Goal: Answer question/provide support: Share knowledge or assist other users

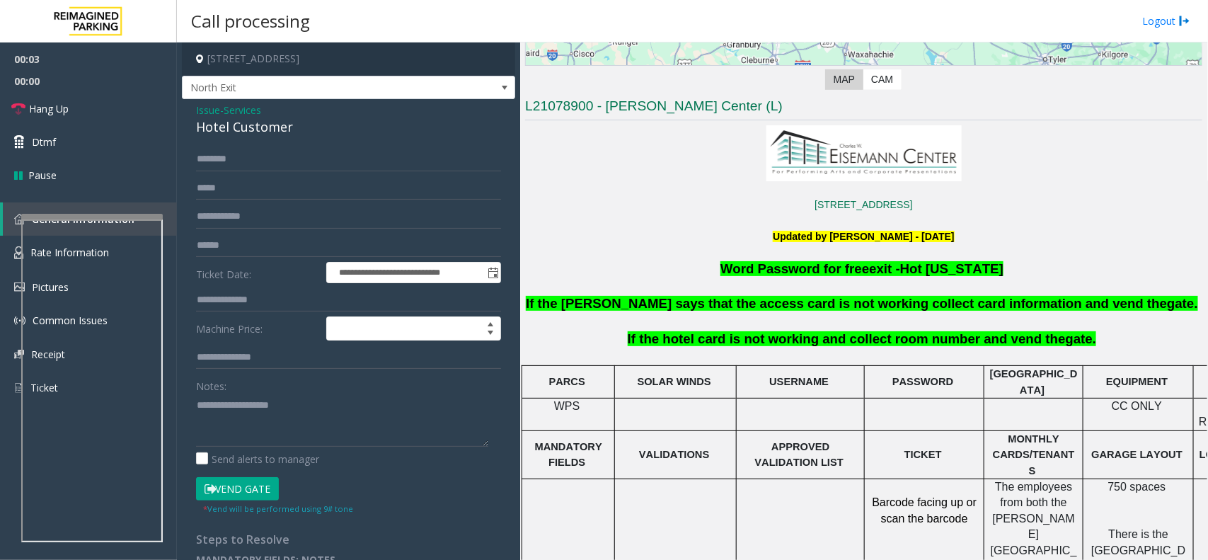
scroll to position [354, 0]
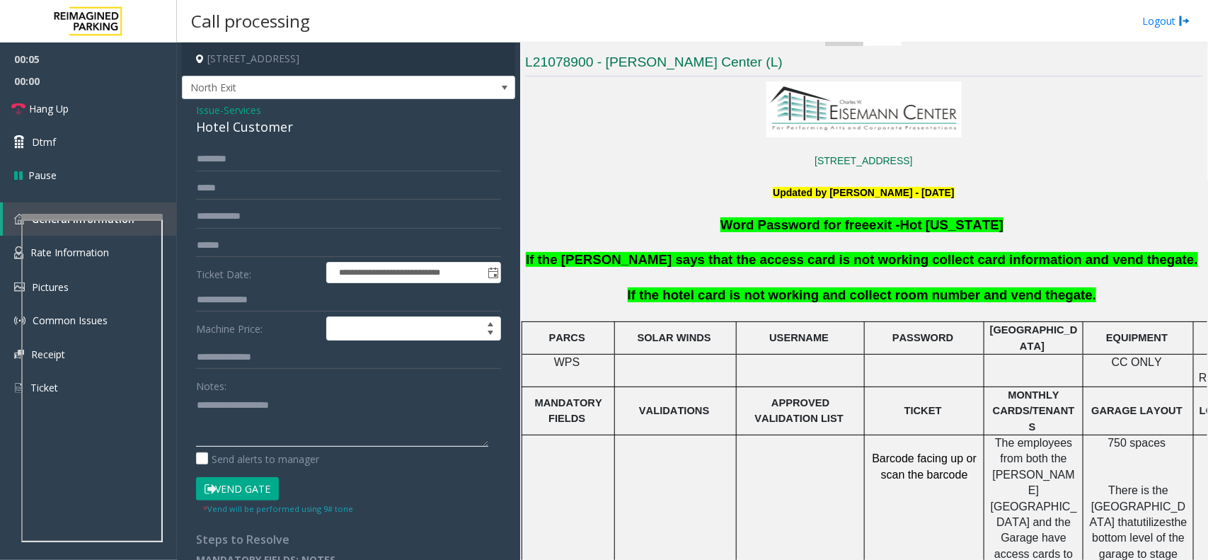
click at [263, 409] on textarea at bounding box center [342, 420] width 292 height 53
type textarea "******"
click at [259, 124] on div "Hotel Customer" at bounding box center [348, 126] width 305 height 19
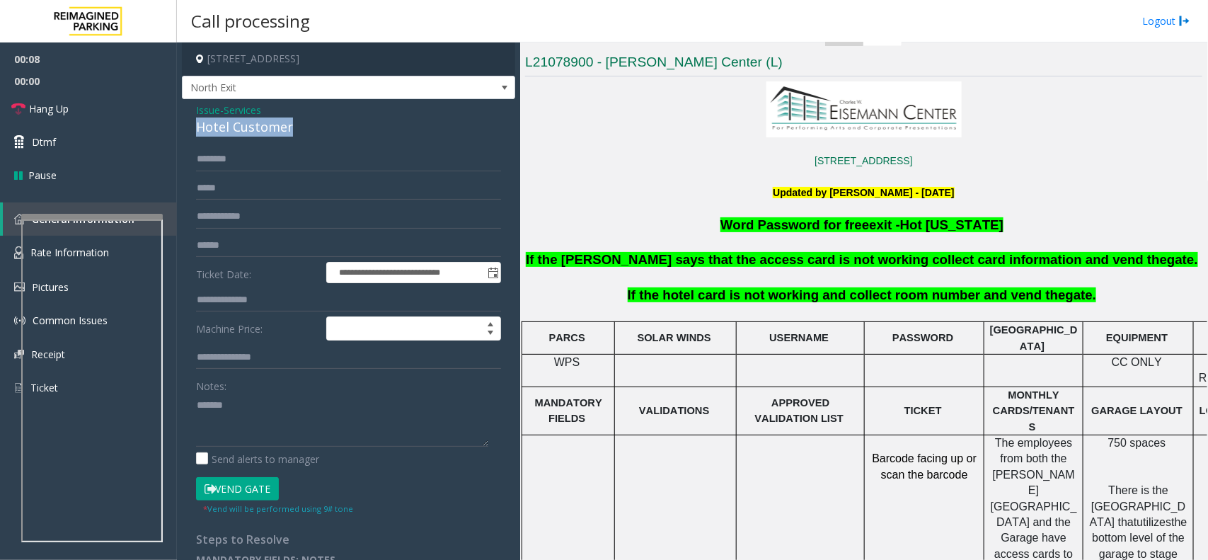
copy div "Hotel Customer"
click at [263, 301] on input "text" at bounding box center [348, 300] width 305 height 24
type input "****"
click at [291, 411] on textarea at bounding box center [342, 420] width 292 height 53
click at [280, 140] on div "**********" at bounding box center [348, 339] width 333 height 481
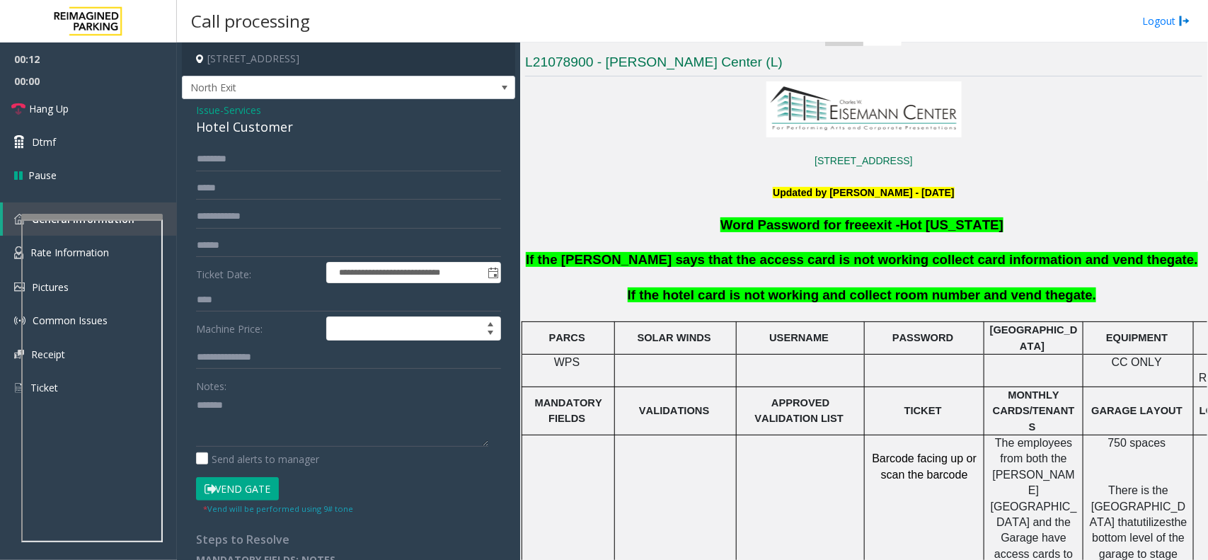
click at [280, 140] on div "**********" at bounding box center [348, 339] width 333 height 481
click at [280, 136] on div "Hotel Customer" at bounding box center [348, 126] width 305 height 19
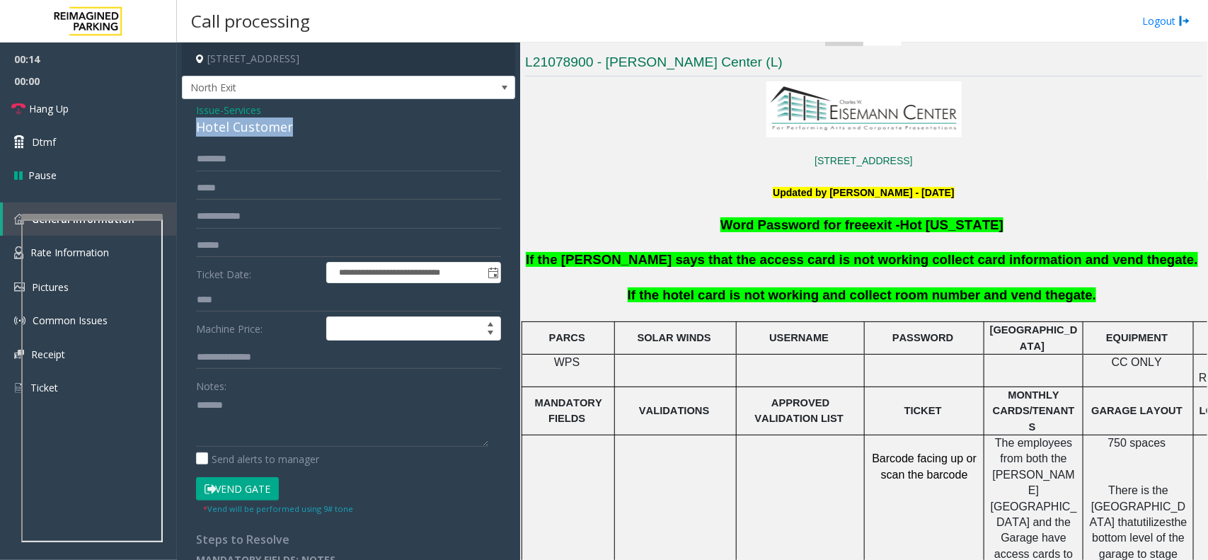
copy div "Hotel Customer"
paste textarea "**********"
click at [268, 398] on textarea at bounding box center [342, 420] width 292 height 53
click at [249, 488] on button "Vend Gate" at bounding box center [237, 489] width 83 height 24
click at [253, 437] on textarea at bounding box center [342, 420] width 292 height 53
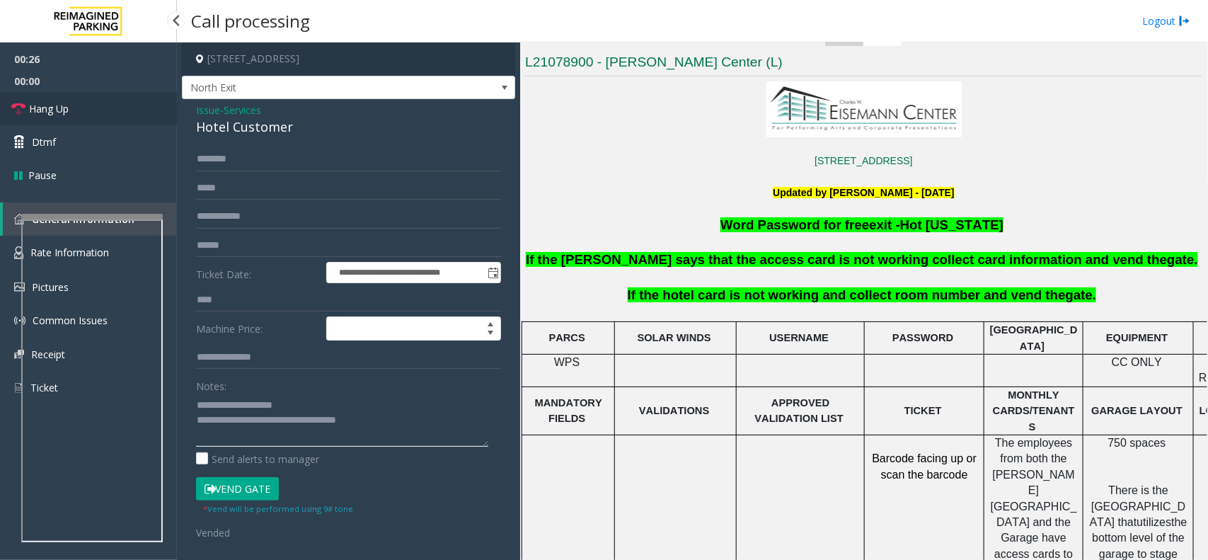
type textarea "**********"
click at [65, 113] on span "Hang Up" at bounding box center [49, 108] width 40 height 15
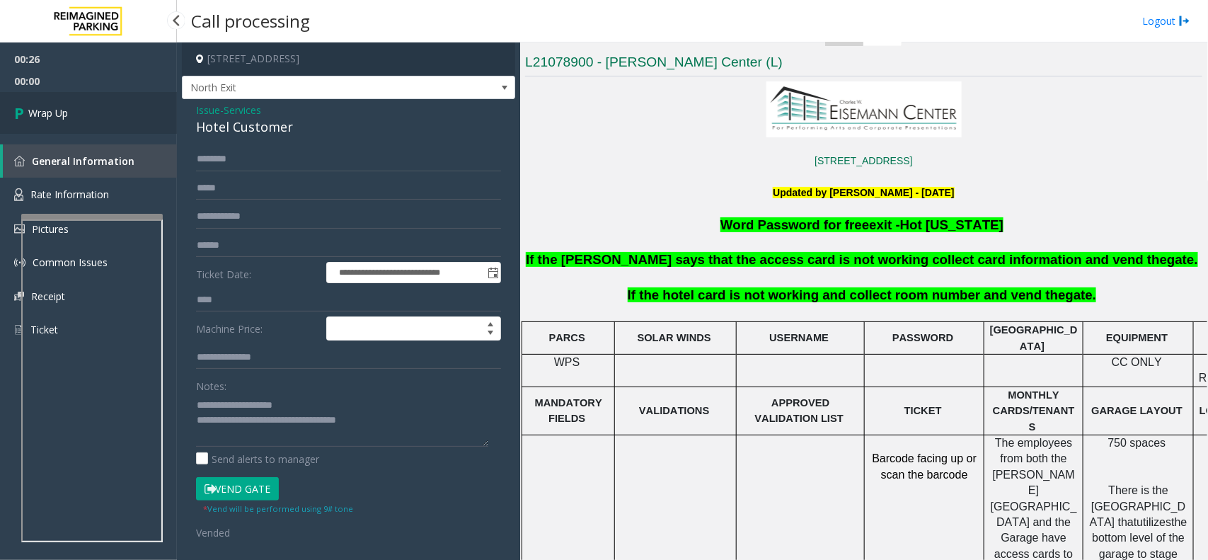
click at [65, 113] on span "Wrap Up" at bounding box center [48, 112] width 40 height 15
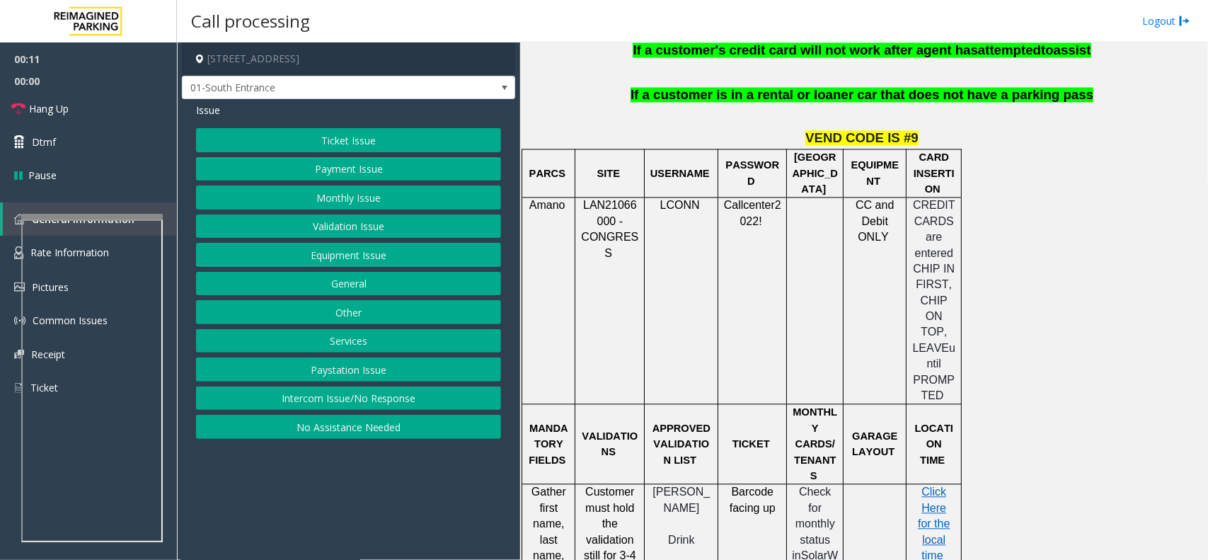
scroll to position [885, 0]
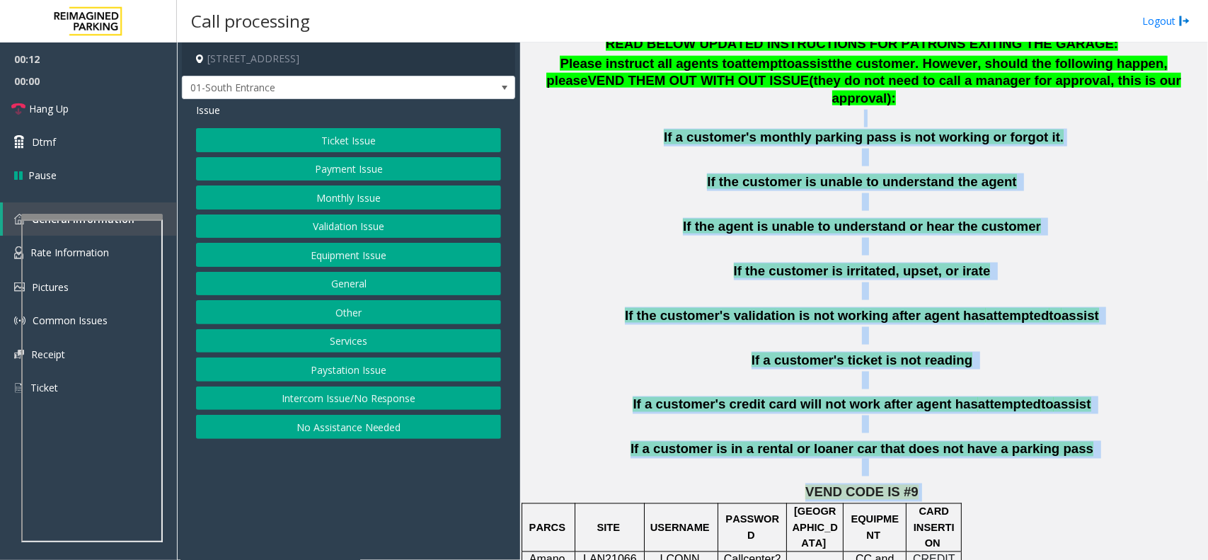
drag, startPoint x: 636, startPoint y: 89, endPoint x: 1038, endPoint y: 454, distance: 543.7
click at [1038, 483] on p "VEND CODE IS #9" at bounding box center [863, 492] width 677 height 18
drag, startPoint x: 1076, startPoint y: 430, endPoint x: 712, endPoint y: 110, distance: 484.4
click at [712, 110] on div "READ BELOW UPDATED INSTRUCTIONS FOR PATRONS EXITING THE GARAGE: Please instruct…" at bounding box center [863, 255] width 677 height 441
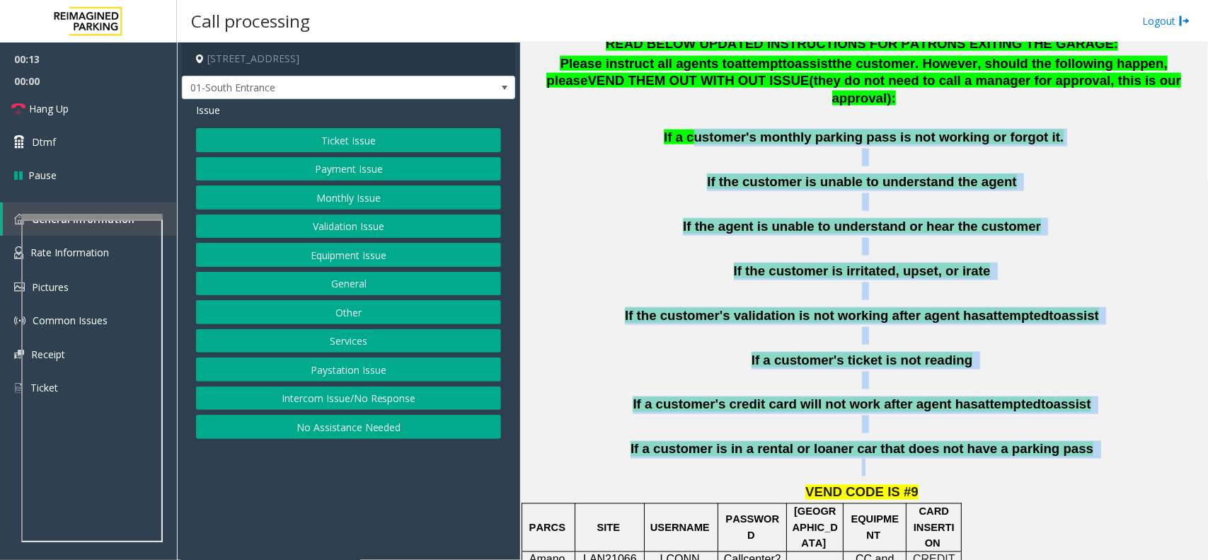
click at [616, 118] on div "READ BELOW UPDATED INSTRUCTIONS FOR PATRONS EXITING THE GARAGE: Please instruct…" at bounding box center [863, 255] width 677 height 441
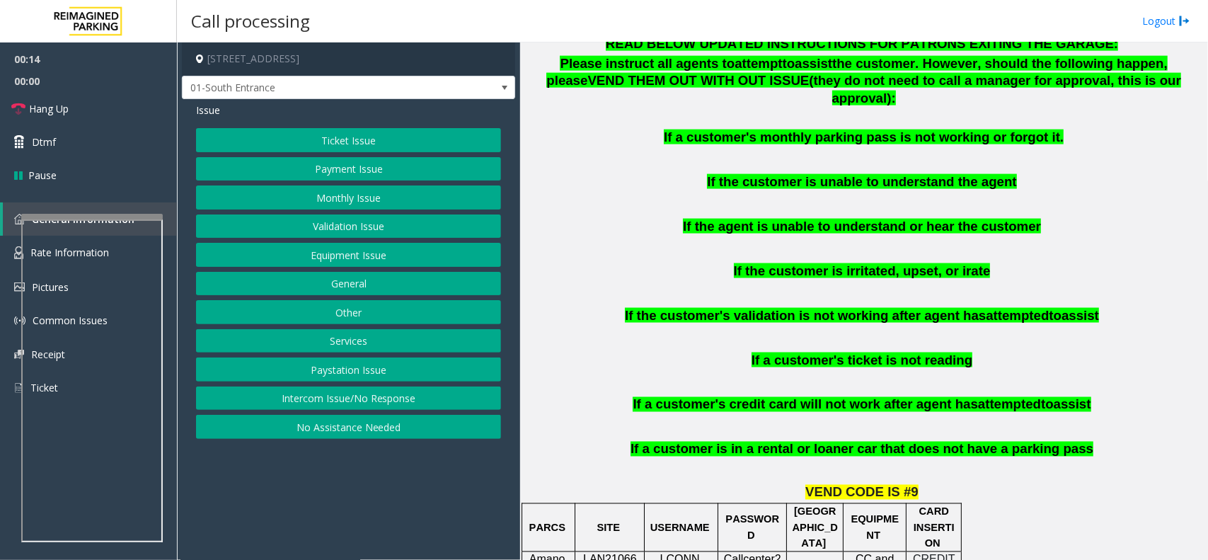
click at [362, 397] on button "Intercom Issue/No Response" at bounding box center [348, 398] width 305 height 24
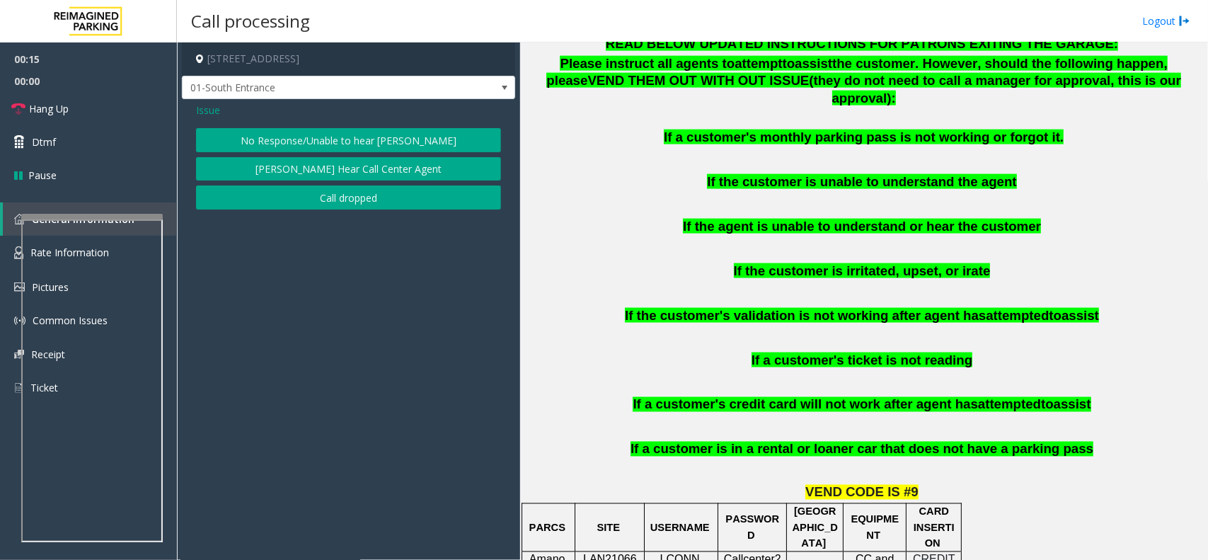
click at [363, 137] on button "No Response/Unable to hear [PERSON_NAME]" at bounding box center [348, 140] width 305 height 24
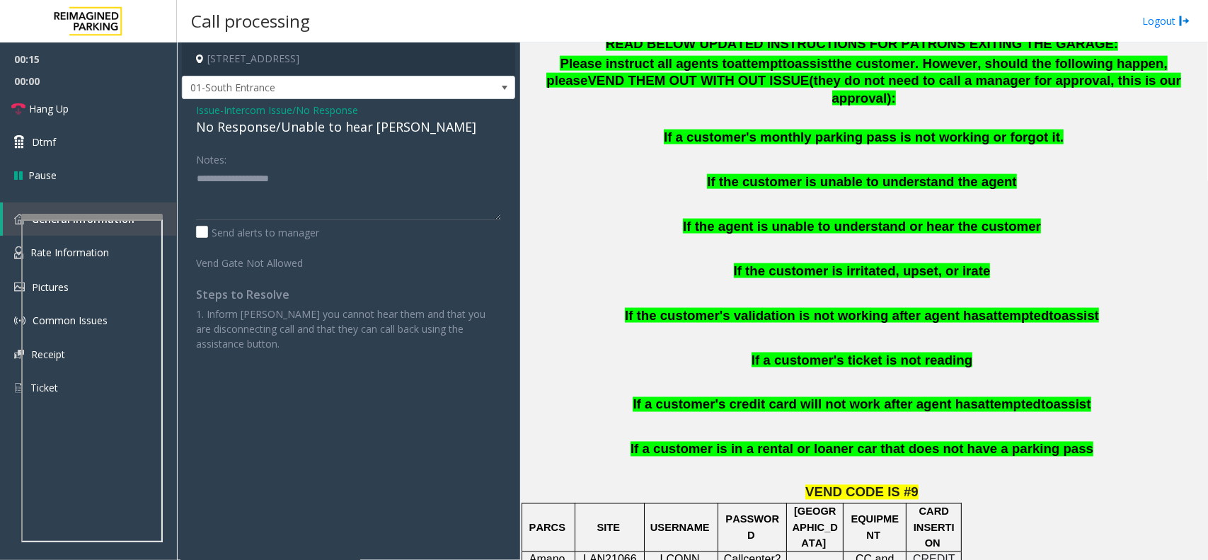
click at [355, 128] on div "No Response/Unable to hear [PERSON_NAME]" at bounding box center [348, 126] width 305 height 19
click at [415, 172] on textarea at bounding box center [348, 193] width 305 height 53
type textarea "**********"
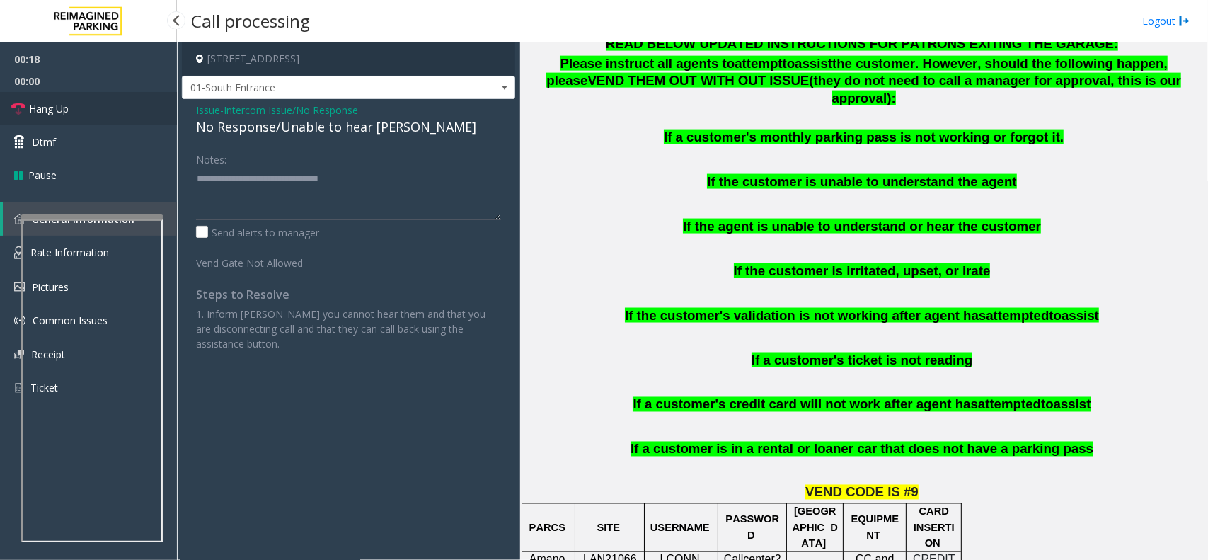
click at [20, 107] on icon at bounding box center [18, 109] width 14 height 14
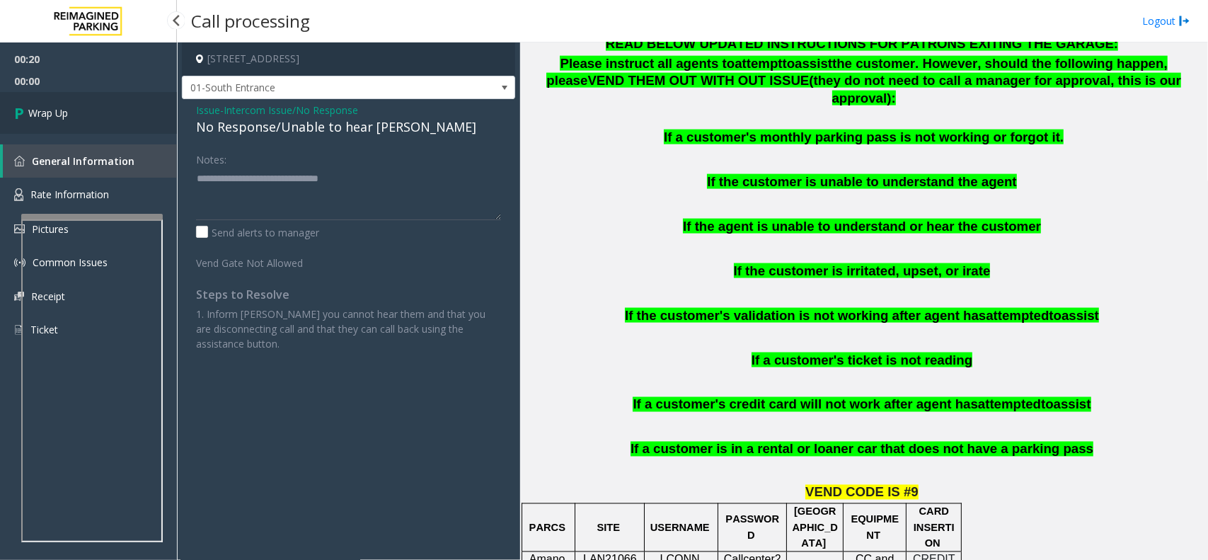
click at [20, 107] on icon at bounding box center [21, 112] width 14 height 23
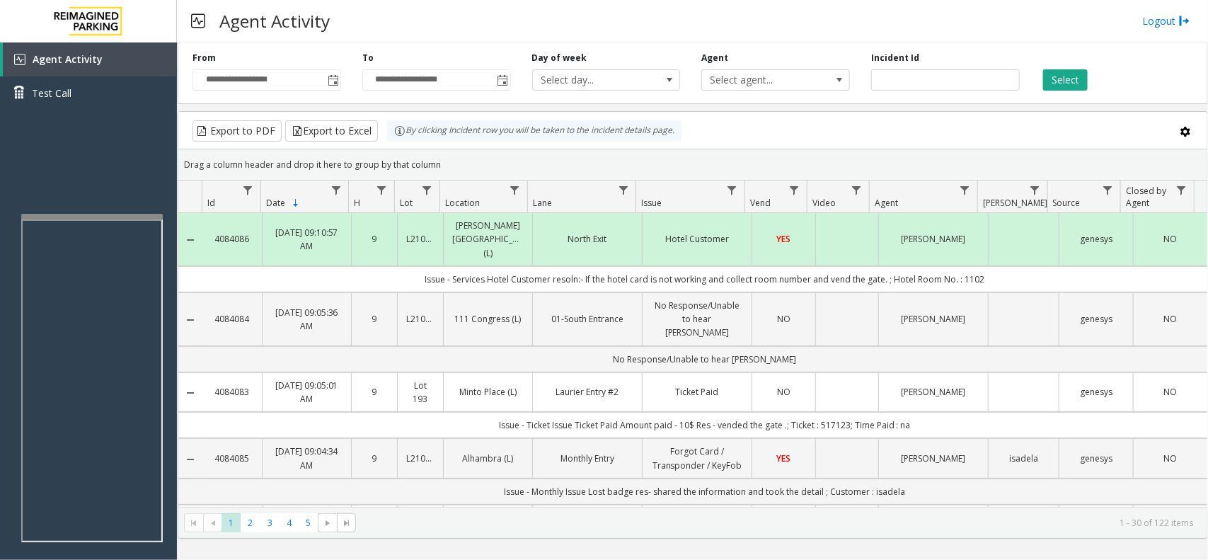
drag, startPoint x: 411, startPoint y: 266, endPoint x: 996, endPoint y: 255, distance: 584.7
click at [996, 266] on td "Issue - Services Hotel Customer resoln:- If the hotel card is not working and c…" at bounding box center [704, 279] width 1005 height 26
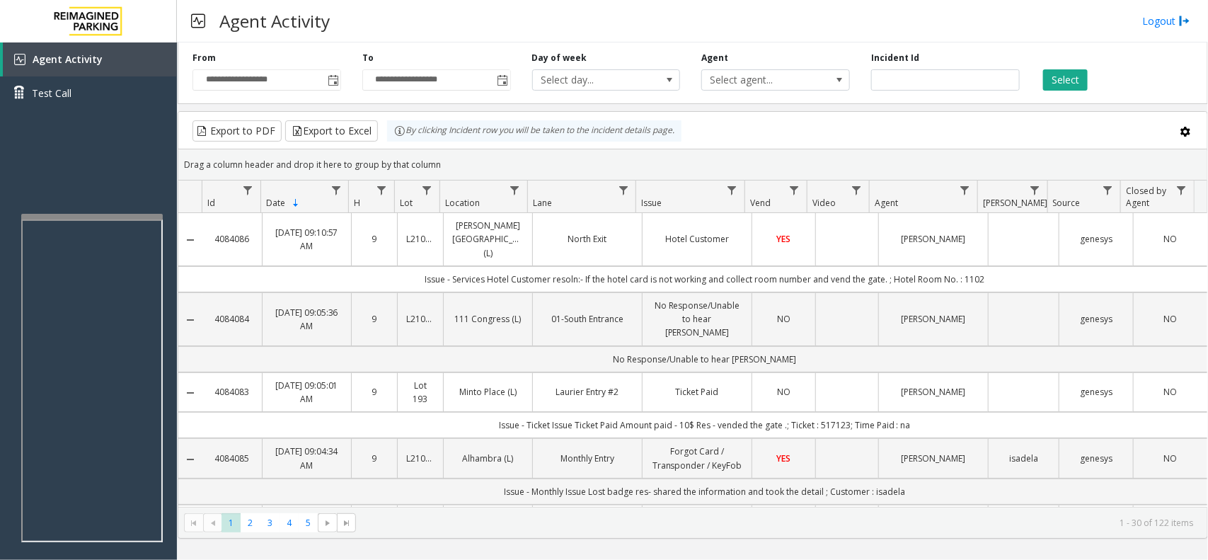
click at [995, 266] on td "Issue - Services Hotel Customer resoln:- If the hotel card is not working and c…" at bounding box center [704, 279] width 1005 height 26
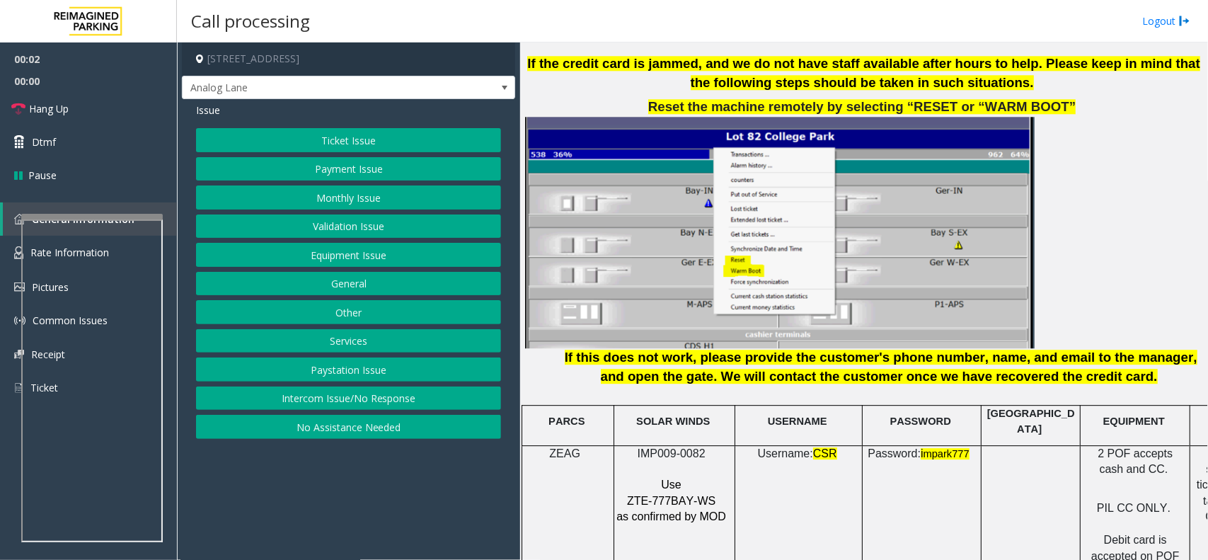
scroll to position [1769, 0]
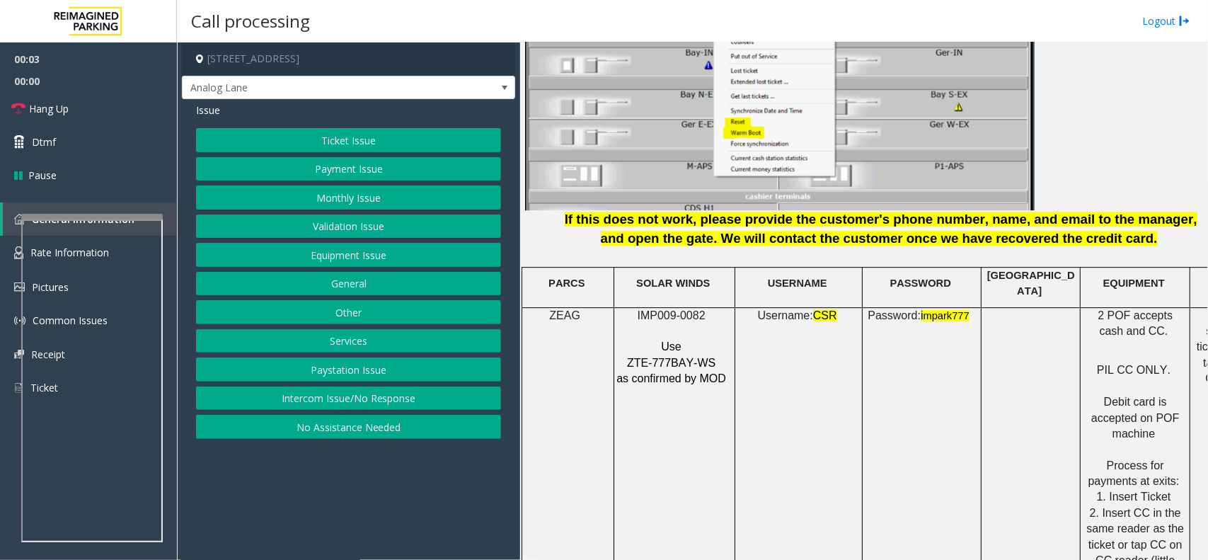
click at [692, 323] on p at bounding box center [673, 331] width 114 height 16
click at [694, 309] on span "IMP009-0082" at bounding box center [672, 315] width 68 height 12
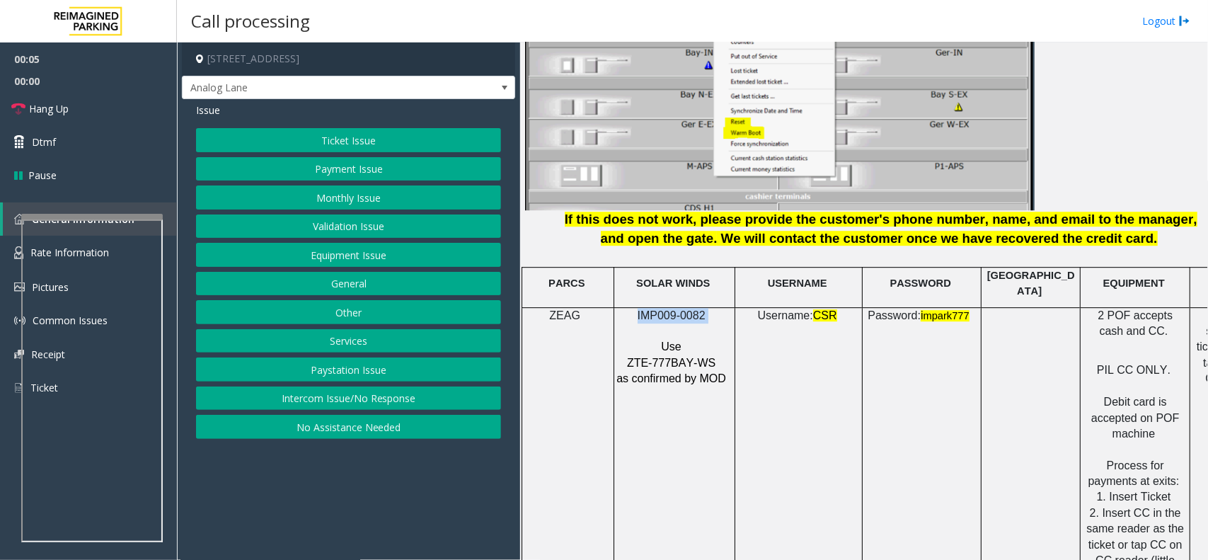
click at [694, 309] on span "IMP009-0082" at bounding box center [672, 315] width 68 height 12
copy p "IMP009-0082"
click at [780, 355] on td "Username: CSR" at bounding box center [798, 505] width 127 height 396
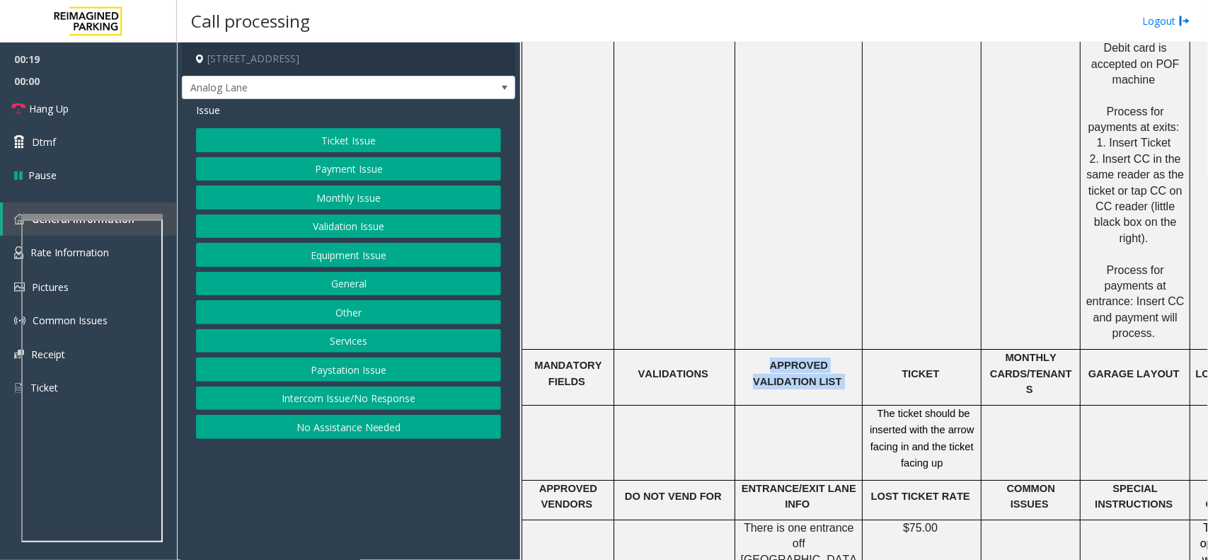
drag, startPoint x: 817, startPoint y: 334, endPoint x: 744, endPoint y: 317, distance: 75.5
click at [744, 357] on p "APPROVED VALIDATION LIST" at bounding box center [798, 373] width 117 height 32
click at [763, 350] on td "APPROVED VALIDATION LIST" at bounding box center [798, 378] width 127 height 56
drag, startPoint x: 745, startPoint y: 316, endPoint x: 837, endPoint y: 335, distance: 93.1
click at [837, 357] on p "APPROVED VALIDATION LIST" at bounding box center [798, 373] width 117 height 32
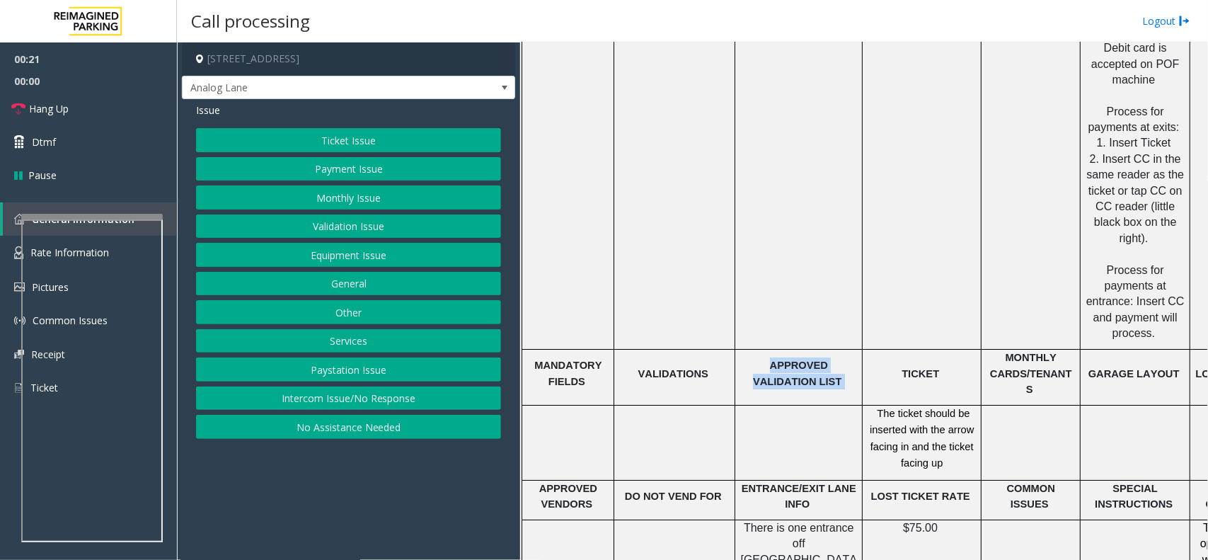
click at [837, 357] on p "APPROVED VALIDATION LIST" at bounding box center [798, 373] width 117 height 32
drag, startPoint x: 817, startPoint y: 333, endPoint x: 740, endPoint y: 316, distance: 79.0
click at [740, 357] on p "APPROVED VALIDATION LIST" at bounding box center [798, 373] width 117 height 32
click at [780, 357] on p "APPROVED VALIDATION LIST" at bounding box center [798, 373] width 117 height 32
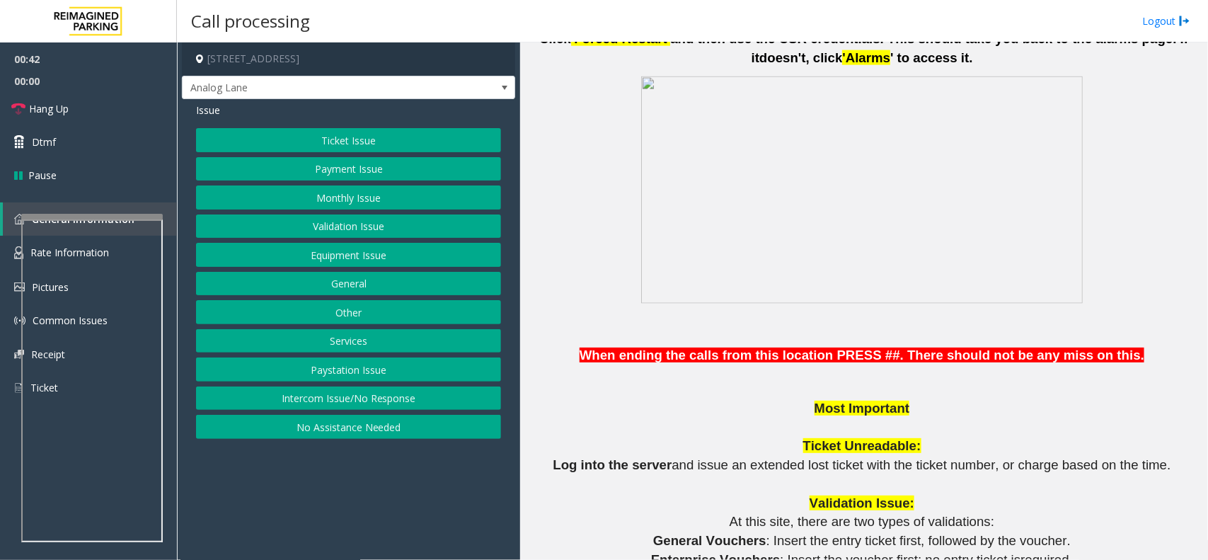
scroll to position [1063, 0]
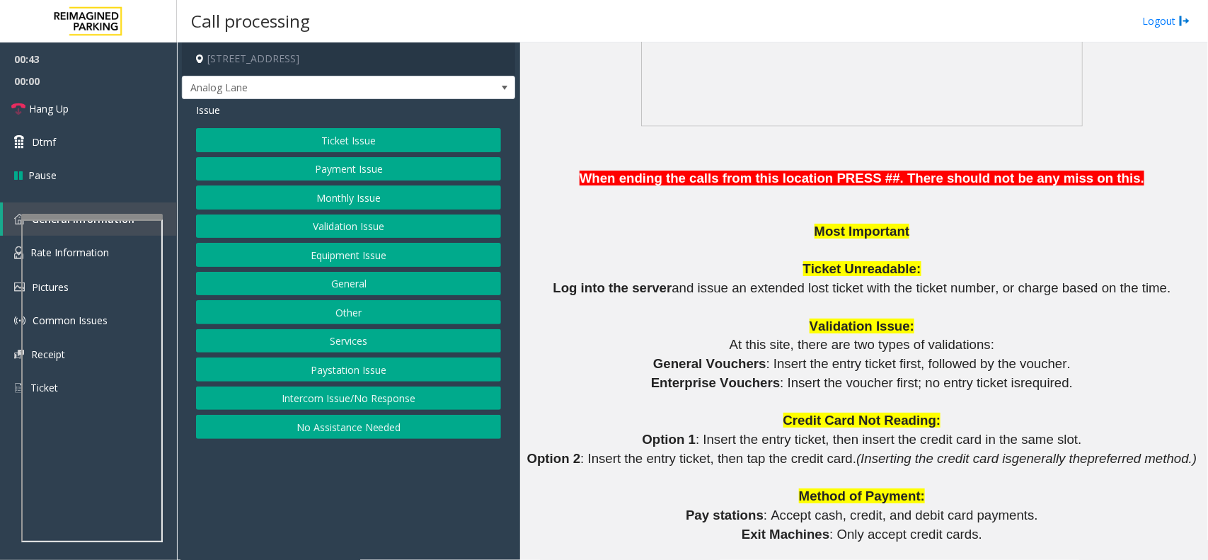
click at [328, 129] on button "Ticket Issue" at bounding box center [348, 140] width 305 height 24
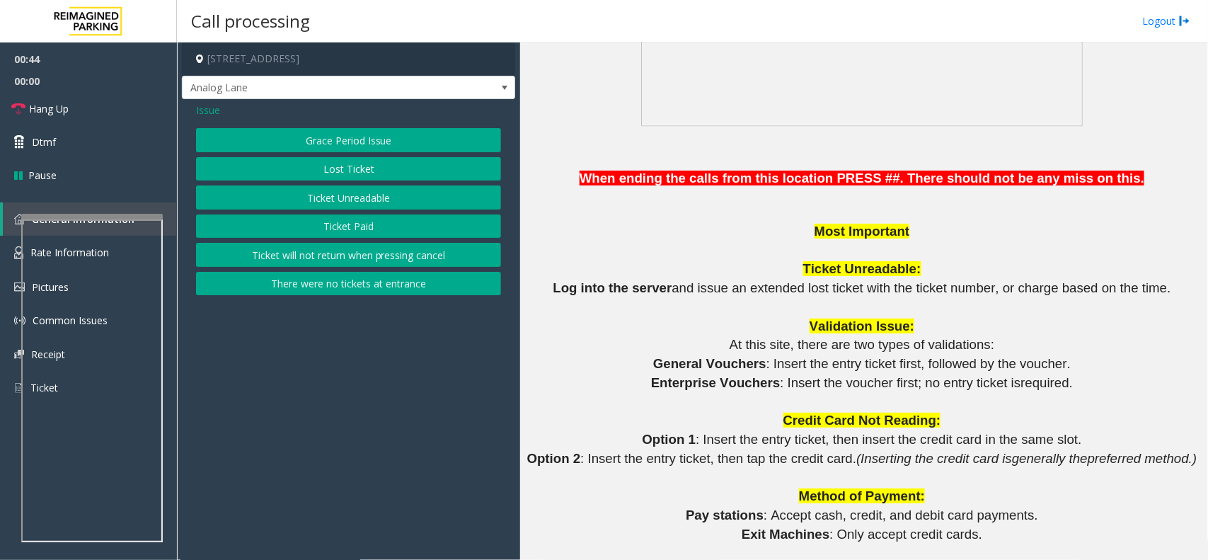
click at [333, 198] on button "Ticket Unreadable" at bounding box center [348, 197] width 305 height 24
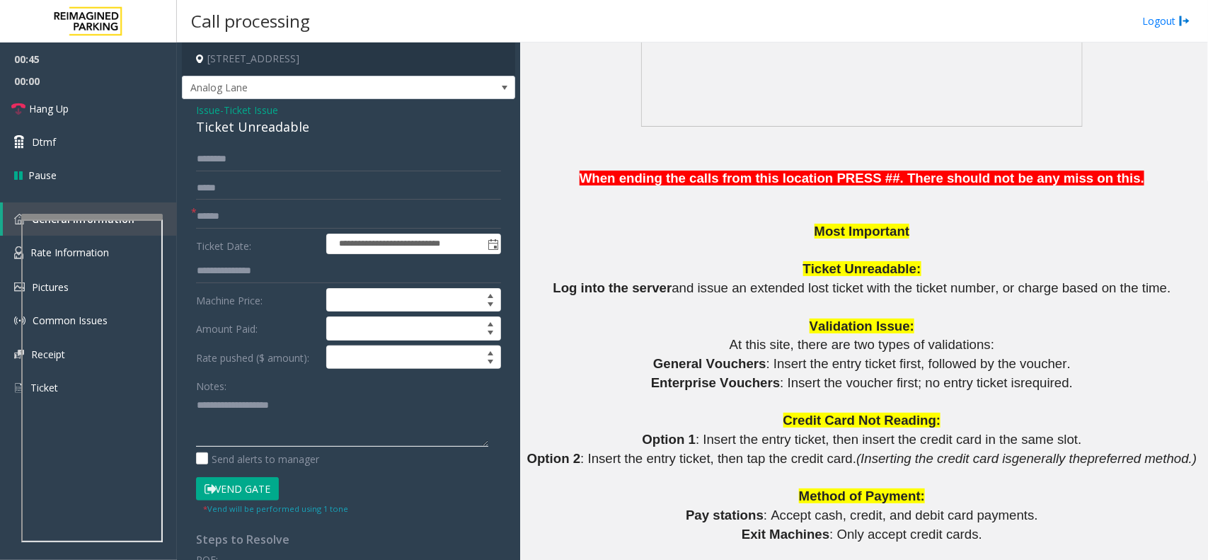
click at [285, 398] on textarea at bounding box center [342, 420] width 292 height 53
click at [276, 129] on div "Ticket Unreadable" at bounding box center [348, 126] width 305 height 19
copy div "Ticket Unreadable"
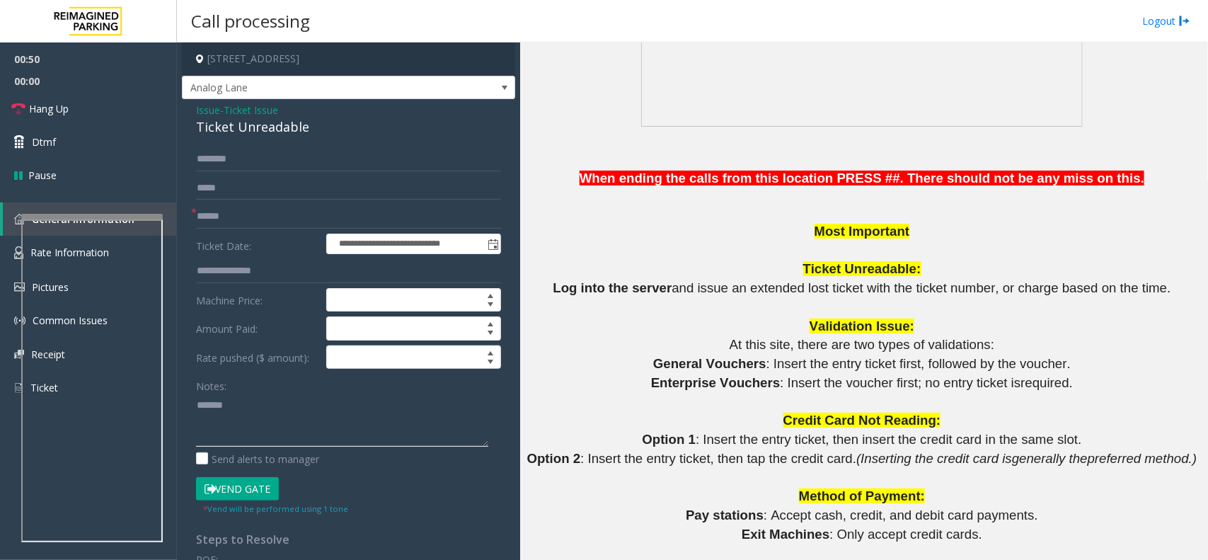
click at [282, 415] on textarea at bounding box center [342, 420] width 292 height 53
paste textarea "**********"
type textarea "**********"
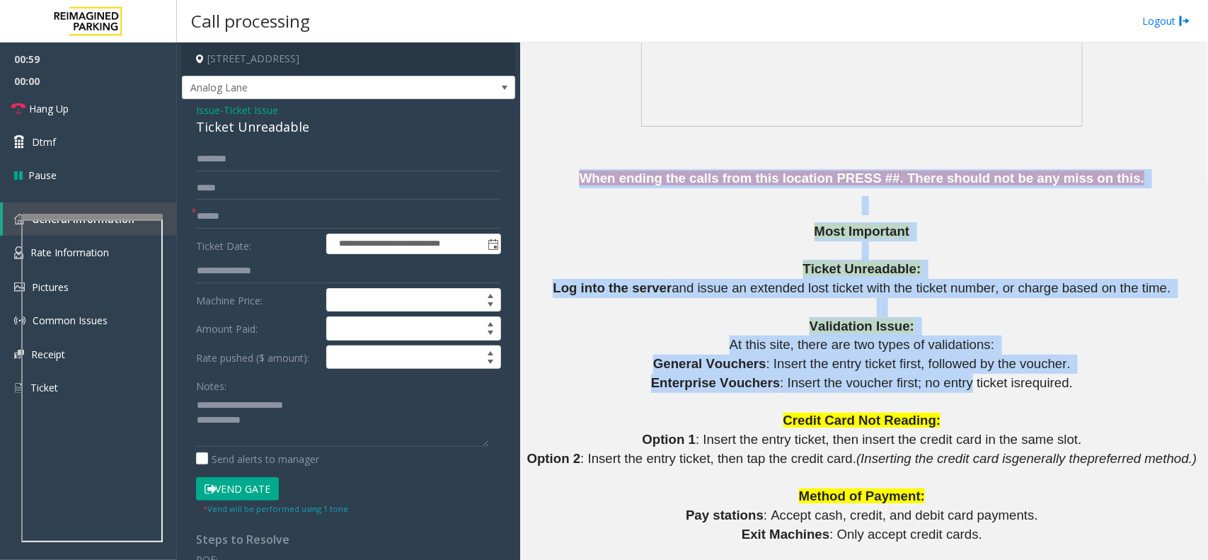
drag, startPoint x: 611, startPoint y: 178, endPoint x: 953, endPoint y: 375, distance: 395.4
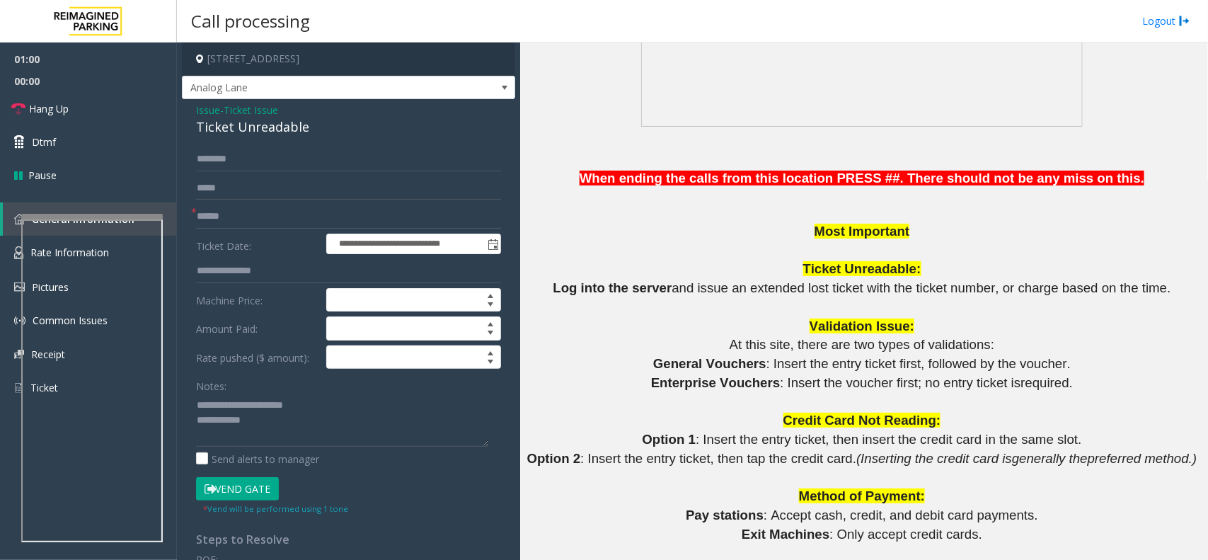
click at [1016, 418] on p "Credit Card Not Reading:" at bounding box center [863, 420] width 677 height 19
click at [253, 219] on input "text" at bounding box center [348, 217] width 305 height 24
click at [277, 218] on input "text" at bounding box center [348, 217] width 305 height 24
type input "**"
click at [292, 429] on textarea at bounding box center [342, 420] width 292 height 53
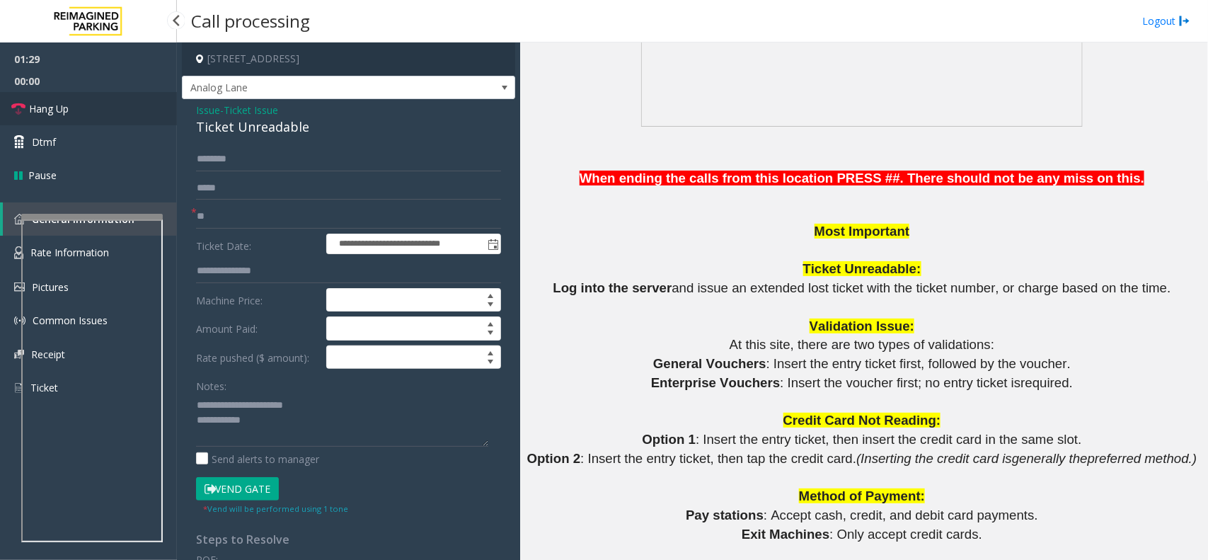
click at [125, 112] on link "Hang Up" at bounding box center [88, 108] width 177 height 33
click at [287, 435] on textarea at bounding box center [342, 420] width 292 height 53
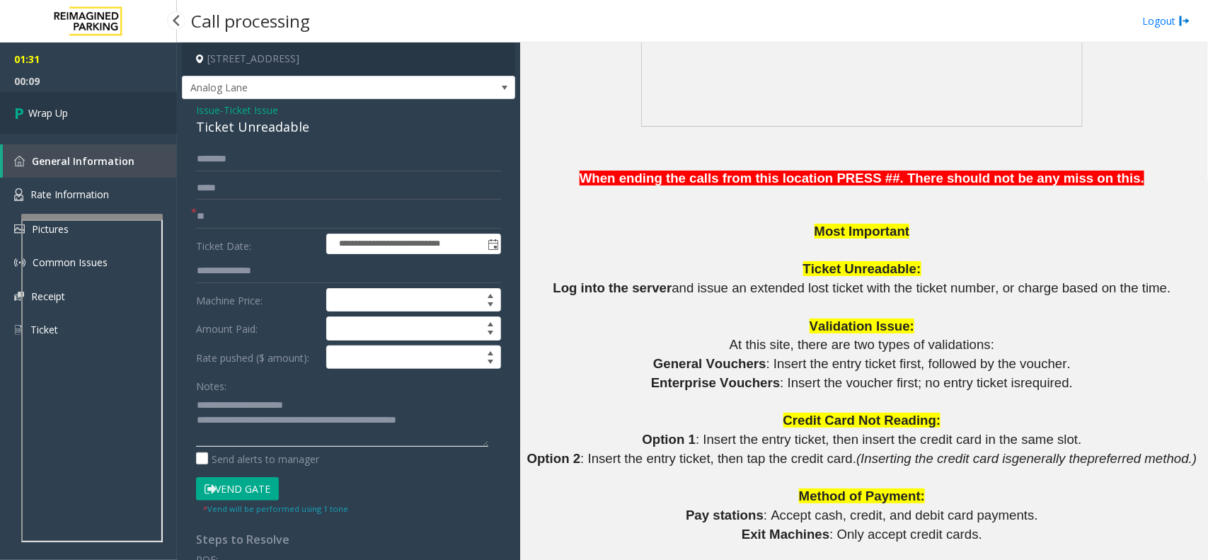
type textarea "**********"
click at [90, 92] on link "Wrap Up" at bounding box center [88, 113] width 177 height 42
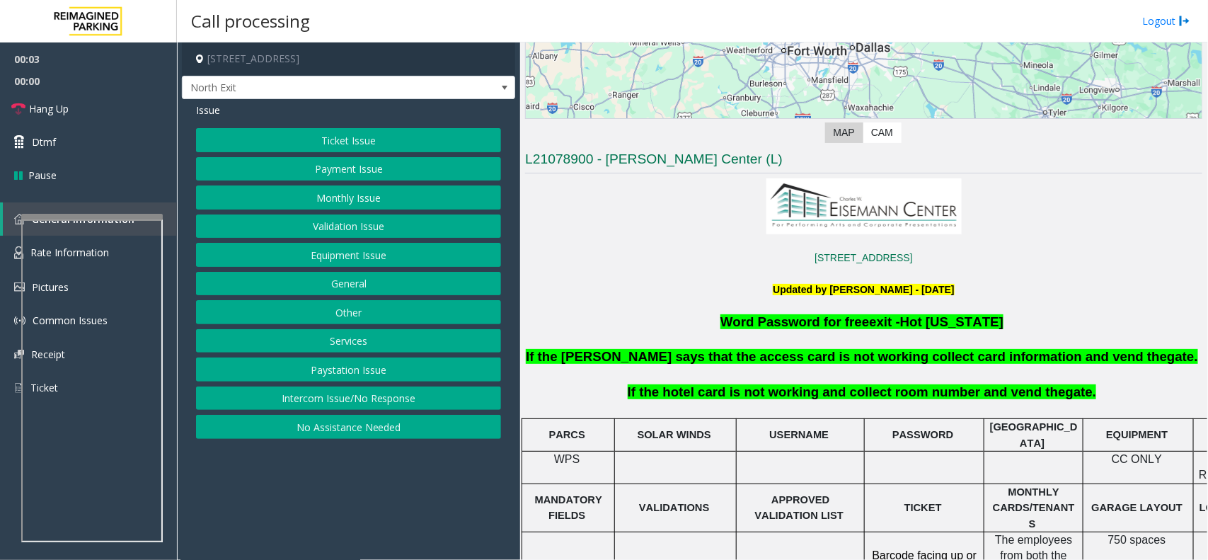
scroll to position [265, 0]
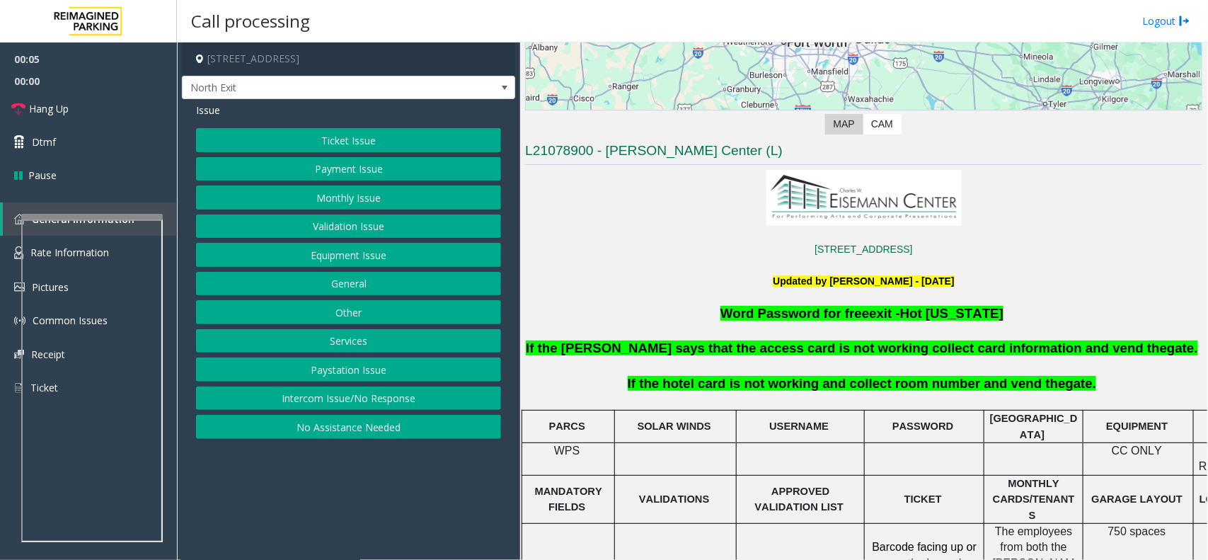
click at [368, 340] on button "Services" at bounding box center [348, 341] width 305 height 24
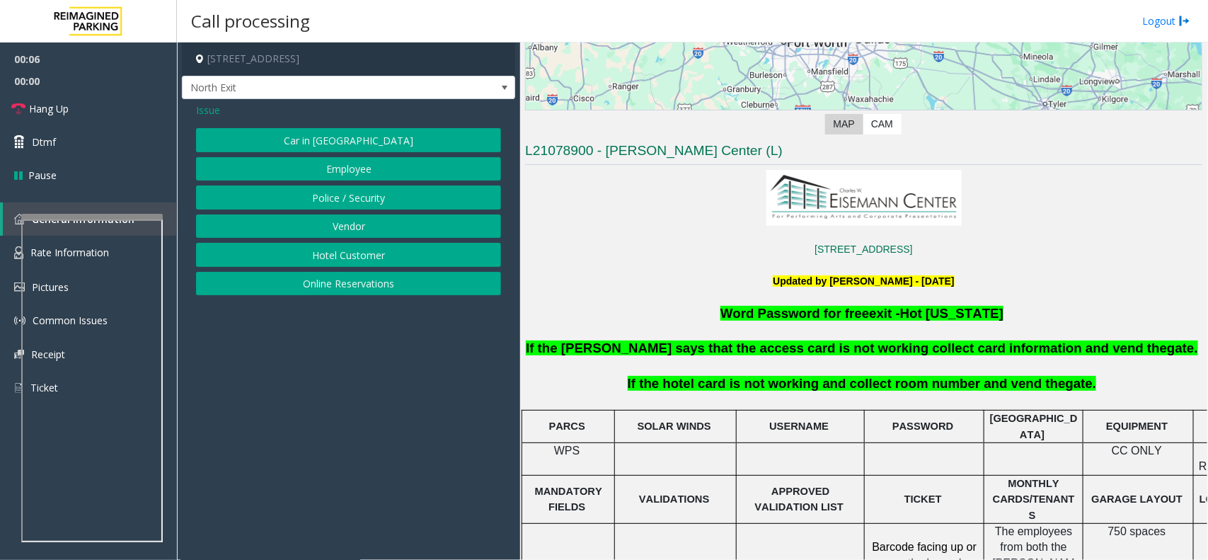
click at [383, 256] on button "Hotel Customer" at bounding box center [348, 255] width 305 height 24
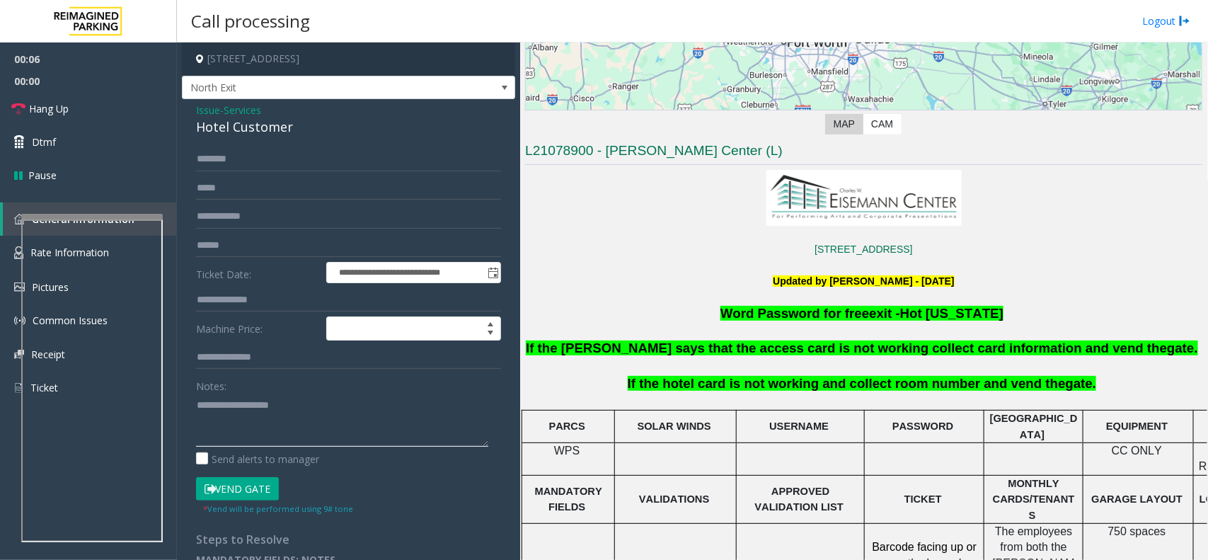
click at [296, 425] on textarea at bounding box center [342, 420] width 292 height 53
type textarea "******"
click at [276, 125] on div "Hotel Customer" at bounding box center [348, 126] width 305 height 19
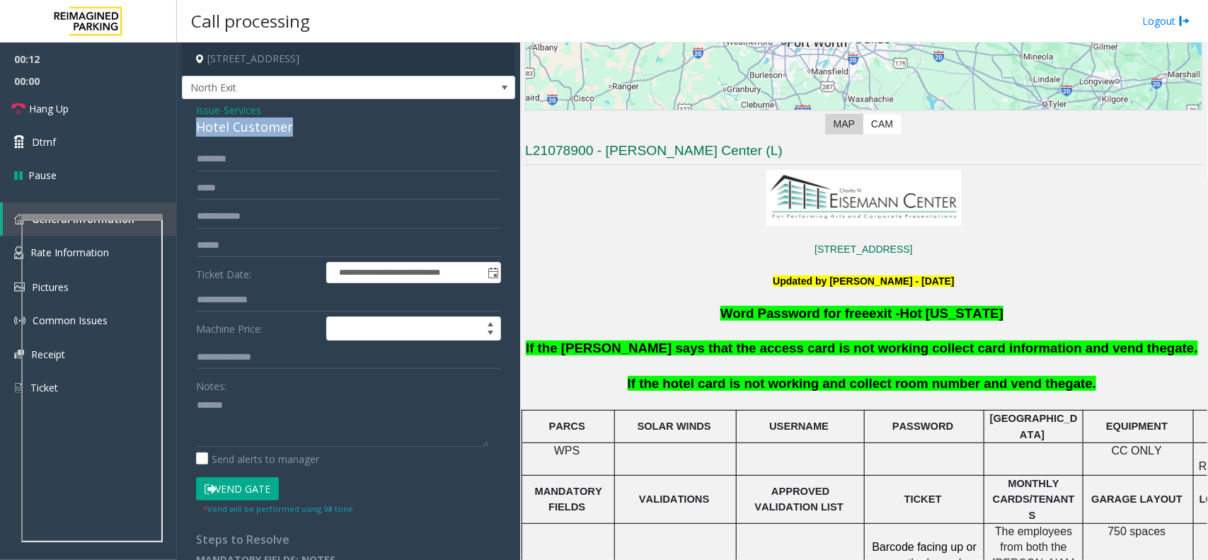
copy div "Hotel Customer"
click at [283, 301] on input "text" at bounding box center [348, 300] width 305 height 24
type input "***"
click at [276, 500] on button "Vend Gate" at bounding box center [237, 489] width 83 height 24
click at [264, 492] on button "Vend Gate" at bounding box center [237, 489] width 83 height 24
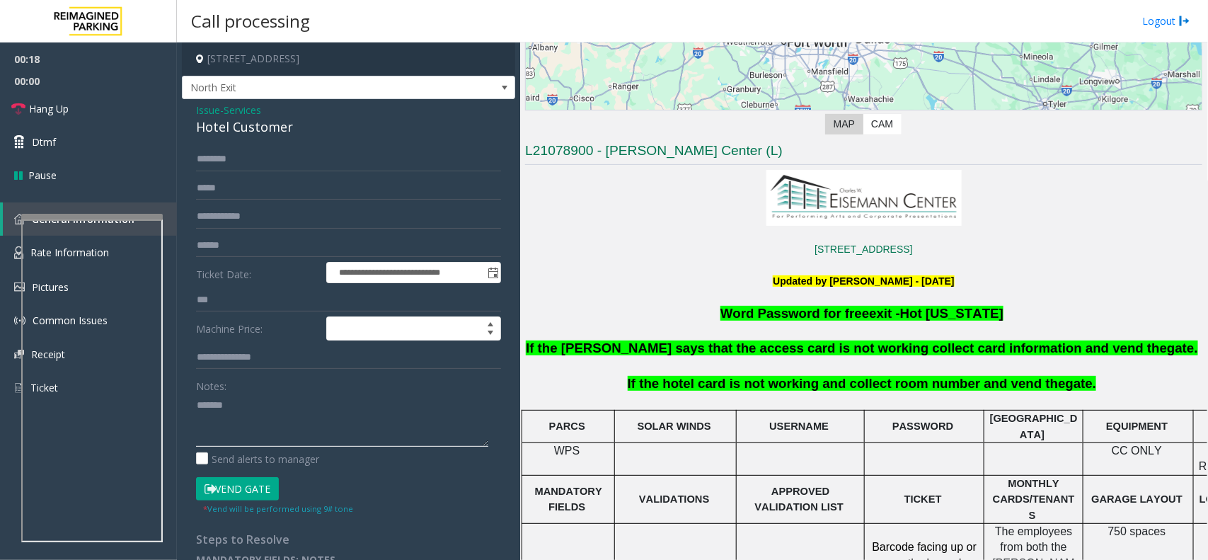
click at [267, 403] on textarea at bounding box center [342, 420] width 292 height 53
paste textarea "**********"
type textarea "**********"
click at [130, 117] on link "Hang Up" at bounding box center [88, 108] width 177 height 33
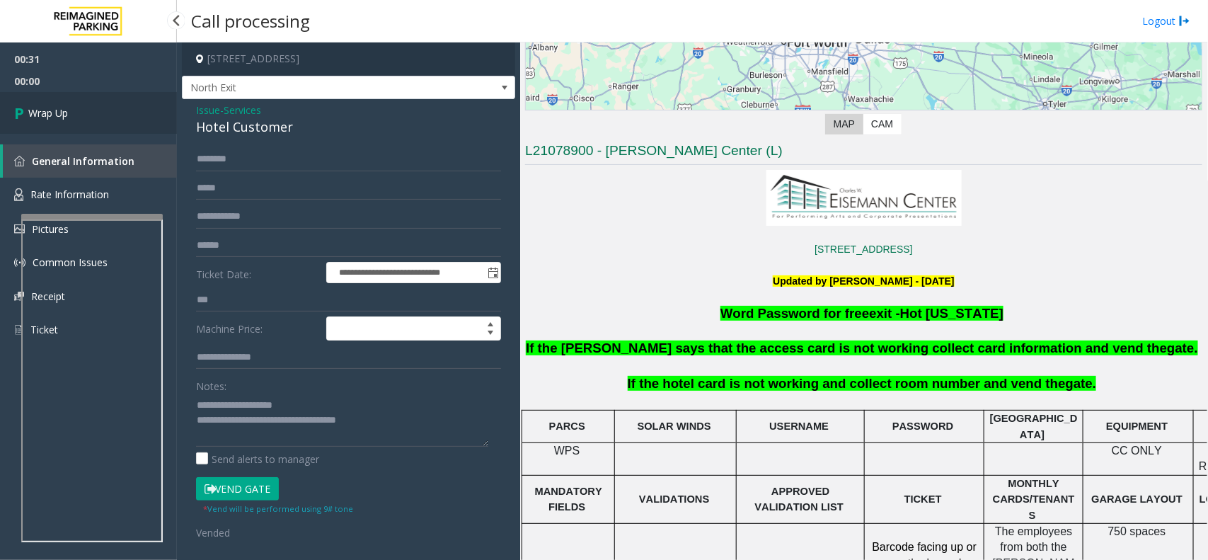
click at [130, 117] on link "Wrap Up" at bounding box center [88, 113] width 177 height 42
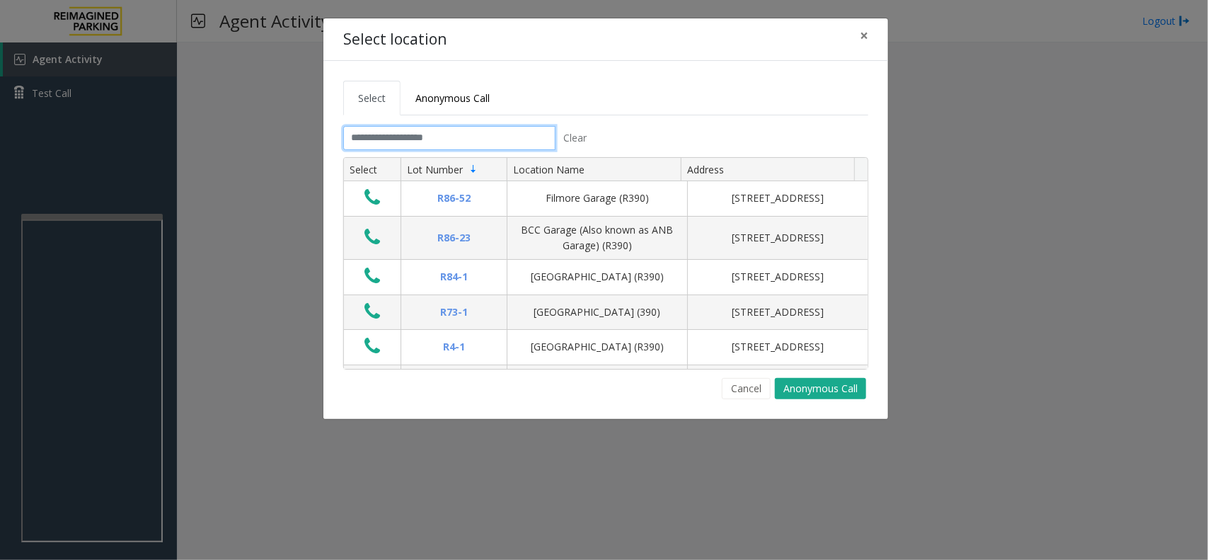
click at [454, 139] on input "text" at bounding box center [449, 138] width 212 height 24
click at [501, 139] on input "text" at bounding box center [449, 138] width 212 height 24
click at [860, 33] on span "×" at bounding box center [864, 35] width 8 height 20
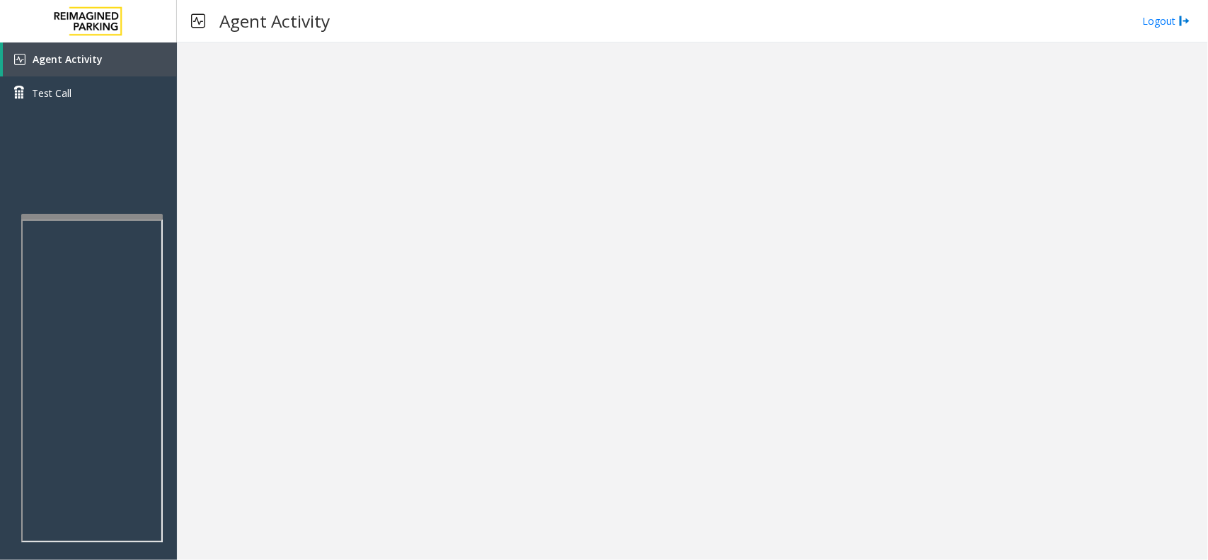
click at [121, 214] on div at bounding box center [92, 217] width 142 height 6
click at [121, 180] on div at bounding box center [92, 182] width 142 height 6
click at [121, 62] on link "Agent Activity" at bounding box center [90, 59] width 174 height 34
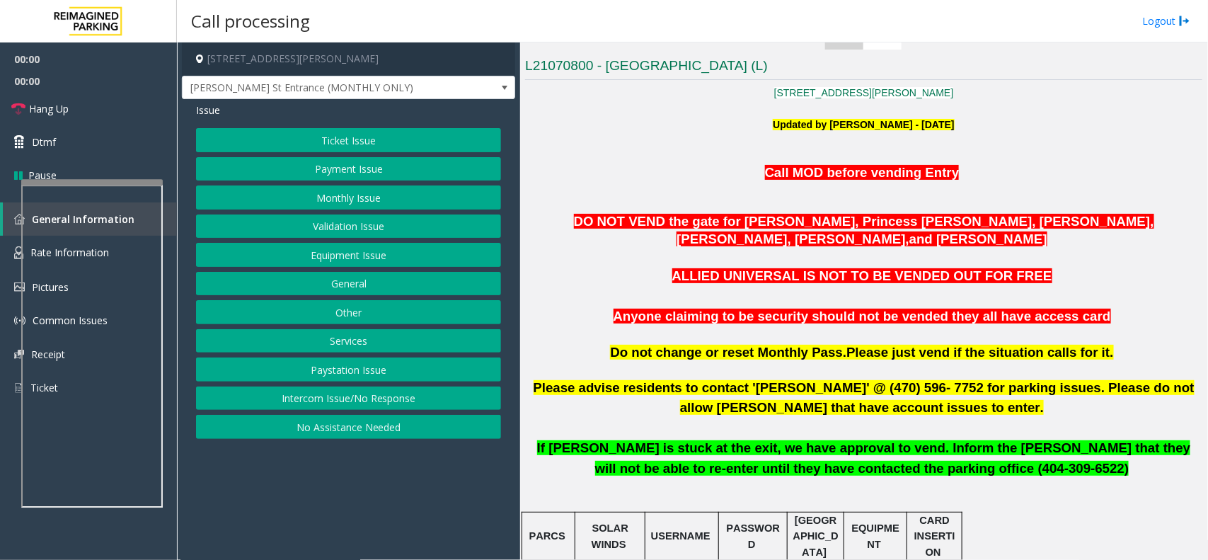
scroll to position [354, 0]
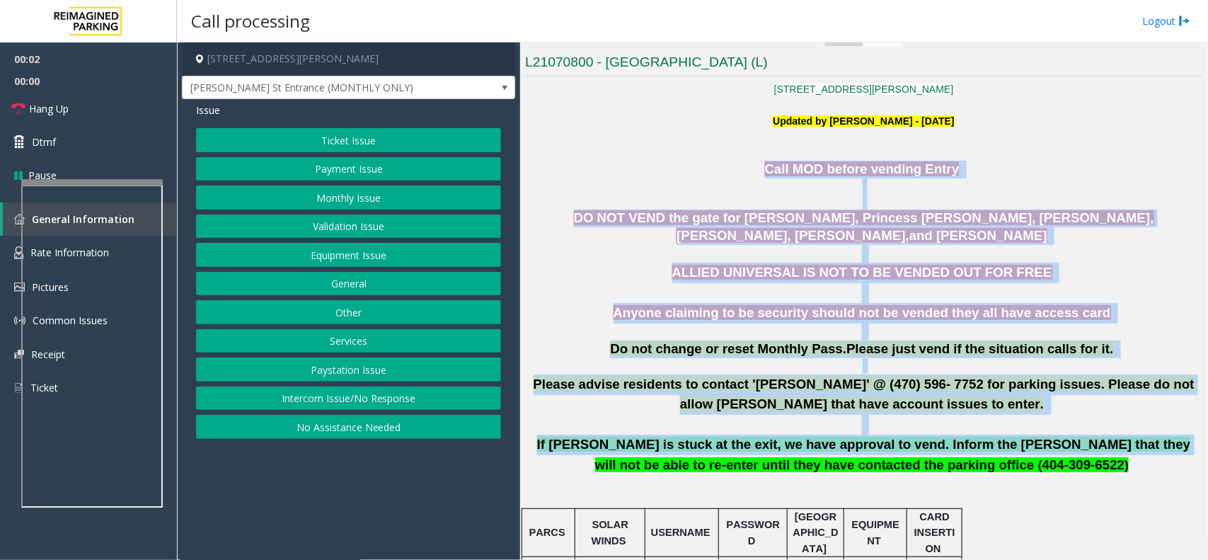
drag, startPoint x: 754, startPoint y: 163, endPoint x: 1060, endPoint y: 454, distance: 422.0
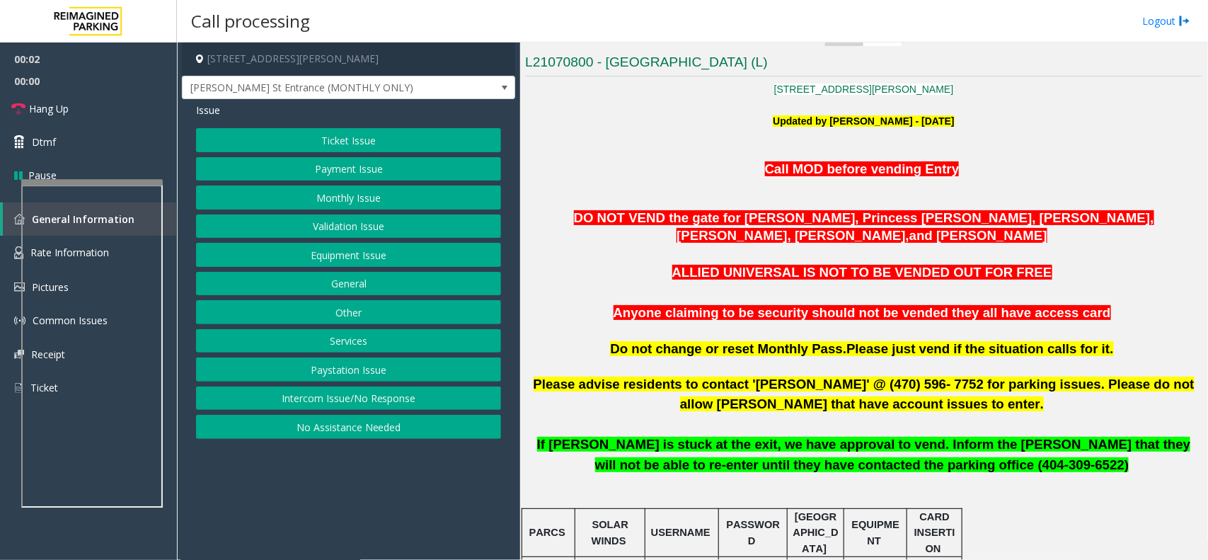
click at [1055, 478] on p at bounding box center [863, 491] width 677 height 32
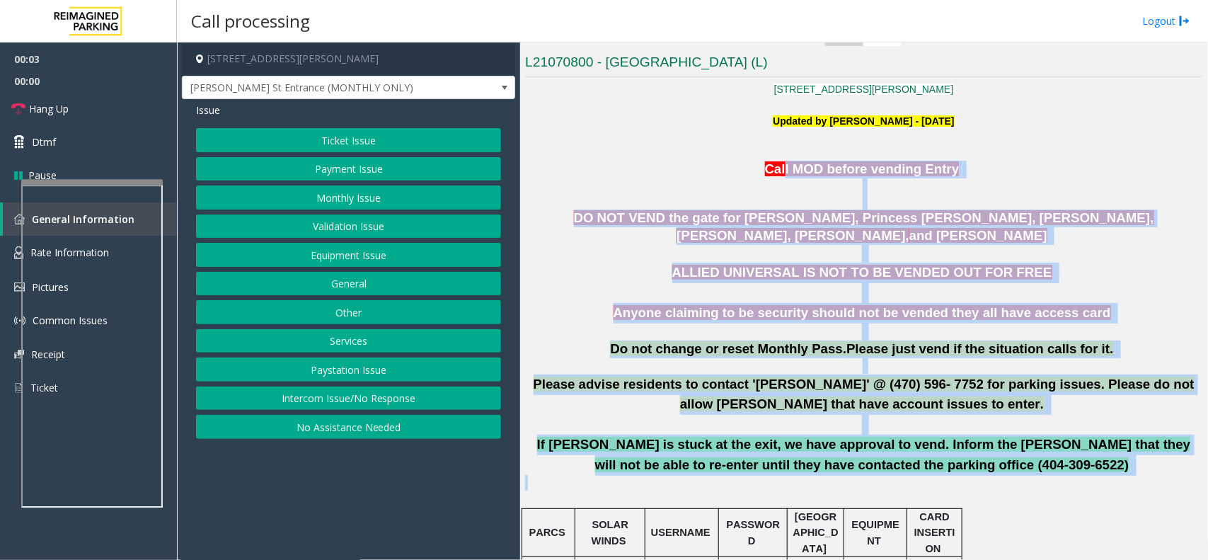
drag, startPoint x: 1052, startPoint y: 478, endPoint x: 788, endPoint y: 177, distance: 401.2
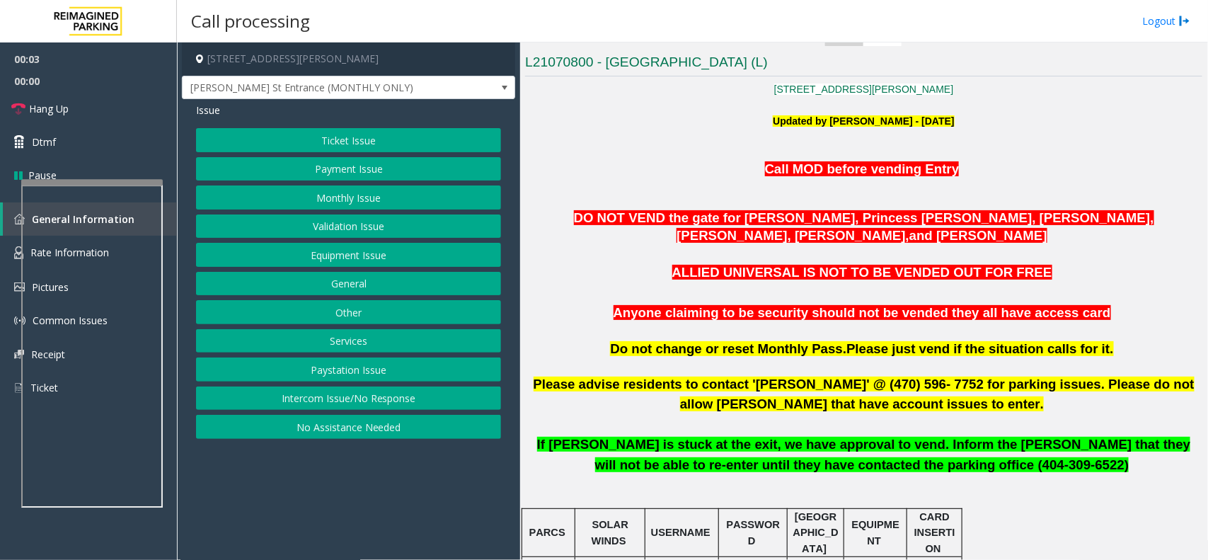
click at [750, 175] on p "Call MOD before vending Entry" at bounding box center [863, 177] width 677 height 33
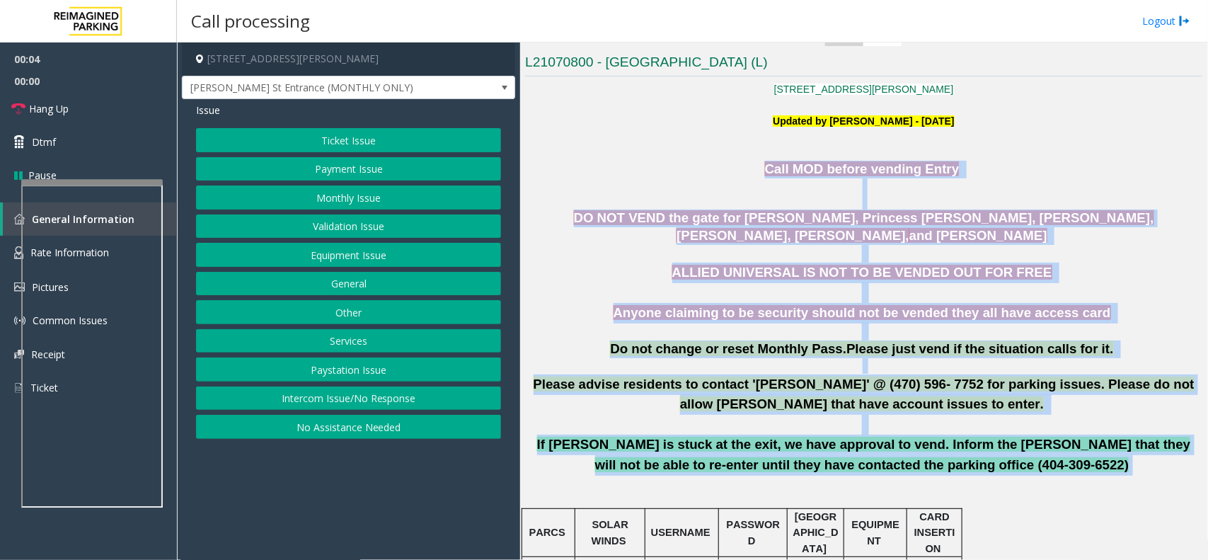
drag, startPoint x: 755, startPoint y: 168, endPoint x: 1000, endPoint y: 474, distance: 392.3
click at [1002, 474] on p "If Parker is stuck at the exit, we have approval to vend. Inform the parker tha…" at bounding box center [863, 455] width 677 height 40
click at [1010, 469] on p "If Parker is stuck at the exit, we have approval to vend. Inform the parker tha…" at bounding box center [863, 455] width 677 height 40
drag, startPoint x: 1010, startPoint y: 469, endPoint x: 779, endPoint y: 189, distance: 362.5
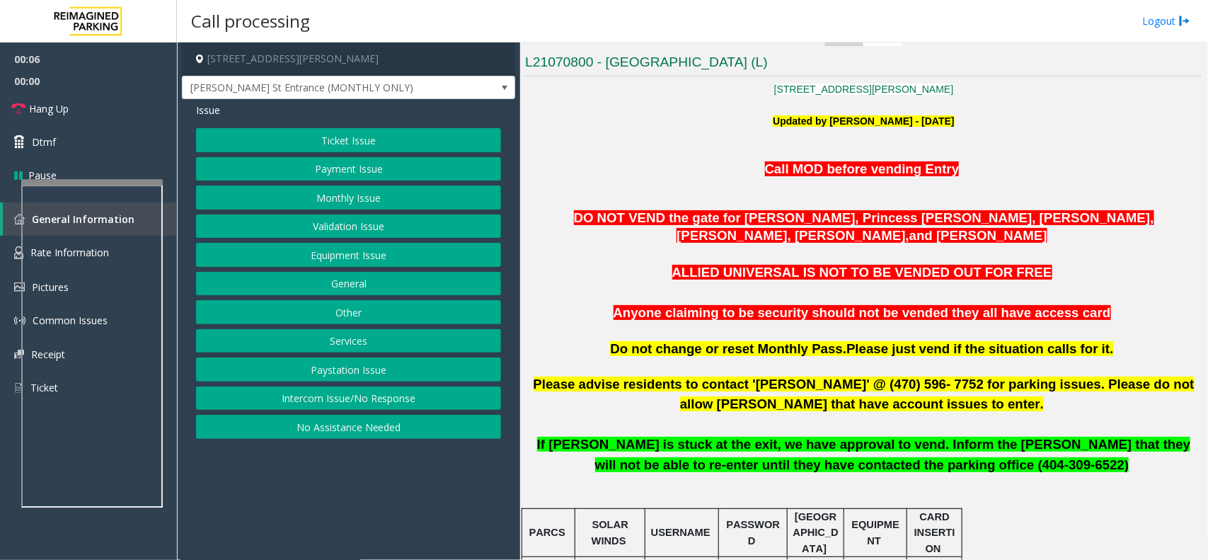
click at [713, 132] on p "Updated by Saikhom Singh - 25th June 2025" at bounding box center [863, 129] width 677 height 32
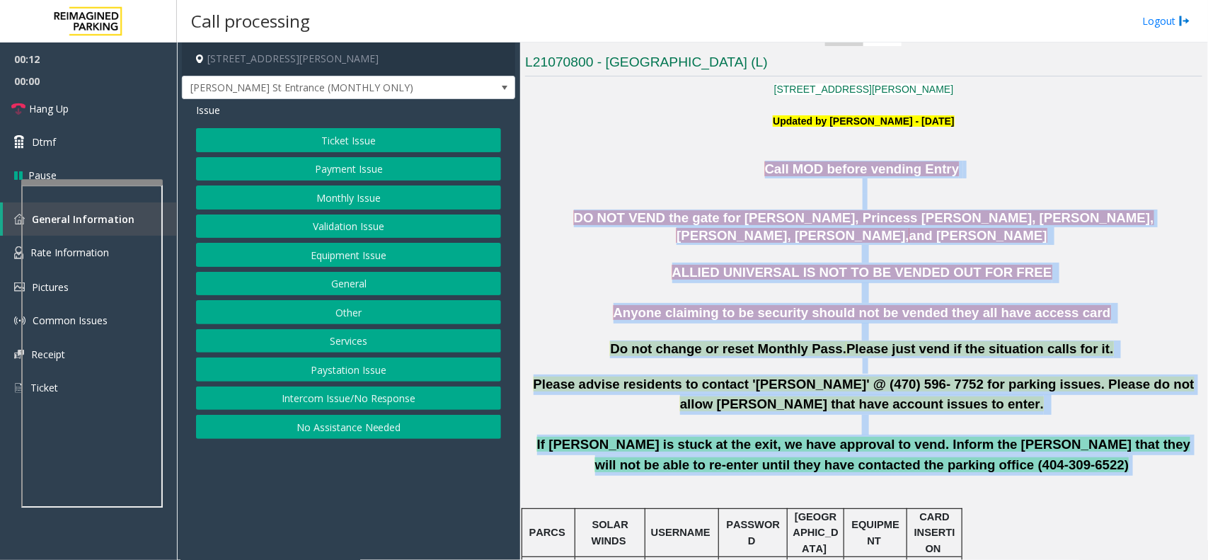
drag, startPoint x: 769, startPoint y: 168, endPoint x: 1059, endPoint y: 457, distance: 409.4
click at [1055, 462] on p "If Parker is stuck at the exit, we have approval to vend. Inform the parker tha…" at bounding box center [863, 455] width 677 height 40
drag, startPoint x: 1009, startPoint y: 461, endPoint x: 721, endPoint y: 163, distance: 414.4
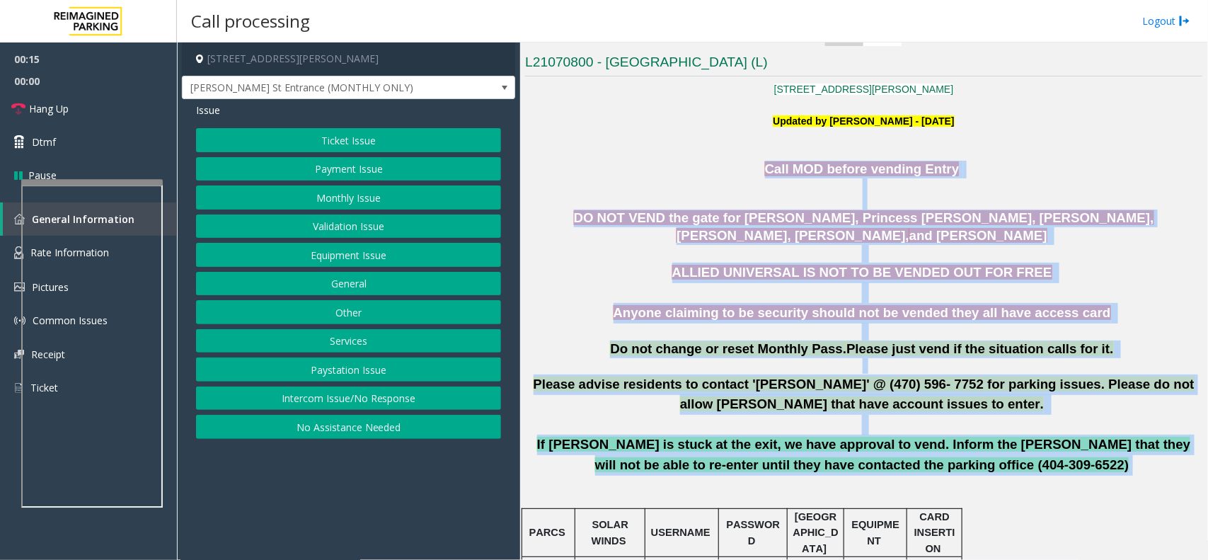
click at [721, 163] on p "Call MOD before vending Entry" at bounding box center [863, 177] width 677 height 33
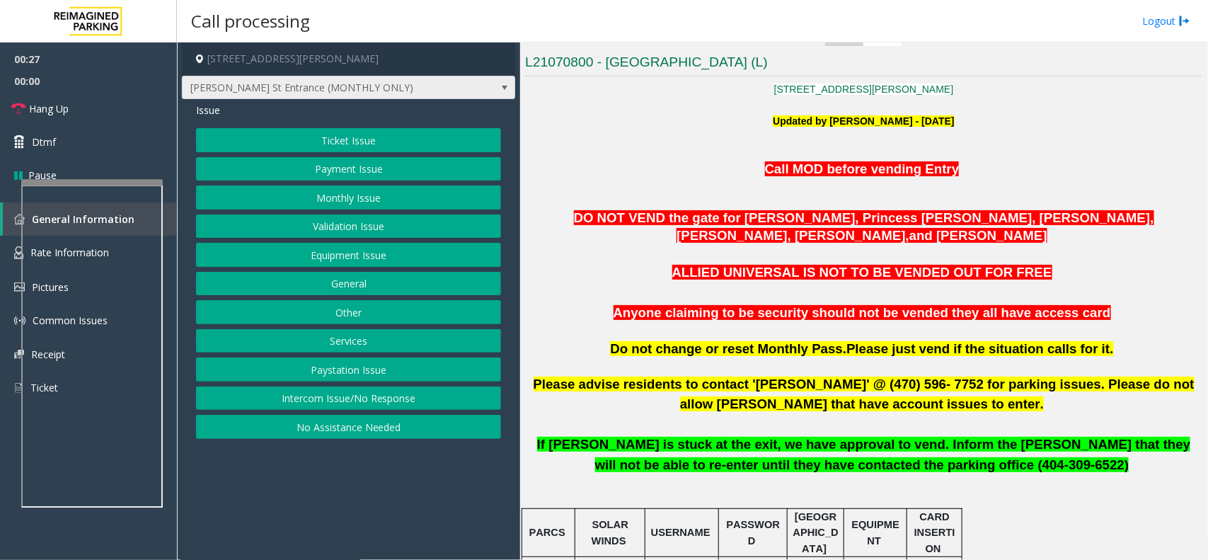
click at [501, 88] on span at bounding box center [504, 87] width 11 height 11
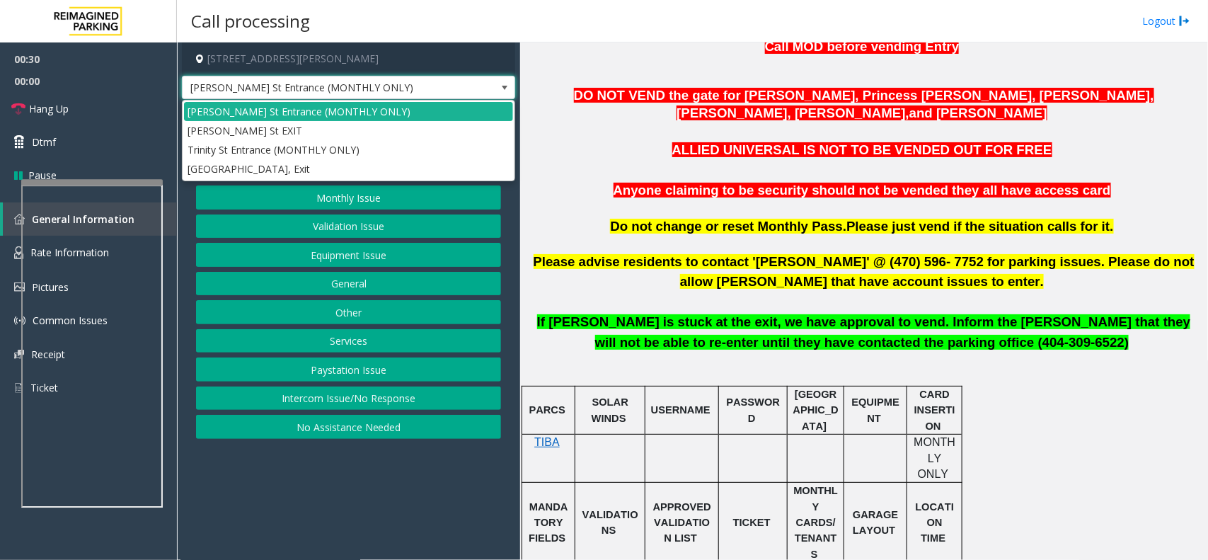
scroll to position [619, 0]
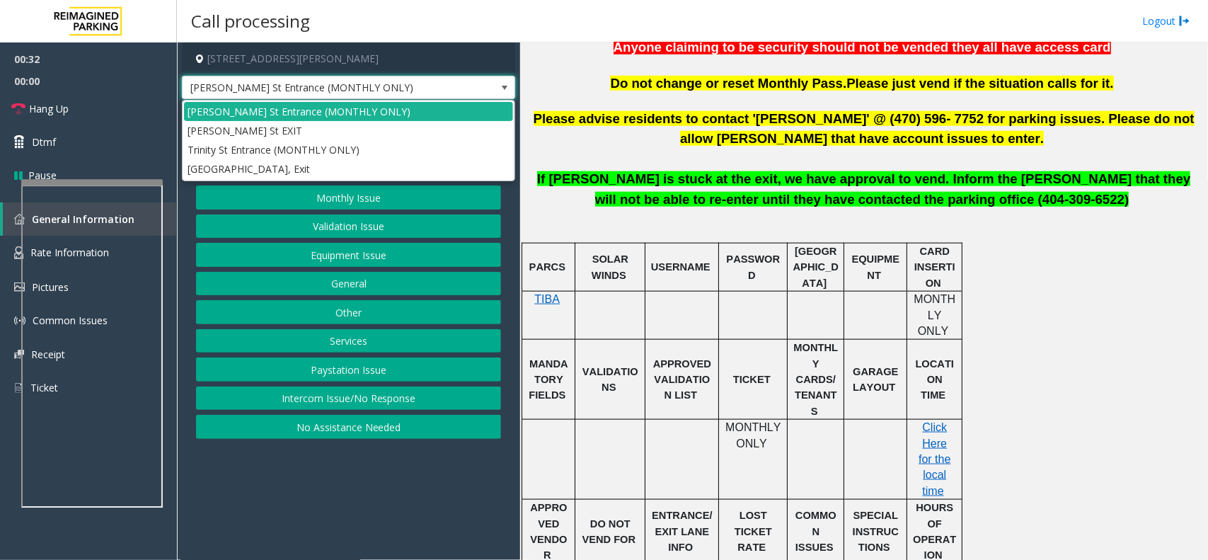
click at [821, 266] on span "PARIS" at bounding box center [815, 267] width 45 height 43
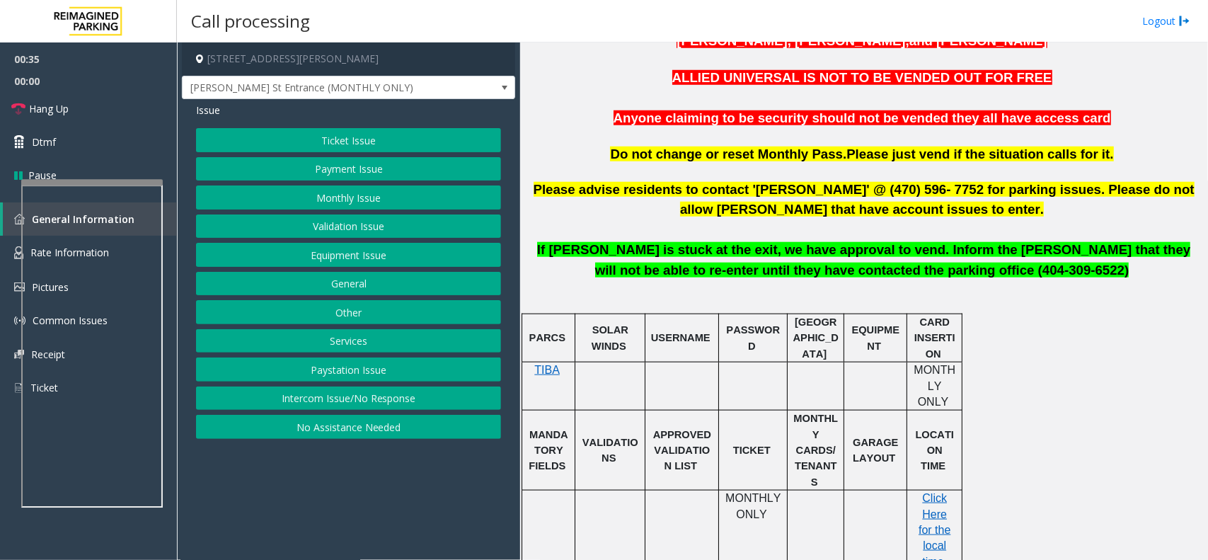
scroll to position [442, 0]
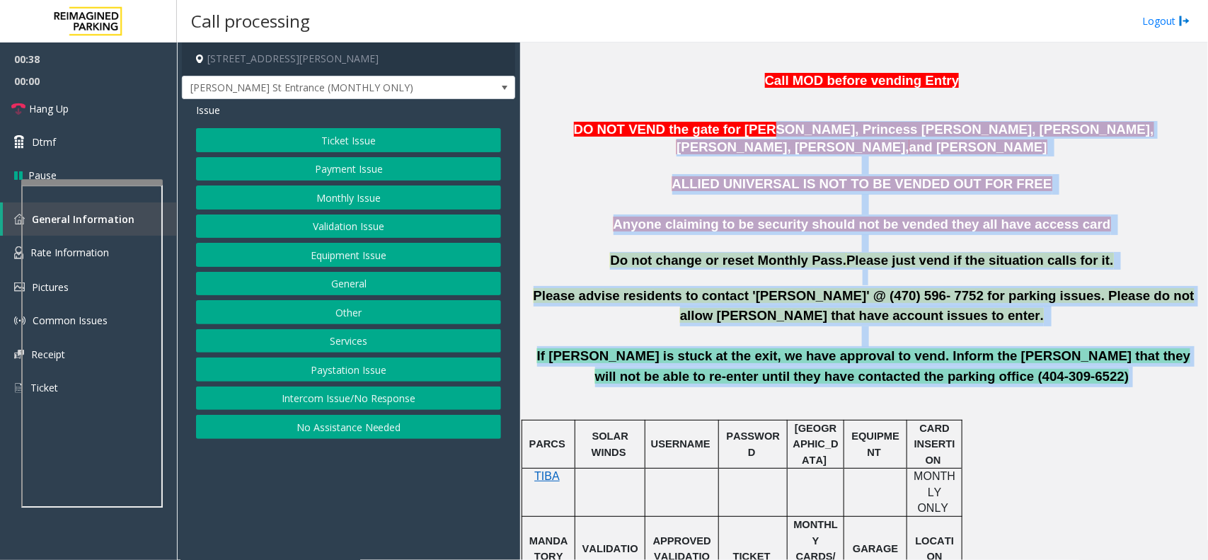
drag, startPoint x: 995, startPoint y: 384, endPoint x: 708, endPoint y: 131, distance: 382.6
click at [708, 149] on p "DO NOT VEND the gate for Kenya Scott, Princess Wright, Danielle Rogers, Kesara …" at bounding box center [863, 138] width 677 height 35
drag, startPoint x: 539, startPoint y: 125, endPoint x: 1006, endPoint y: 387, distance: 534.9
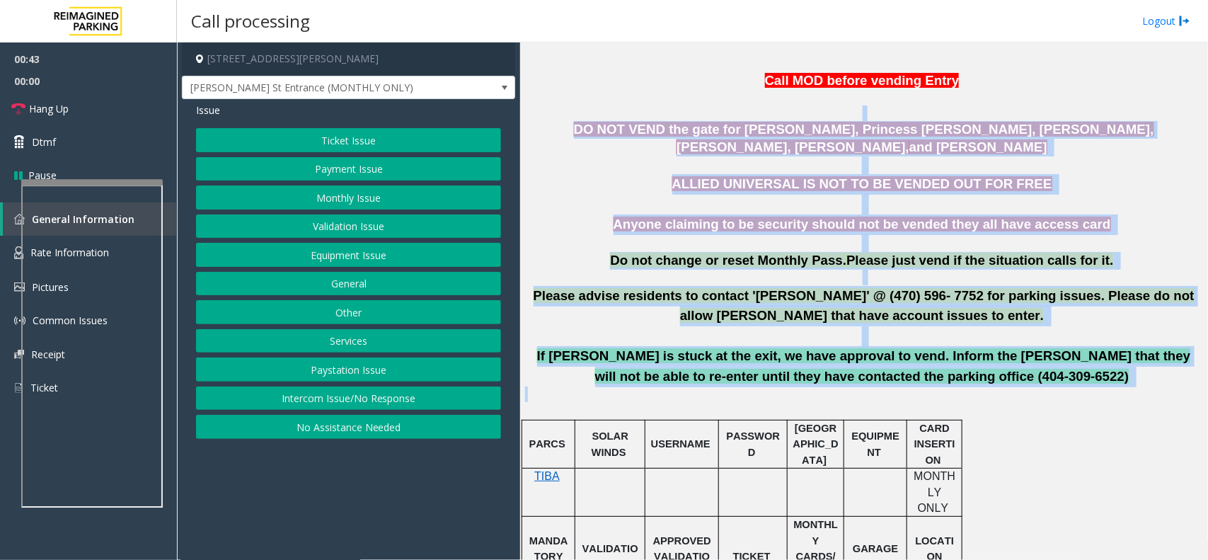
click at [1014, 388] on p at bounding box center [863, 402] width 677 height 32
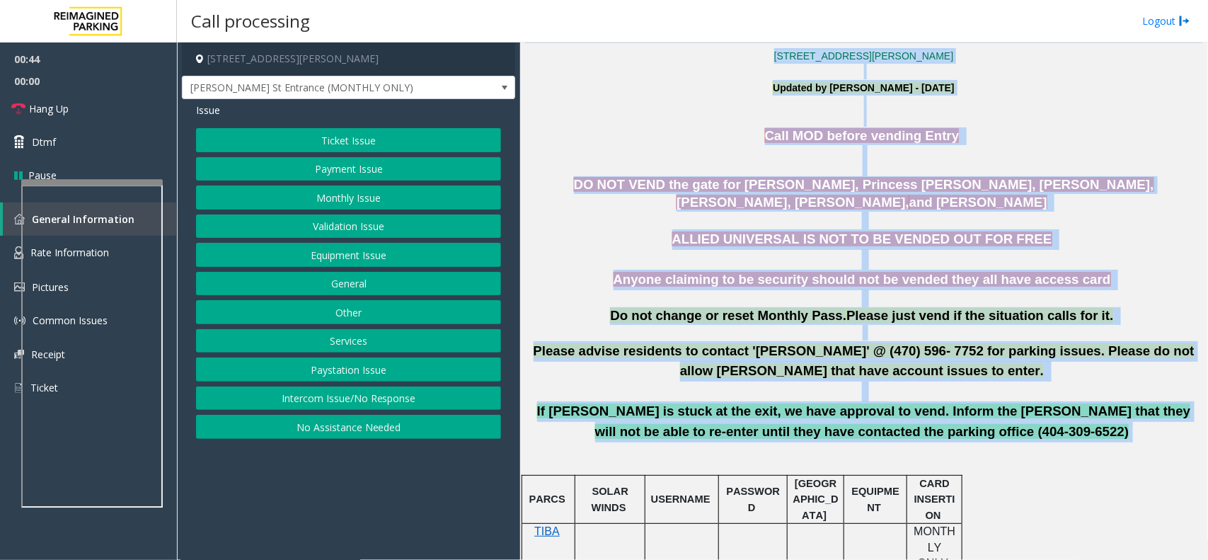
drag, startPoint x: 1006, startPoint y: 384, endPoint x: 735, endPoint y: 42, distance: 436.2
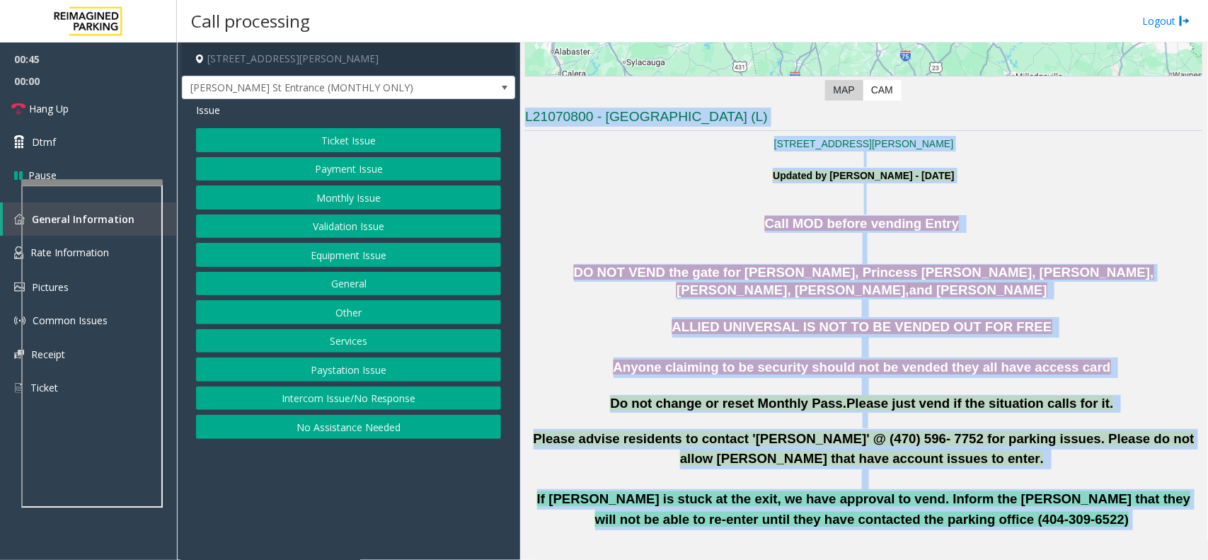
click at [740, 218] on p "Call MOD before vending Entry" at bounding box center [863, 231] width 677 height 33
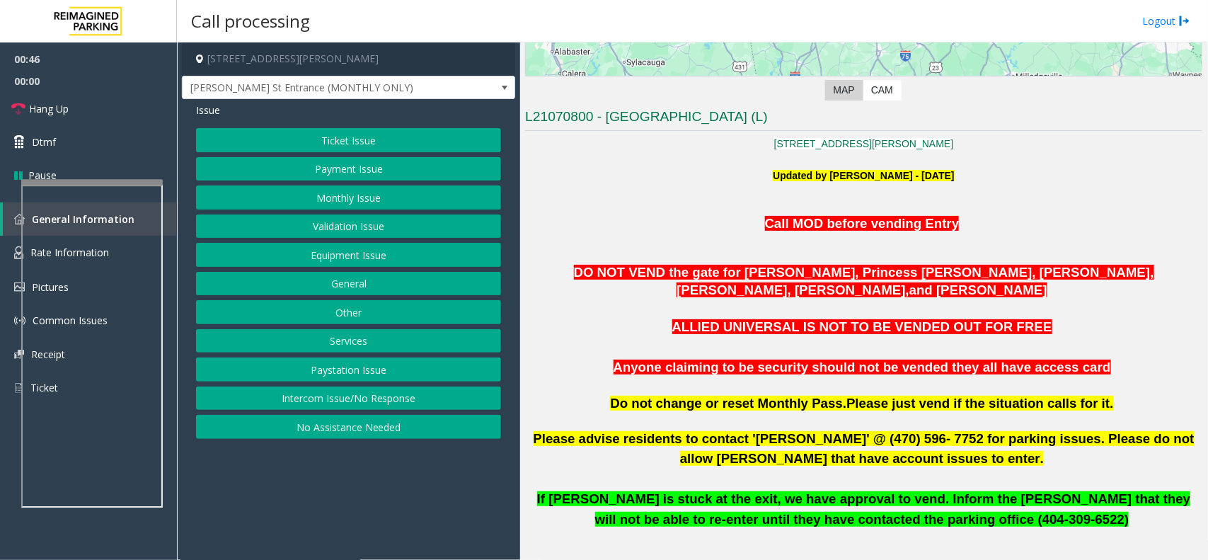
click at [372, 316] on button "Other" at bounding box center [348, 312] width 305 height 24
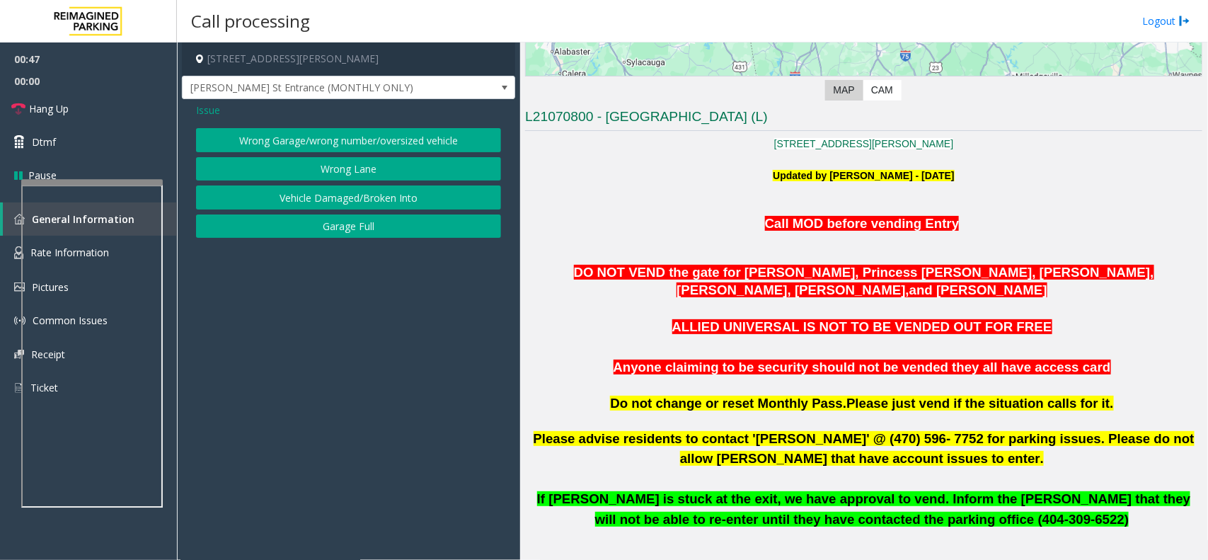
click at [352, 142] on button "Wrong Garage/wrong number/oversized vehicle" at bounding box center [348, 140] width 305 height 24
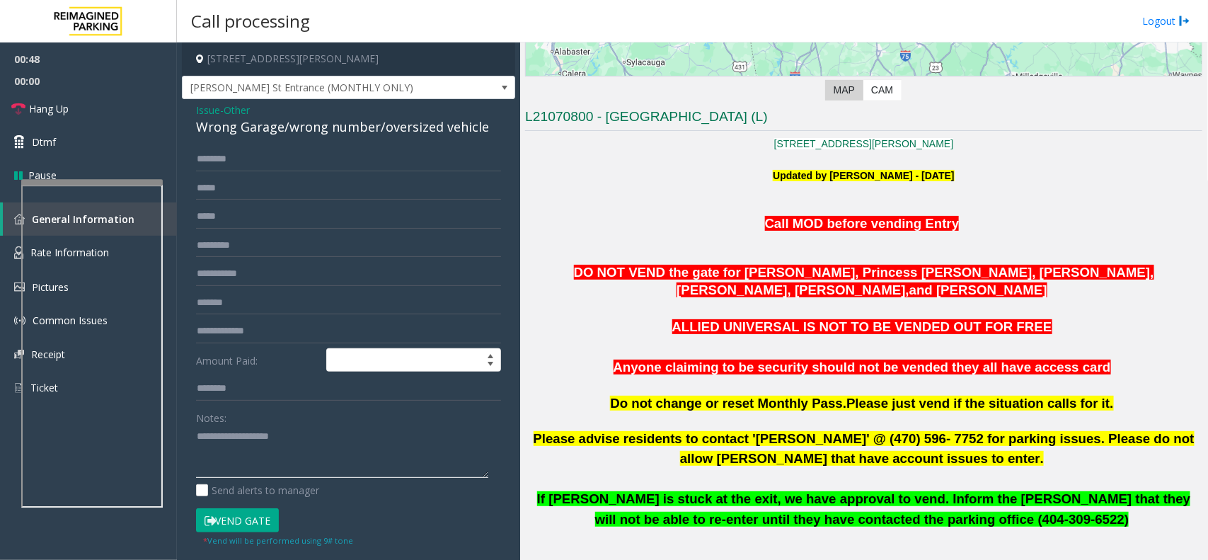
click at [288, 429] on textarea at bounding box center [342, 451] width 292 height 53
click at [336, 139] on div "Issue - Other Wrong Garage/wrong number/oversized vehicle Amount Paid: Notes: S…" at bounding box center [348, 363] width 333 height 528
click at [340, 138] on div "Issue - Other Wrong Garage/wrong number/oversized vehicle Amount Paid: Notes: S…" at bounding box center [348, 363] width 333 height 528
click at [349, 130] on div "Wrong Garage/wrong number/oversized vehicle" at bounding box center [348, 126] width 305 height 19
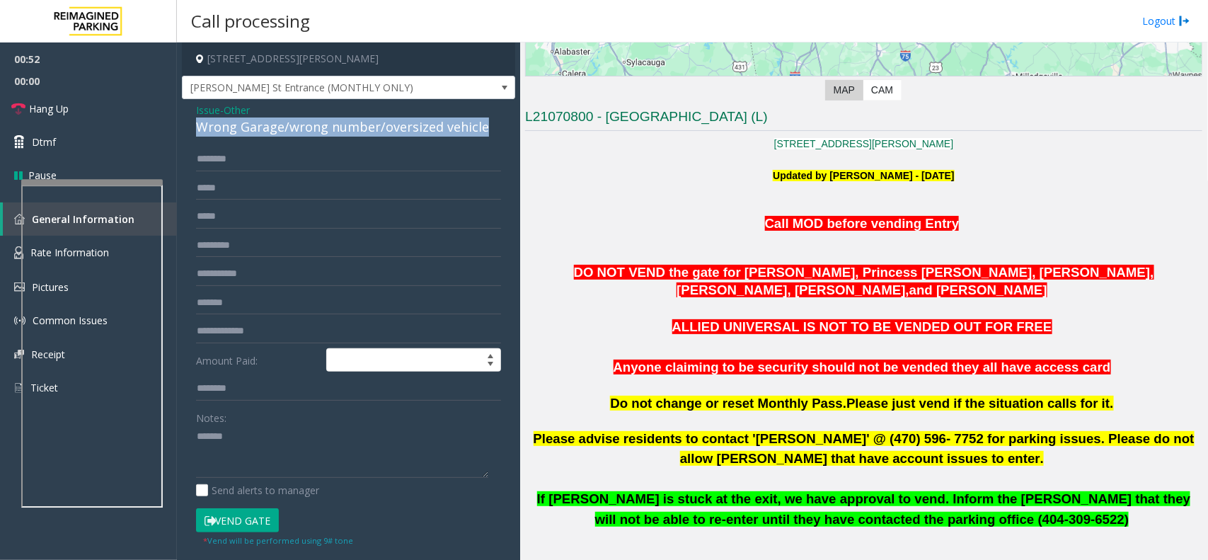
click at [349, 130] on div "Wrong Garage/wrong number/oversized vehicle" at bounding box center [348, 126] width 305 height 19
copy div "Wrong Garage/wrong number/oversized vehicle"
click at [318, 481] on div "Notes: Send alerts to manager" at bounding box center [348, 452] width 305 height 93
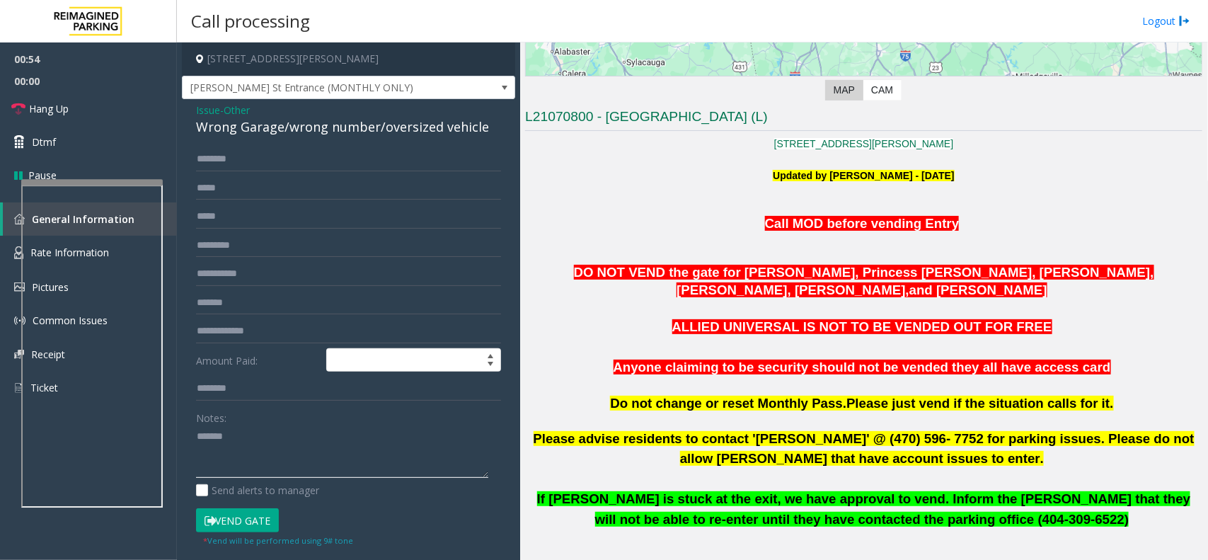
click at [324, 442] on textarea at bounding box center [342, 451] width 292 height 53
paste textarea "**********"
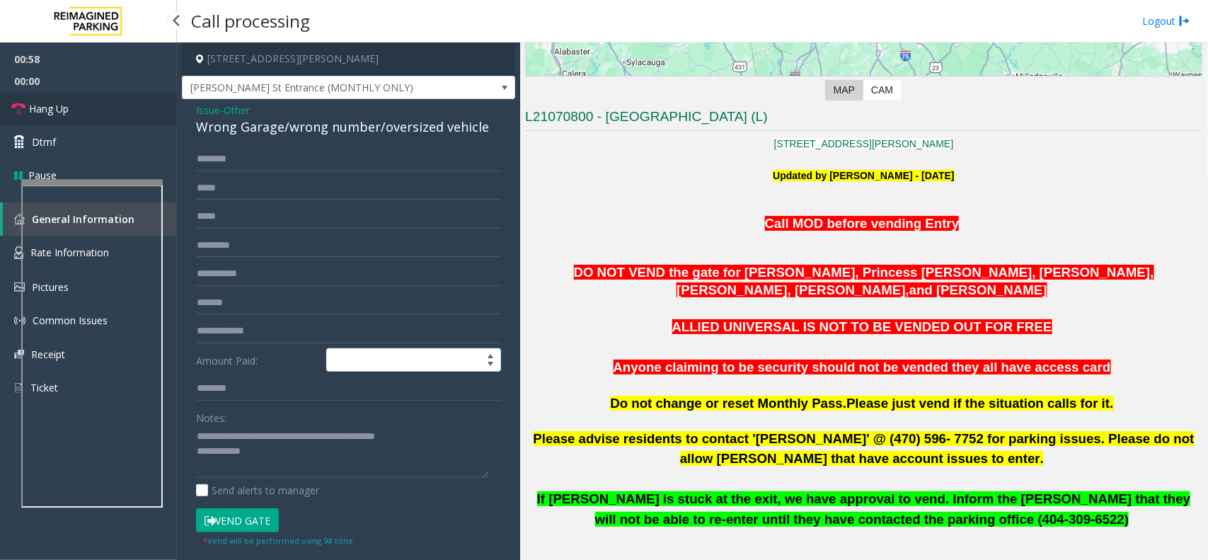
click at [144, 103] on link "Hang Up" at bounding box center [88, 108] width 177 height 33
click at [299, 457] on textarea at bounding box center [342, 451] width 292 height 53
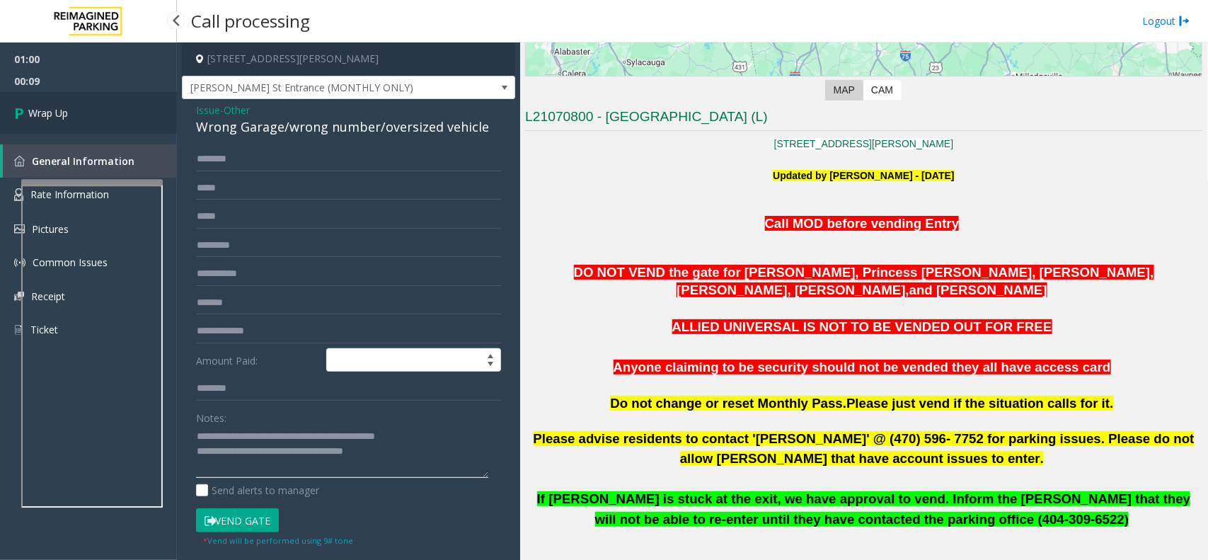
type textarea "**********"
click at [125, 110] on link "Wrap Up" at bounding box center [88, 113] width 177 height 42
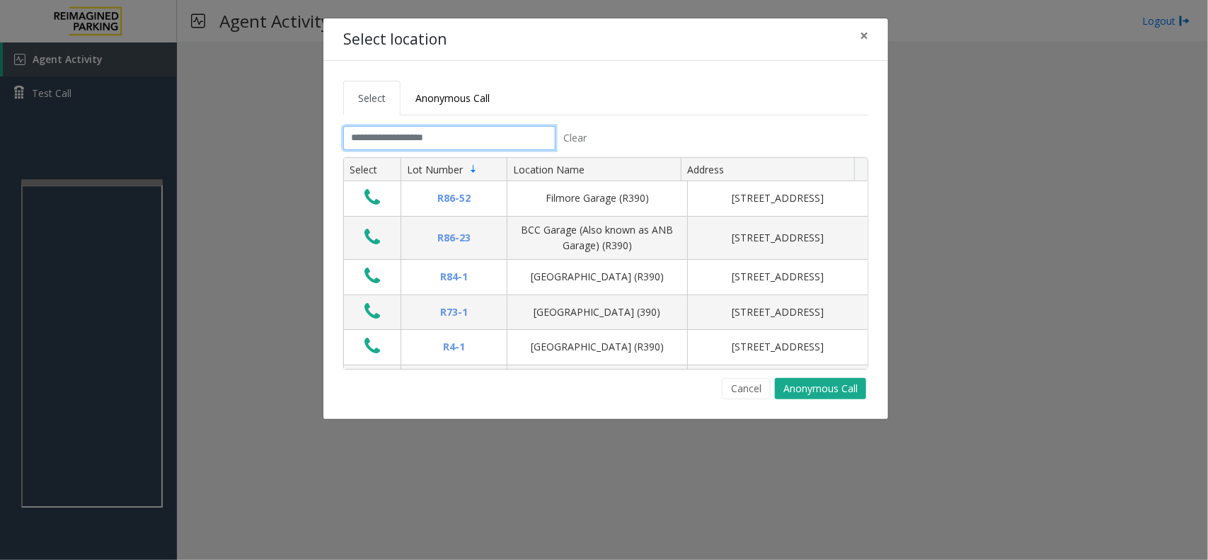
click at [426, 132] on input "text" at bounding box center [449, 138] width 212 height 24
click at [473, 110] on link "Anonymous Call" at bounding box center [453, 98] width 104 height 35
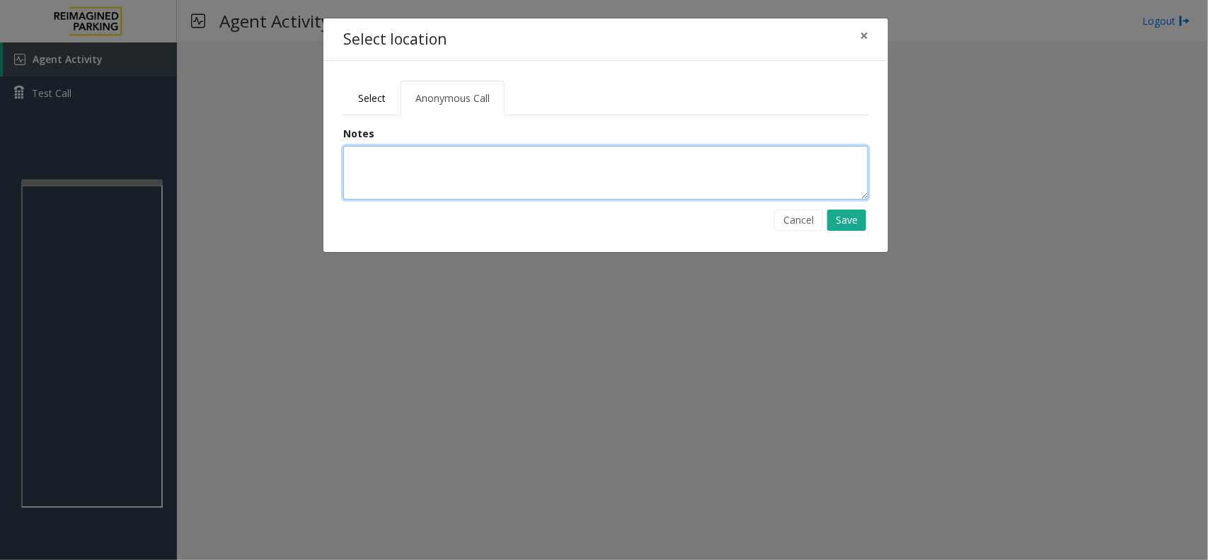
click at [454, 146] on textarea at bounding box center [605, 173] width 525 height 54
type textarea "**********"
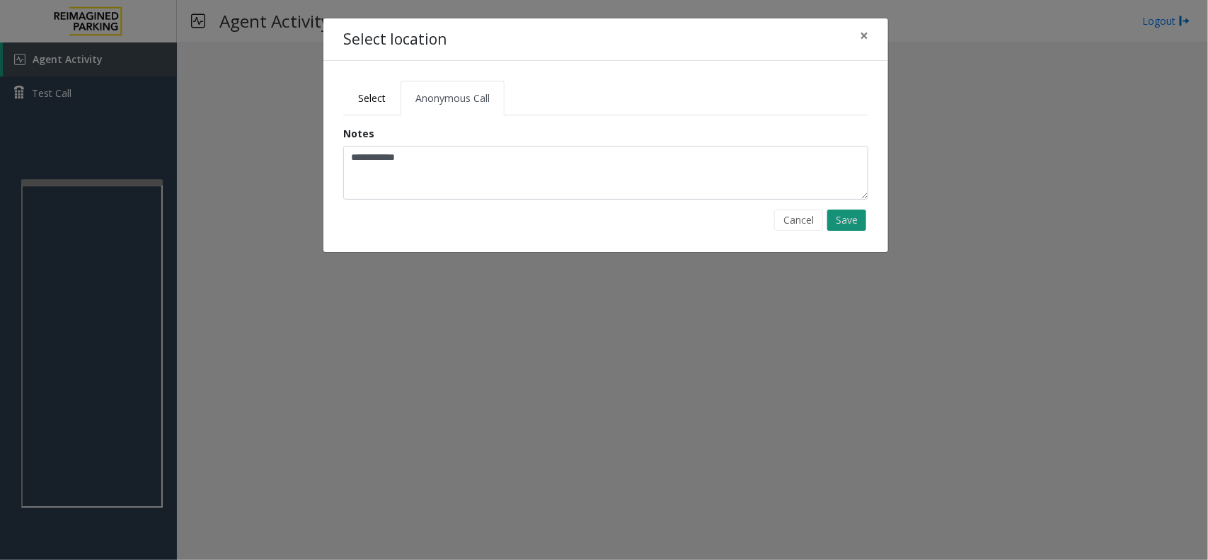
click at [846, 214] on button "Save" at bounding box center [846, 219] width 39 height 21
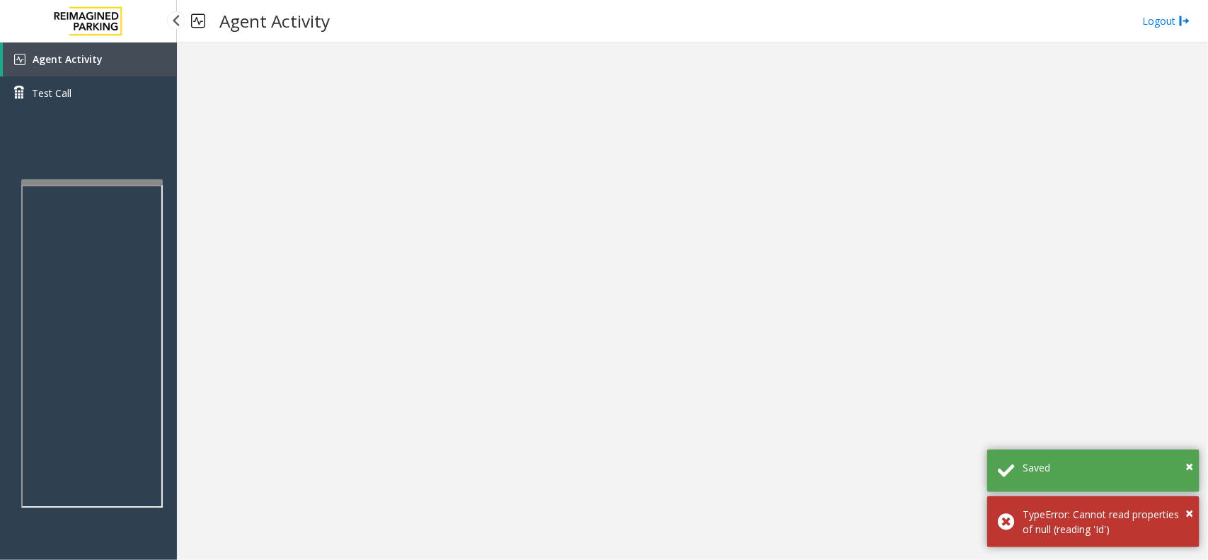
click at [112, 67] on link "Agent Activity" at bounding box center [90, 59] width 174 height 34
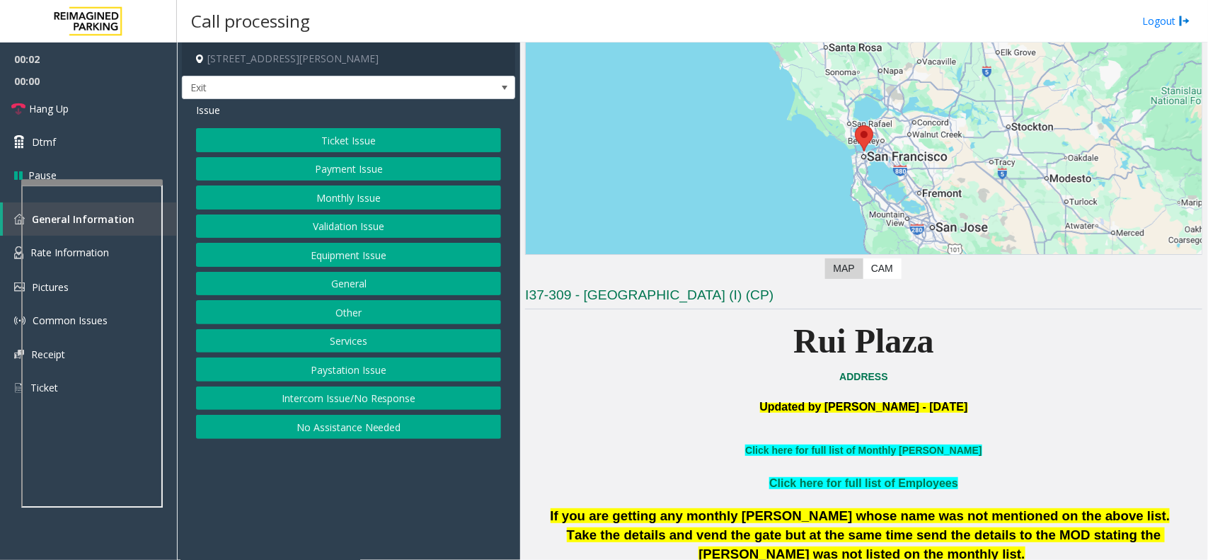
scroll to position [354, 0]
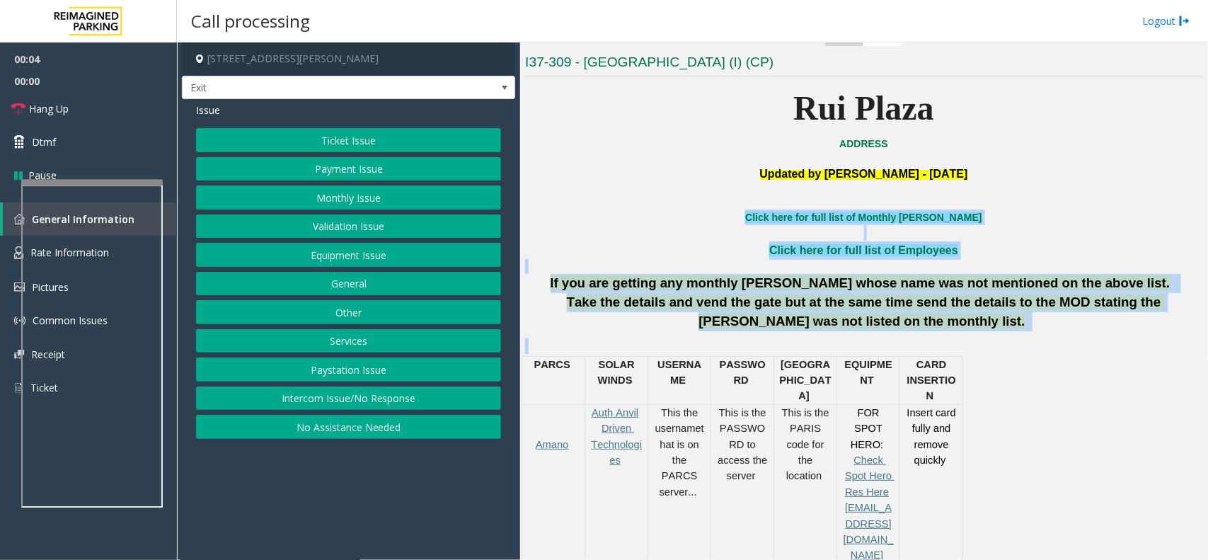
drag, startPoint x: 735, startPoint y: 211, endPoint x: 1055, endPoint y: 411, distance: 377.1
click at [1050, 388] on div "PARCS SOLAR WINDS USERNAME PASSWOR D PARIS EQUIPMENT CARD INSERTION Amano Auth …" at bounding box center [862, 565] width 681 height 418
drag, startPoint x: 738, startPoint y: 200, endPoint x: 1035, endPoint y: 440, distance: 381.0
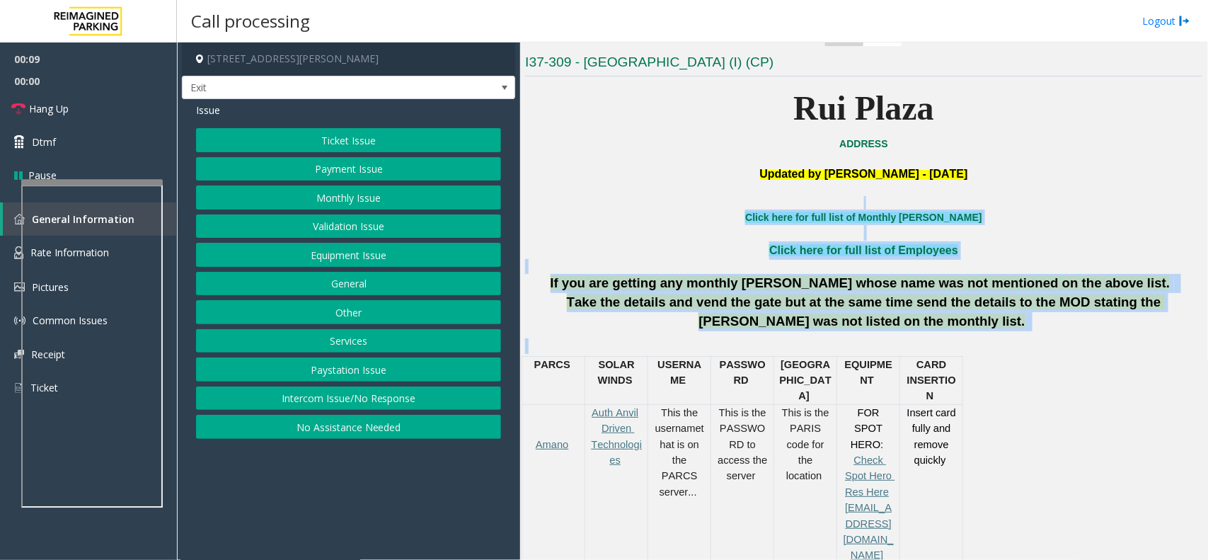
click at [1035, 440] on div "PARCS SOLAR WINDS USERNAME PASSWOR D PARIS EQUIPMENT CARD INSERTION Amano Auth …" at bounding box center [862, 565] width 681 height 418
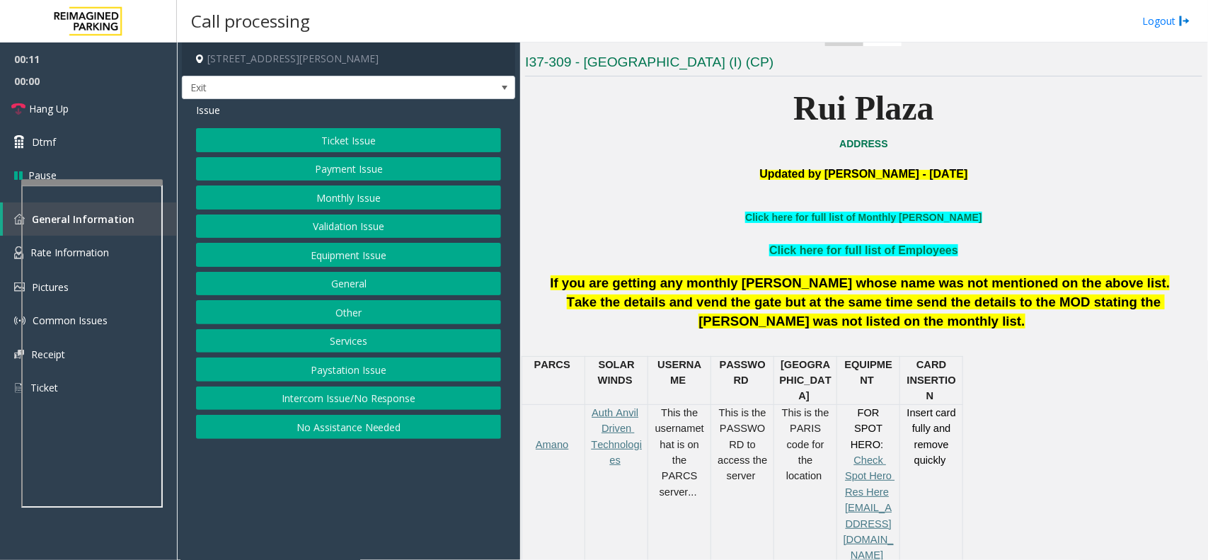
drag, startPoint x: 1035, startPoint y: 440, endPoint x: 720, endPoint y: 214, distance: 387.5
click at [719, 214] on p "Click here for full list of Monthly Parker" at bounding box center [863, 217] width 677 height 16
click at [351, 200] on button "Monthly Issue" at bounding box center [348, 197] width 305 height 24
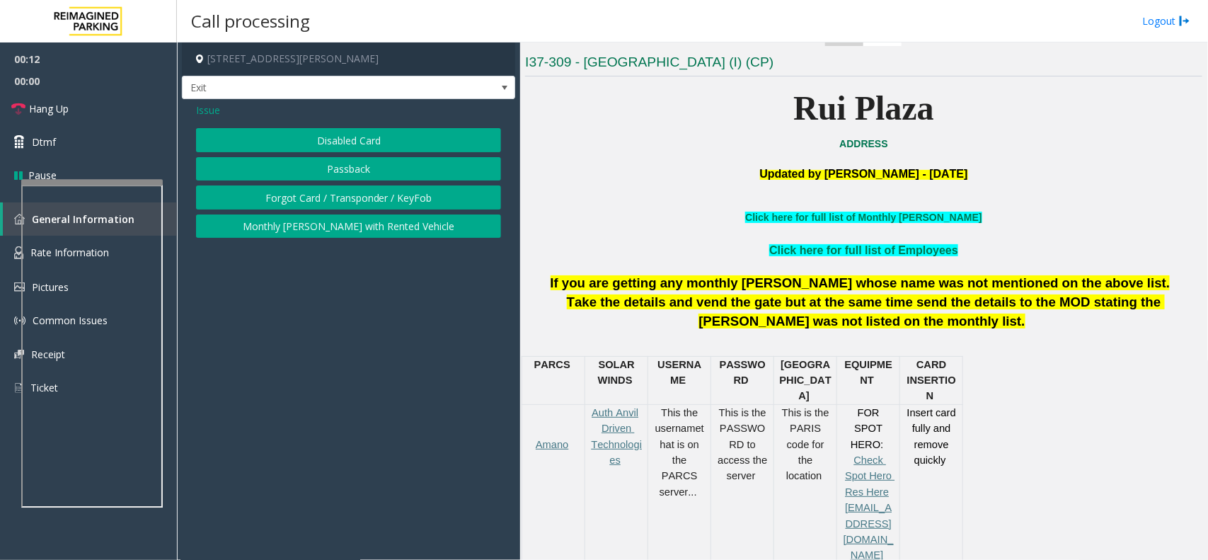
click at [367, 126] on div "Issue Disabled Card Passback Forgot Card / Transponder / KeyFob Monthly Parker …" at bounding box center [348, 172] width 333 height 146
click at [362, 149] on button "Disabled Card" at bounding box center [348, 140] width 305 height 24
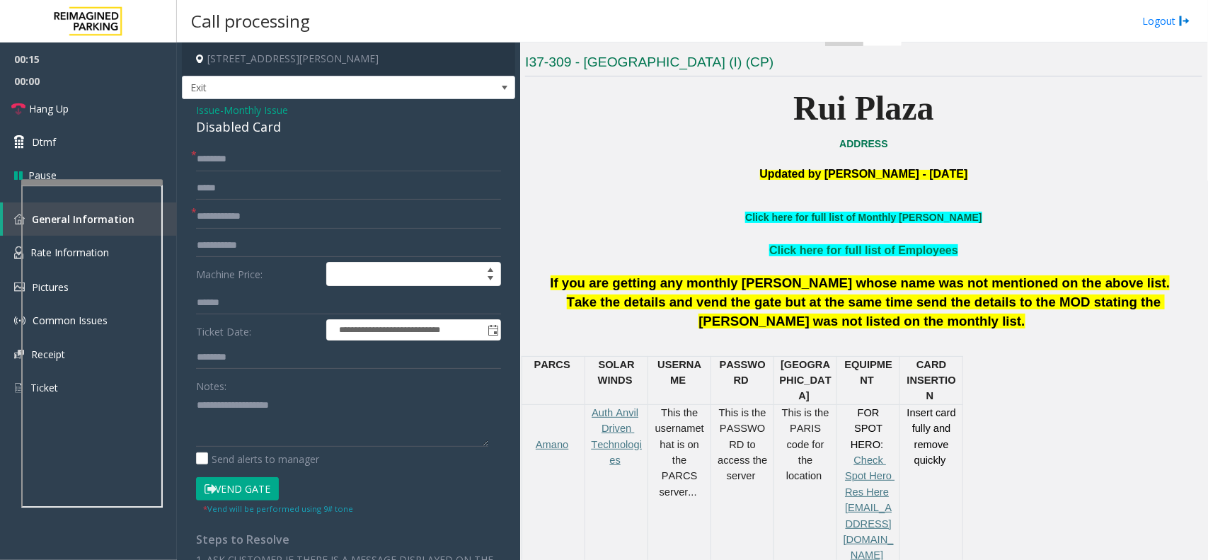
click at [882, 219] on link "Click here for full list of Monthly Parker" at bounding box center [863, 217] width 236 height 11
drag, startPoint x: 301, startPoint y: 372, endPoint x: 275, endPoint y: 405, distance: 42.3
click at [299, 372] on form "**********" at bounding box center [348, 331] width 305 height 368
click at [275, 405] on textarea at bounding box center [342, 420] width 292 height 53
click at [262, 126] on div "Disabled Card" at bounding box center [348, 126] width 305 height 19
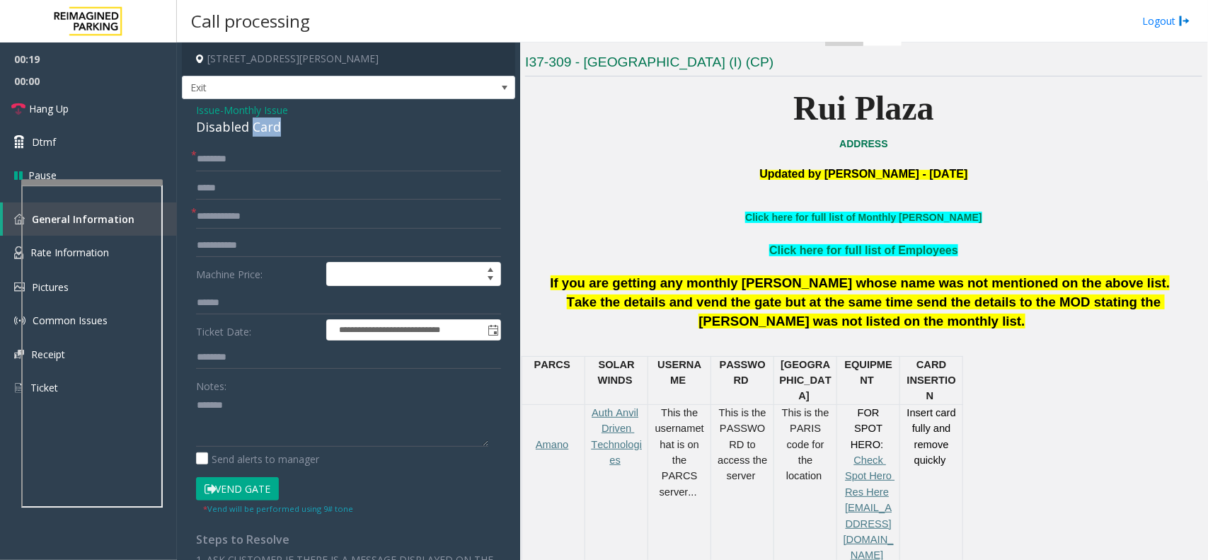
click at [262, 126] on div "Disabled Card" at bounding box center [348, 126] width 305 height 19
copy div "Disabled Card"
click at [238, 419] on textarea at bounding box center [342, 420] width 292 height 53
paste textarea "**********"
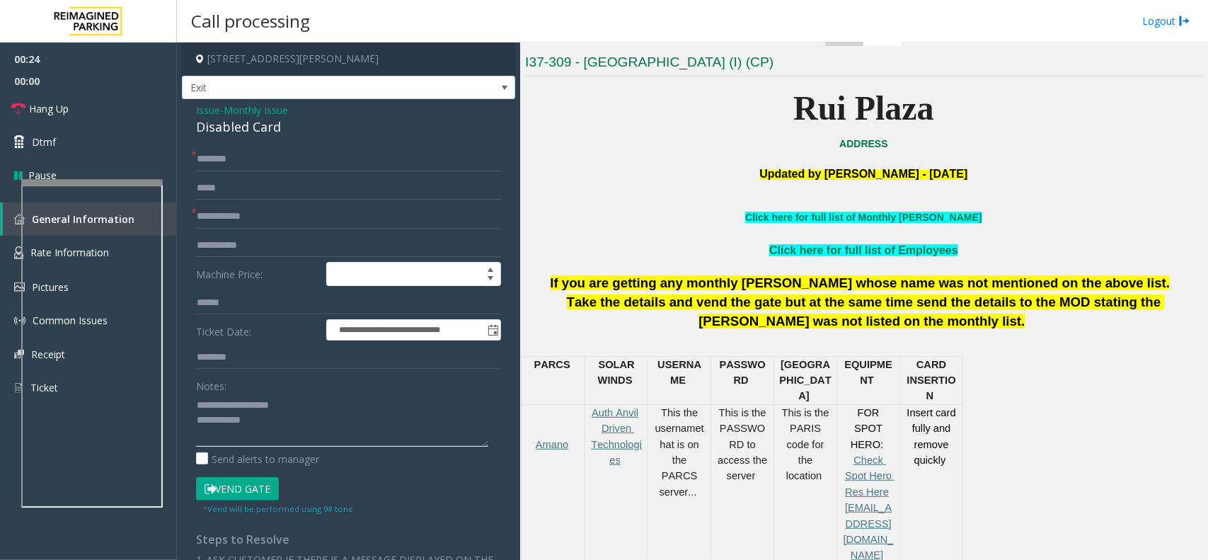
type textarea "**********"
click at [239, 224] on input "text" at bounding box center [348, 217] width 305 height 24
type input "****"
click at [285, 156] on input "text" at bounding box center [348, 159] width 305 height 24
click at [914, 214] on link "Click here for full list of Monthly Parker" at bounding box center [863, 217] width 236 height 11
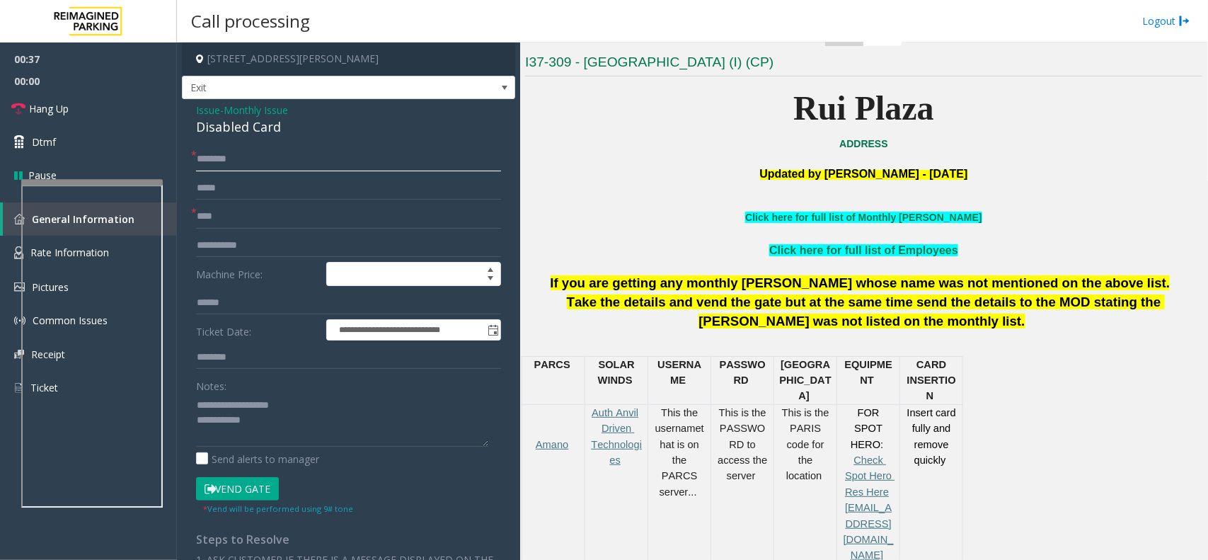
click at [270, 161] on input "text" at bounding box center [348, 159] width 305 height 24
type input "****"
click at [273, 442] on textarea at bounding box center [342, 420] width 292 height 53
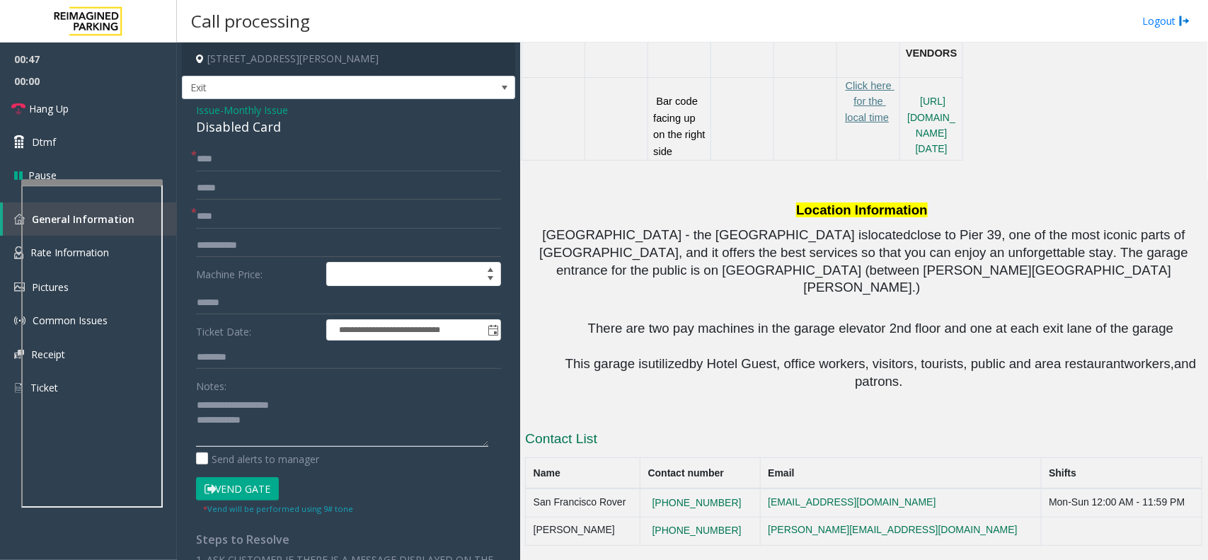
scroll to position [1265, 0]
click at [231, 500] on button "Vend Gate" at bounding box center [237, 489] width 83 height 24
click at [245, 485] on button "Vend Gate" at bounding box center [237, 489] width 83 height 24
click at [280, 432] on textarea at bounding box center [342, 420] width 292 height 53
click at [272, 421] on textarea at bounding box center [342, 420] width 292 height 53
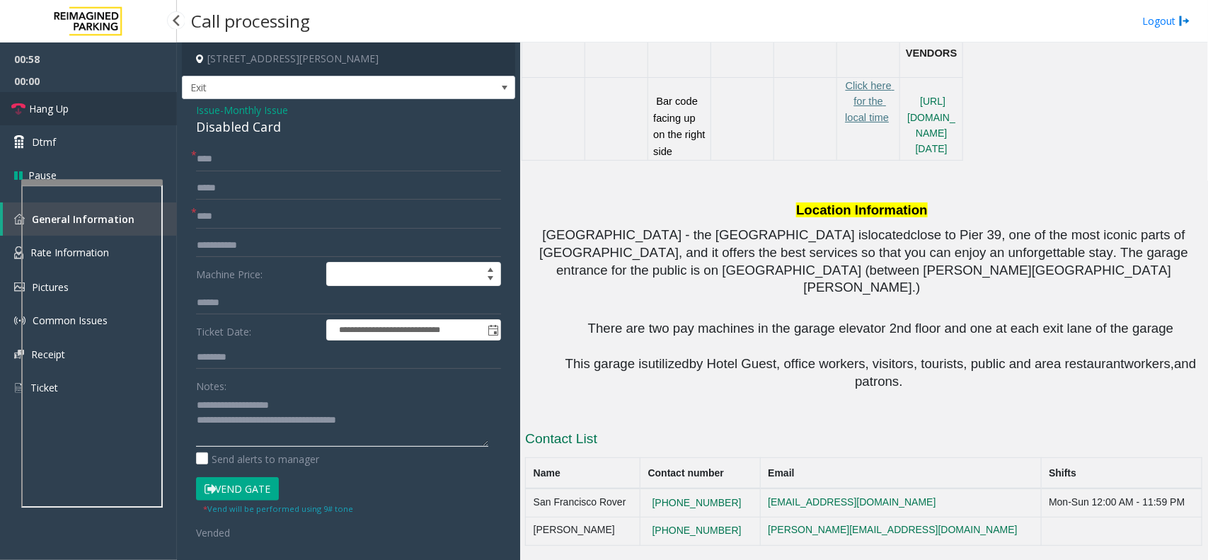
type textarea "**********"
click at [97, 106] on link "Hang Up" at bounding box center [88, 108] width 177 height 33
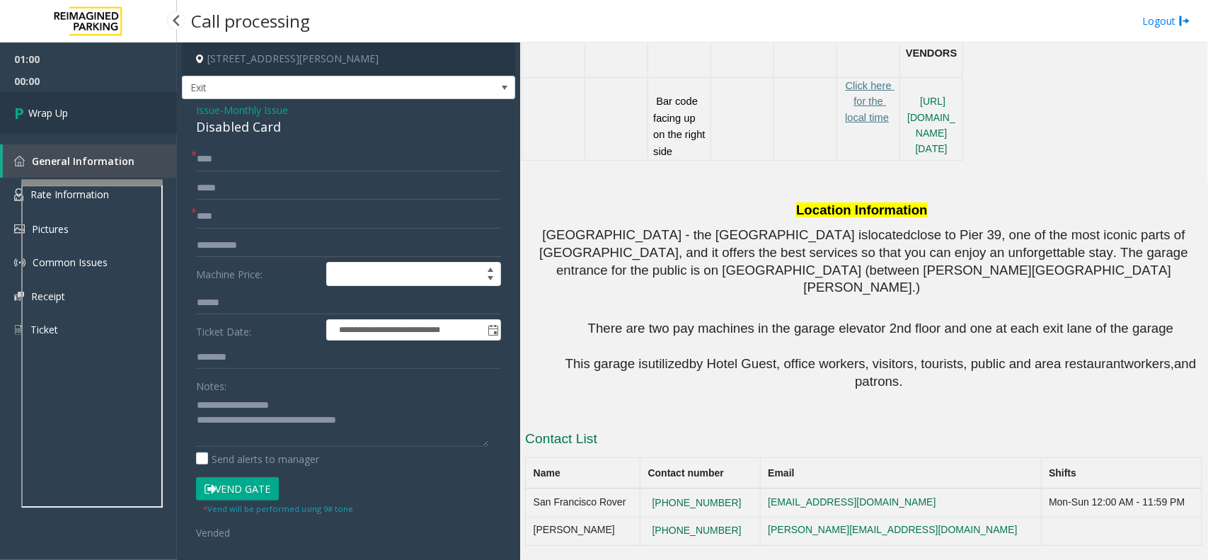
click at [97, 106] on link "Wrap Up" at bounding box center [88, 113] width 177 height 42
click at [104, 125] on link "Wrap Up" at bounding box center [88, 113] width 177 height 42
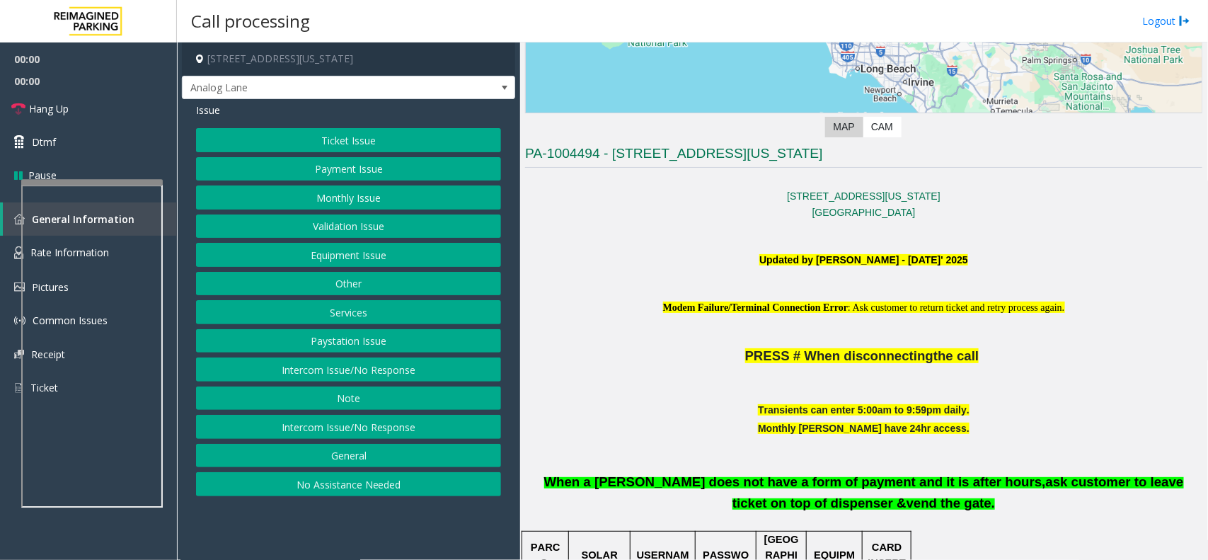
scroll to position [265, 0]
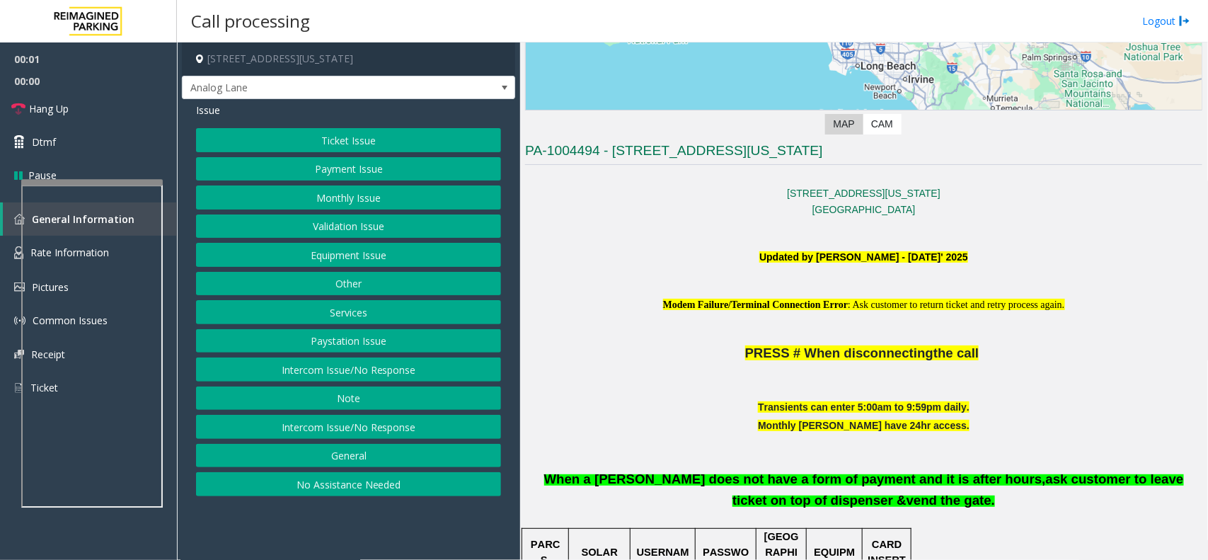
drag, startPoint x: 725, startPoint y: 248, endPoint x: 931, endPoint y: 503, distance: 327.2
click at [931, 503] on p "When a parker does not have a form of payment and it is after hours, ask custom…" at bounding box center [863, 482] width 677 height 58
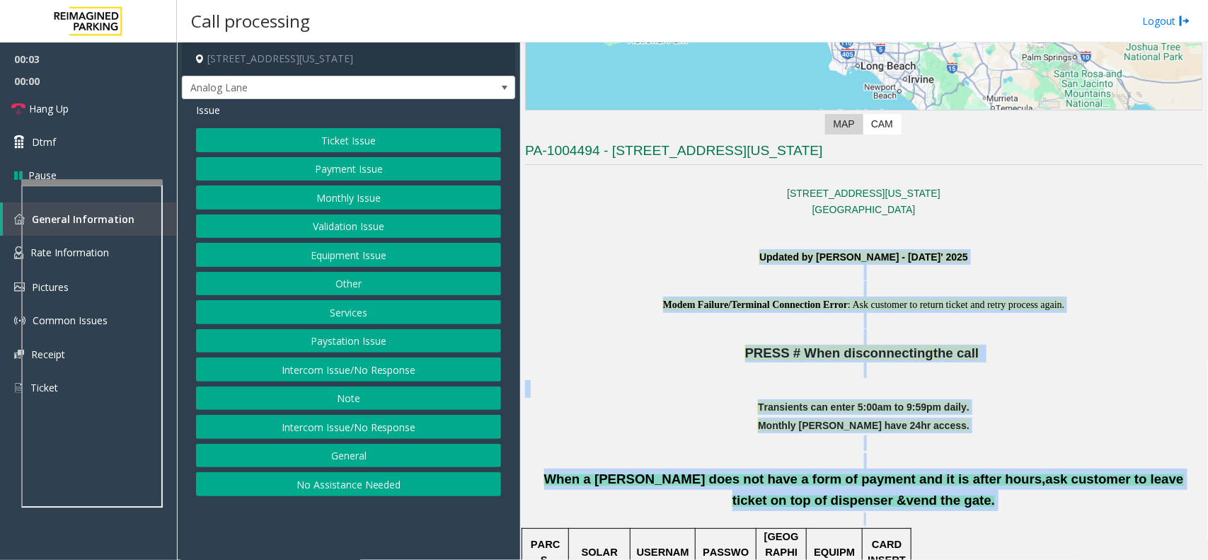
drag, startPoint x: 932, startPoint y: 503, endPoint x: 685, endPoint y: 256, distance: 348.8
click at [685, 256] on p "Updated by Sanjeev Mishra - 17th July' 2025" at bounding box center [863, 257] width 677 height 16
drag, startPoint x: 685, startPoint y: 256, endPoint x: 910, endPoint y: 517, distance: 344.8
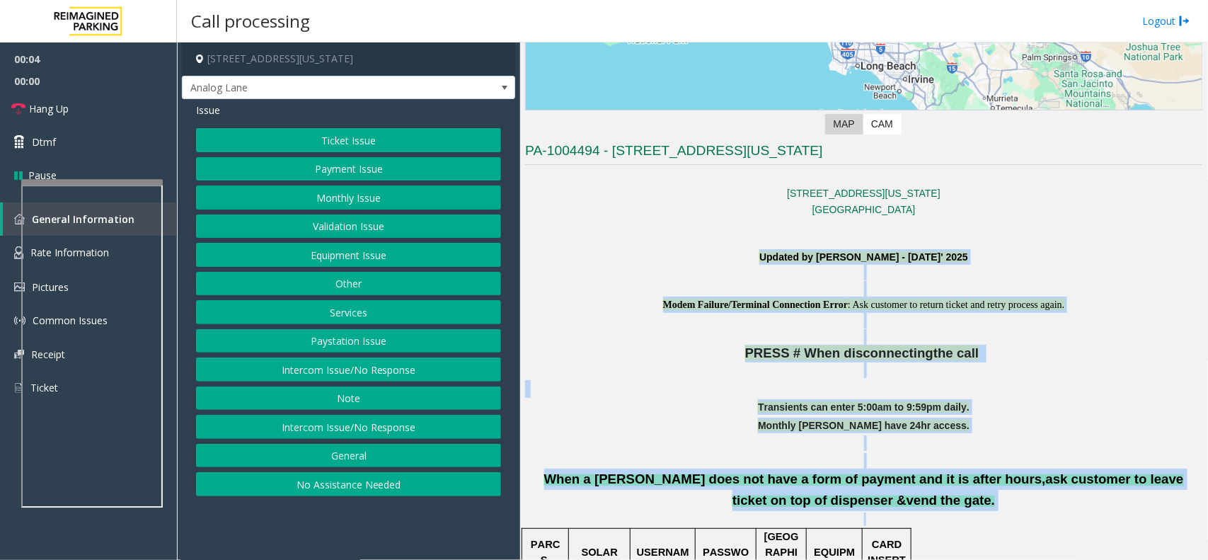
click at [954, 526] on p at bounding box center [863, 518] width 677 height 13
drag, startPoint x: 954, startPoint y: 526, endPoint x: 738, endPoint y: 269, distance: 335.6
click at [738, 269] on p at bounding box center [863, 273] width 677 height 16
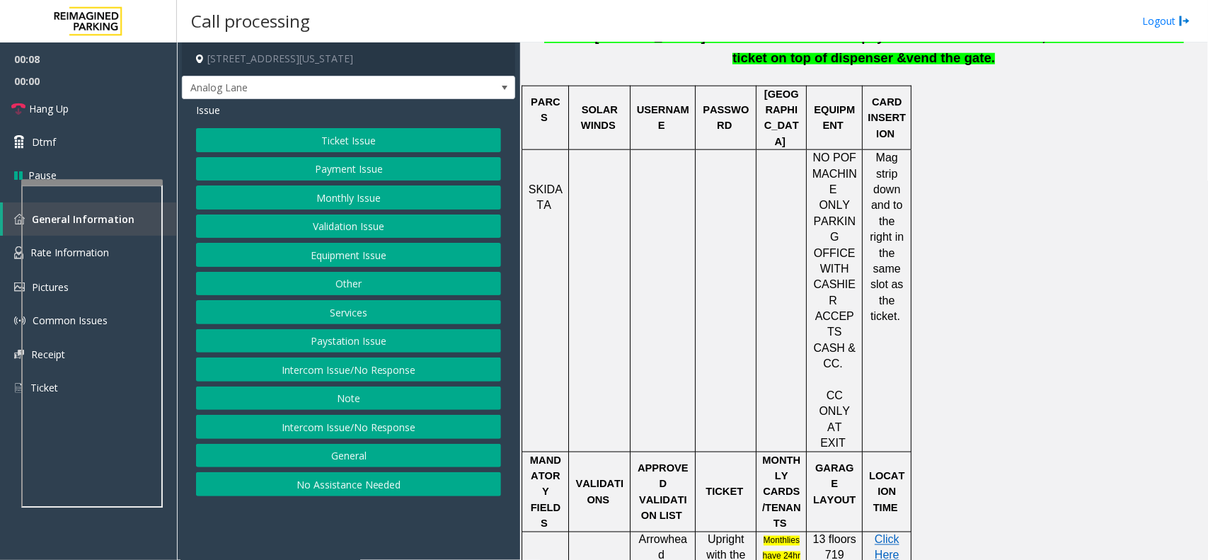
scroll to position [354, 0]
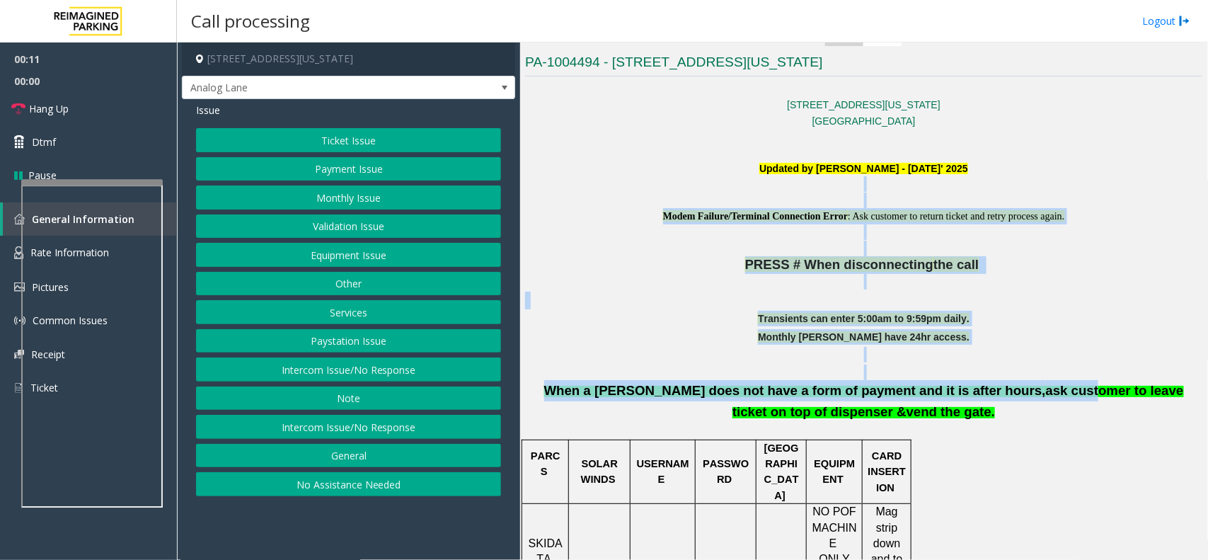
drag, startPoint x: 711, startPoint y: 181, endPoint x: 956, endPoint y: 398, distance: 326.9
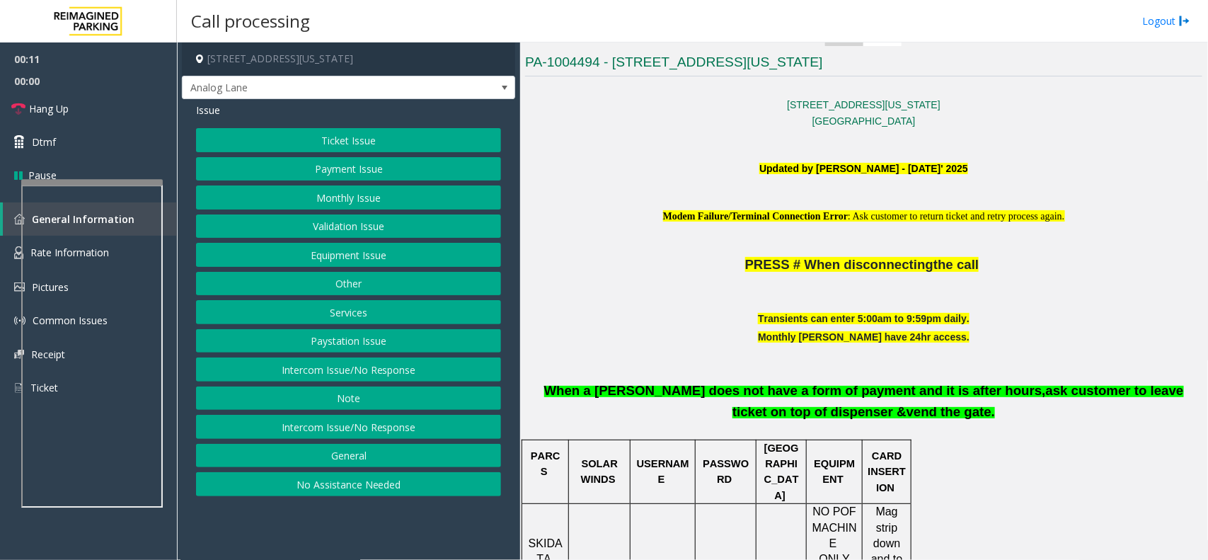
click at [965, 408] on p "When a parker does not have a form of payment and it is after hours, ask custom…" at bounding box center [863, 393] width 677 height 58
drag, startPoint x: 959, startPoint y: 408, endPoint x: 683, endPoint y: 188, distance: 353.0
click at [646, 178] on p at bounding box center [863, 184] width 677 height 16
click at [389, 379] on button "Intercom Issue/No Response" at bounding box center [348, 369] width 305 height 24
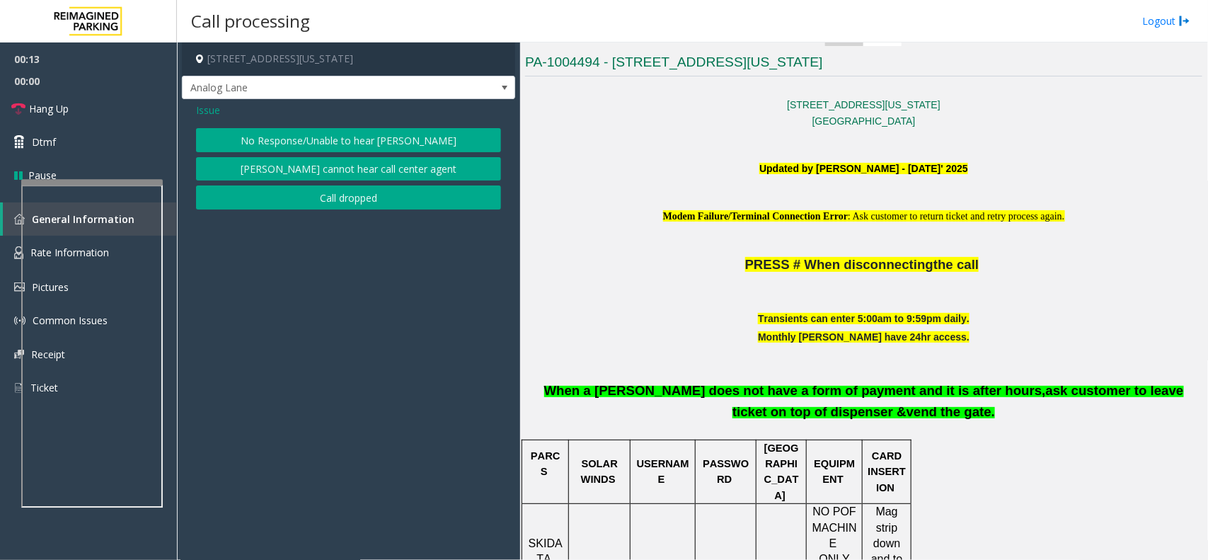
click at [376, 125] on div "Issue No Response/Unable to hear parker Parker cannot hear call center agent Ca…" at bounding box center [348, 157] width 333 height 117
click at [369, 139] on button "No Response/Unable to hear [PERSON_NAME]" at bounding box center [348, 140] width 305 height 24
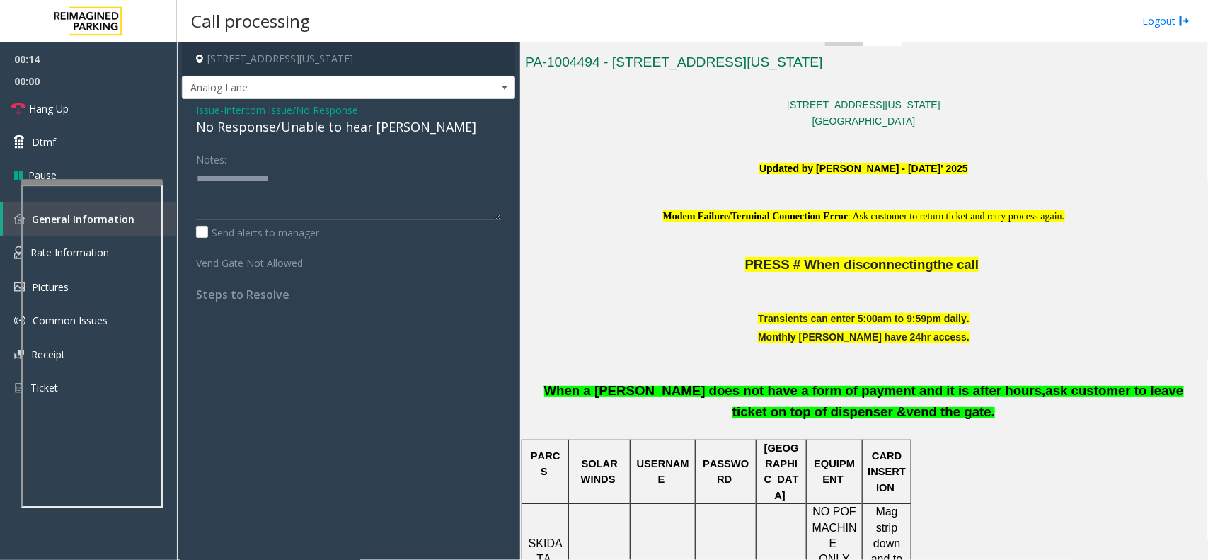
click at [370, 136] on div "No Response/Unable to hear [PERSON_NAME]" at bounding box center [348, 126] width 305 height 19
click at [386, 185] on textarea at bounding box center [348, 193] width 305 height 53
type textarea "**********"
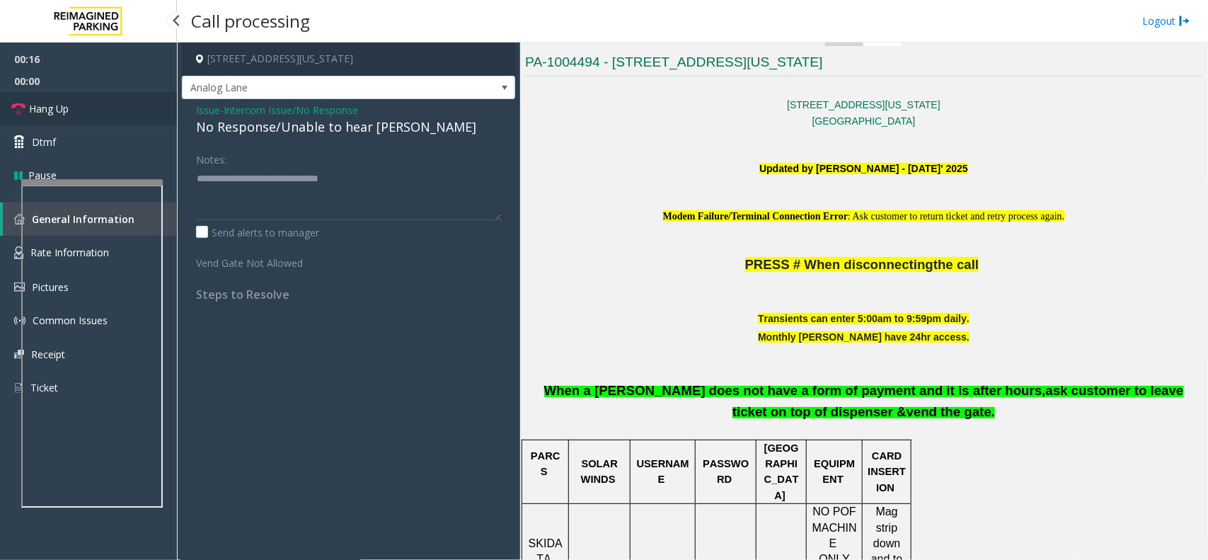
click at [125, 97] on link "Hang Up" at bounding box center [88, 108] width 177 height 33
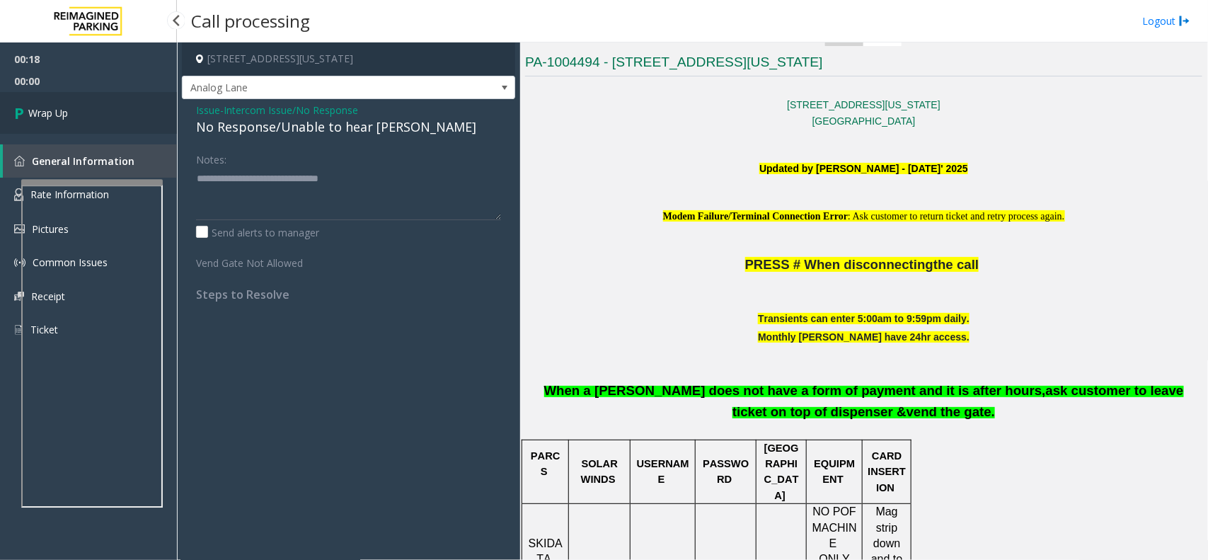
click at [130, 110] on link "Wrap Up" at bounding box center [88, 113] width 177 height 42
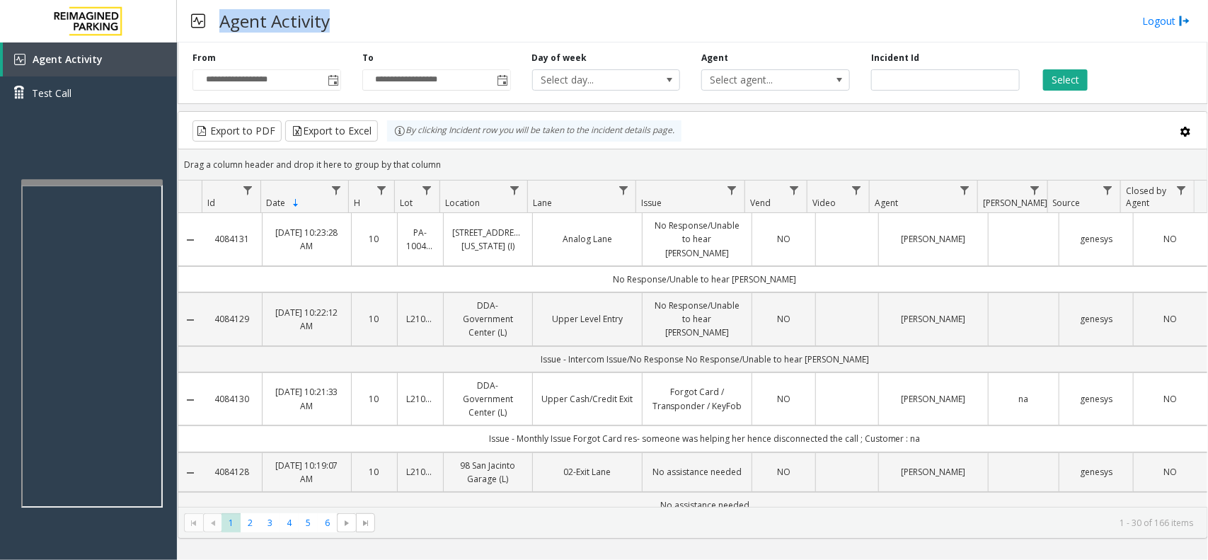
drag, startPoint x: 217, startPoint y: 20, endPoint x: 387, endPoint y: 12, distance: 170.0
click at [387, 12] on div "Agent Activity Logout" at bounding box center [692, 21] width 1031 height 42
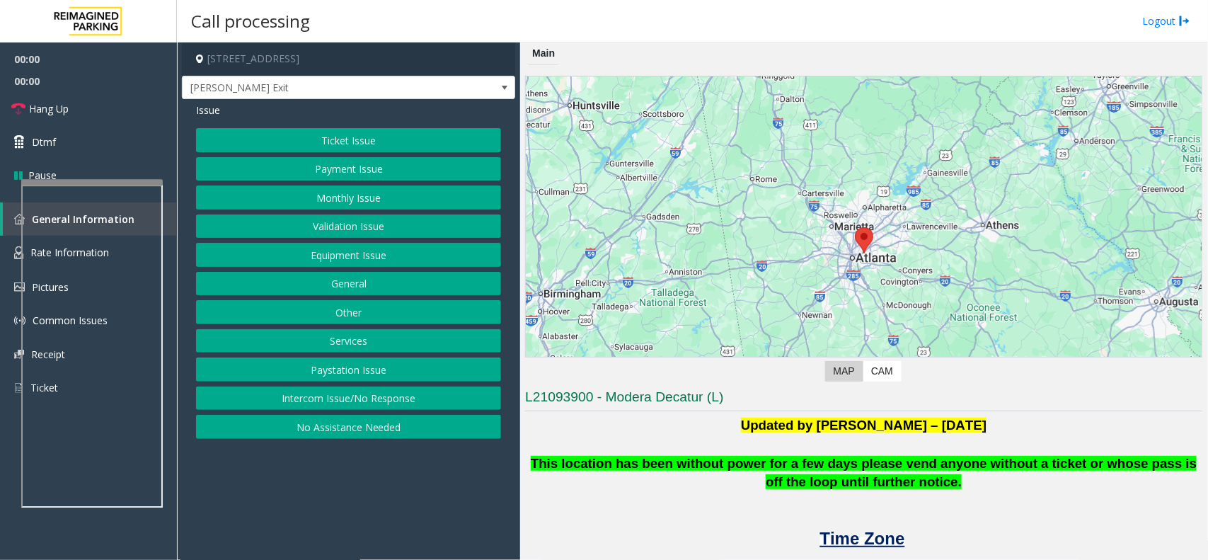
scroll to position [442, 0]
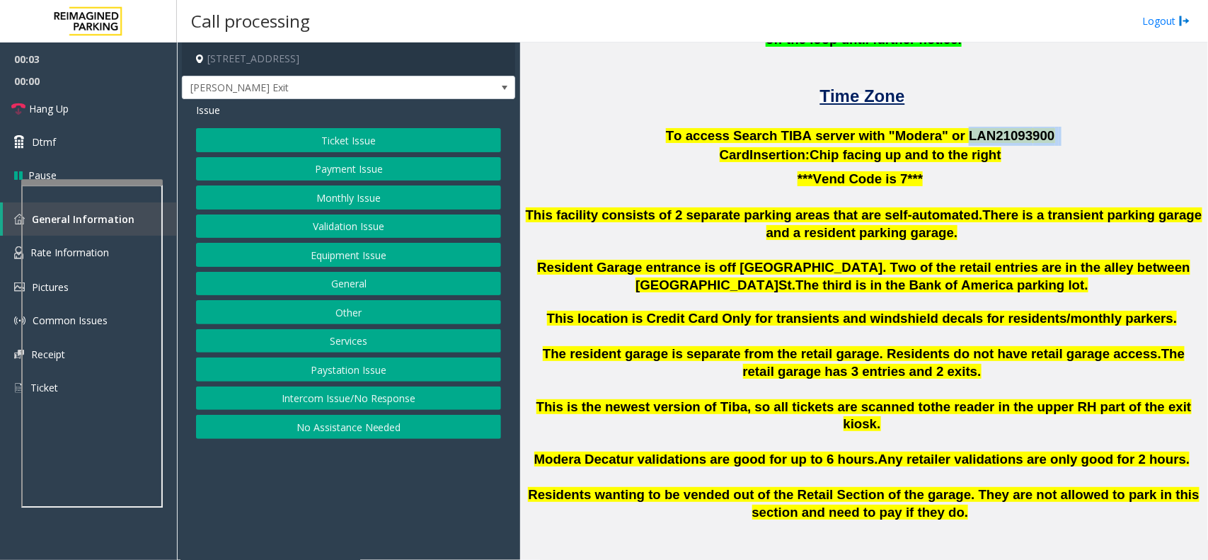
drag, startPoint x: 946, startPoint y: 132, endPoint x: 1032, endPoint y: 132, distance: 86.3
click at [1032, 132] on p "To access Search TIBA server with "Modera" or LAN21093 900" at bounding box center [863, 136] width 677 height 19
copy p "LAN21093 900"
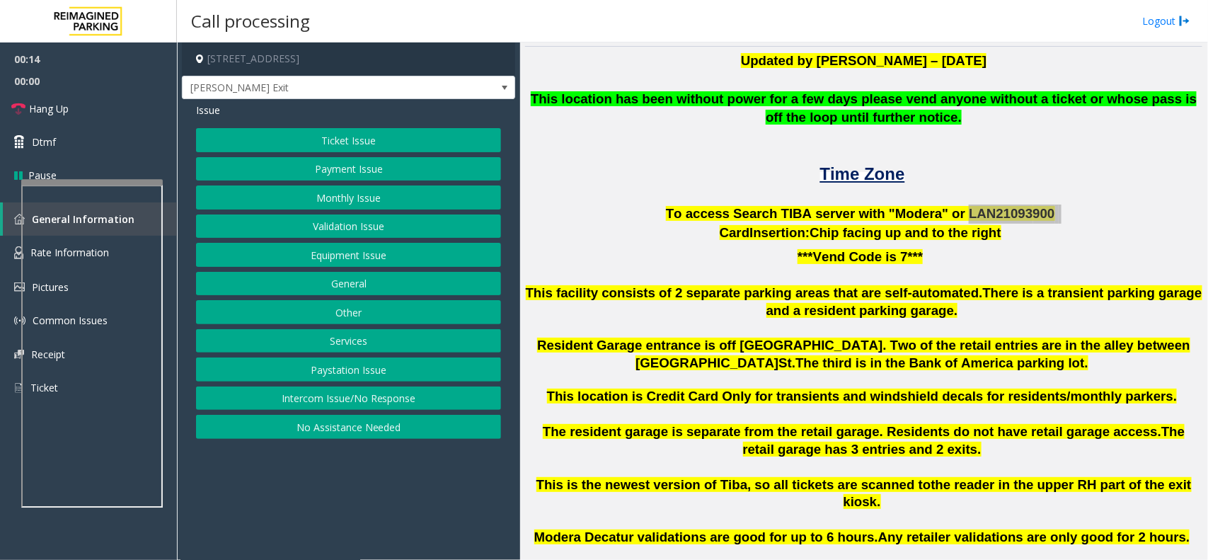
scroll to position [265, 0]
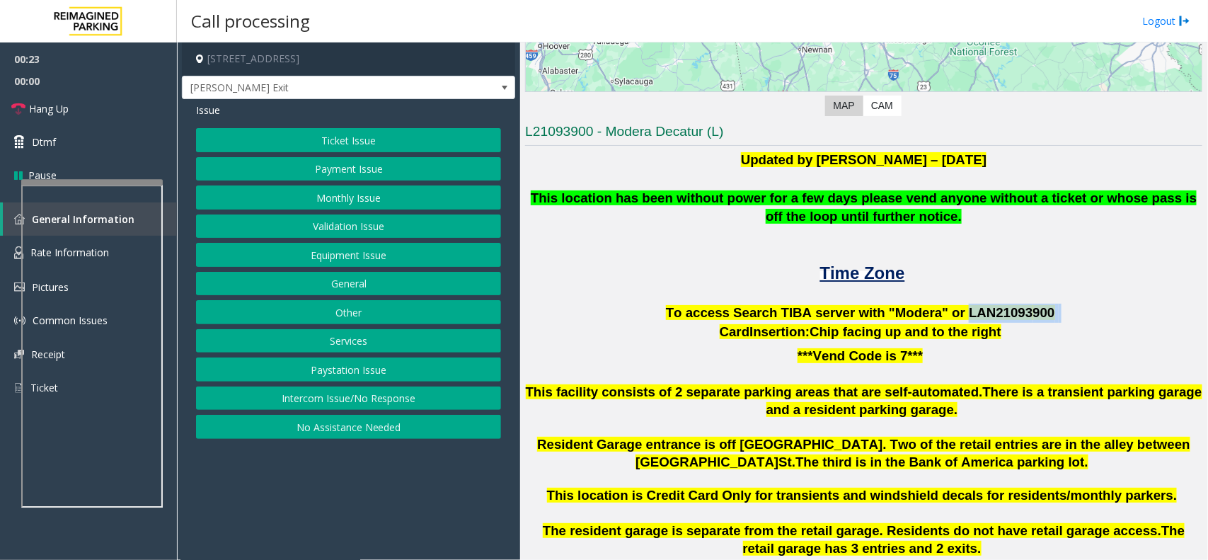
click at [369, 401] on button "Intercom Issue/No Response" at bounding box center [348, 398] width 305 height 24
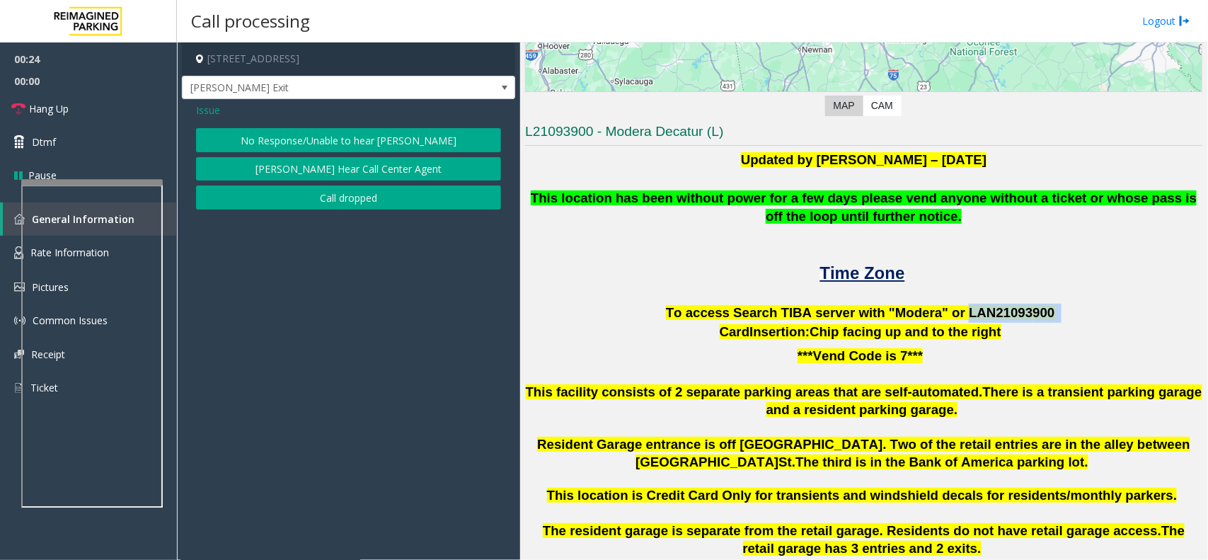
click at [363, 129] on button "No Response/Unable to hear [PERSON_NAME]" at bounding box center [348, 140] width 305 height 24
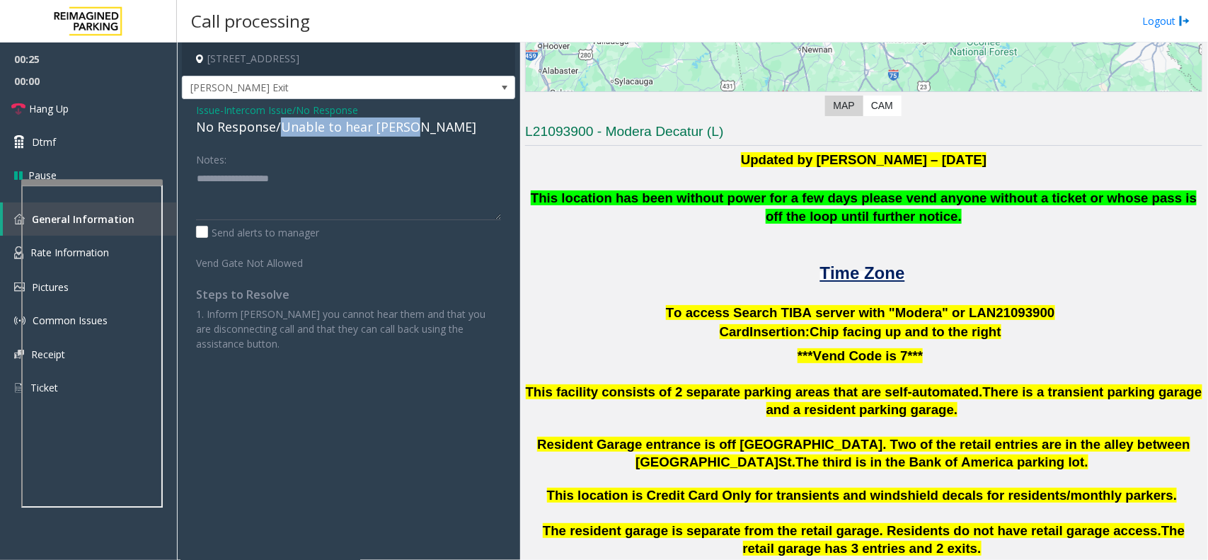
drag, startPoint x: 280, startPoint y: 128, endPoint x: 416, endPoint y: 122, distance: 136.0
click at [416, 122] on div "No Response/Unable to hear [PERSON_NAME]" at bounding box center [348, 126] width 305 height 19
click at [216, 106] on span "Issue" at bounding box center [208, 110] width 24 height 15
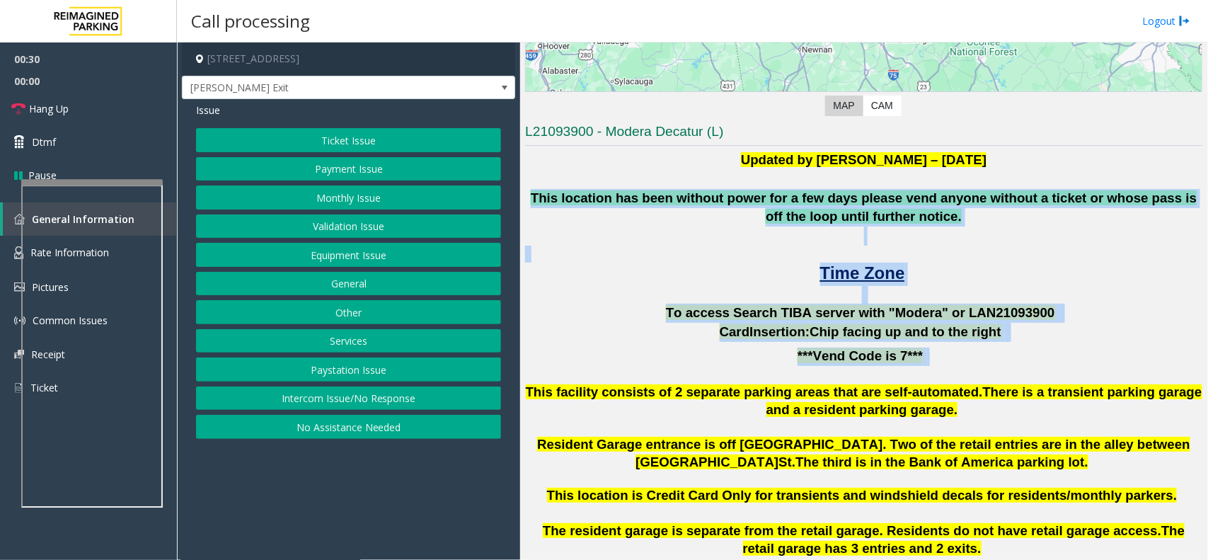
drag, startPoint x: 531, startPoint y: 195, endPoint x: 931, endPoint y: 350, distance: 428.9
click at [931, 350] on div "Updated by Kunal Singh – 5th June 2025 This location has been without power for…" at bounding box center [863, 440] width 677 height 579
click at [934, 364] on p "***Vend Code is 7***" at bounding box center [863, 357] width 677 height 18
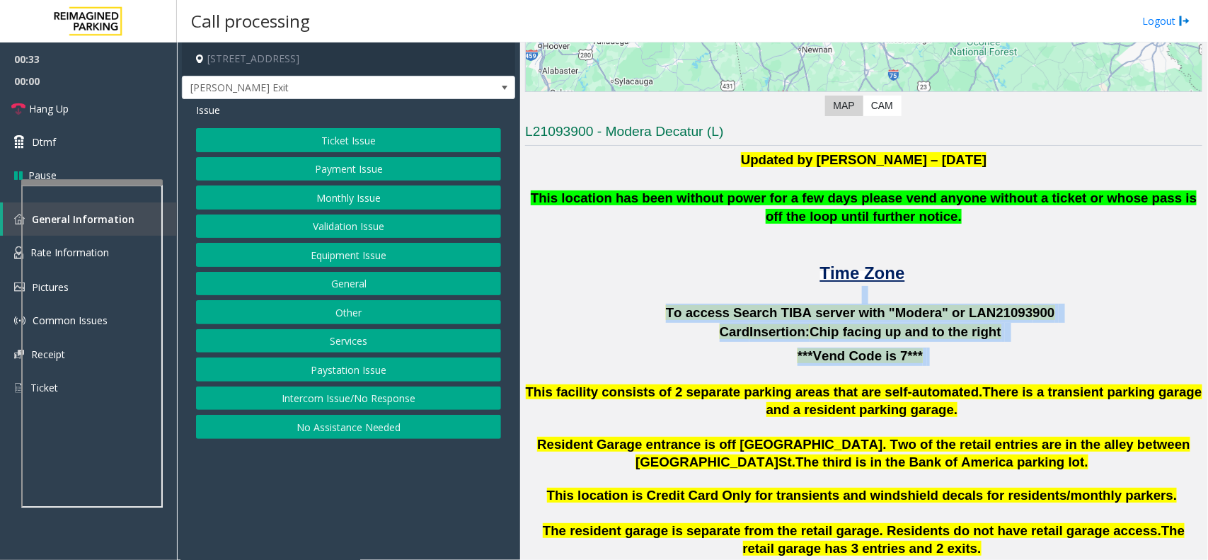
drag, startPoint x: 670, startPoint y: 299, endPoint x: 972, endPoint y: 369, distance: 310.2
click at [972, 369] on div "Updated by Kunal Singh – 5th June 2025 This location has been without power for…" at bounding box center [863, 440] width 677 height 579
click at [973, 369] on p at bounding box center [863, 374] width 677 height 18
drag, startPoint x: 960, startPoint y: 374, endPoint x: 639, endPoint y: 294, distance: 330.4
click at [645, 294] on div "Updated by Kunal Singh – 5th June 2025 This location has been without power for…" at bounding box center [863, 440] width 677 height 579
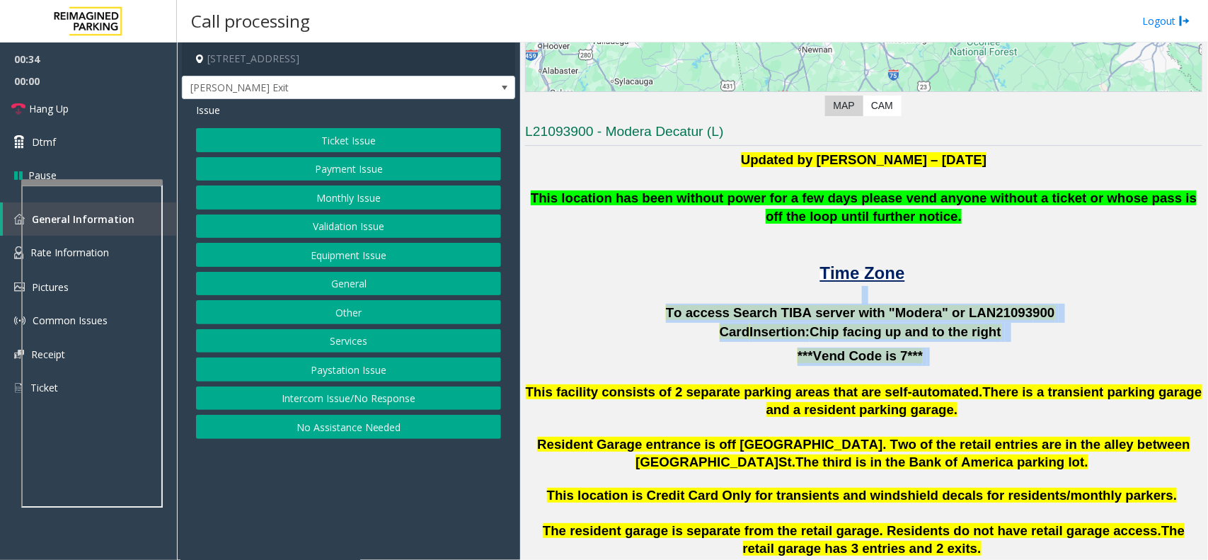
click at [638, 294] on p at bounding box center [863, 295] width 677 height 18
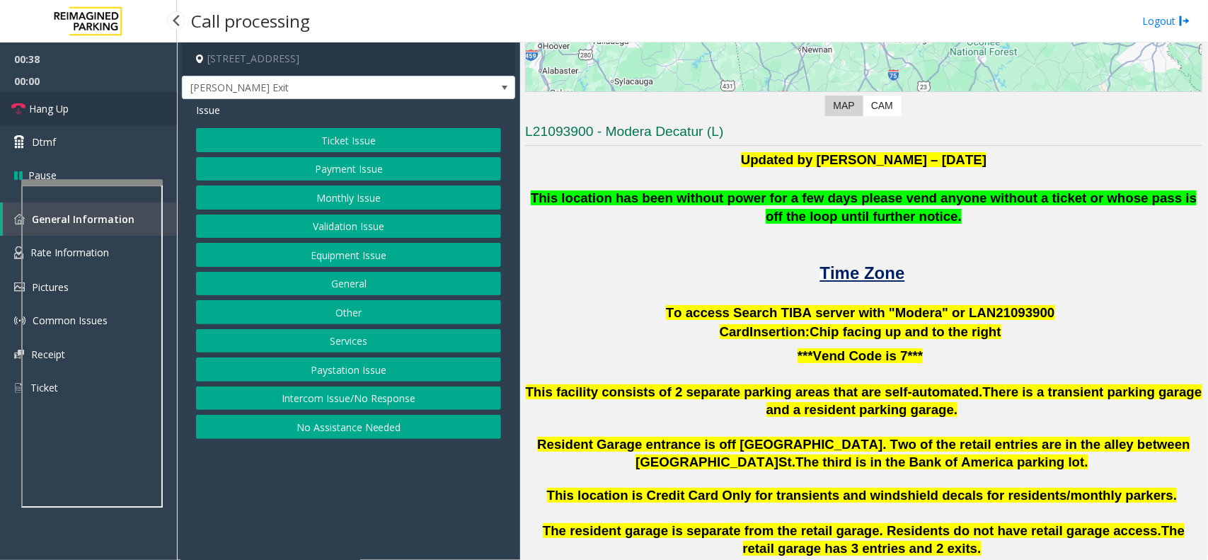
click at [119, 115] on link "Hang Up" at bounding box center [88, 108] width 177 height 33
click at [357, 423] on button "No Assistance Needed" at bounding box center [348, 427] width 305 height 24
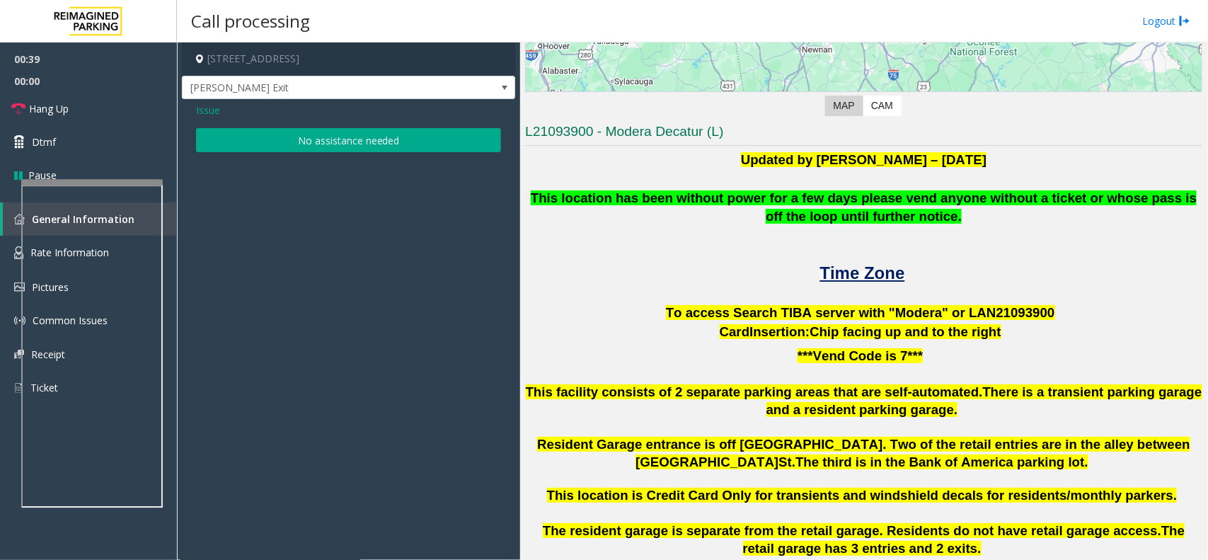
click at [357, 147] on button "No assistance needed" at bounding box center [348, 140] width 305 height 24
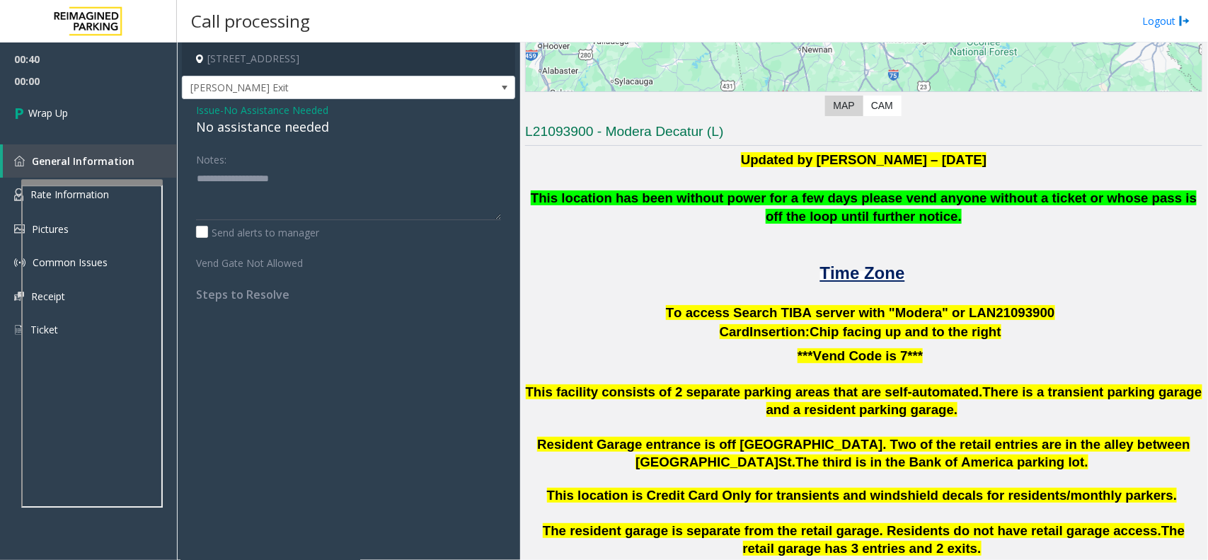
click at [255, 125] on div "No assistance needed" at bounding box center [348, 126] width 305 height 19
type textarea "**********"
click at [128, 126] on link "Wrap Up" at bounding box center [88, 113] width 177 height 42
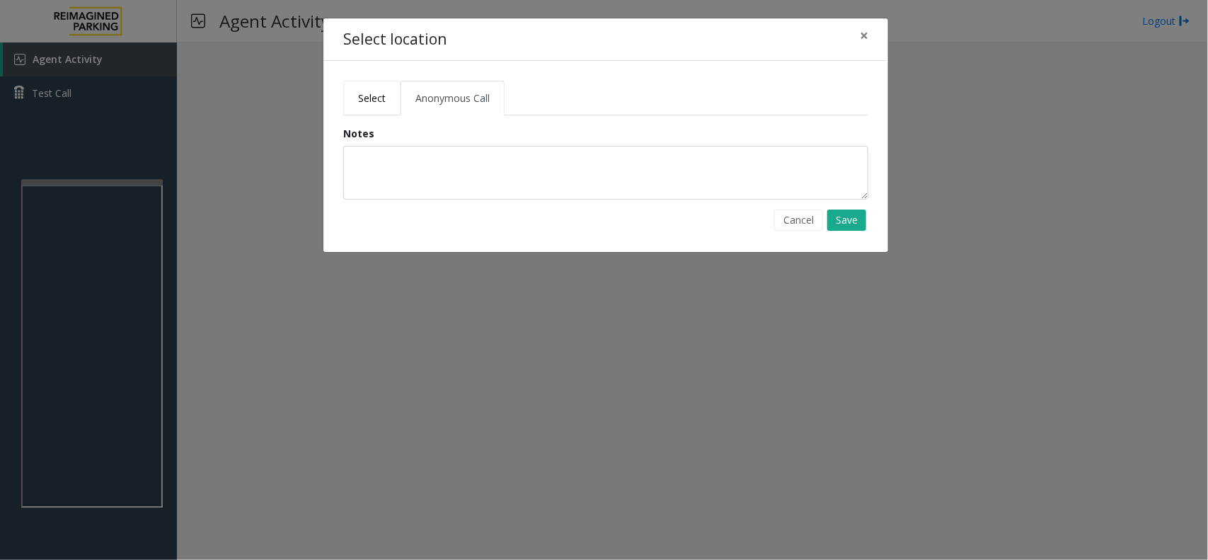
click at [368, 89] on link "Select" at bounding box center [371, 98] width 57 height 35
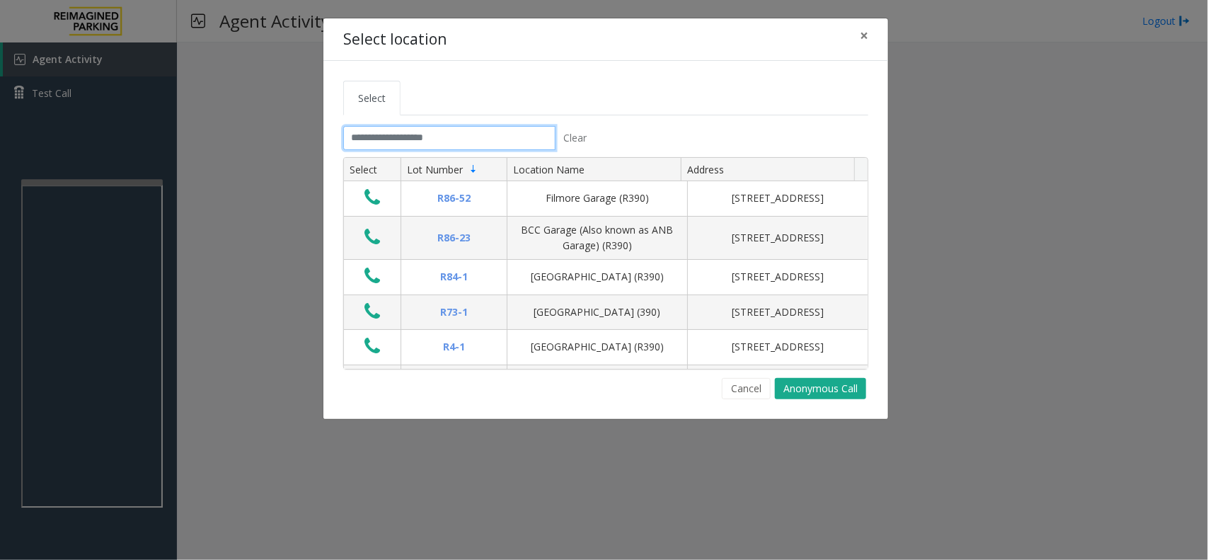
click at [391, 132] on input "text" at bounding box center [449, 138] width 212 height 24
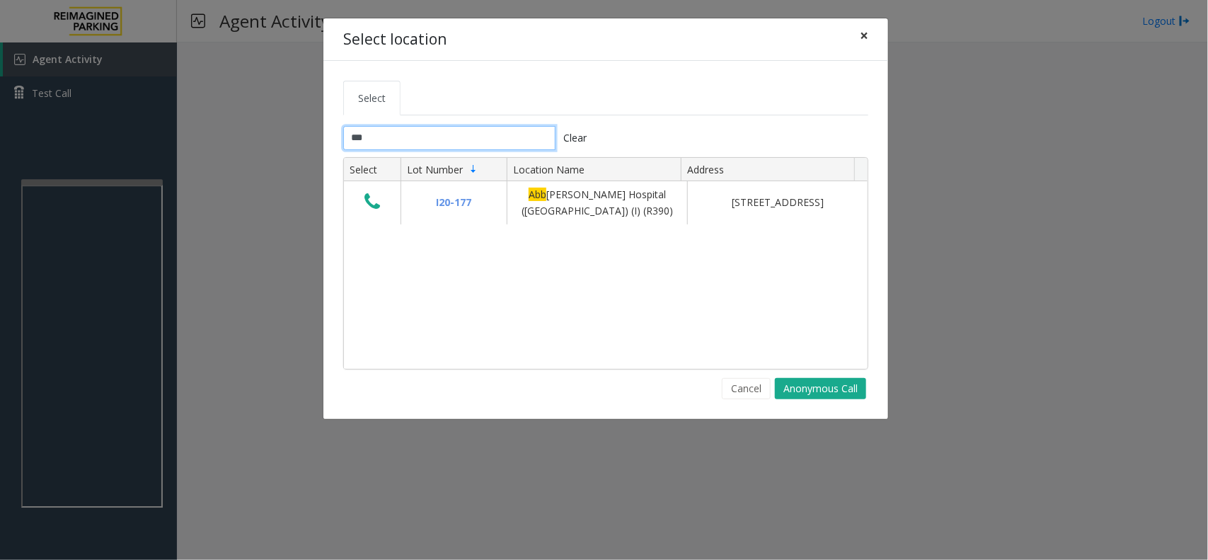
type input "***"
click at [857, 46] on button "×" at bounding box center [864, 35] width 28 height 35
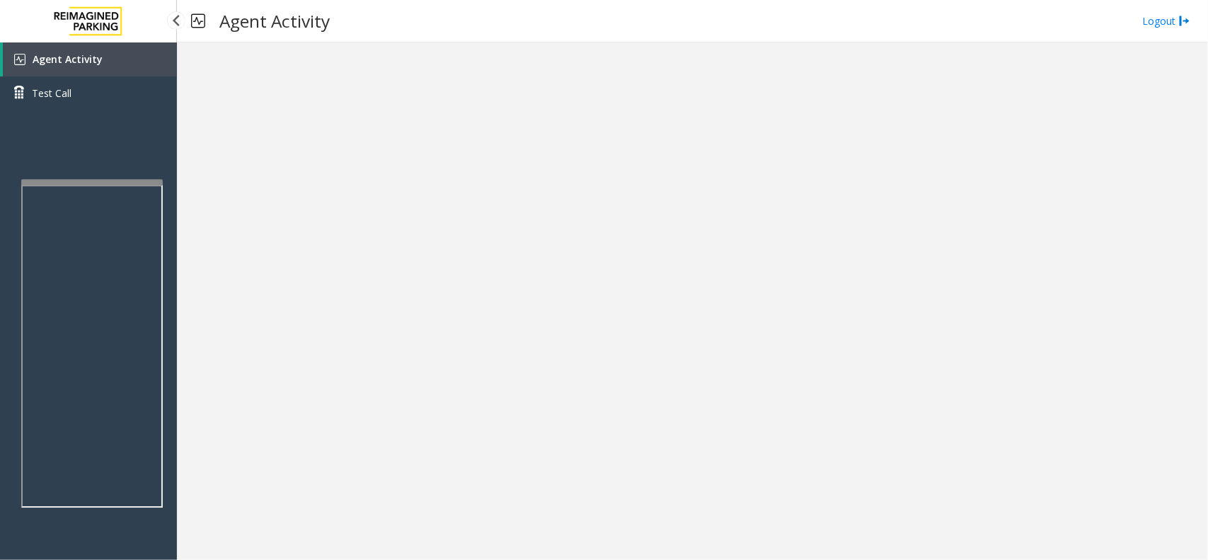
click at [149, 62] on link "Agent Activity" at bounding box center [90, 59] width 174 height 34
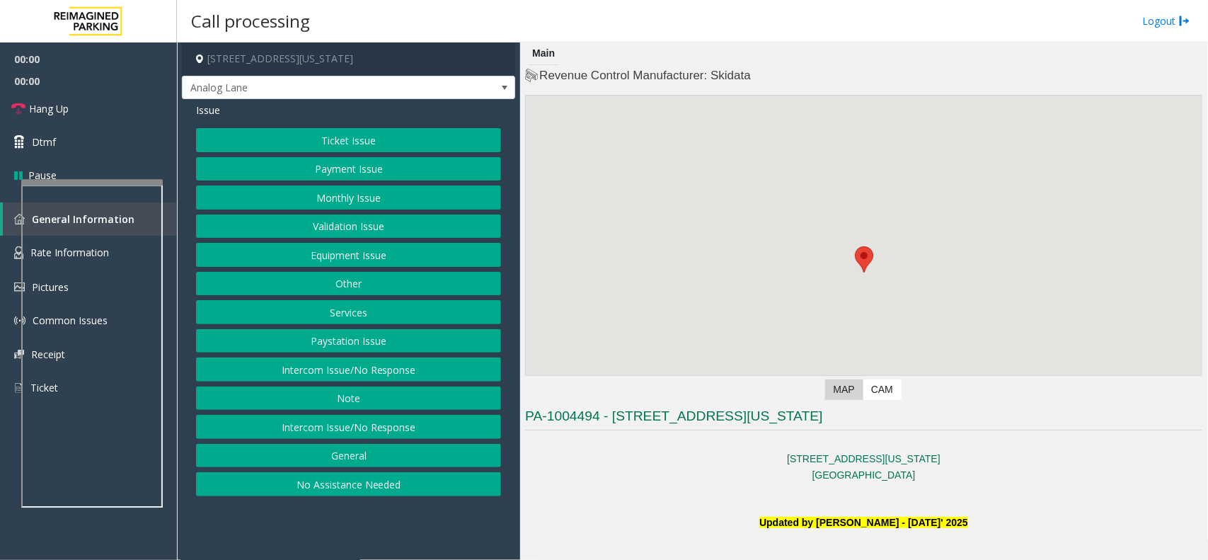
scroll to position [442, 0]
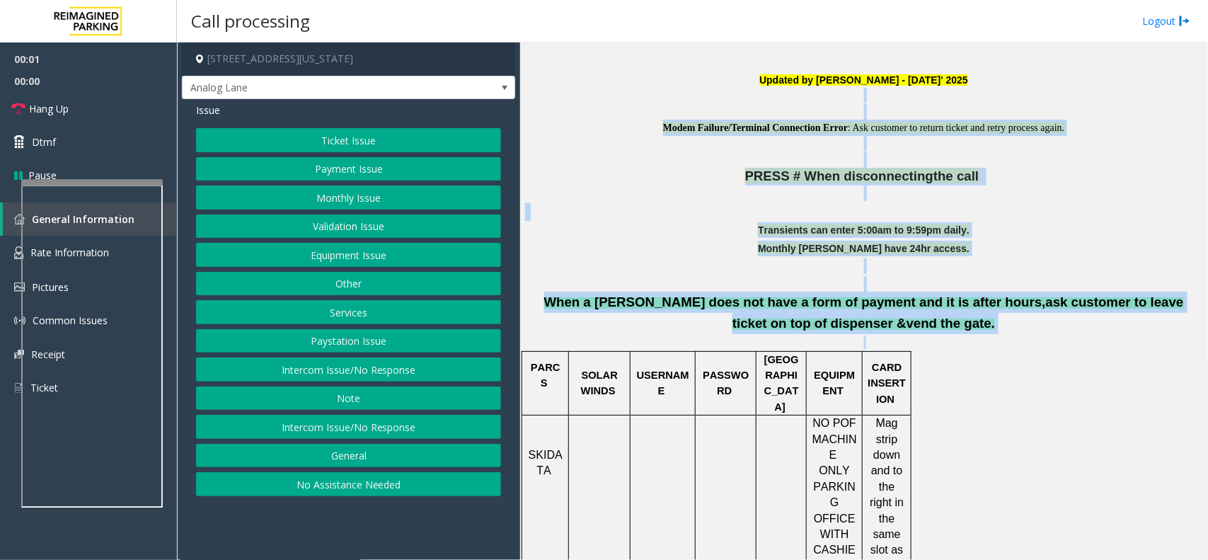
drag, startPoint x: 571, startPoint y: 103, endPoint x: 936, endPoint y: 351, distance: 441.1
click at [936, 349] on p at bounding box center [863, 341] width 677 height 13
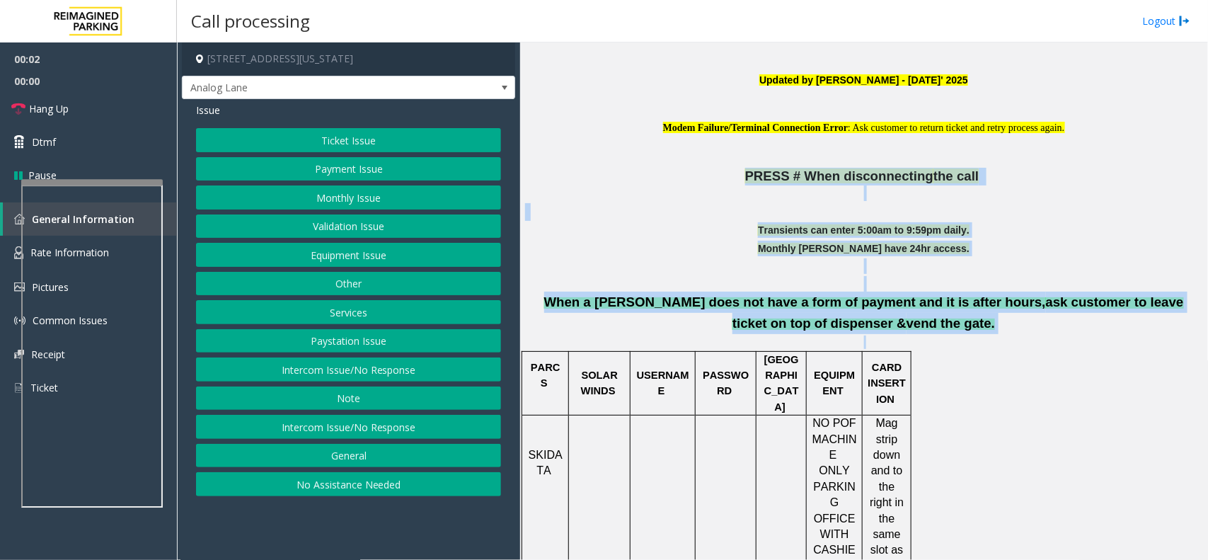
drag, startPoint x: 934, startPoint y: 345, endPoint x: 646, endPoint y: 168, distance: 338.1
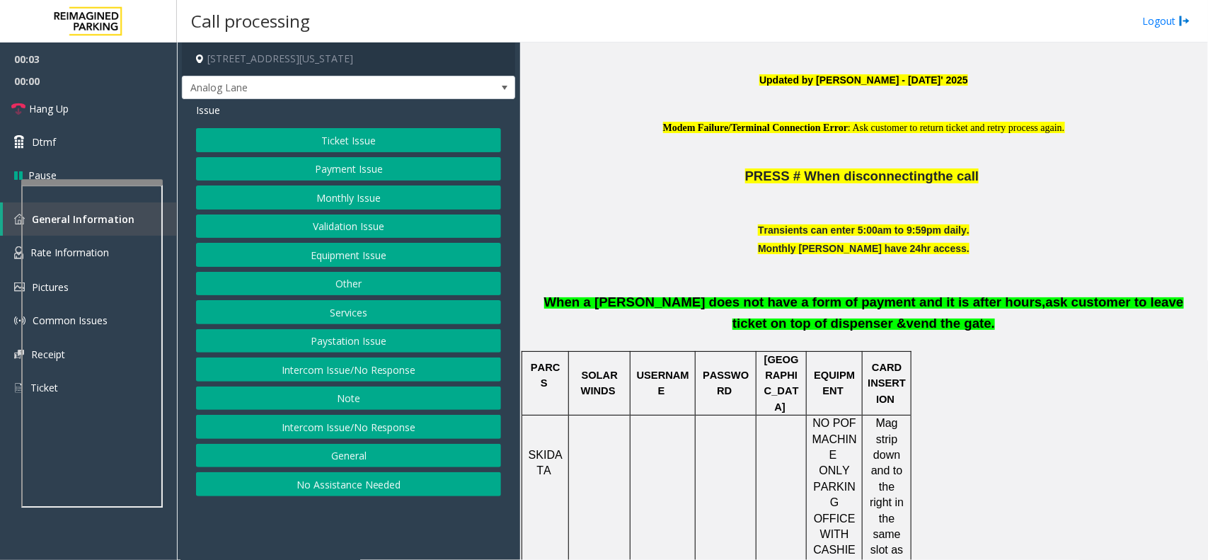
click at [621, 154] on p at bounding box center [863, 160] width 677 height 16
drag, startPoint x: 574, startPoint y: 121, endPoint x: 1063, endPoint y: 335, distance: 533.7
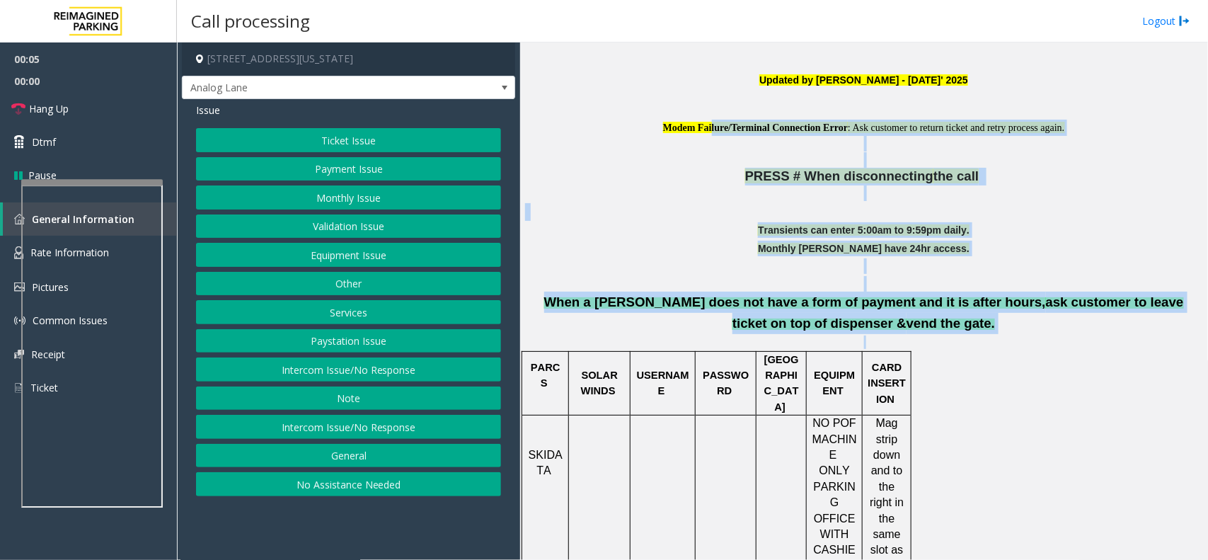
drag, startPoint x: 984, startPoint y: 340, endPoint x: 653, endPoint y: 122, distance: 396.5
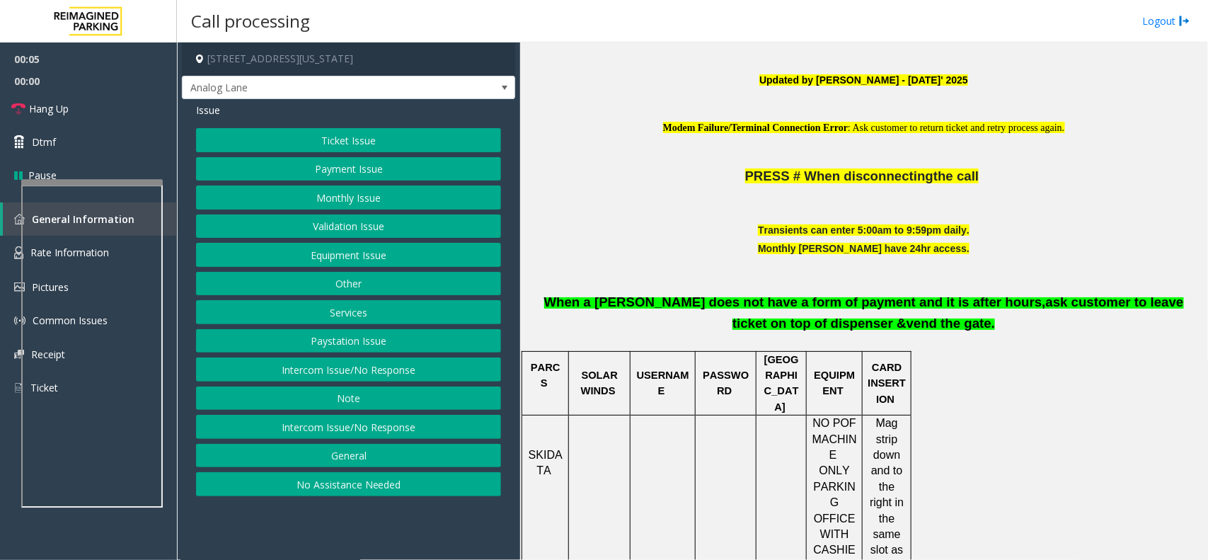
click at [536, 122] on p "Modem Failure/Terminal Connection Error : Ask customer to return ticket and ret…" at bounding box center [863, 128] width 677 height 16
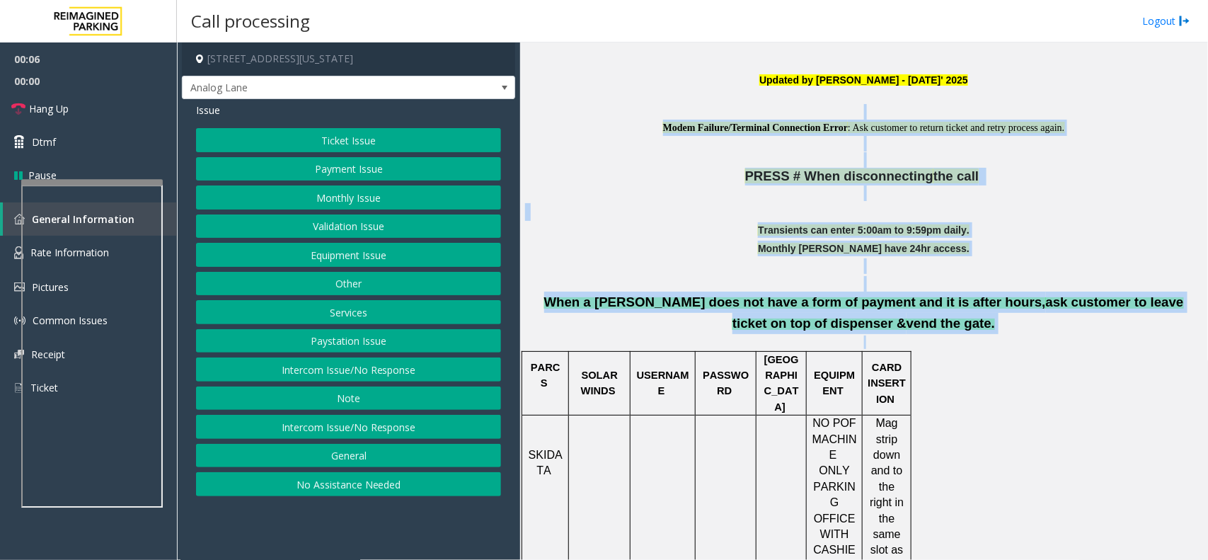
drag, startPoint x: 556, startPoint y: 115, endPoint x: 1207, endPoint y: 418, distance: 718.8
click at [1207, 418] on div "Main Revenue Control Manufacturer: Skidata ← Move left → Move right ↑ Move up ↓…" at bounding box center [863, 300] width 687 height 517
drag, startPoint x: 1109, startPoint y: 396, endPoint x: 1091, endPoint y: 389, distance: 19.1
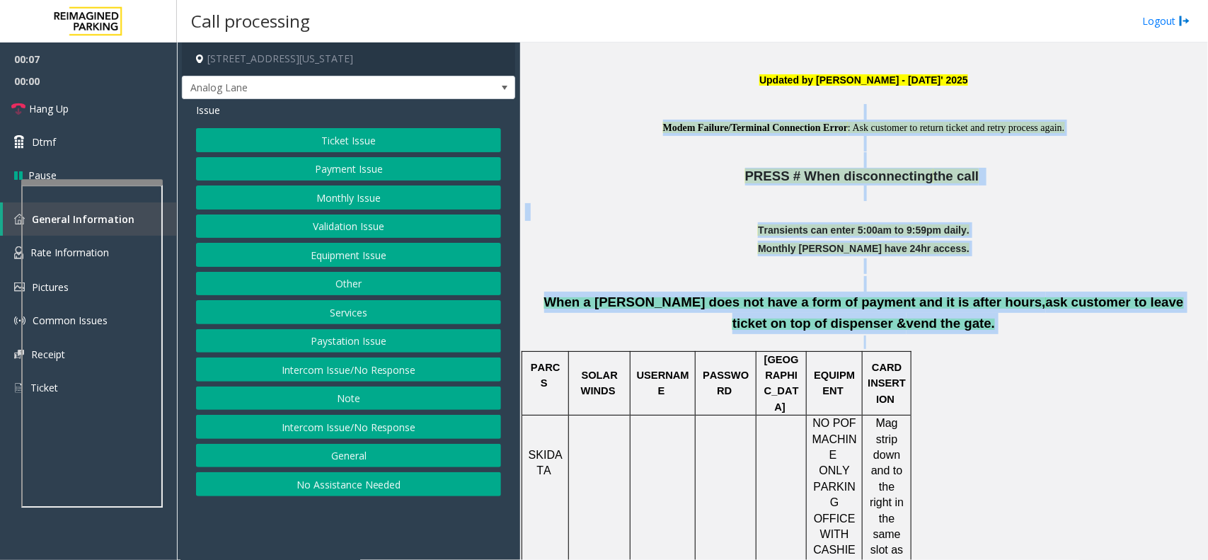
drag, startPoint x: 960, startPoint y: 344, endPoint x: 577, endPoint y: 113, distance: 447.7
click at [577, 113] on p at bounding box center [863, 112] width 677 height 16
drag, startPoint x: 577, startPoint y: 113, endPoint x: 948, endPoint y: 340, distance: 435.5
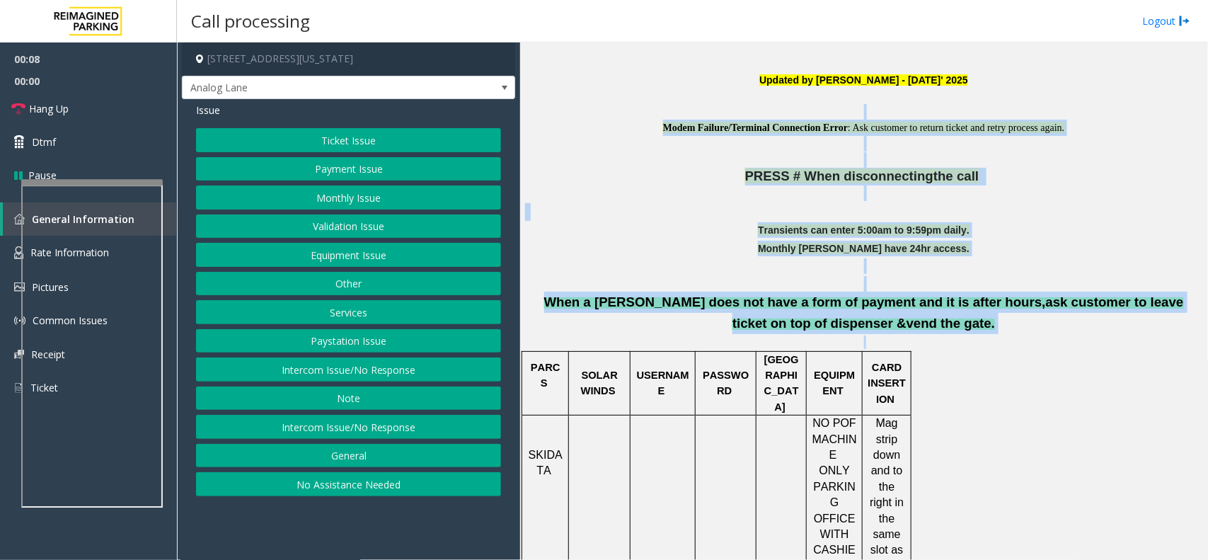
click at [948, 340] on p at bounding box center [863, 341] width 677 height 13
drag, startPoint x: 948, startPoint y: 340, endPoint x: 592, endPoint y: 133, distance: 412.0
click at [663, 133] on span "Modem Failure/Terminal Connection Error" at bounding box center [755, 127] width 185 height 11
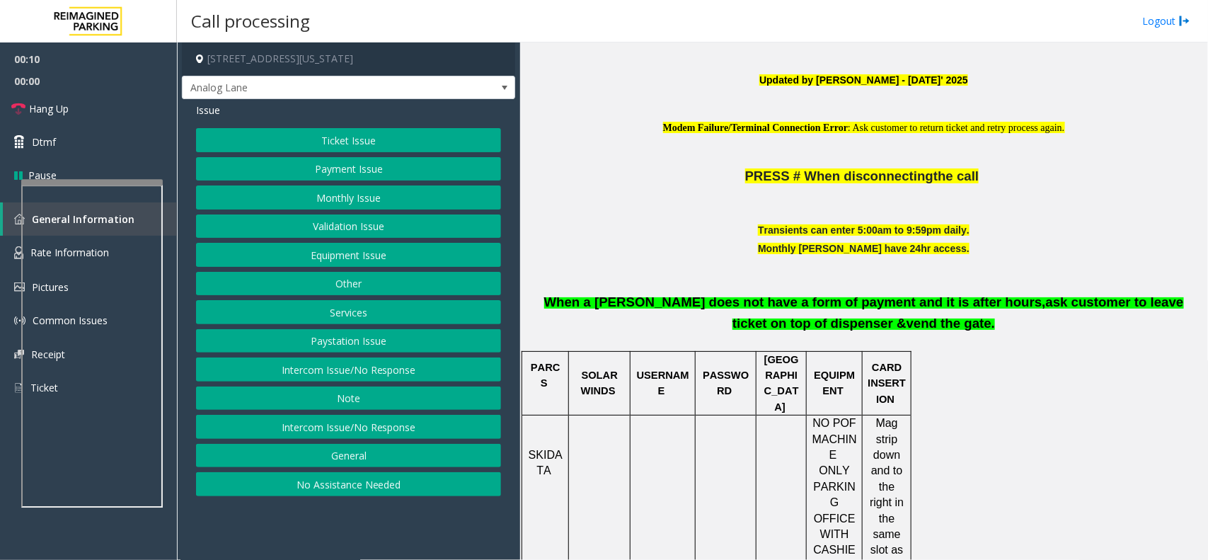
click at [483, 379] on button "Intercom Issue/No Response" at bounding box center [348, 369] width 305 height 24
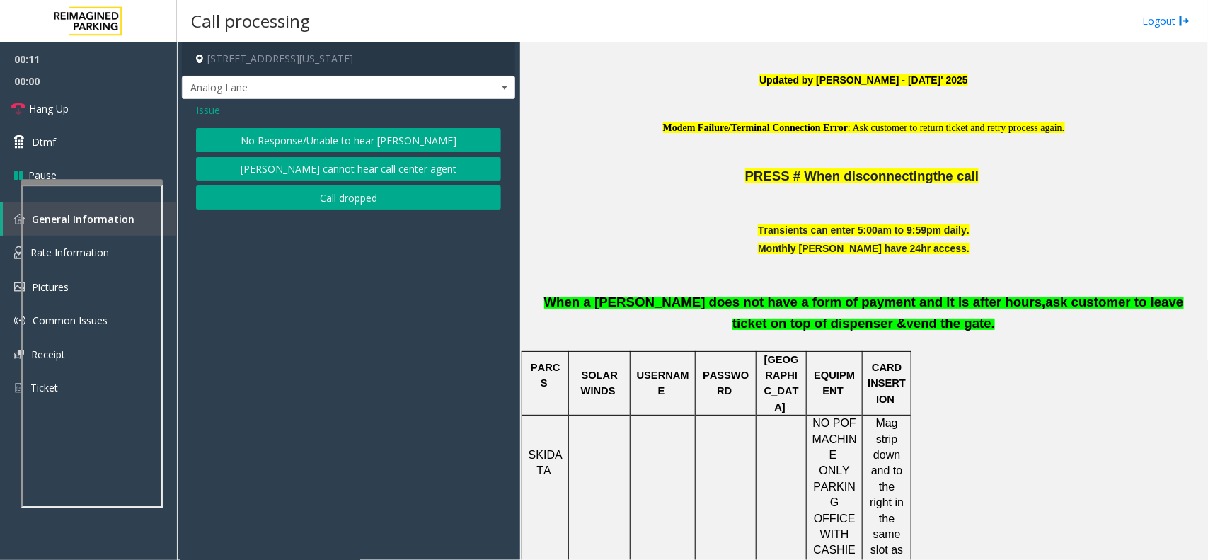
click at [418, 132] on button "No Response/Unable to hear [PERSON_NAME]" at bounding box center [348, 140] width 305 height 24
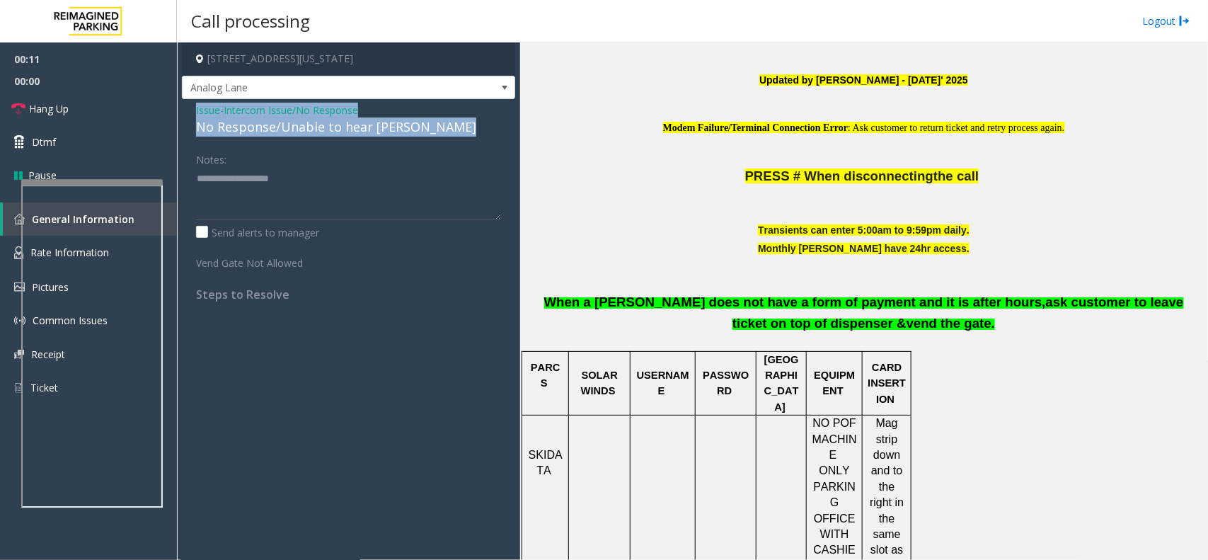
click at [415, 132] on div "No Response/Unable to hear [PERSON_NAME]" at bounding box center [348, 126] width 305 height 19
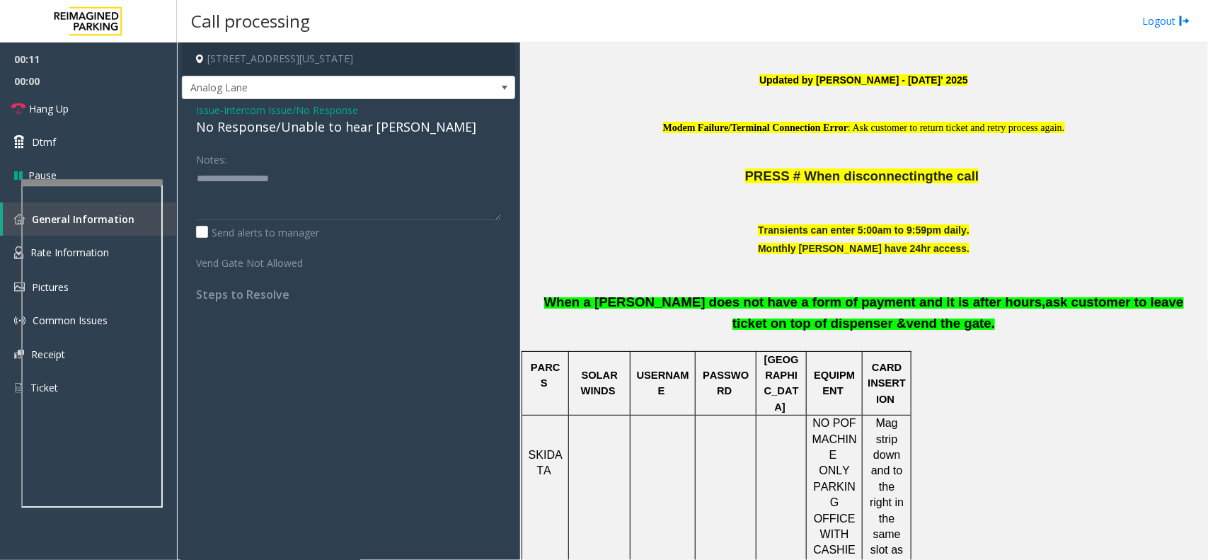
click at [391, 132] on div "No Response/Unable to hear [PERSON_NAME]" at bounding box center [348, 126] width 305 height 19
click at [423, 182] on textarea at bounding box center [348, 193] width 305 height 53
type textarea "**********"
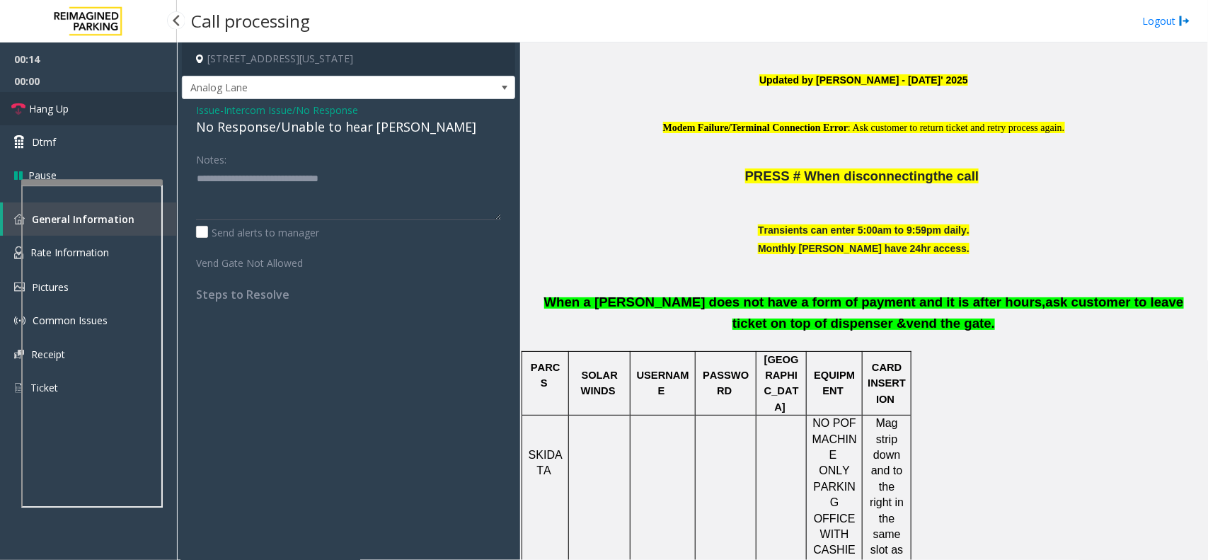
click at [73, 115] on link "Hang Up" at bounding box center [88, 108] width 177 height 33
click at [74, 115] on link "Hang Up" at bounding box center [88, 108] width 177 height 33
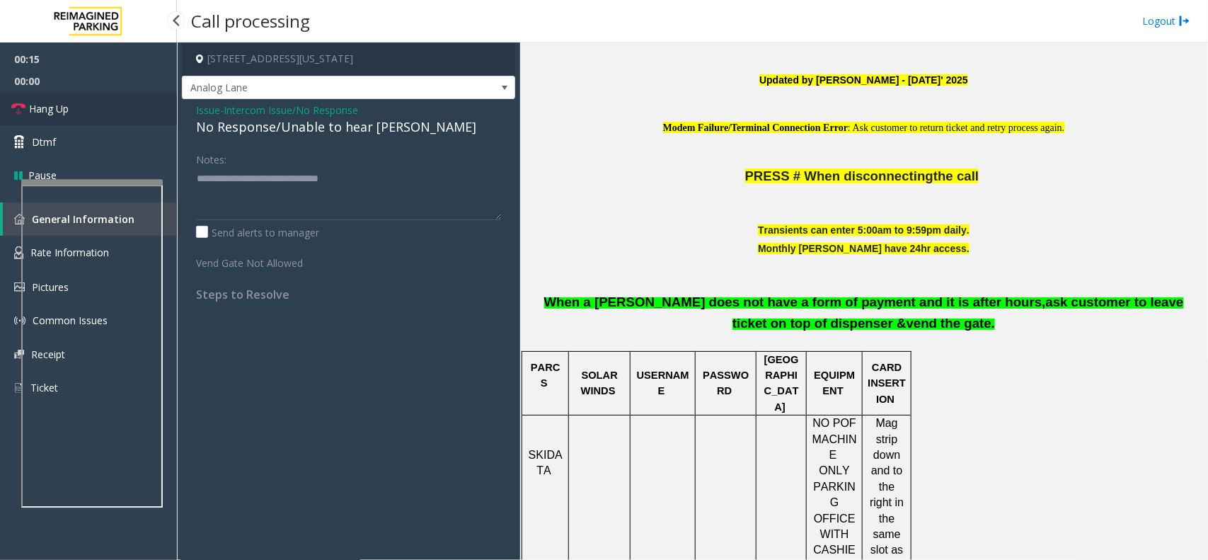
click at [74, 115] on link "Hang Up" at bounding box center [88, 108] width 177 height 33
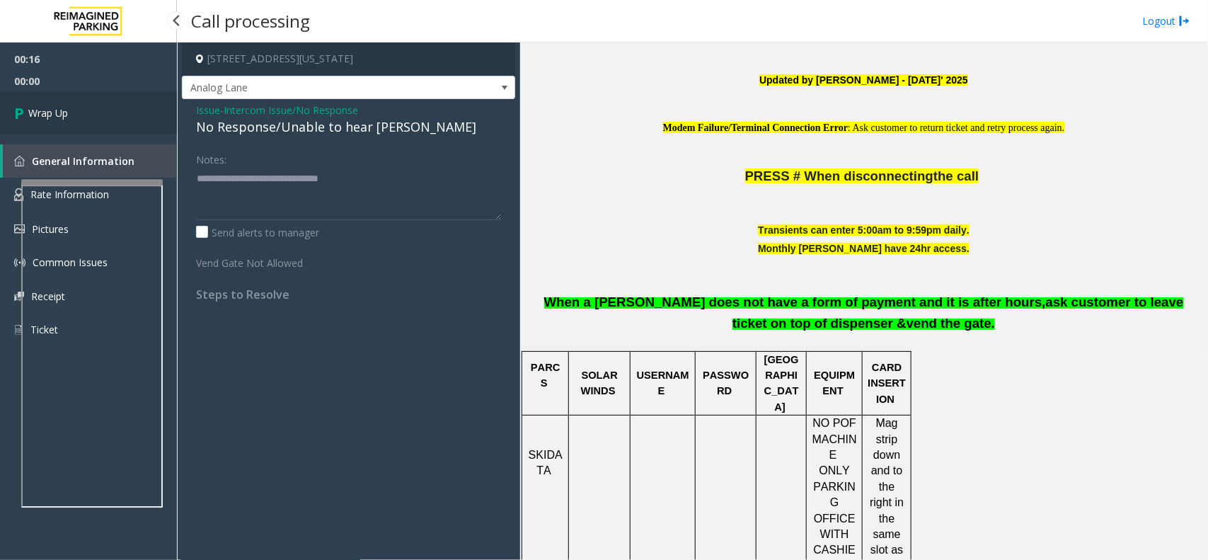
click at [74, 115] on link "Wrap Up" at bounding box center [88, 113] width 177 height 42
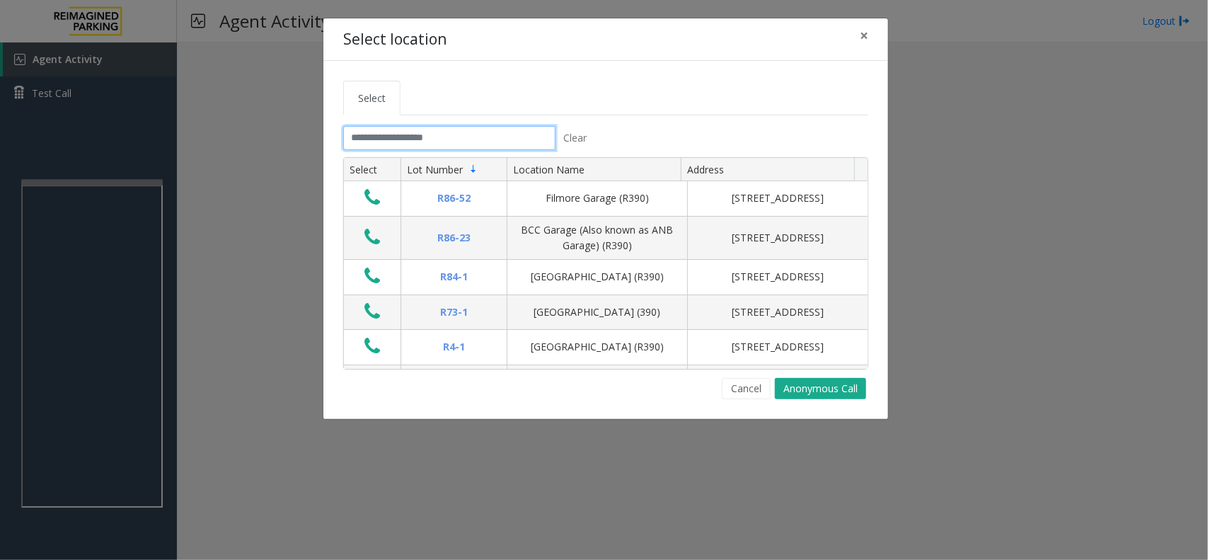
click at [367, 142] on input "text" at bounding box center [449, 138] width 212 height 24
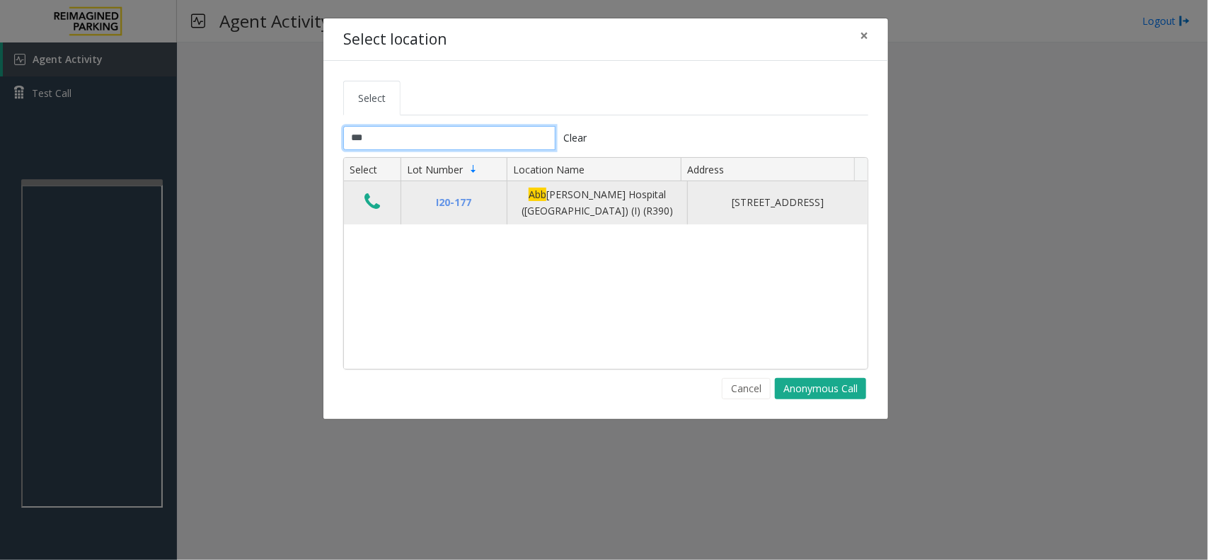
type input "***"
click at [368, 203] on icon "Data table" at bounding box center [372, 202] width 16 height 20
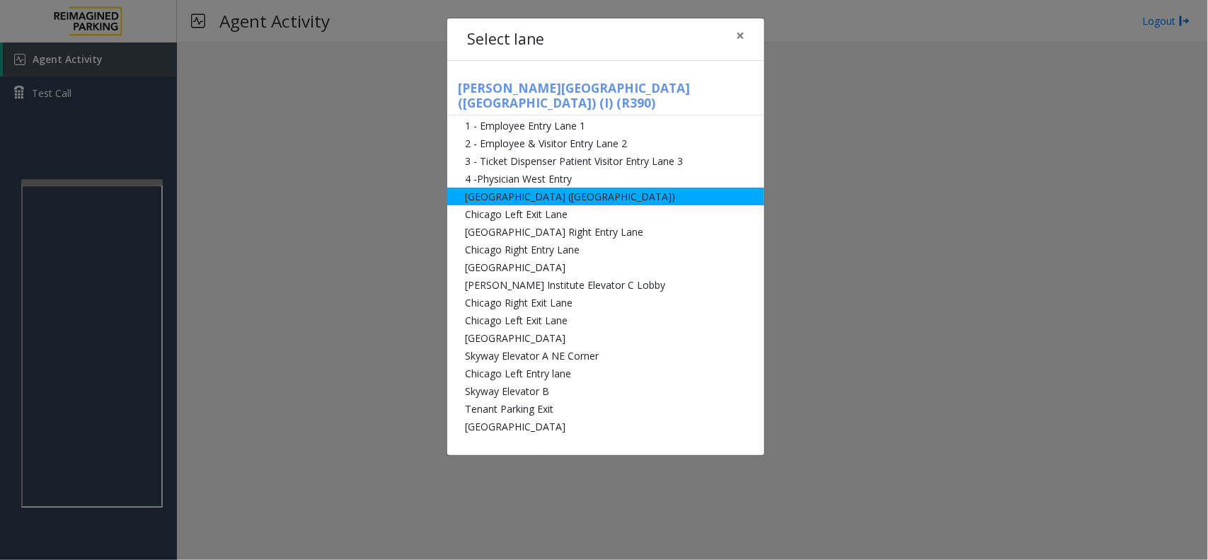
click at [612, 188] on li "[GEOGRAPHIC_DATA] ([GEOGRAPHIC_DATA])" at bounding box center [605, 197] width 317 height 18
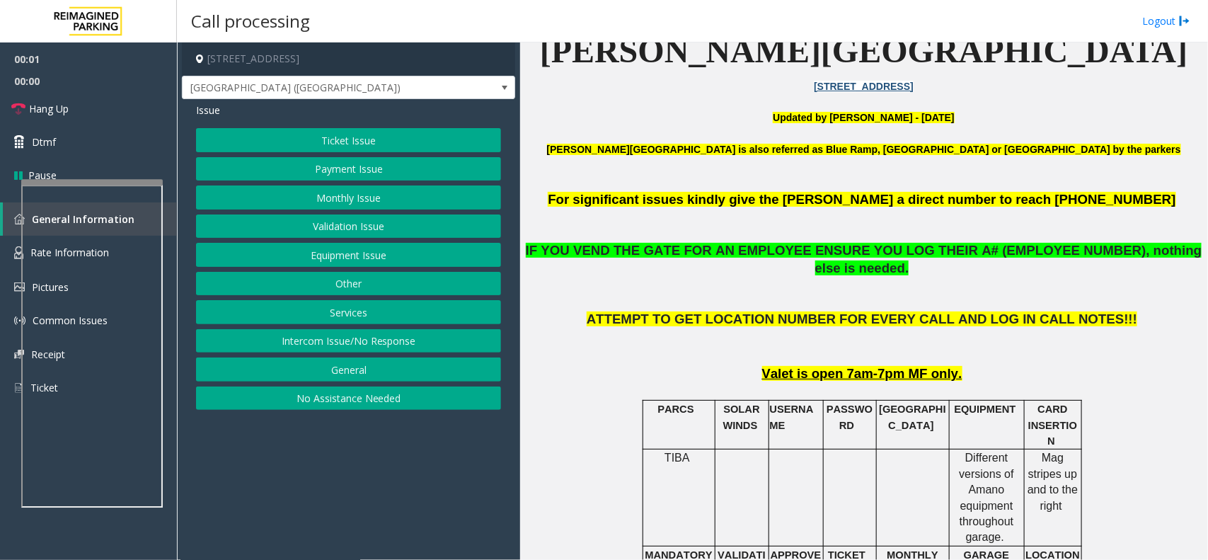
scroll to position [442, 0]
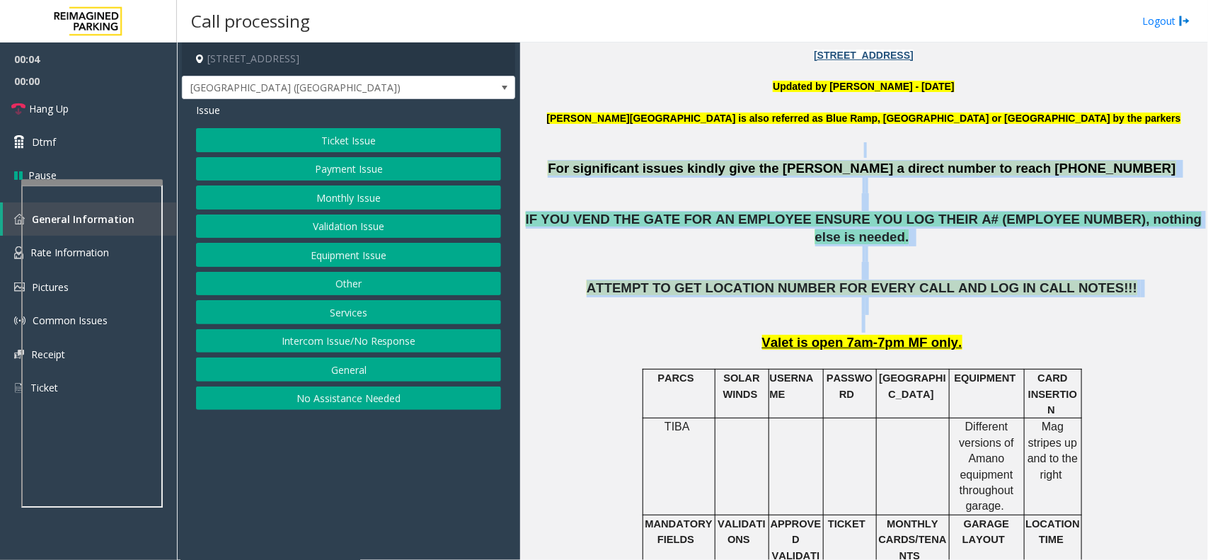
drag, startPoint x: 606, startPoint y: 154, endPoint x: 1042, endPoint y: 306, distance: 461.8
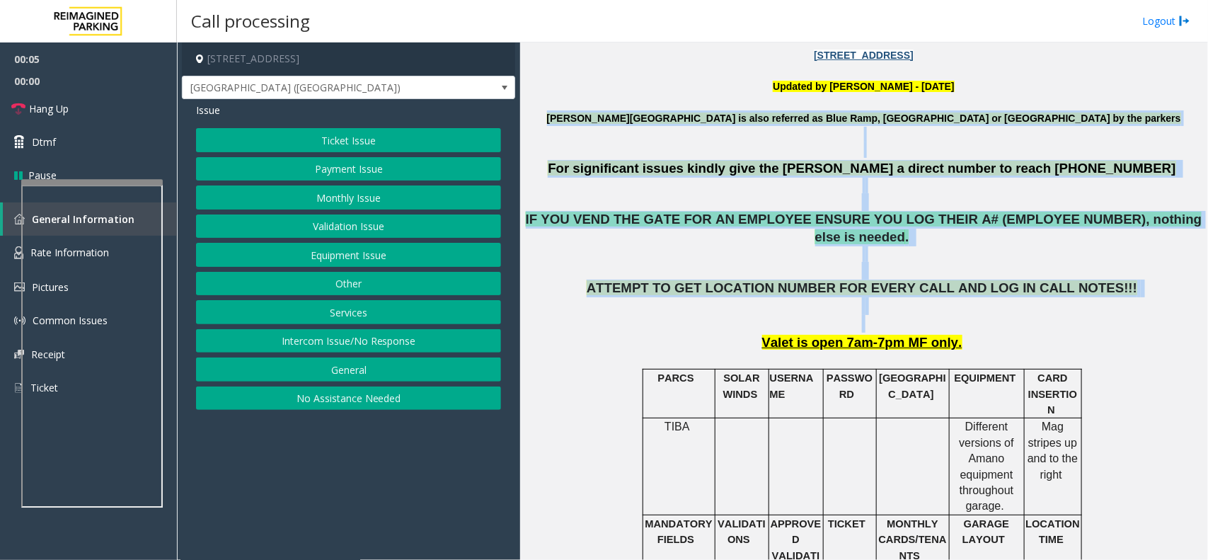
drag, startPoint x: 1079, startPoint y: 303, endPoint x: 554, endPoint y: 120, distance: 556.0
click at [628, 149] on p at bounding box center [863, 150] width 677 height 16
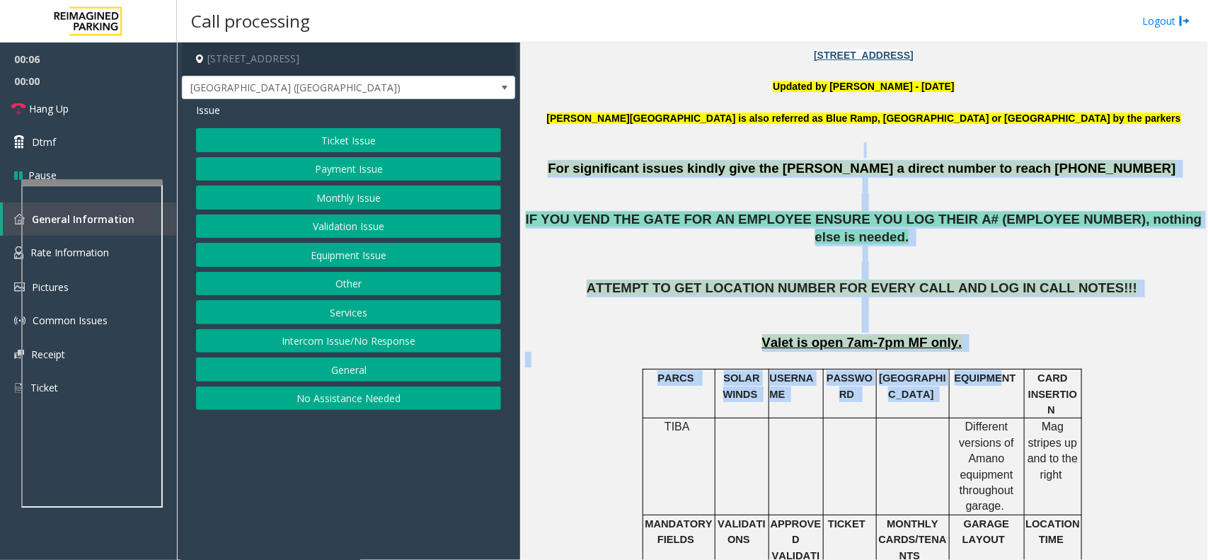
drag, startPoint x: 623, startPoint y: 144, endPoint x: 997, endPoint y: 381, distance: 442.6
click at [1023, 352] on p at bounding box center [863, 360] width 677 height 16
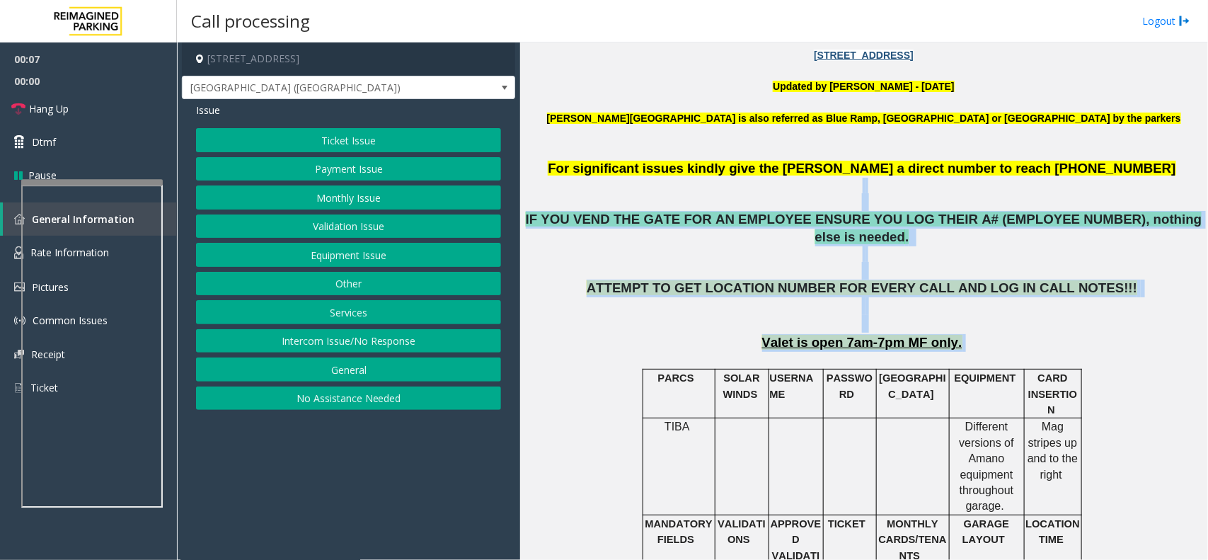
drag, startPoint x: 1023, startPoint y: 333, endPoint x: 628, endPoint y: 178, distance: 424.0
click at [628, 178] on p at bounding box center [863, 194] width 677 height 33
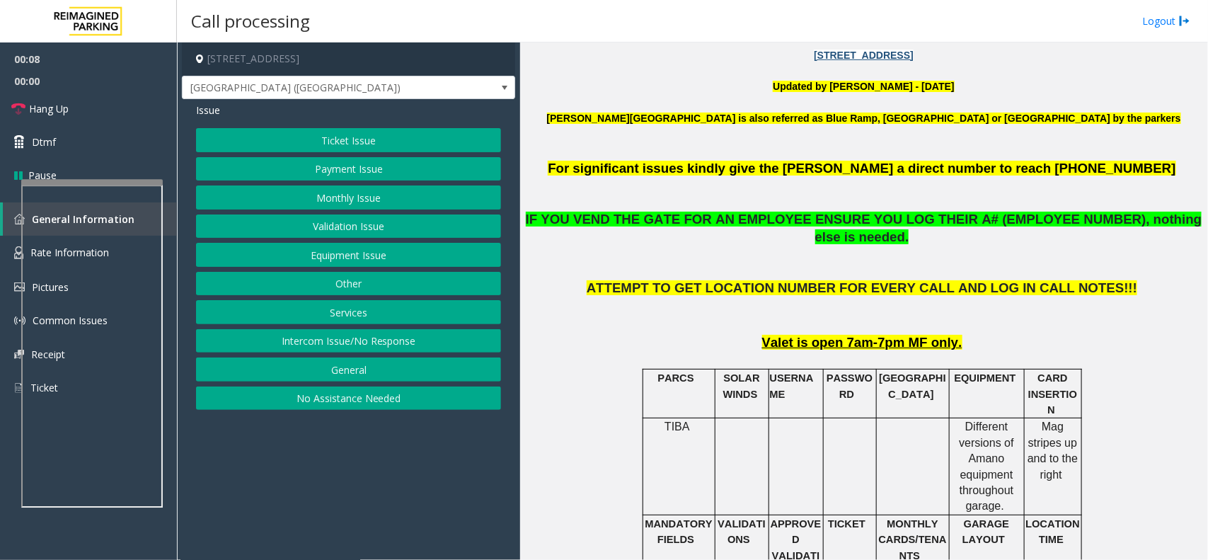
click at [415, 263] on button "Equipment Issue" at bounding box center [348, 255] width 305 height 24
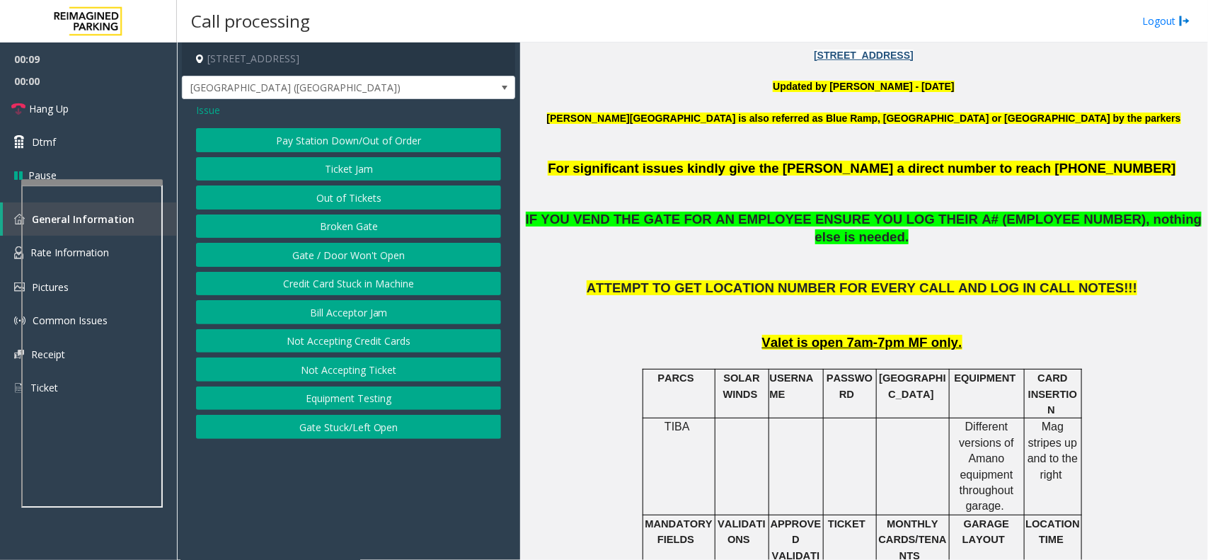
click at [411, 262] on button "Gate / Door Won't Open" at bounding box center [348, 255] width 305 height 24
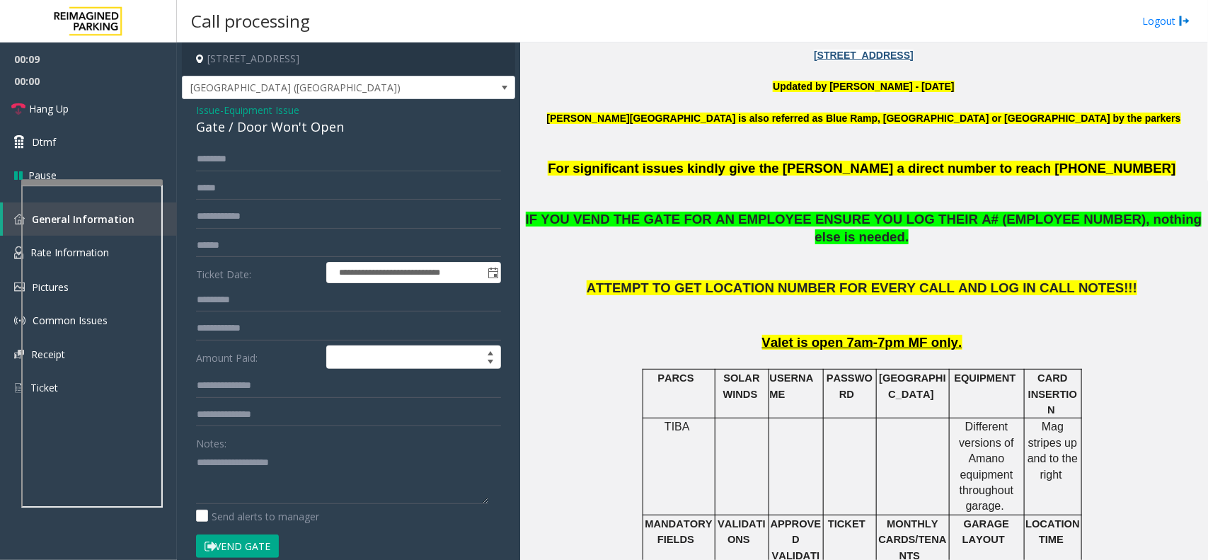
click at [262, 551] on button "Vend Gate" at bounding box center [237, 546] width 83 height 24
click at [280, 493] on textarea at bounding box center [342, 477] width 292 height 53
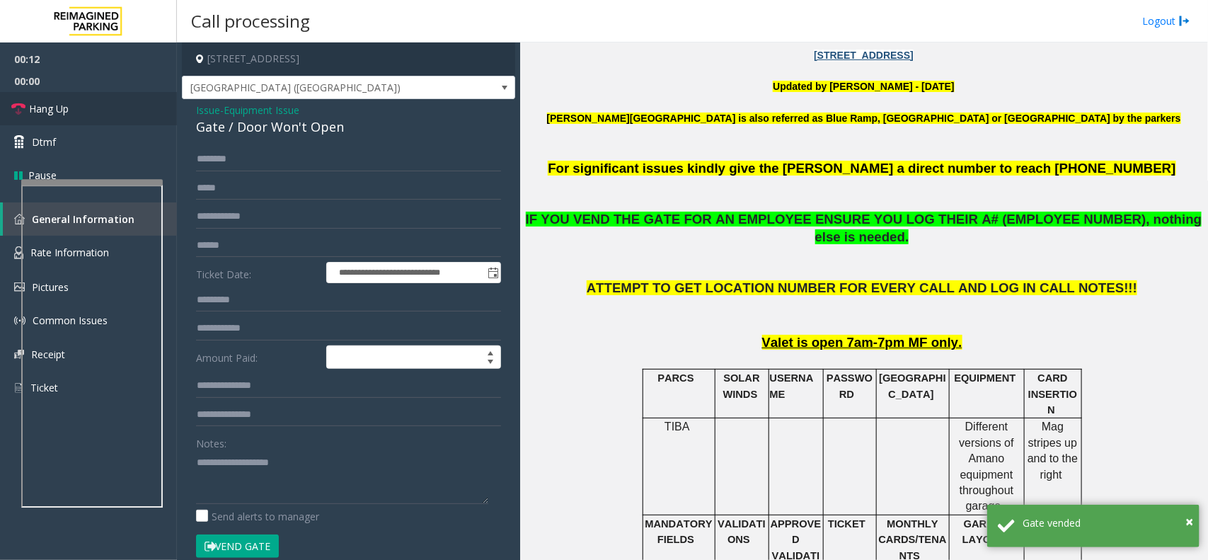
drag, startPoint x: 352, startPoint y: 139, endPoint x: 170, endPoint y: 110, distance: 184.3
click at [170, 110] on app-root "**********" at bounding box center [604, 280] width 1208 height 560
click at [330, 129] on div "Gate / Door Won't Open" at bounding box center [348, 126] width 305 height 19
copy div "Issue - Equipment Issue Gate / Door Won't Open"
drag, startPoint x: 352, startPoint y: 131, endPoint x: 184, endPoint y: 106, distance: 170.3
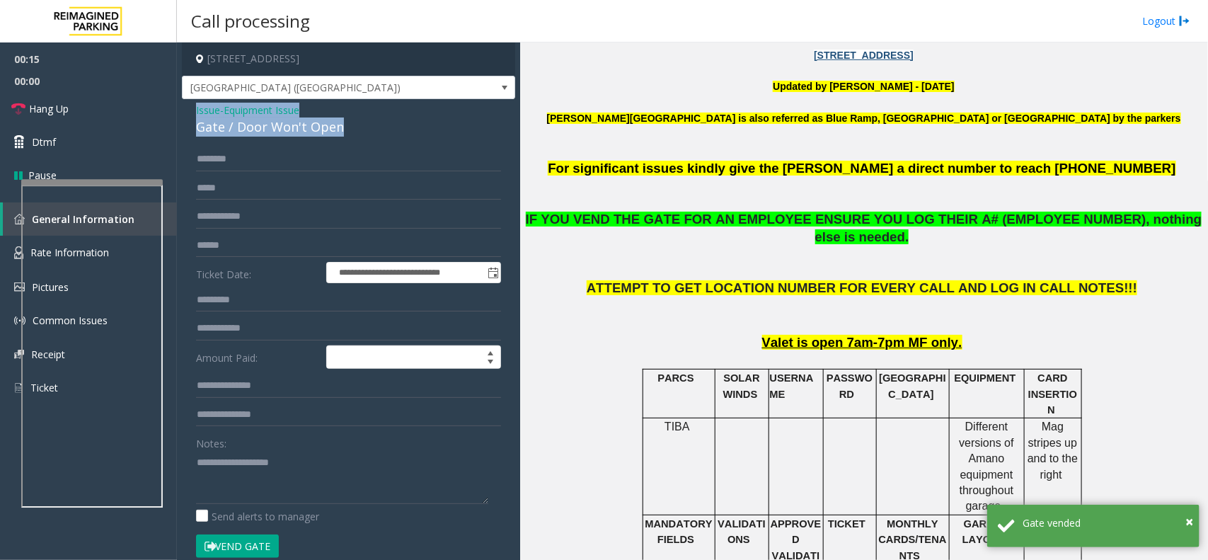
click at [184, 106] on div "**********" at bounding box center [348, 470] width 333 height 742
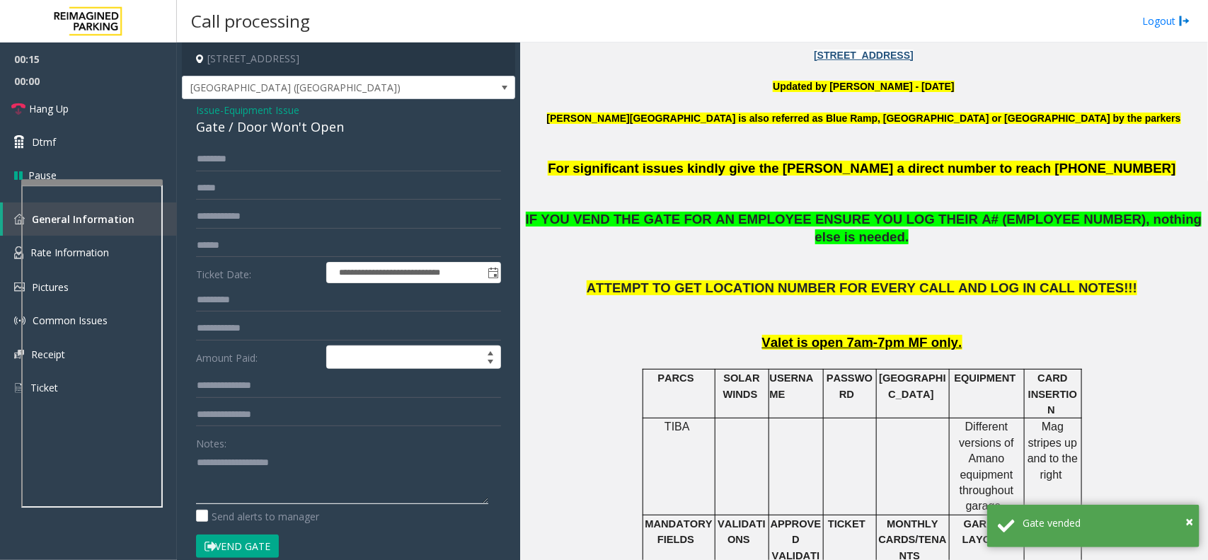
click at [243, 474] on textarea at bounding box center [342, 477] width 292 height 53
paste textarea "**********"
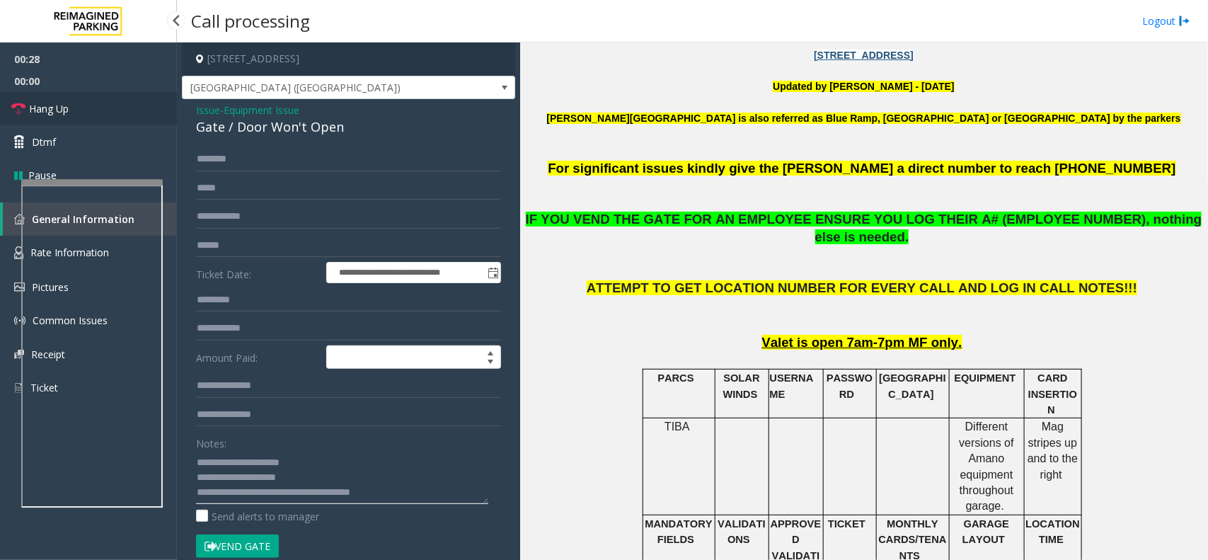
type textarea "**********"
click at [85, 112] on link "Hang Up" at bounding box center [88, 108] width 177 height 33
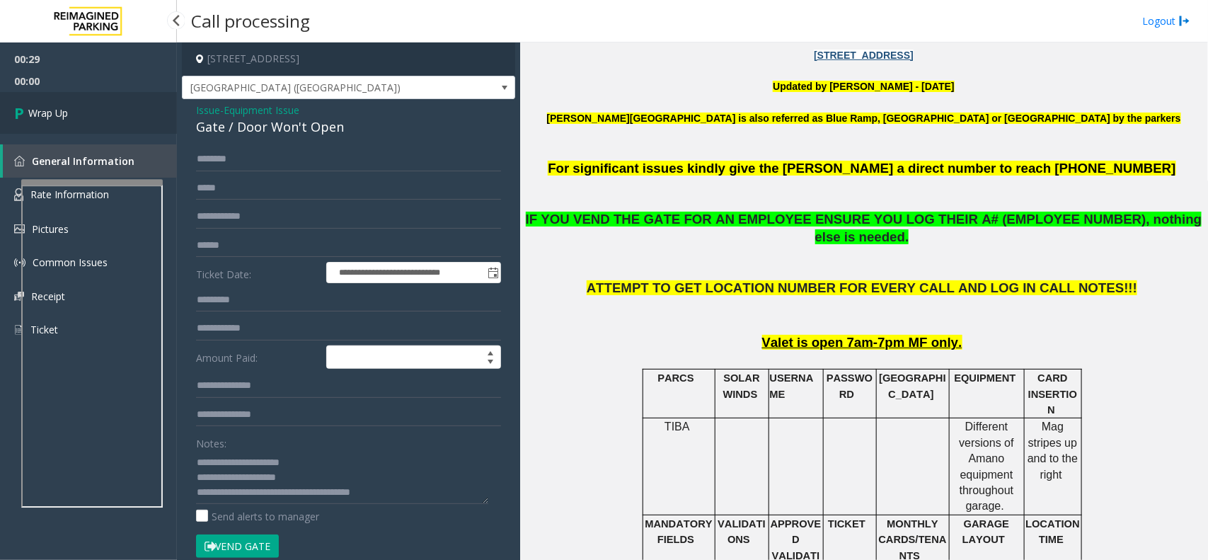
click at [90, 104] on link "Wrap Up" at bounding box center [88, 113] width 177 height 42
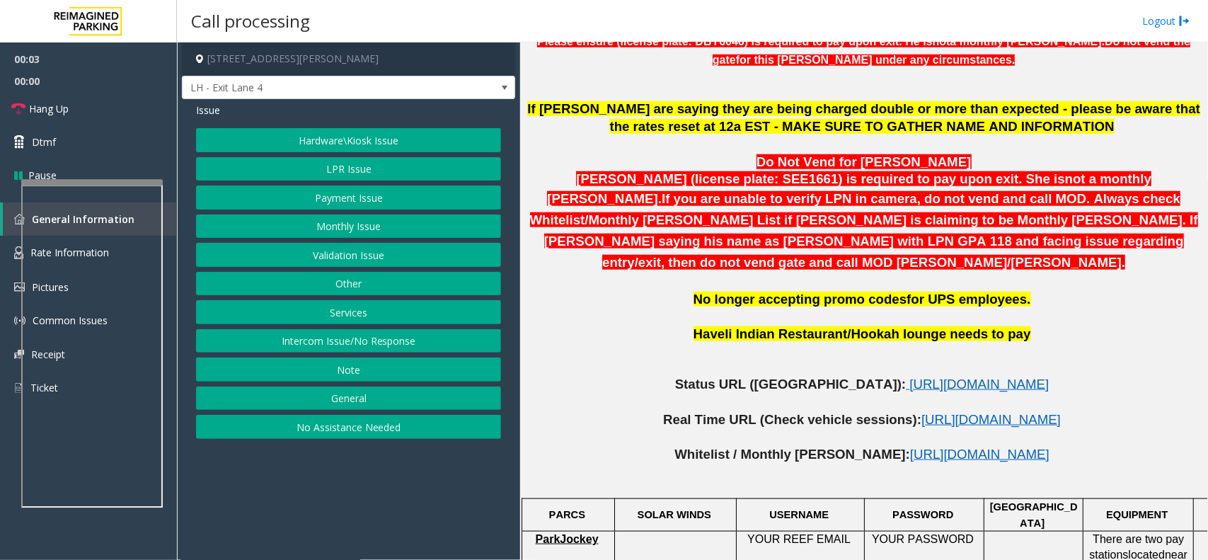
scroll to position [708, 0]
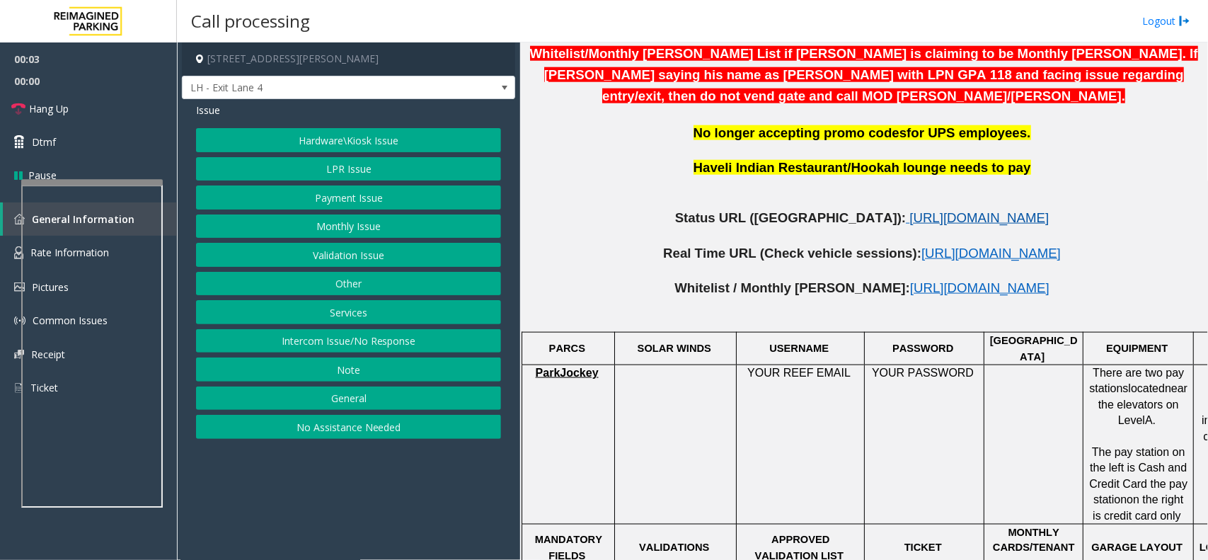
click at [909, 210] on span "https://www.parkjockey.com/en-us/manage/1633/status" at bounding box center [978, 217] width 139 height 15
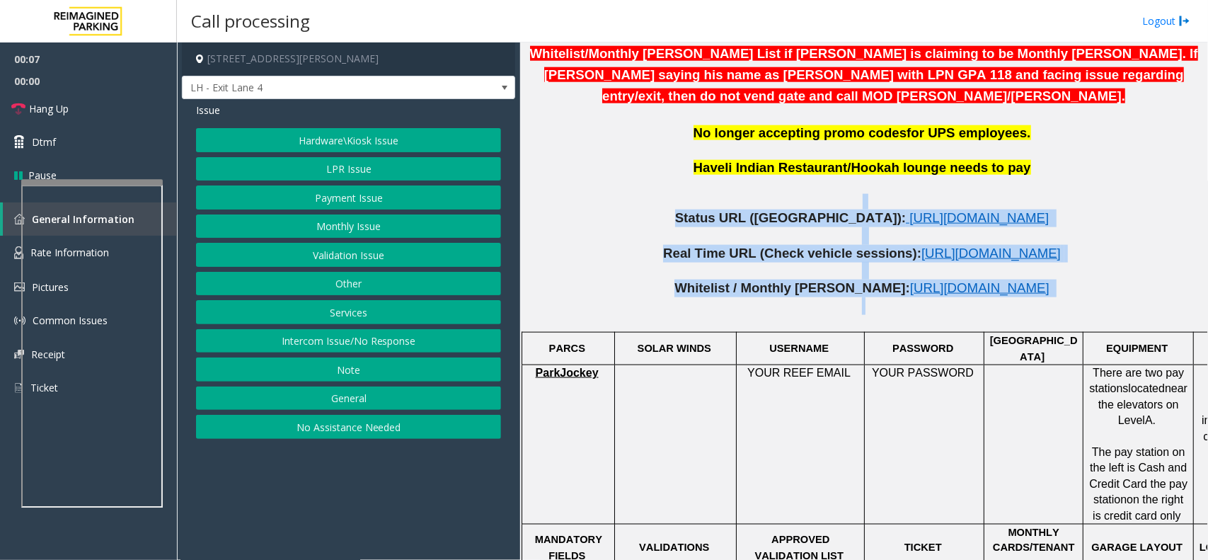
drag, startPoint x: 614, startPoint y: 191, endPoint x: 1067, endPoint y: 296, distance: 464.9
click at [1067, 296] on div "If parkers are saying they are being charged double or more than expected - ple…" at bounding box center [863, 506] width 677 height 1144
click at [924, 297] on p at bounding box center [863, 306] width 677 height 18
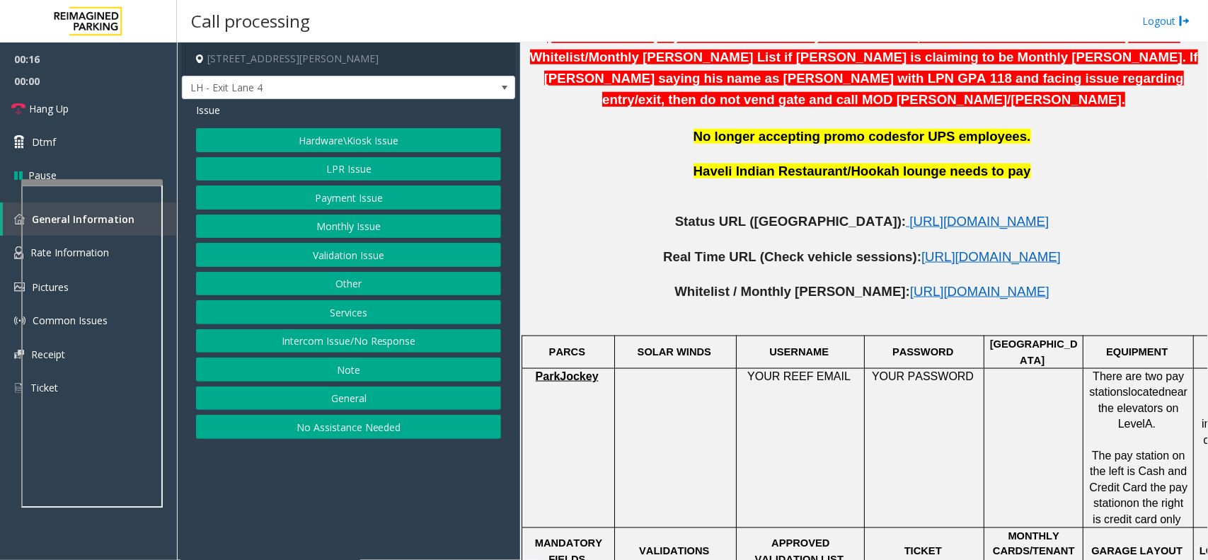
scroll to position [374, 0]
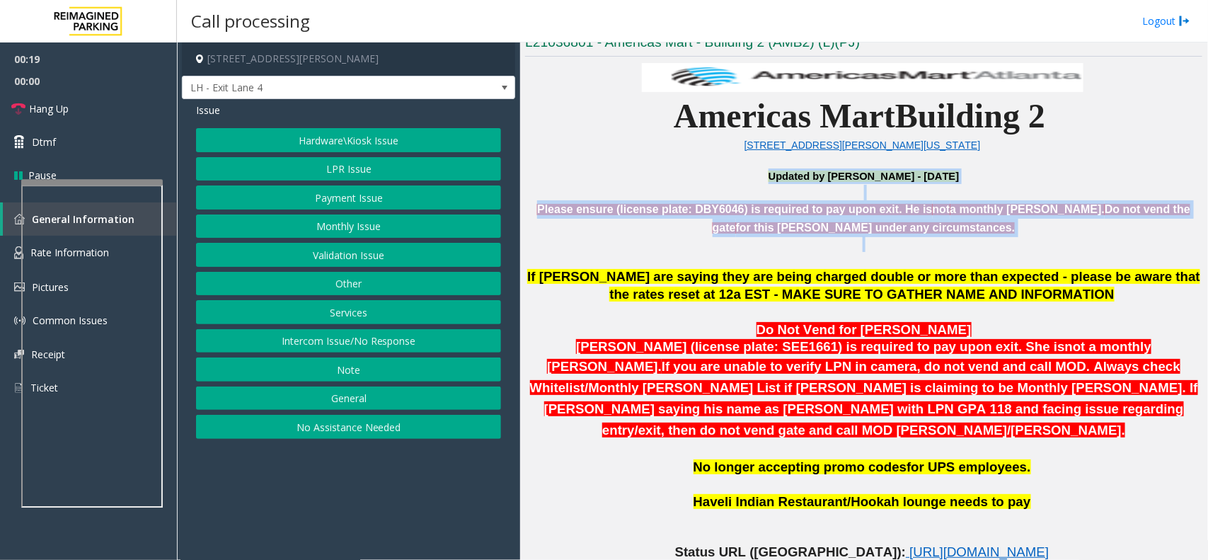
drag, startPoint x: 922, startPoint y: 245, endPoint x: 657, endPoint y: 181, distance: 272.9
click at [657, 180] on p "Updated by Jeetendra - 25th July 2025" at bounding box center [863, 176] width 677 height 16
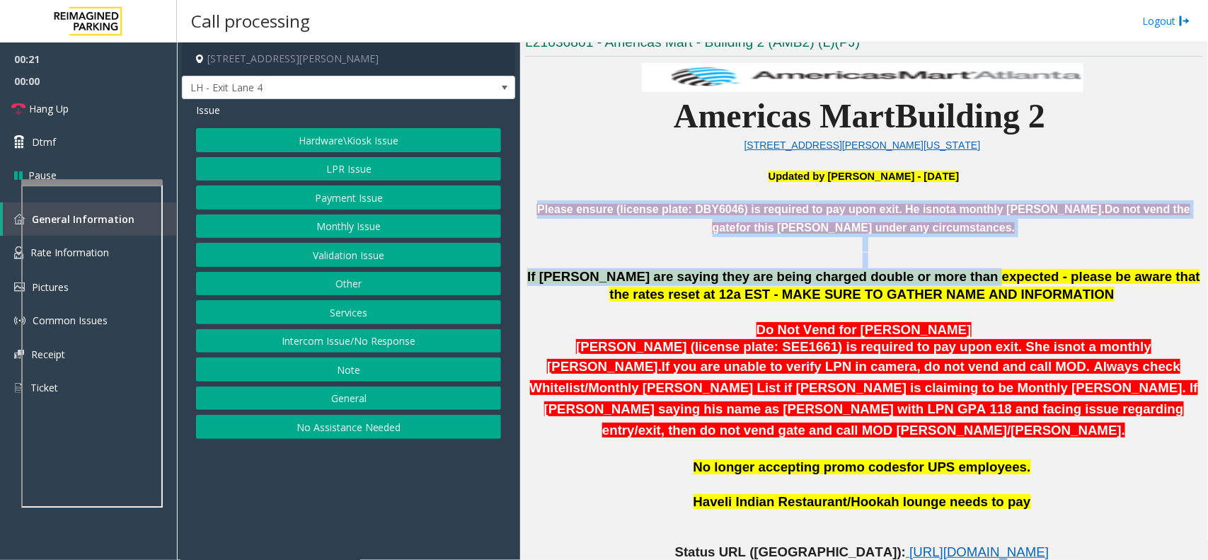
drag, startPoint x: 532, startPoint y: 212, endPoint x: 926, endPoint y: 270, distance: 397.7
click at [882, 257] on p at bounding box center [863, 252] width 677 height 32
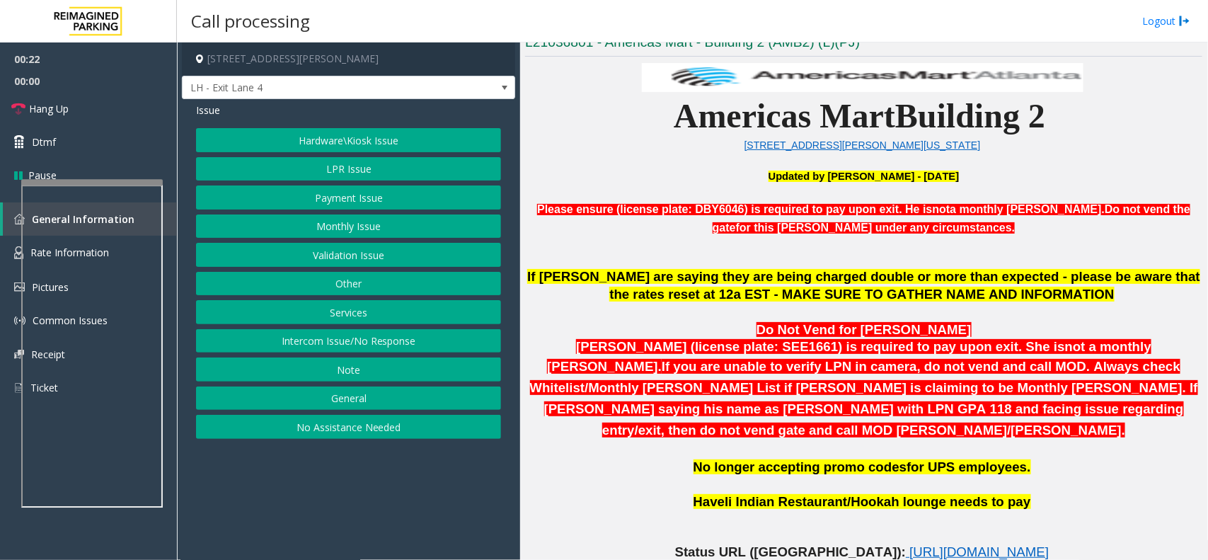
click at [856, 253] on p at bounding box center [863, 252] width 677 height 32
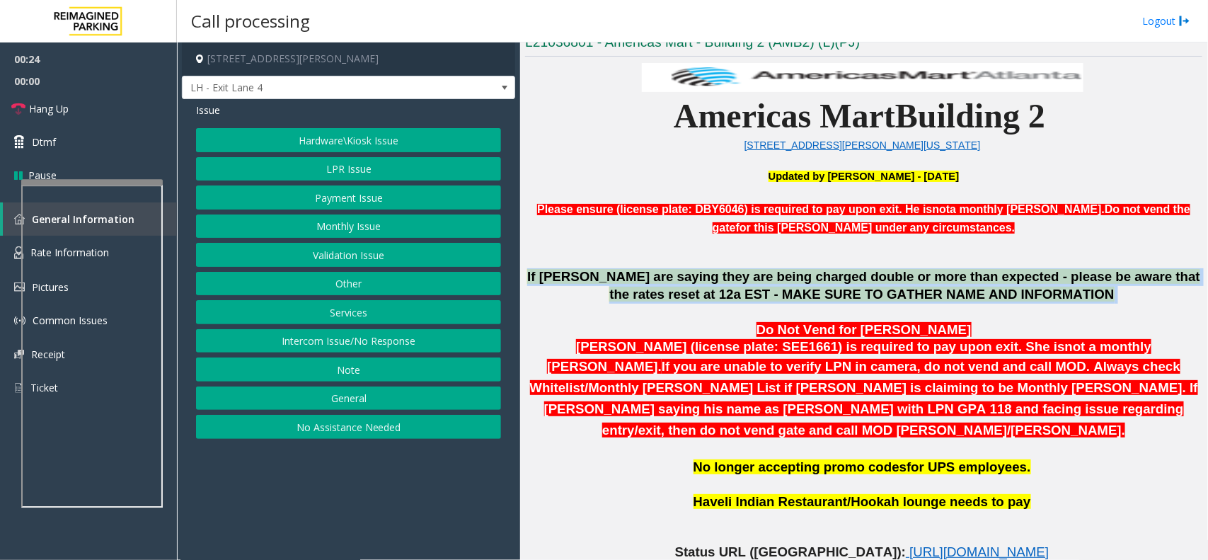
drag, startPoint x: 526, startPoint y: 273, endPoint x: 1089, endPoint y: 301, distance: 563.3
click at [1090, 302] on p "If parkers are saying they are being charged double or more than expected - ple…" at bounding box center [863, 285] width 677 height 35
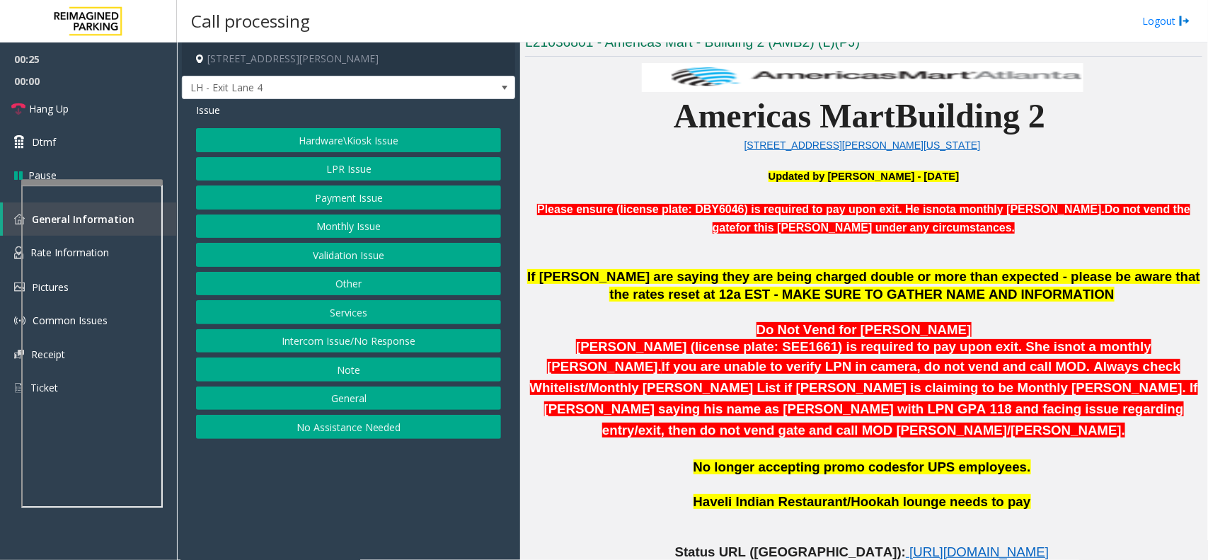
click at [1014, 313] on p at bounding box center [863, 313] width 677 height 18
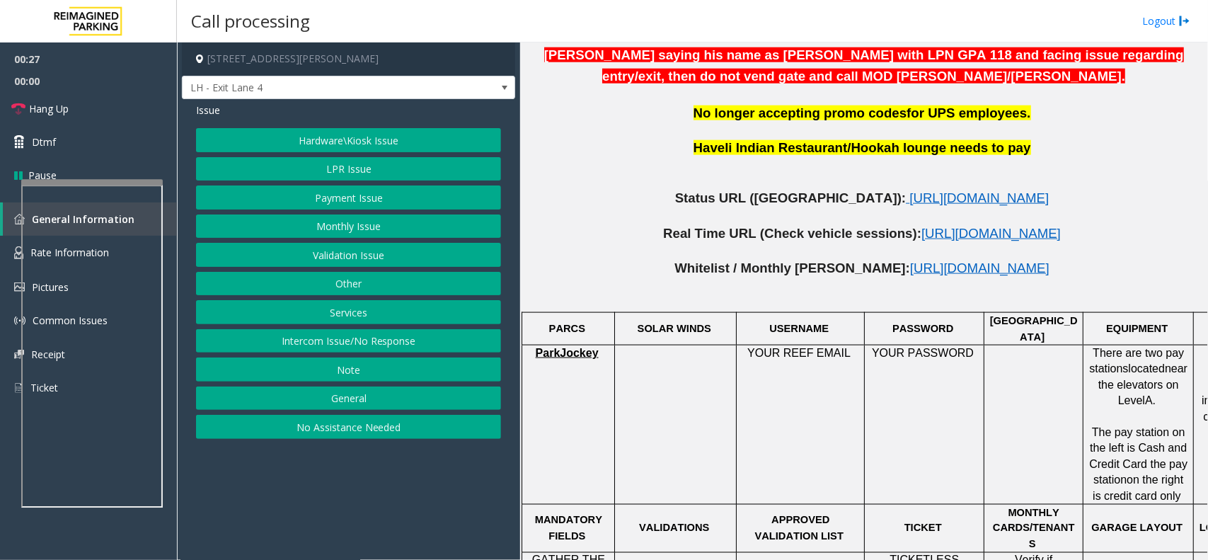
scroll to position [993, 0]
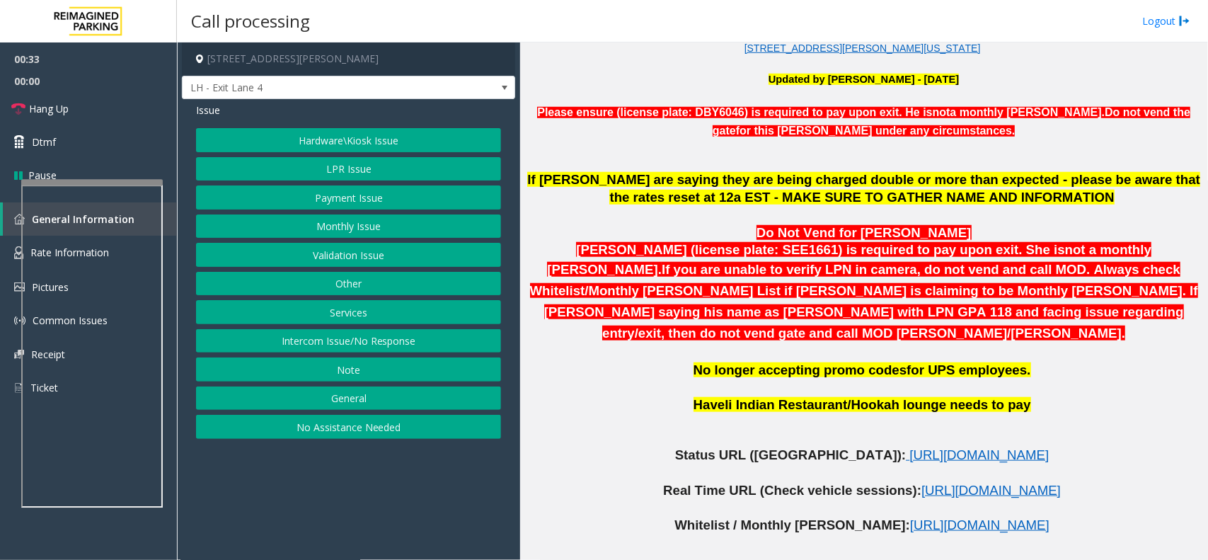
scroll to position [462, 0]
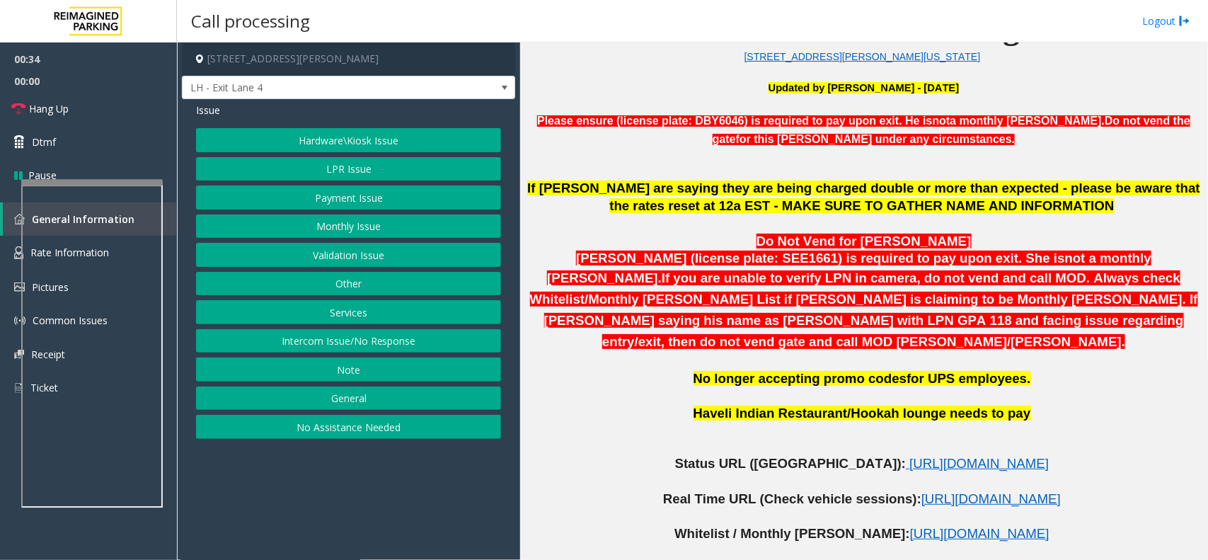
click at [379, 144] on button "Hardware\Kiosk Issue" at bounding box center [348, 140] width 305 height 24
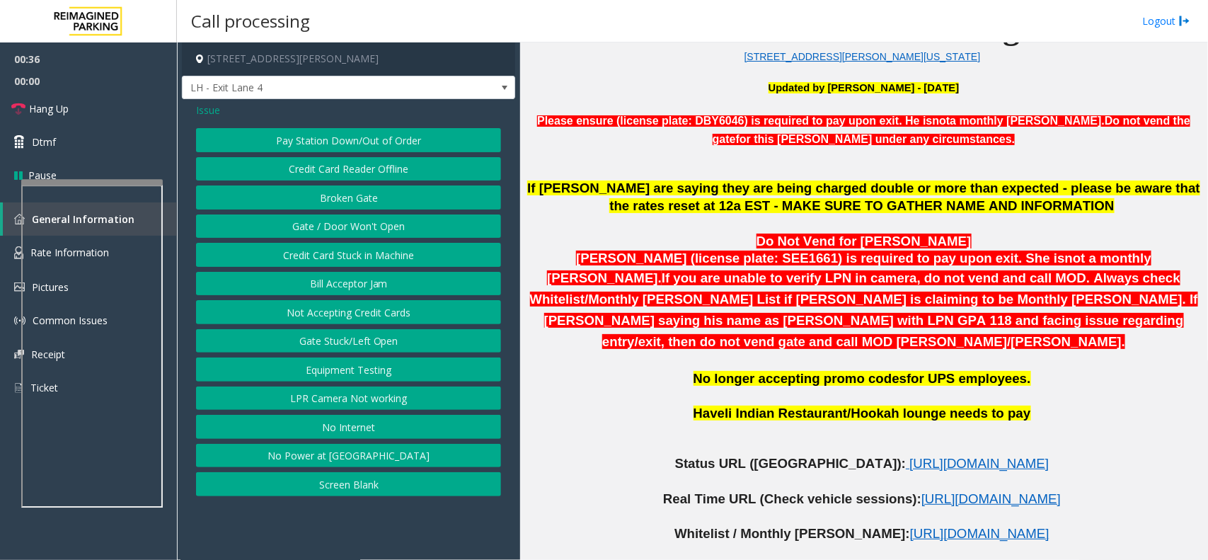
click at [365, 397] on button "LPR Camera Not working" at bounding box center [348, 398] width 305 height 24
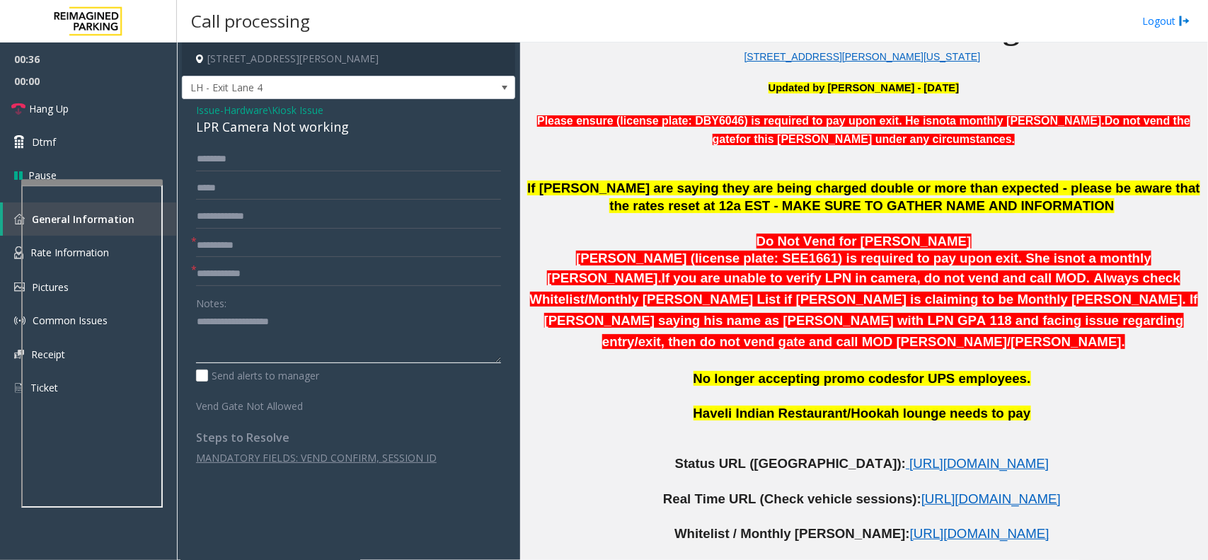
click at [281, 316] on textarea at bounding box center [348, 337] width 305 height 53
click at [299, 135] on div "LPR Camera Not working" at bounding box center [348, 126] width 305 height 19
copy div "LPR Camera Not working"
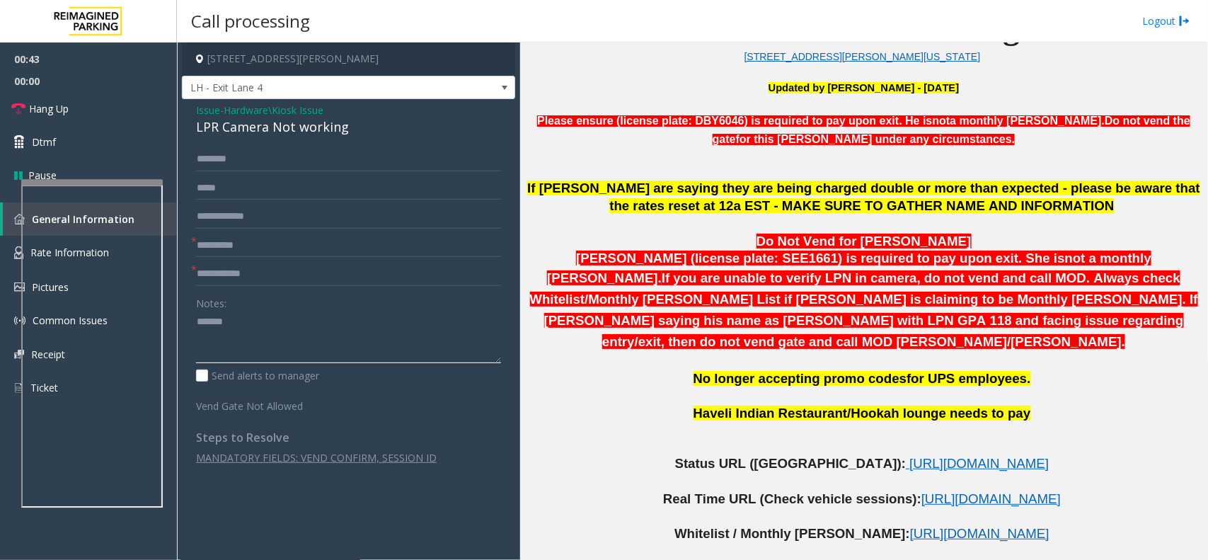
click at [294, 347] on textarea at bounding box center [348, 337] width 305 height 53
paste textarea "**********"
type textarea "**********"
click at [289, 262] on input "text" at bounding box center [348, 274] width 305 height 24
type input "**"
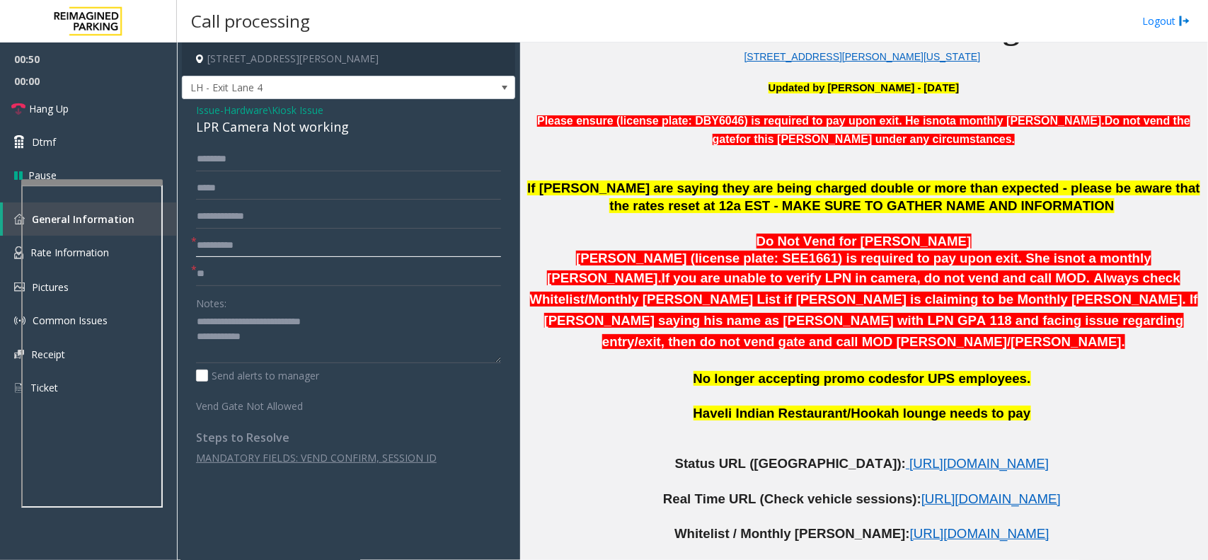
click at [299, 243] on input "text" at bounding box center [348, 246] width 305 height 24
type input "**"
click at [309, 348] on textarea at bounding box center [348, 337] width 305 height 53
click at [117, 107] on link "Hang Up" at bounding box center [88, 108] width 177 height 33
click at [280, 341] on textarea at bounding box center [348, 337] width 305 height 53
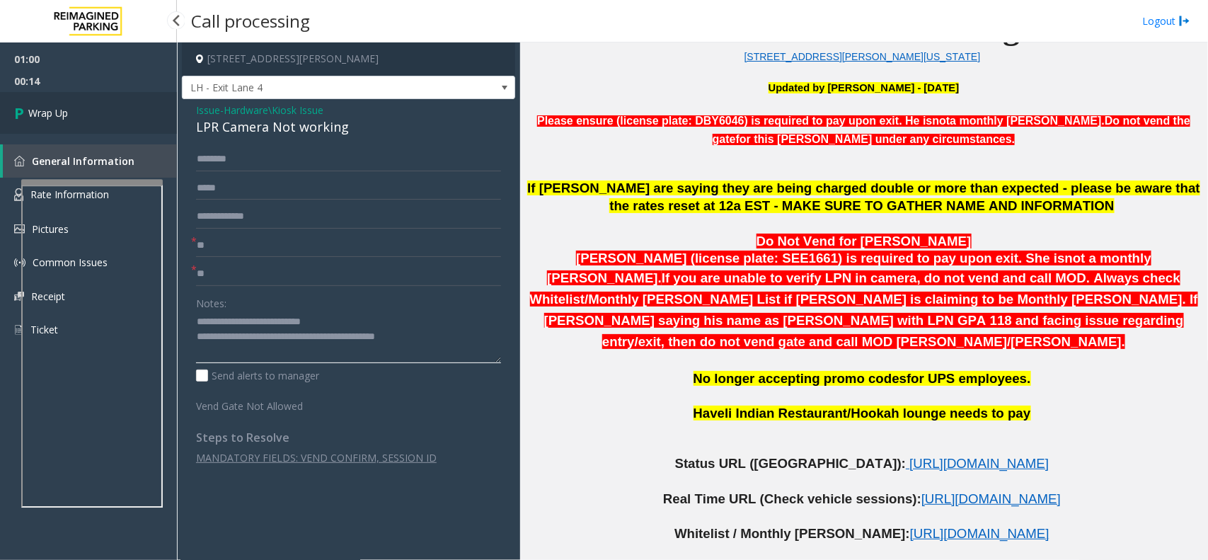
type textarea "**********"
click at [98, 119] on link "Wrap Up" at bounding box center [88, 113] width 177 height 42
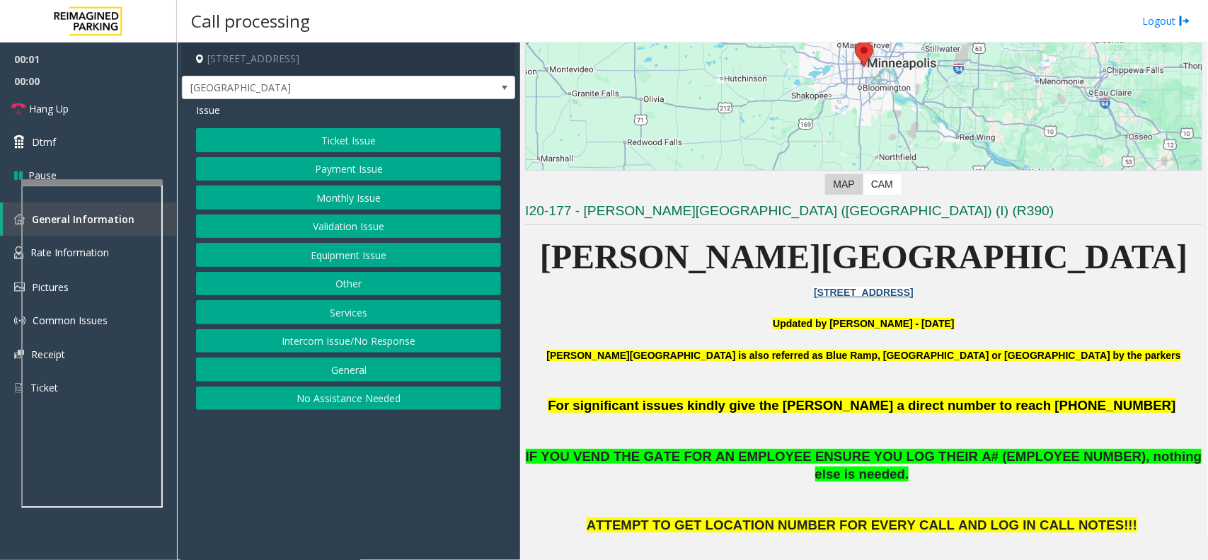
scroll to position [265, 0]
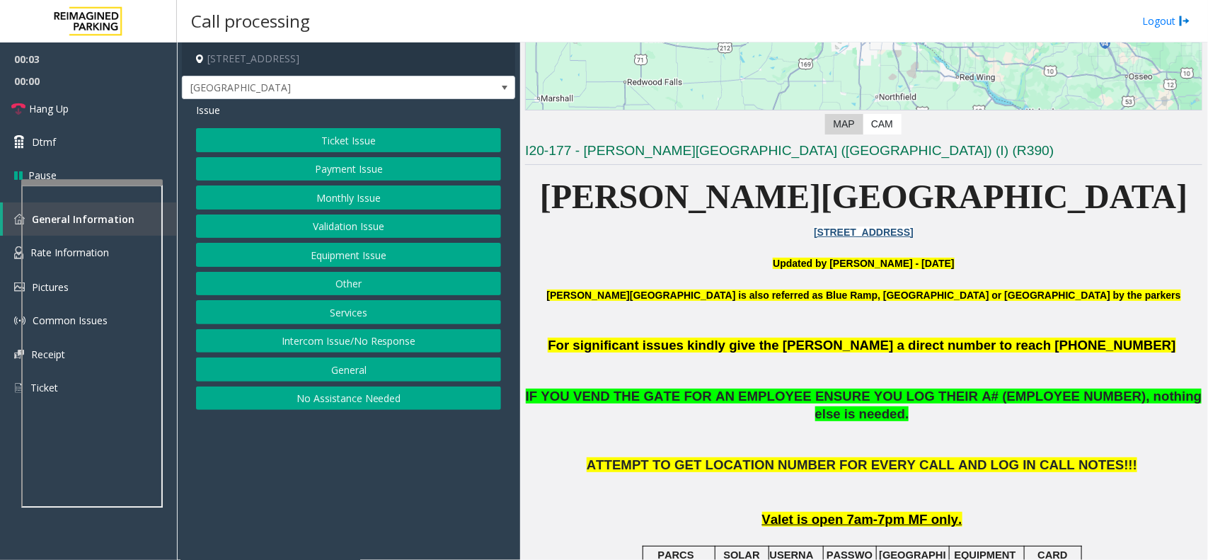
click at [465, 172] on button "Payment Issue" at bounding box center [348, 169] width 305 height 24
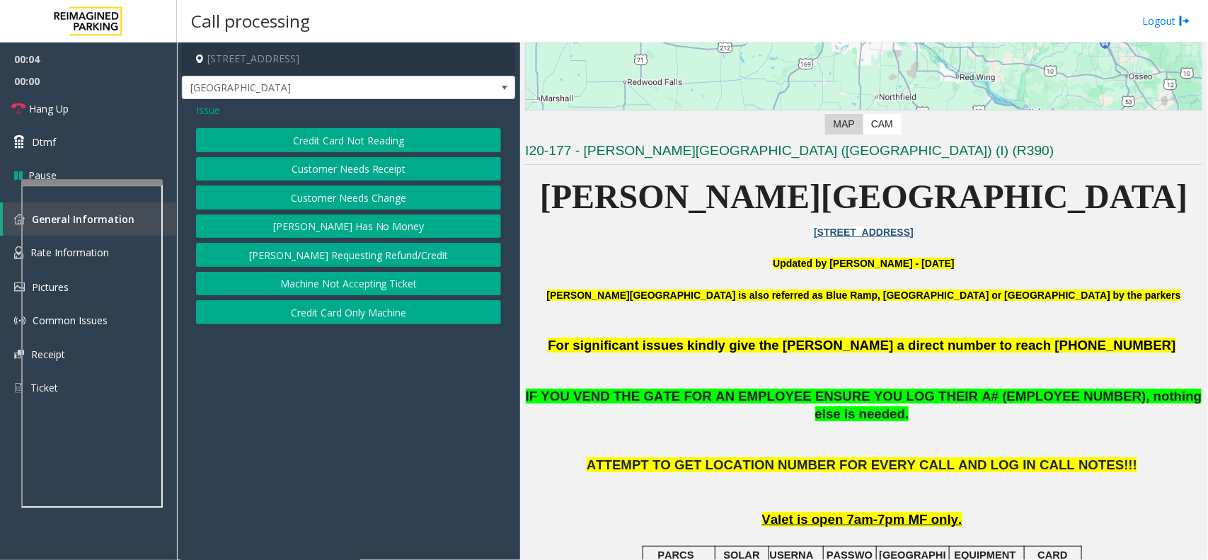
click at [394, 139] on button "Credit Card Not Reading" at bounding box center [348, 140] width 305 height 24
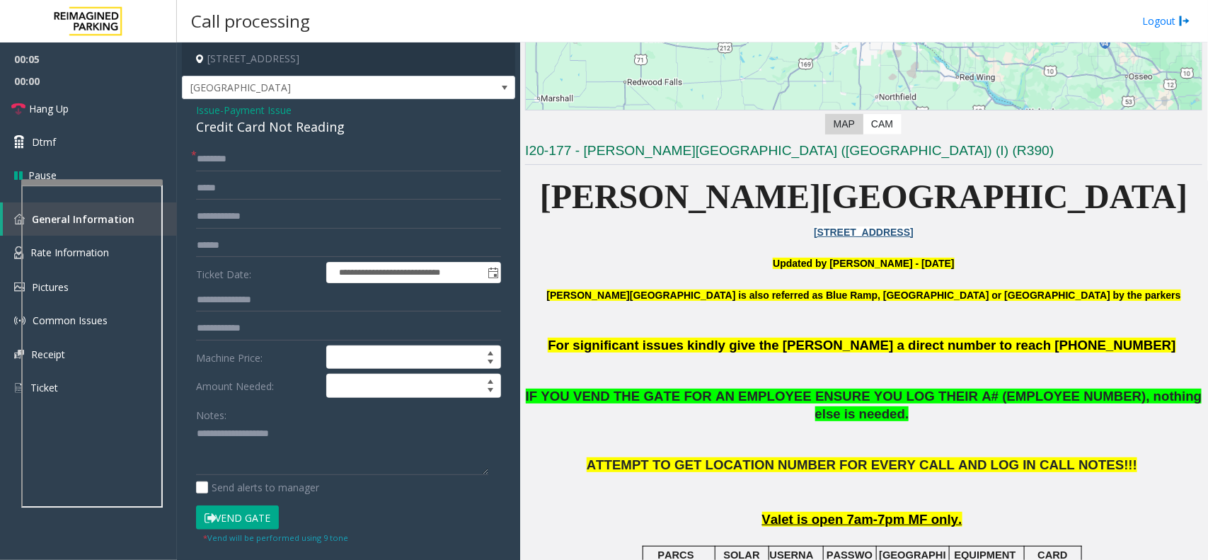
scroll to position [531, 0]
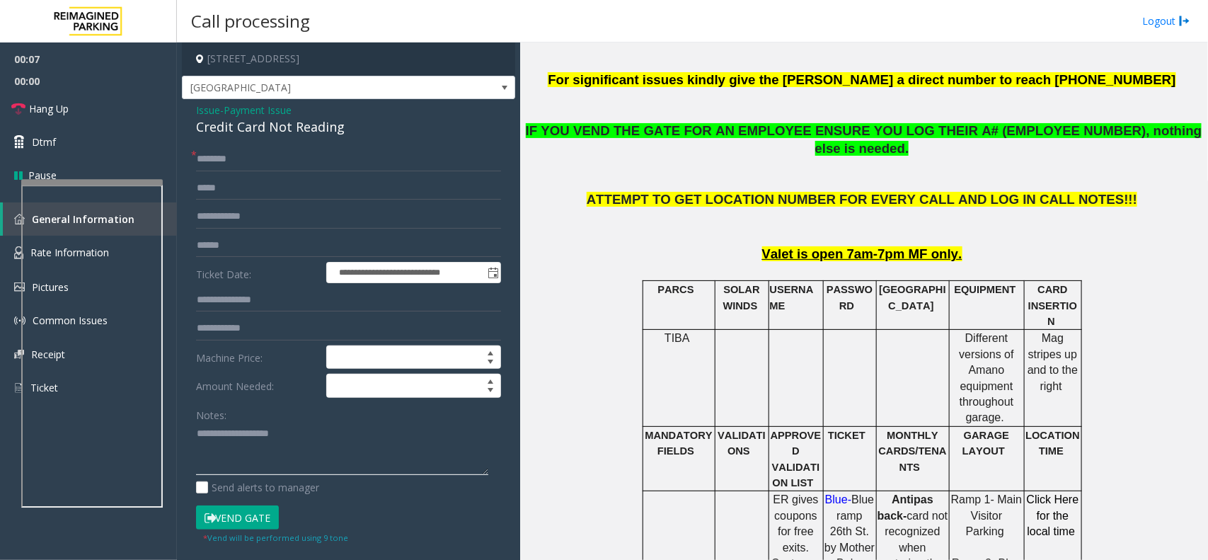
click at [262, 453] on textarea at bounding box center [342, 449] width 292 height 53
click at [302, 131] on div "Credit Card Not Reading" at bounding box center [348, 126] width 305 height 19
click at [282, 450] on textarea at bounding box center [342, 449] width 292 height 53
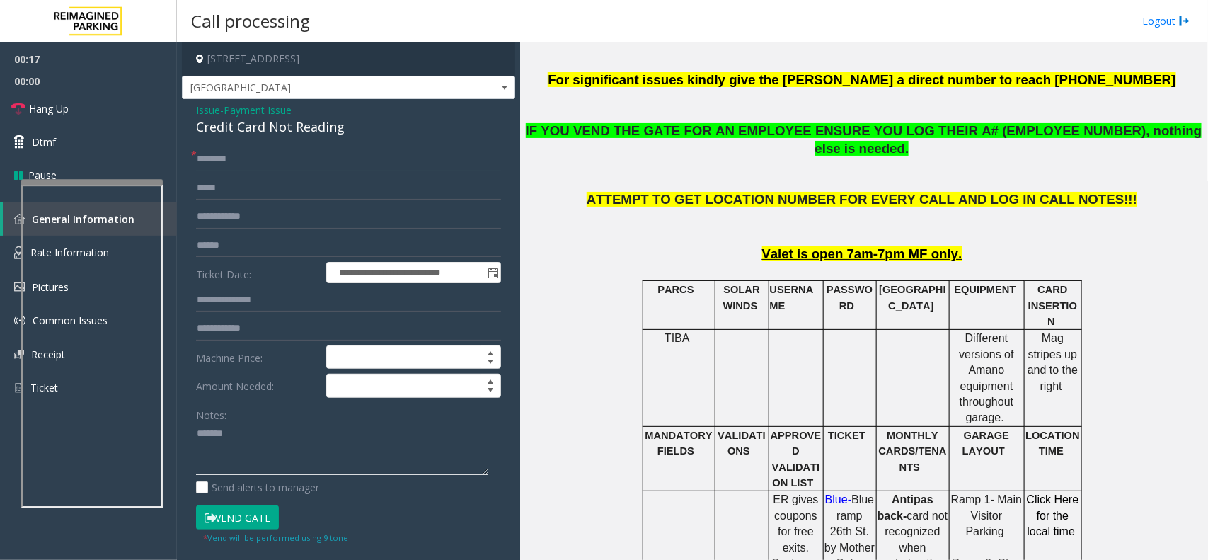
paste textarea "**********"
type textarea "**********"
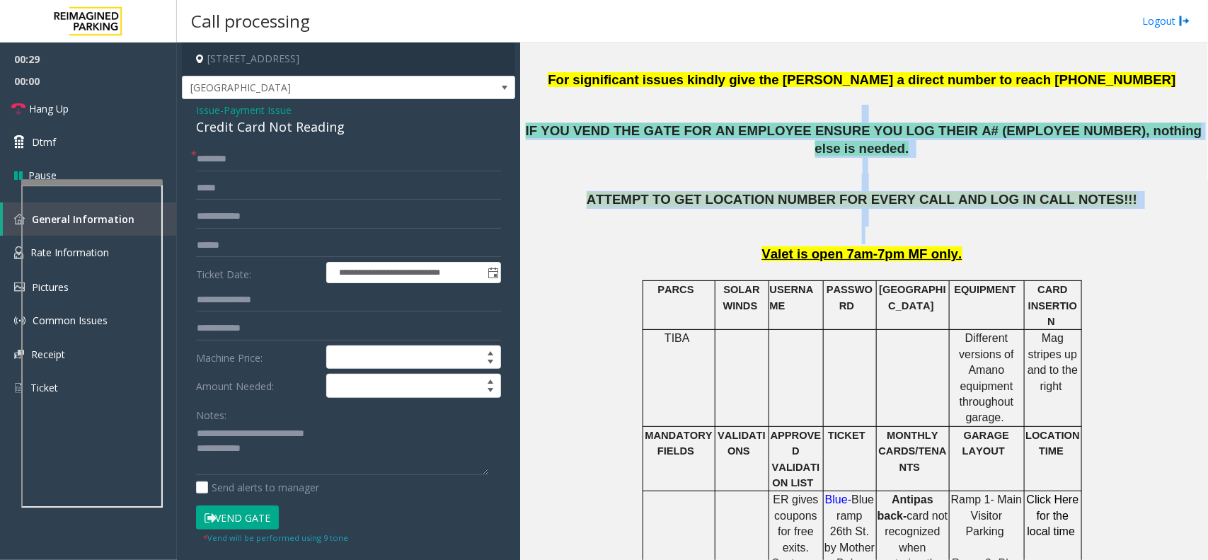
drag, startPoint x: 522, startPoint y: 122, endPoint x: 953, endPoint y: 218, distance: 442.3
click at [953, 218] on div "Main Revenue Control Manufacturer: Amano McGann ← Move left → Move right ↑ Move…" at bounding box center [863, 300] width 687 height 517
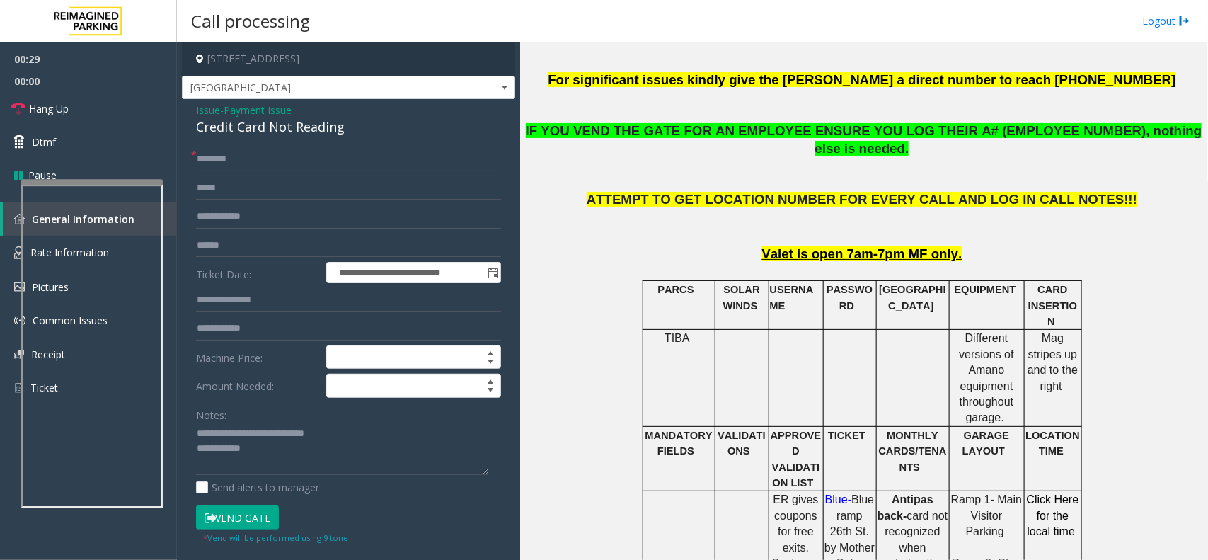
click at [960, 246] on p "Valet is open 7am-7pm MF only." at bounding box center [863, 255] width 677 height 18
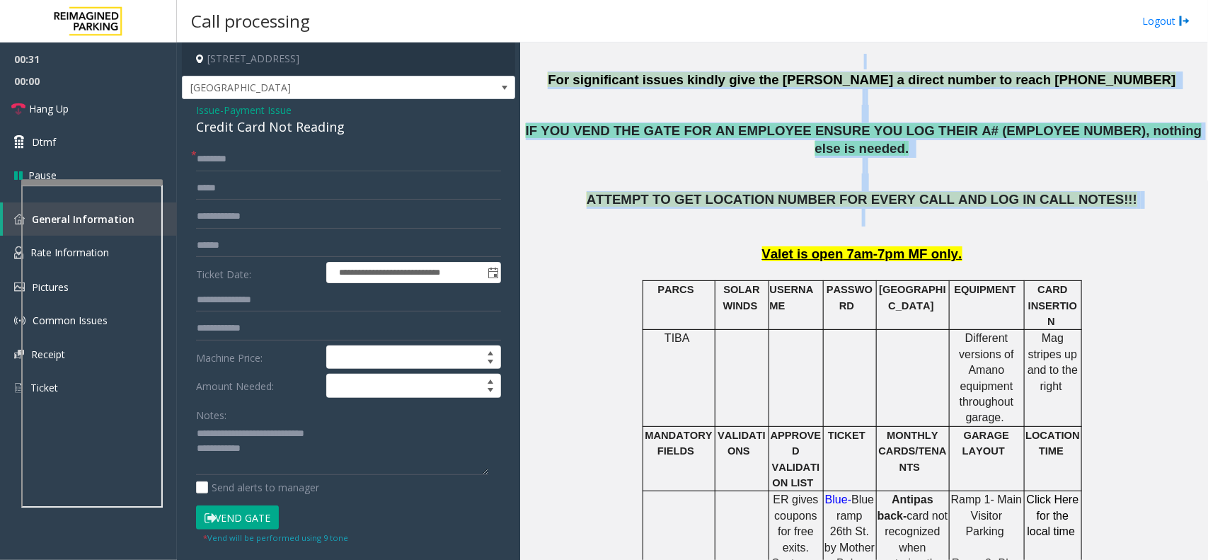
drag, startPoint x: 1098, startPoint y: 203, endPoint x: 614, endPoint y: 60, distance: 504.1
click at [611, 61] on p at bounding box center [863, 62] width 677 height 16
drag, startPoint x: 611, startPoint y: 69, endPoint x: 999, endPoint y: 241, distance: 424.3
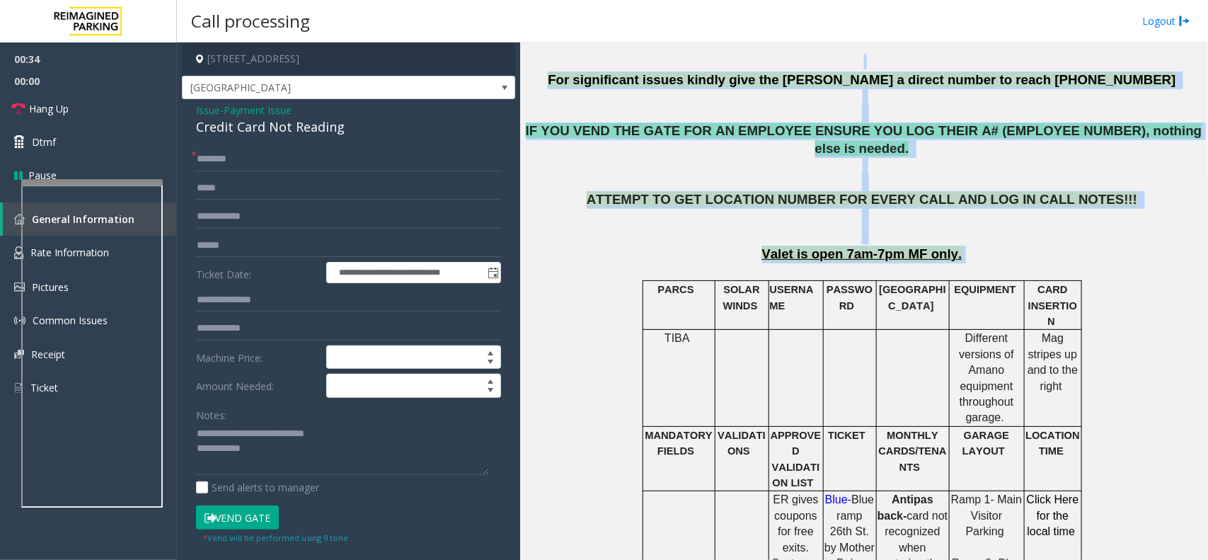
click at [999, 246] on p "Valet is open 7am-7pm MF only." at bounding box center [863, 255] width 677 height 18
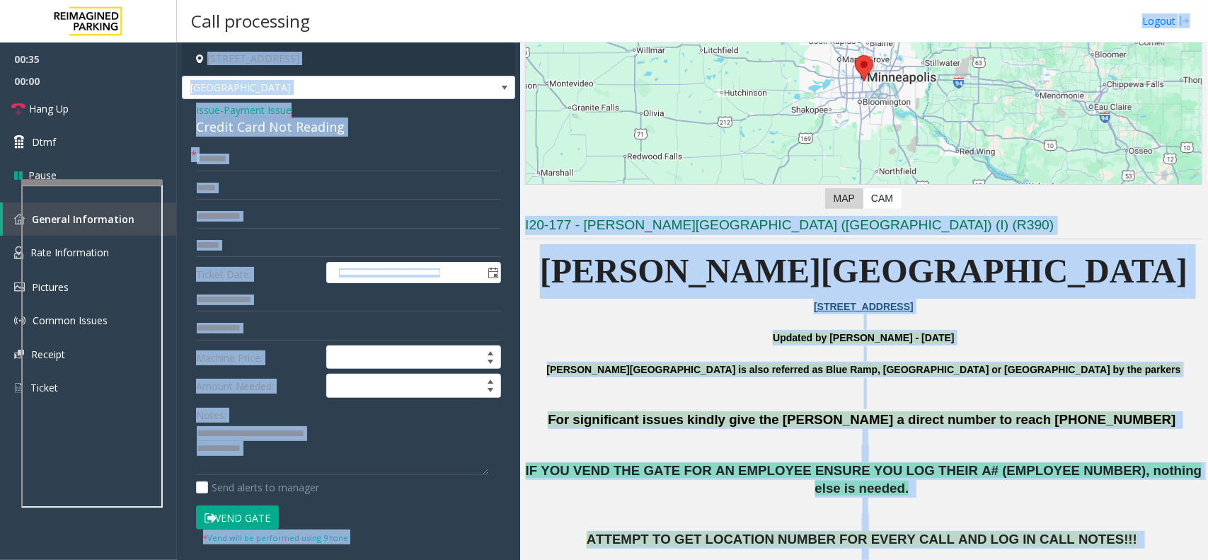
drag, startPoint x: 991, startPoint y: 232, endPoint x: 638, endPoint y: 52, distance: 396.0
click at [628, 37] on div "**********" at bounding box center [692, 280] width 1031 height 560
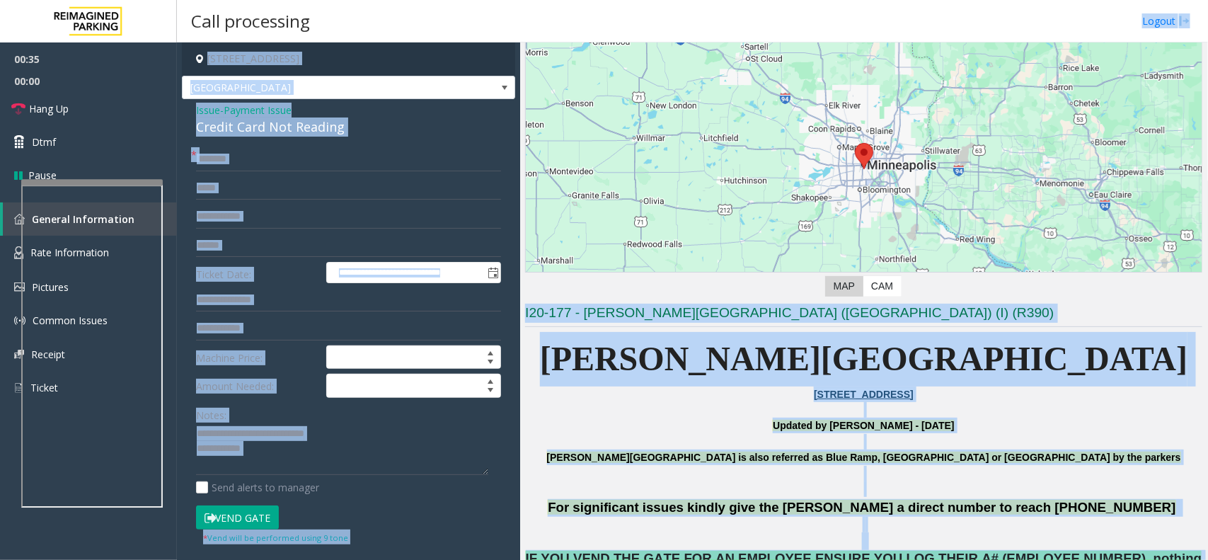
click at [628, 386] on p "800, East 28th Street" at bounding box center [863, 394] width 677 height 16
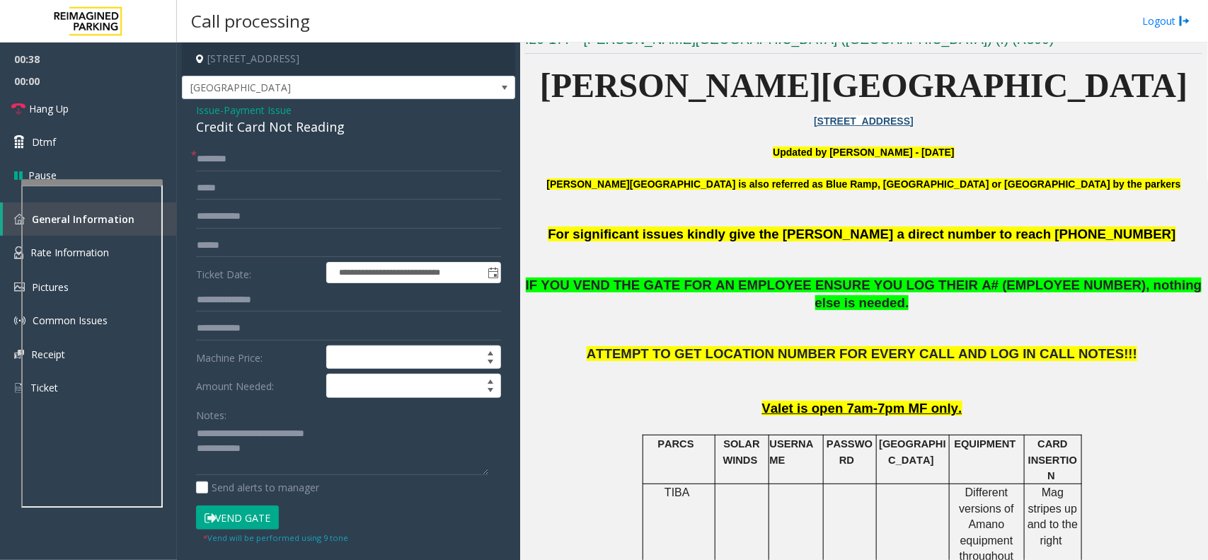
scroll to position [369, 0]
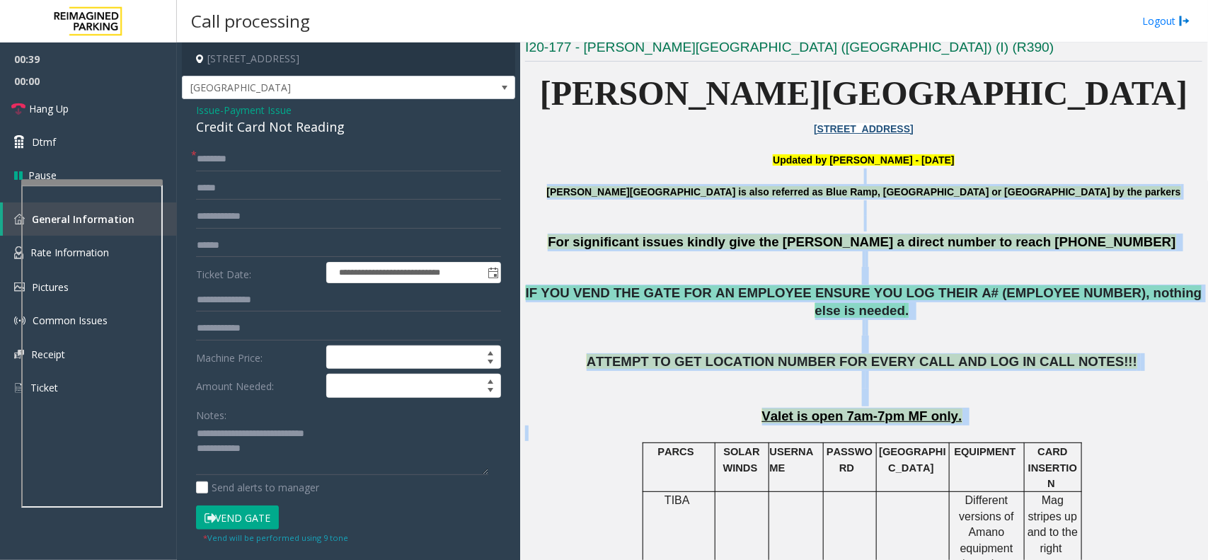
drag, startPoint x: 574, startPoint y: 177, endPoint x: 1113, endPoint y: 409, distance: 586.5
click at [1113, 425] on p at bounding box center [863, 433] width 677 height 16
drag, startPoint x: 1084, startPoint y: 369, endPoint x: 669, endPoint y: 174, distance: 458.8
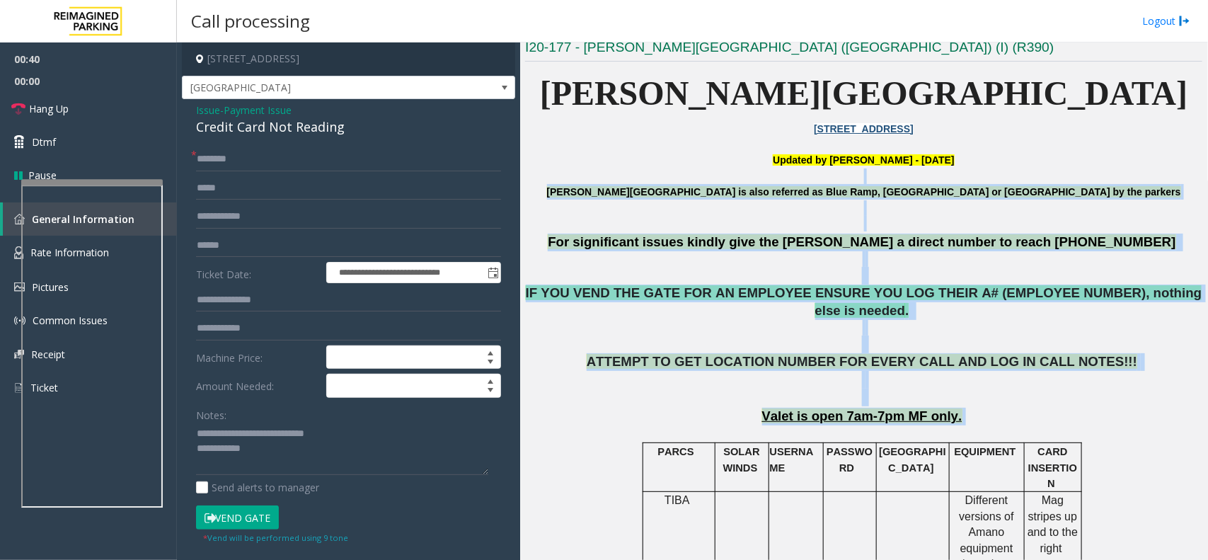
click at [584, 181] on p at bounding box center [863, 176] width 677 height 16
drag, startPoint x: 598, startPoint y: 166, endPoint x: 1143, endPoint y: 402, distance: 593.8
click at [1144, 408] on p "Valet is open 7am-7pm MF only." at bounding box center [863, 417] width 677 height 18
drag, startPoint x: 1119, startPoint y: 391, endPoint x: 685, endPoint y: 193, distance: 477.0
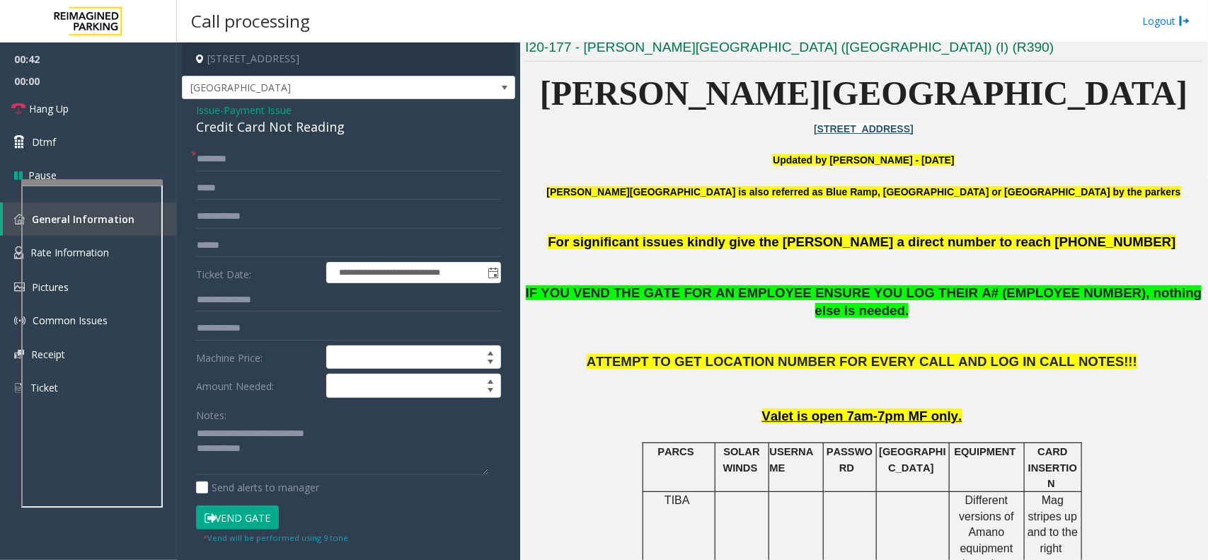
click at [577, 198] on p "Abbott Hospital is also referred as Blue Ramp, Children's Hospital or Piper Bui…" at bounding box center [863, 200] width 677 height 32
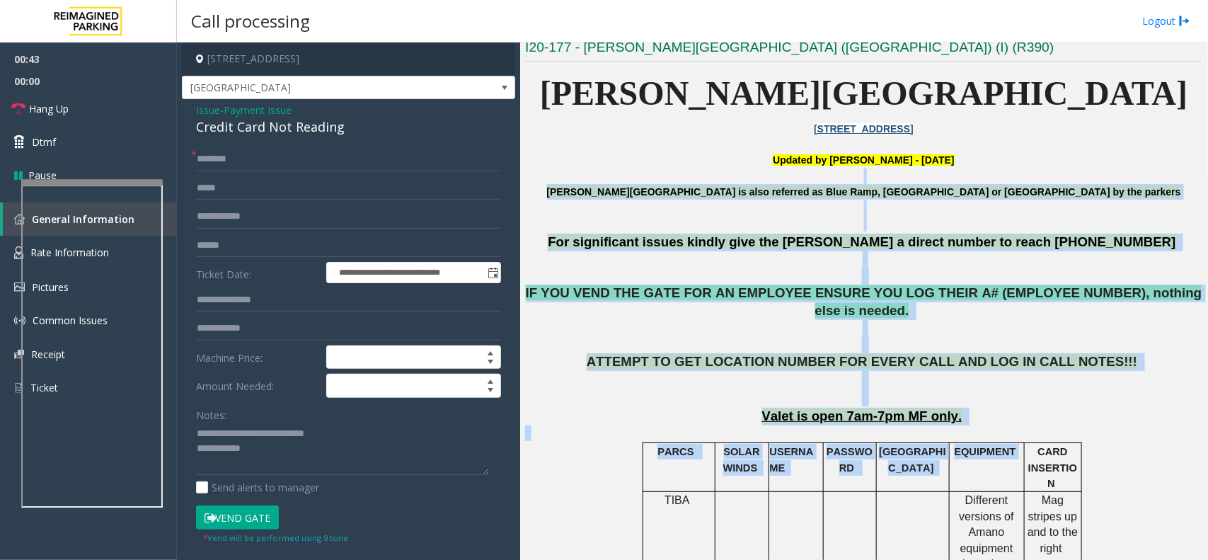
drag, startPoint x: 635, startPoint y: 205, endPoint x: 1033, endPoint y: 430, distance: 457.6
click at [1013, 408] on p "Valet is open 7am-7pm MF only." at bounding box center [863, 417] width 677 height 18
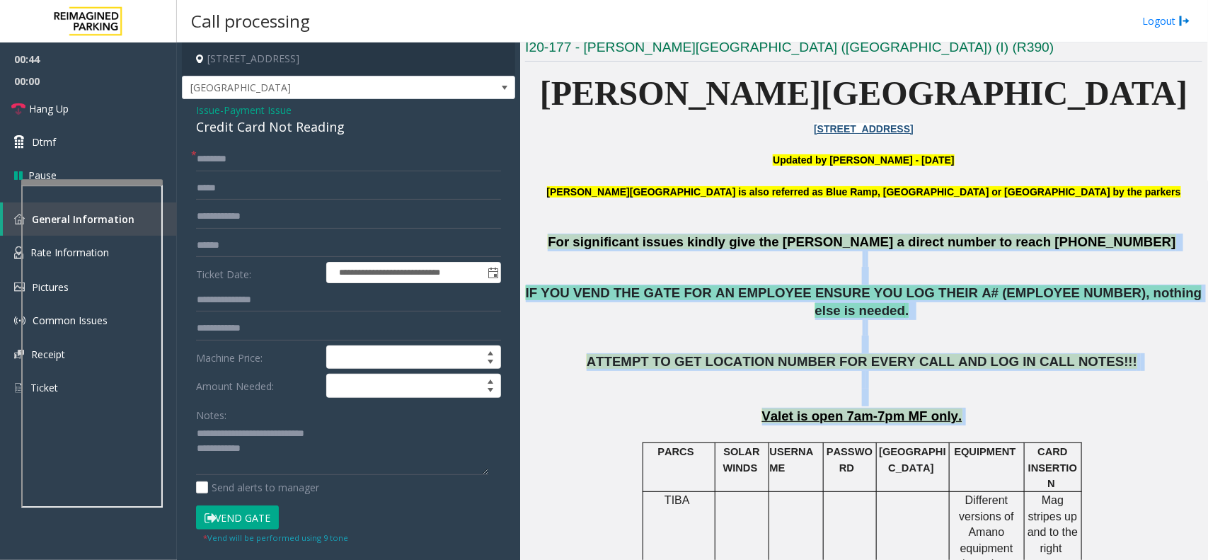
drag, startPoint x: 1012, startPoint y: 393, endPoint x: 620, endPoint y: 237, distance: 421.9
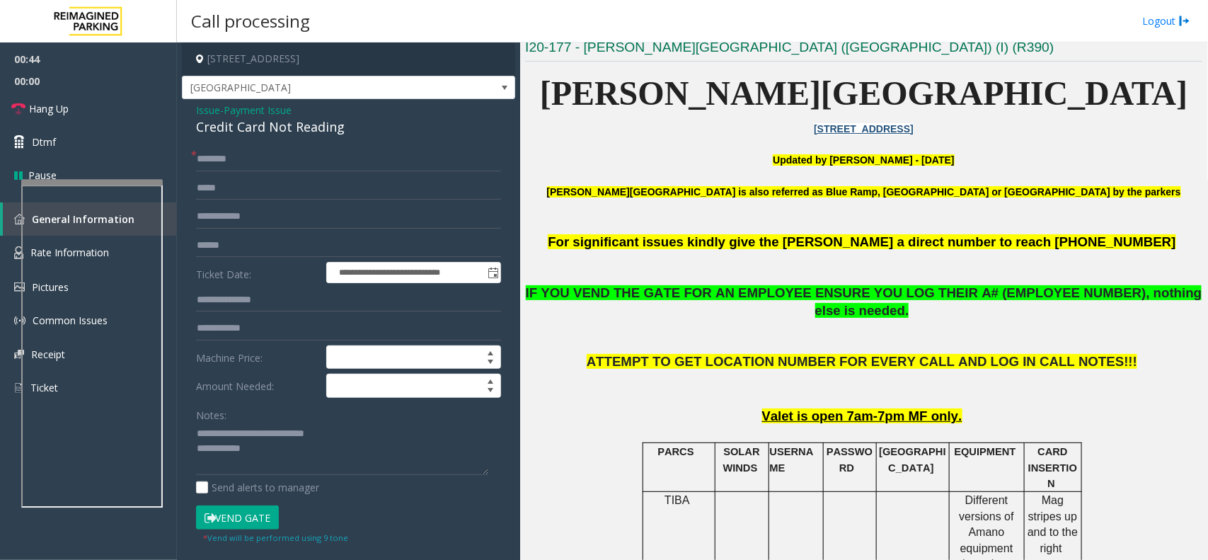
click at [604, 214] on p "Abbott Hospital is also referred as Blue Ramp, Children's Hospital or Piper Bui…" at bounding box center [863, 200] width 677 height 32
click at [288, 173] on form "**********" at bounding box center [348, 345] width 305 height 397
click at [248, 260] on form "**********" at bounding box center [348, 345] width 305 height 397
click at [252, 251] on input "text" at bounding box center [348, 246] width 305 height 24
click at [287, 172] on form "**********" at bounding box center [348, 345] width 305 height 397
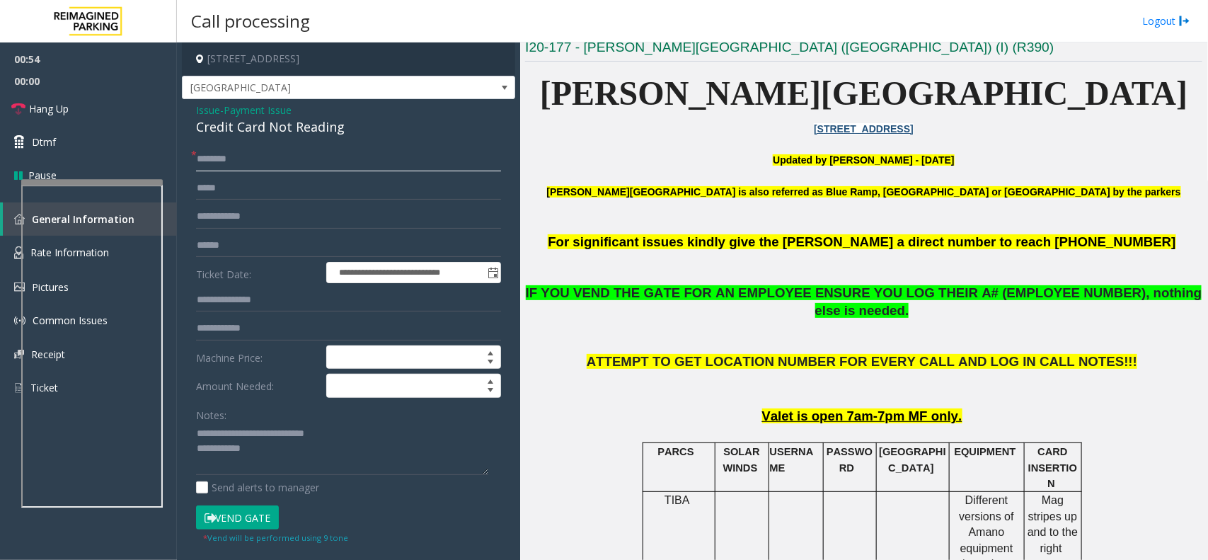
click at [284, 171] on input "text" at bounding box center [348, 159] width 305 height 24
type input "**"
drag, startPoint x: 298, startPoint y: 455, endPoint x: 297, endPoint y: 448, distance: 7.1
click at [297, 451] on textarea at bounding box center [342, 449] width 292 height 53
type textarea "**********"
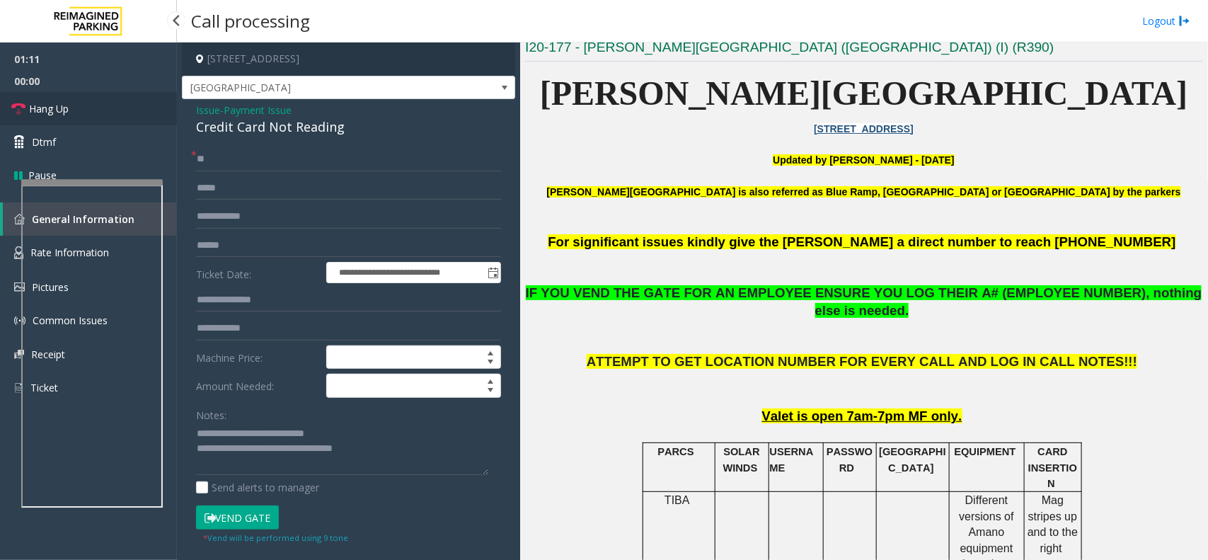
click at [91, 114] on link "Hang Up" at bounding box center [88, 108] width 177 height 33
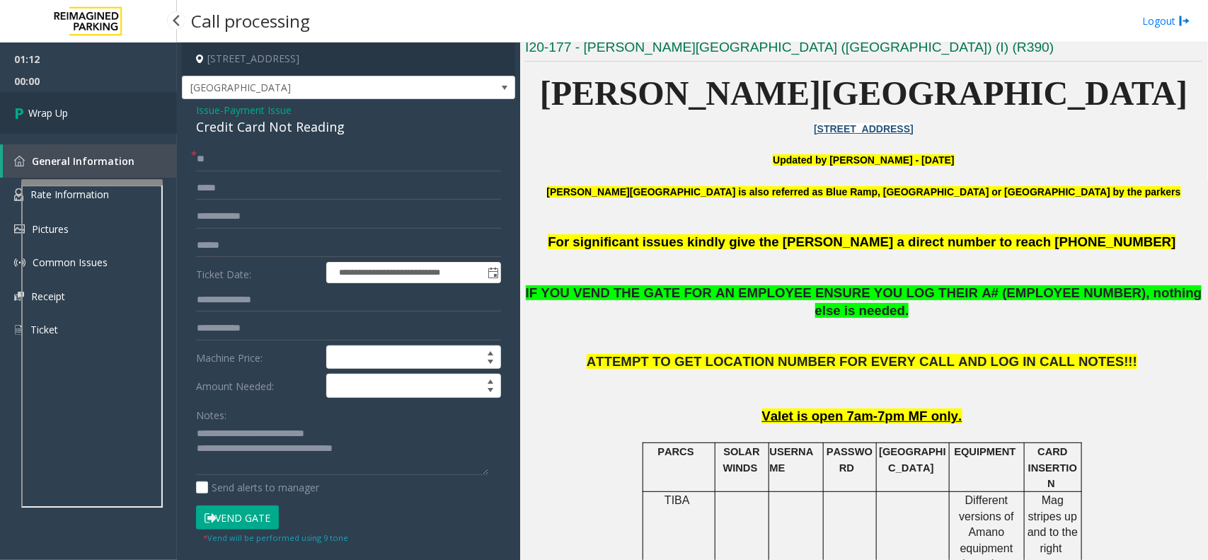
click at [91, 114] on link "Wrap Up" at bounding box center [88, 113] width 177 height 42
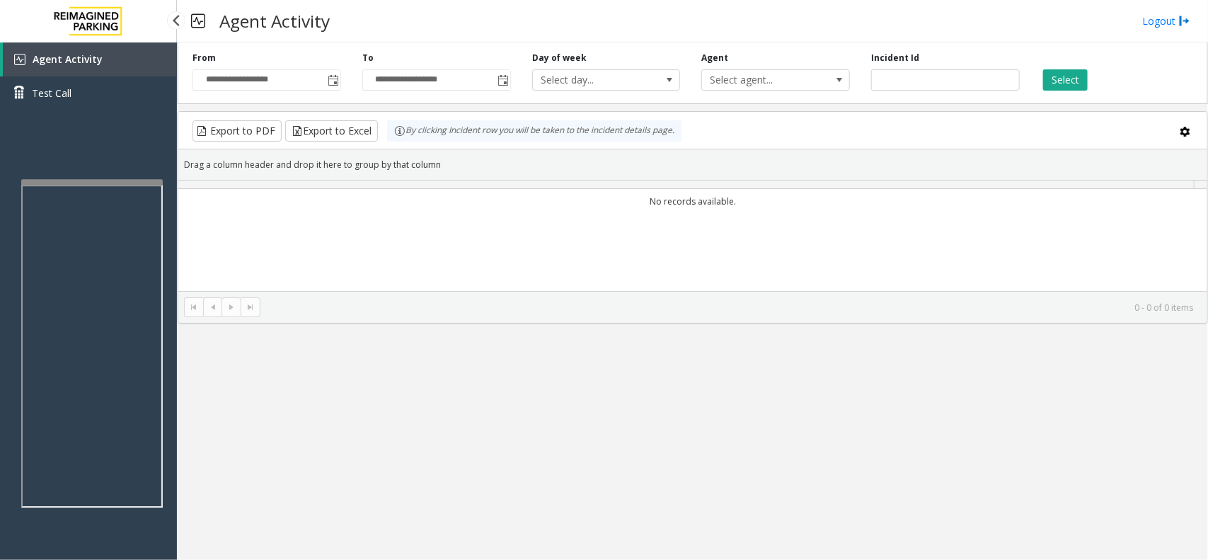
click at [91, 114] on div "Agent Activity Test Call" at bounding box center [88, 81] width 177 height 78
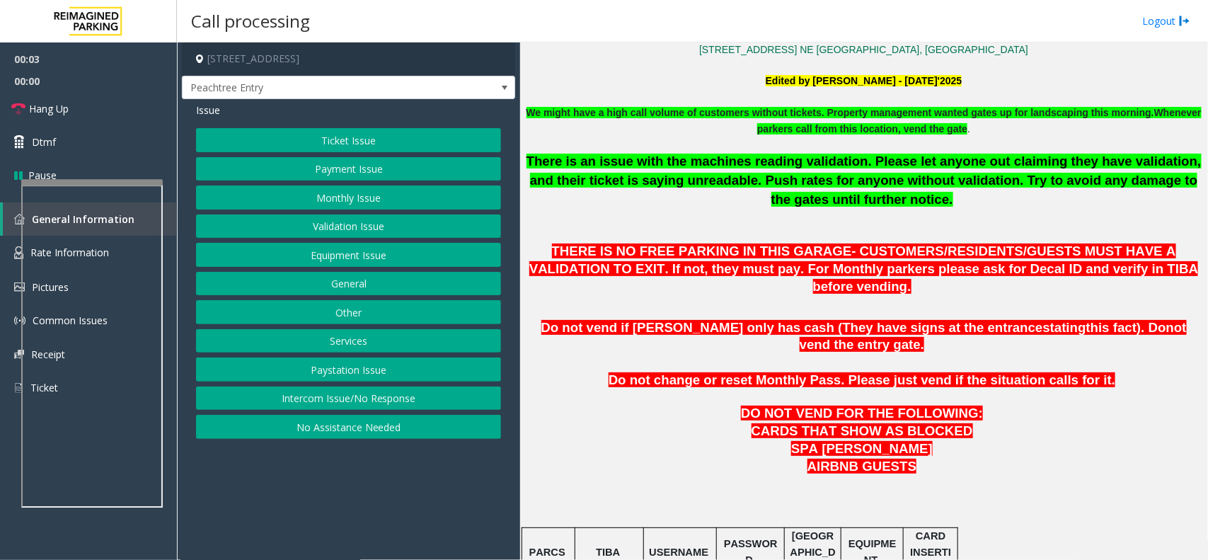
scroll to position [619, 0]
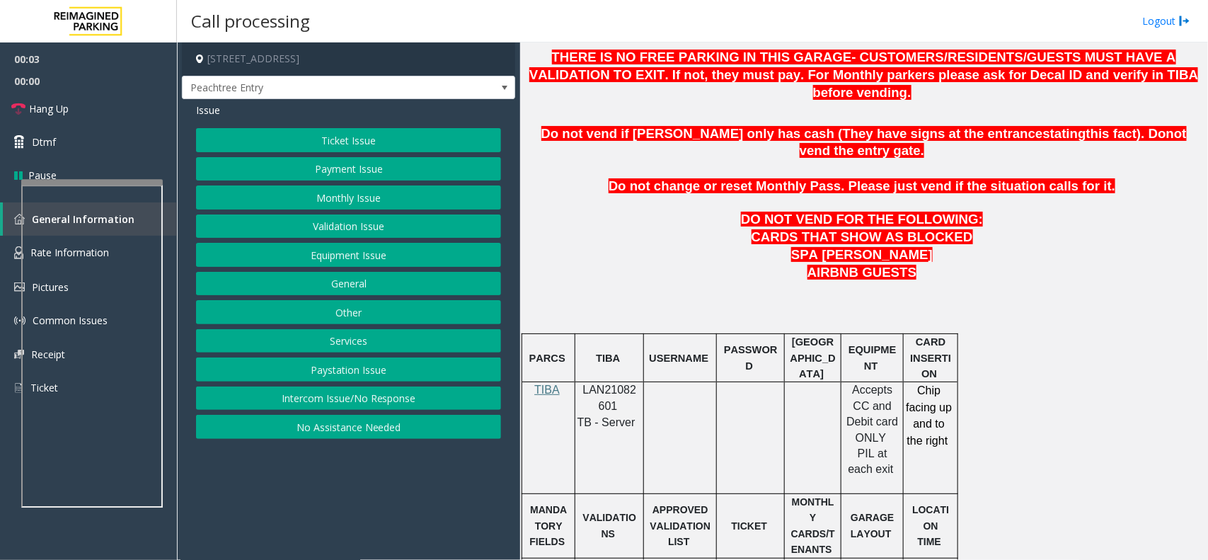
click at [616, 384] on span "LAN21082601" at bounding box center [610, 398] width 54 height 28
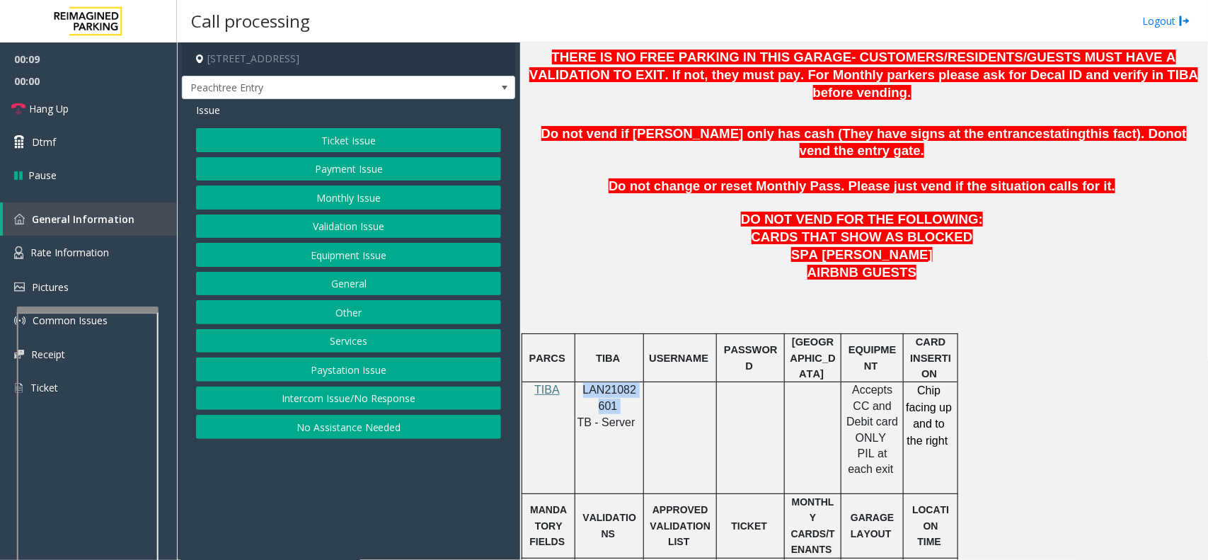
click at [134, 309] on div at bounding box center [88, 309] width 142 height 6
click at [131, 257] on link "Rate Information" at bounding box center [88, 253] width 177 height 35
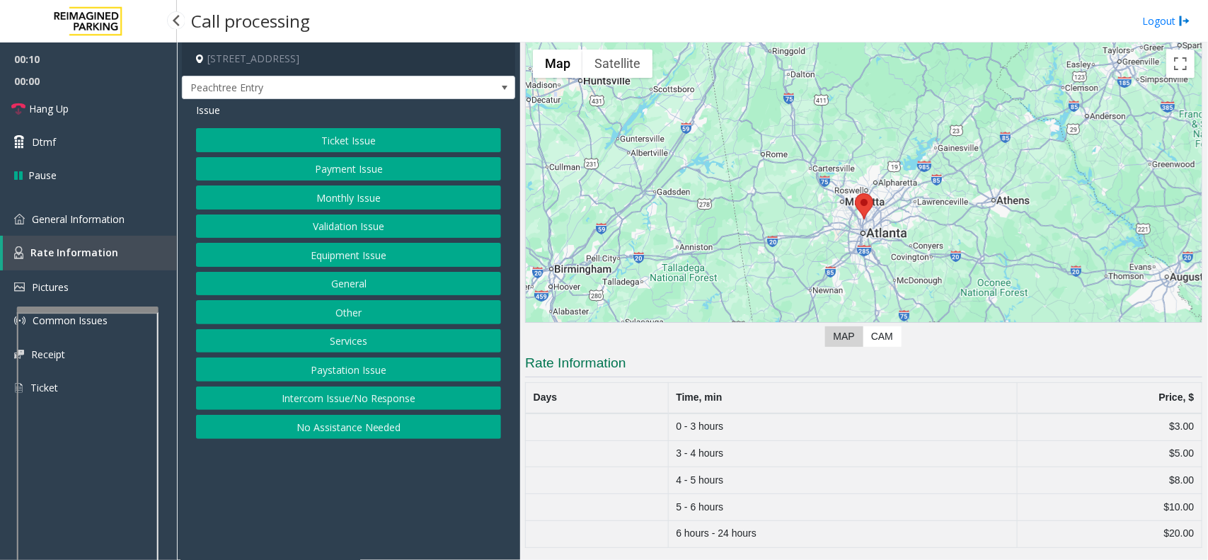
scroll to position [54, 0]
click at [108, 214] on span "General Information" at bounding box center [78, 218] width 93 height 13
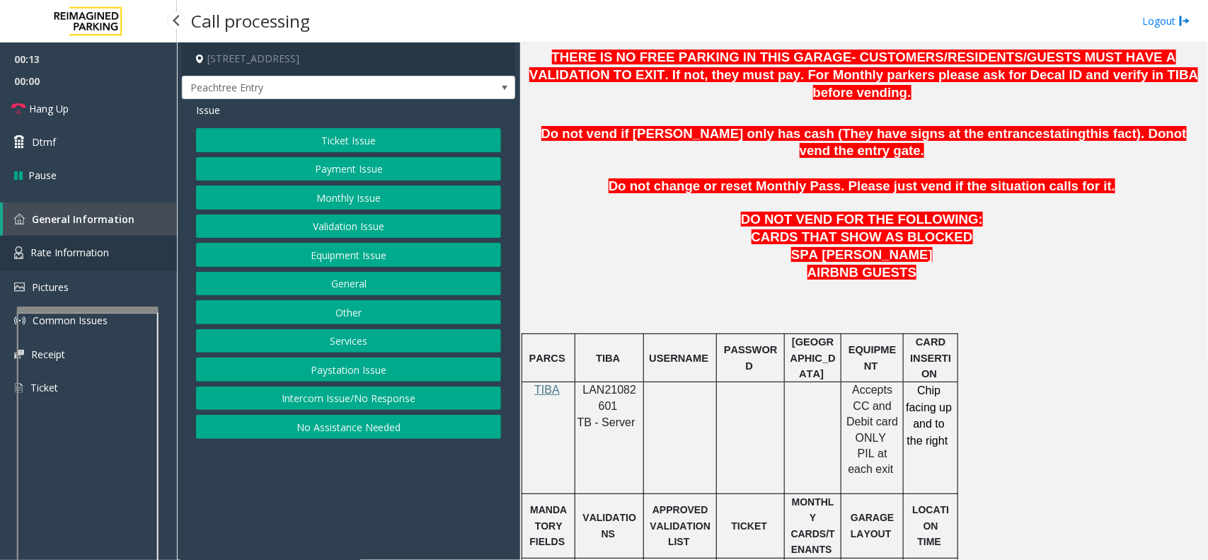
click at [114, 246] on link "Rate Information" at bounding box center [88, 253] width 177 height 35
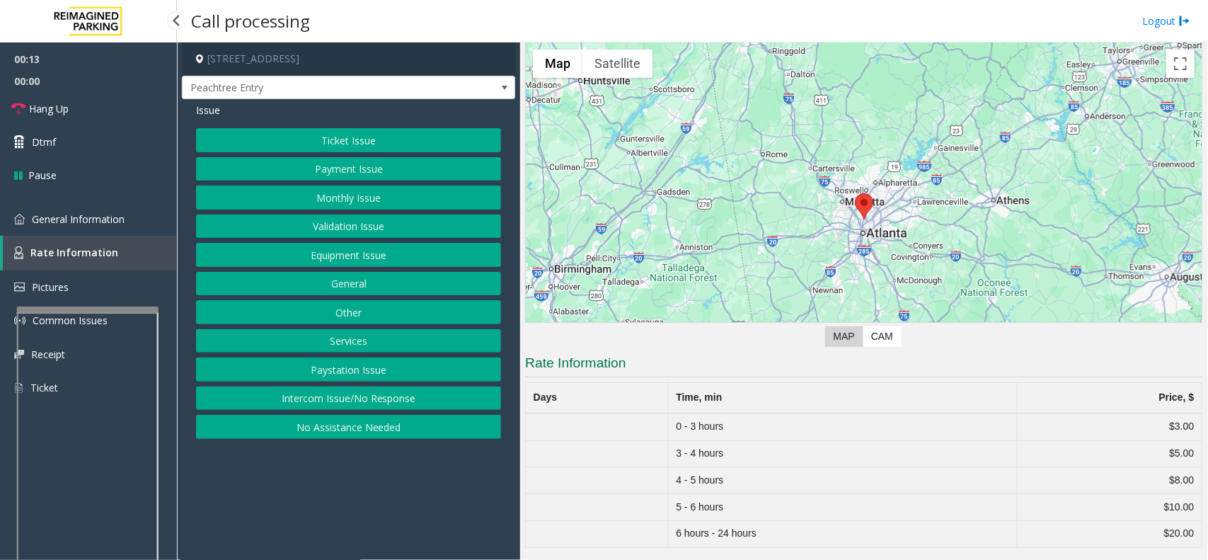
scroll to position [54, 0]
click at [96, 221] on span "General Information" at bounding box center [78, 218] width 93 height 13
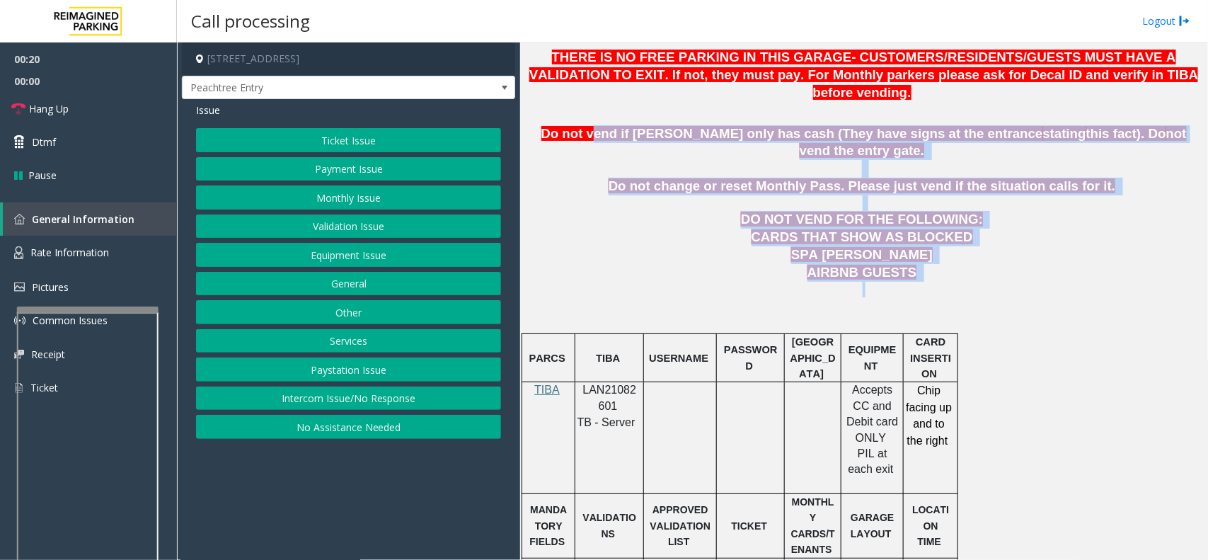
drag, startPoint x: 914, startPoint y: 248, endPoint x: 593, endPoint y: 105, distance: 351.3
click at [634, 229] on p "CARDS THAT SHOW AS BLOCKED SPA SYDELL VALEY" at bounding box center [863, 246] width 677 height 35
drag, startPoint x: 903, startPoint y: 221, endPoint x: 536, endPoint y: 119, distance: 380.5
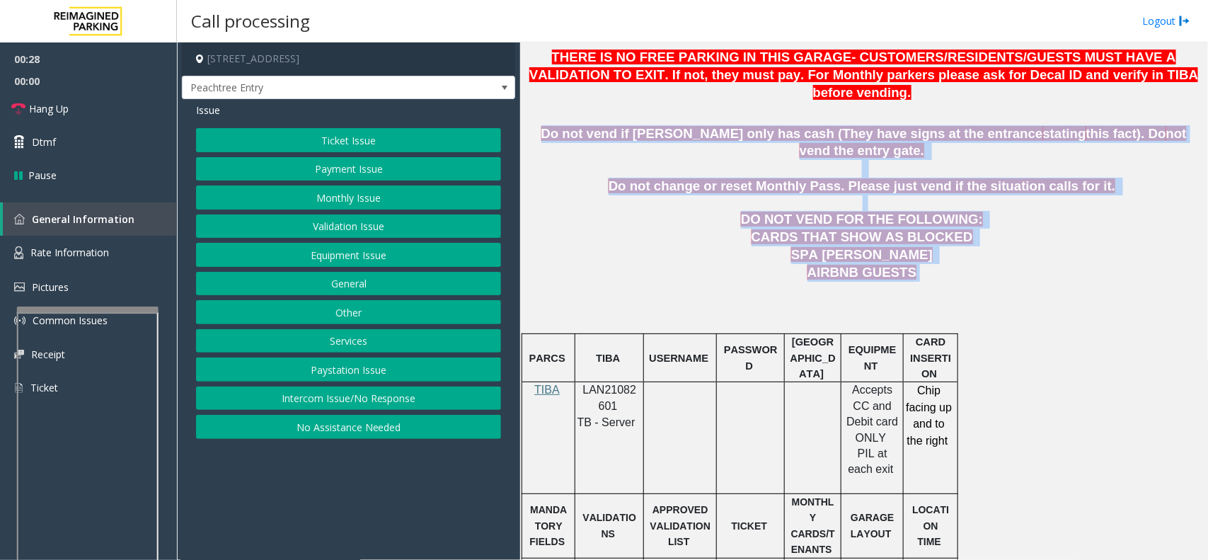
click at [604, 195] on p at bounding box center [863, 203] width 677 height 16
drag, startPoint x: 922, startPoint y: 255, endPoint x: 532, endPoint y: 106, distance: 417.3
click at [645, 195] on p at bounding box center [863, 203] width 677 height 16
drag, startPoint x: 536, startPoint y: 107, endPoint x: 924, endPoint y: 268, distance: 420.5
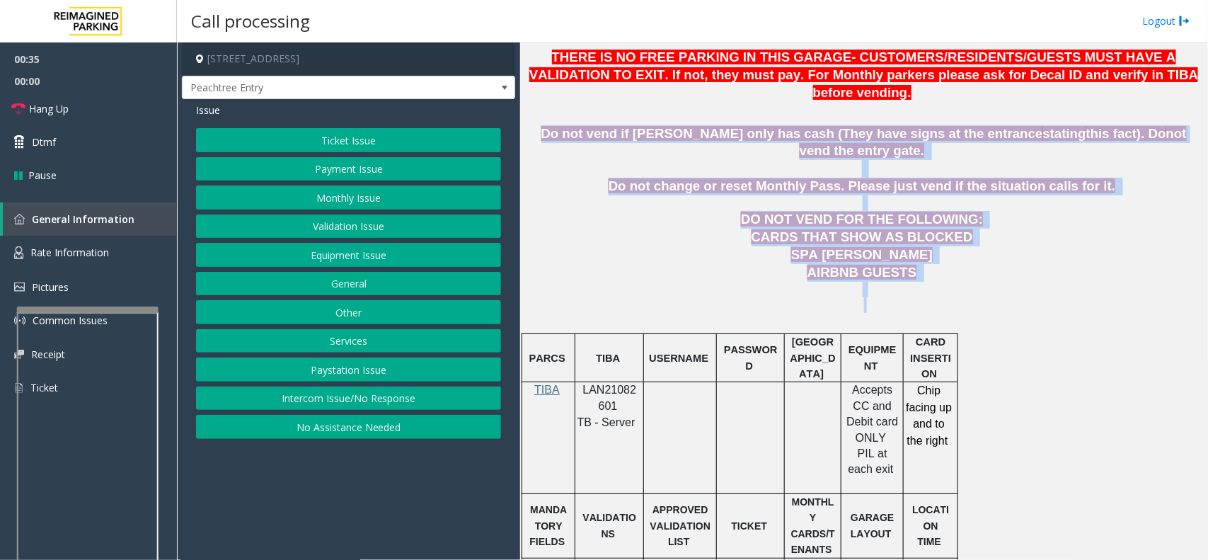
click at [924, 297] on p at bounding box center [863, 305] width 677 height 16
drag, startPoint x: 925, startPoint y: 262, endPoint x: 563, endPoint y: 86, distance: 402.6
click at [541, 160] on p at bounding box center [863, 169] width 677 height 18
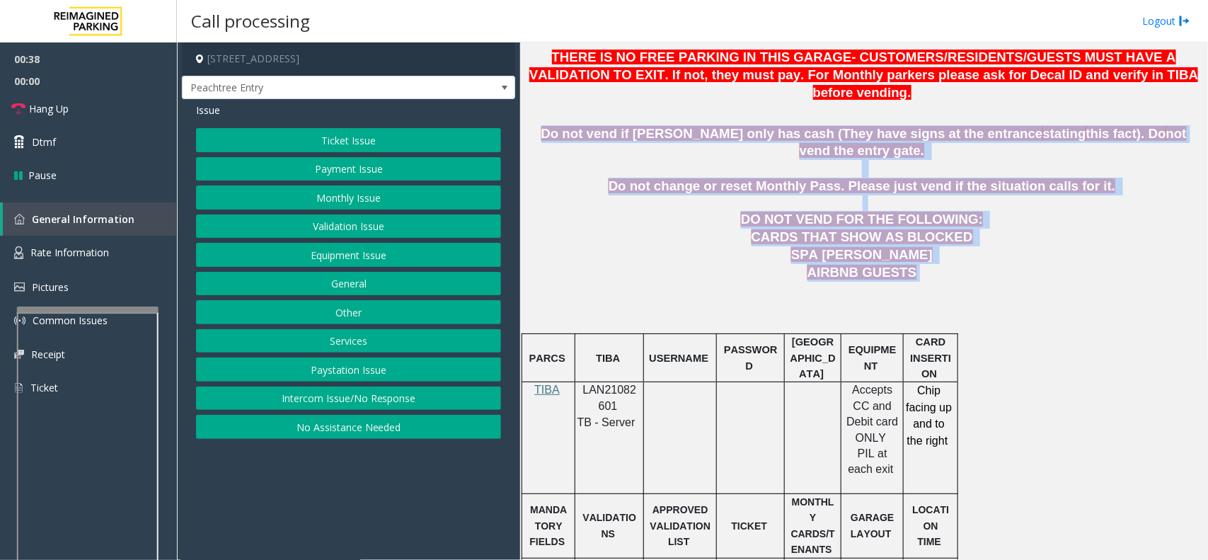
drag, startPoint x: 542, startPoint y: 114, endPoint x: 925, endPoint y: 239, distance: 402.7
click at [921, 264] on p "AIRBNB GUESTS" at bounding box center [863, 273] width 677 height 18
drag, startPoint x: 912, startPoint y: 251, endPoint x: 556, endPoint y: 96, distance: 387.9
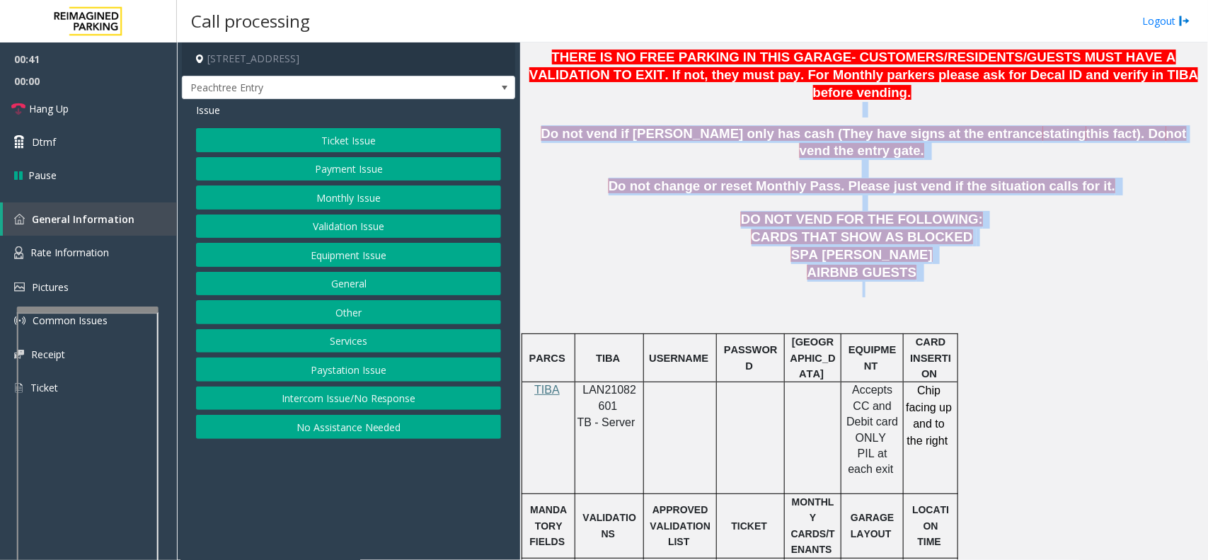
click at [617, 195] on p at bounding box center [863, 203] width 677 height 16
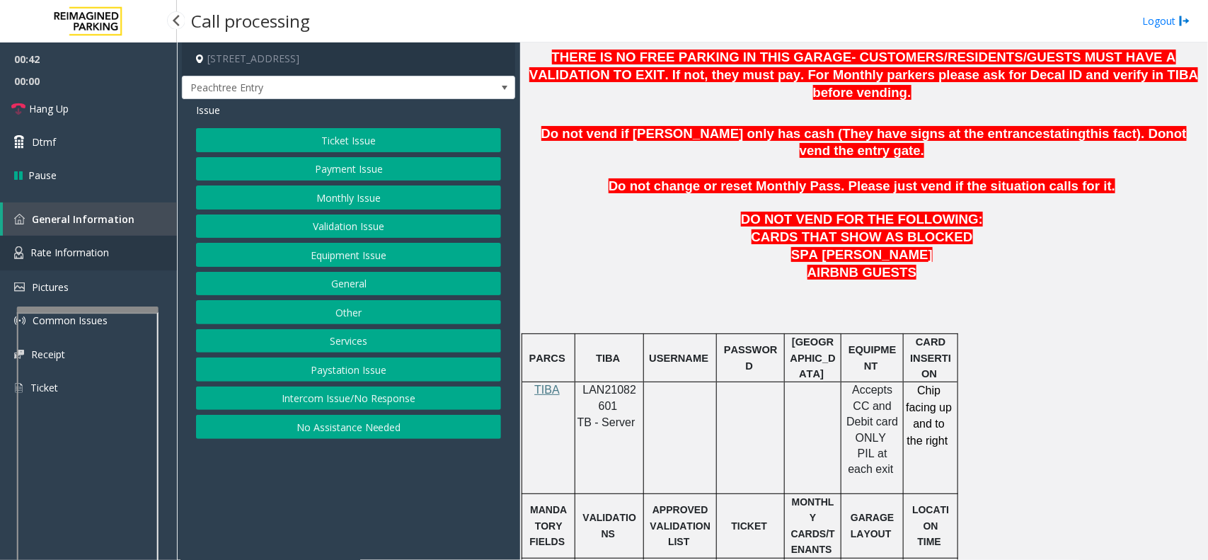
click at [96, 246] on span "Rate Information" at bounding box center [69, 252] width 79 height 13
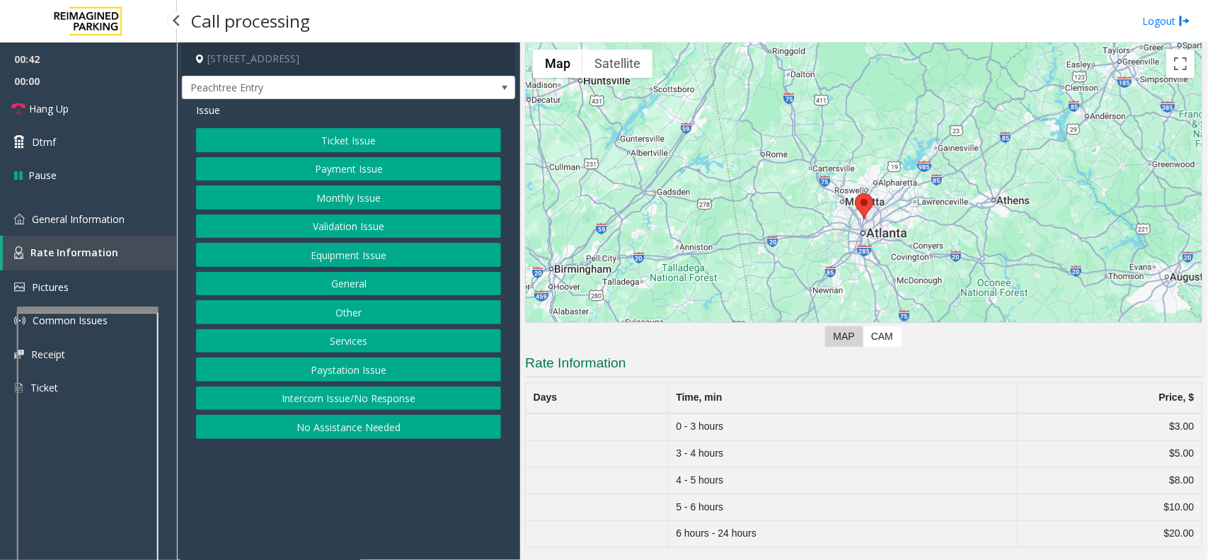
scroll to position [54, 0]
click at [128, 222] on link "General Information" at bounding box center [88, 218] width 177 height 33
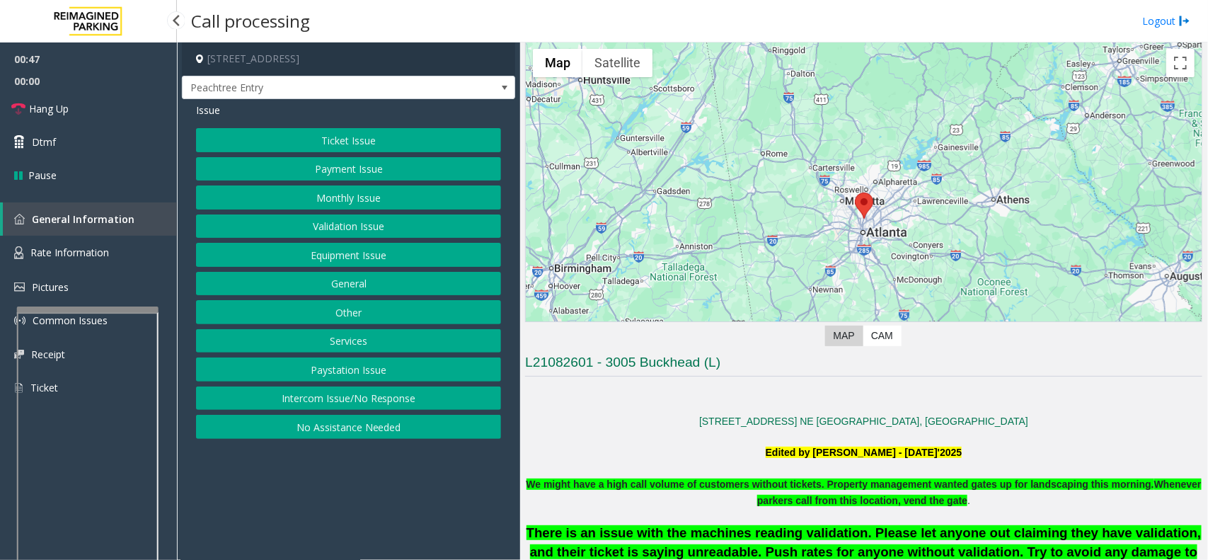
scroll to position [619, 0]
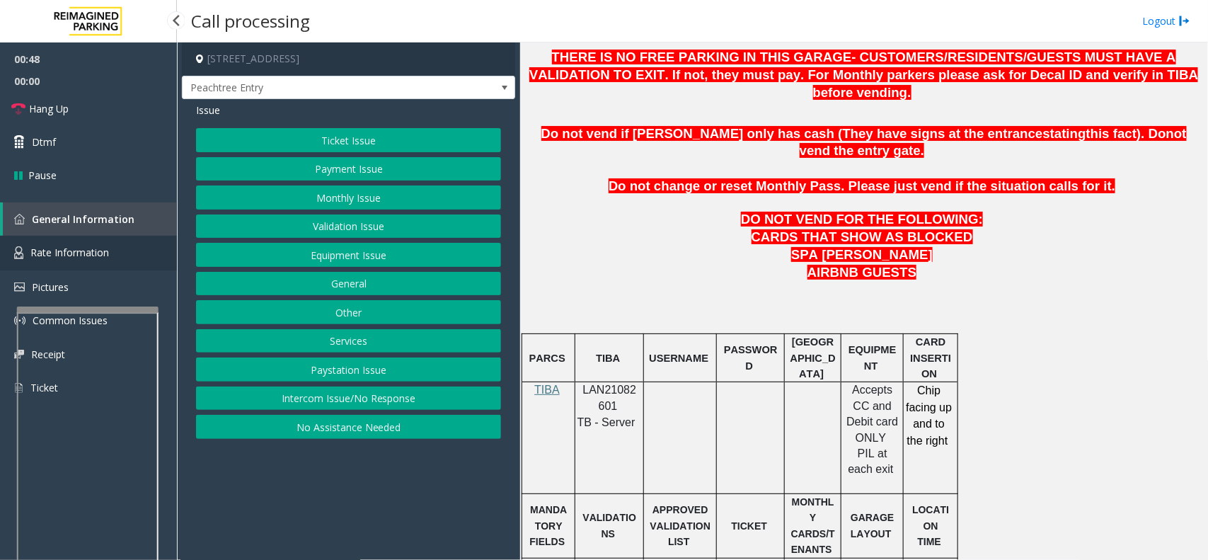
click at [92, 250] on span "Rate Information" at bounding box center [69, 252] width 79 height 13
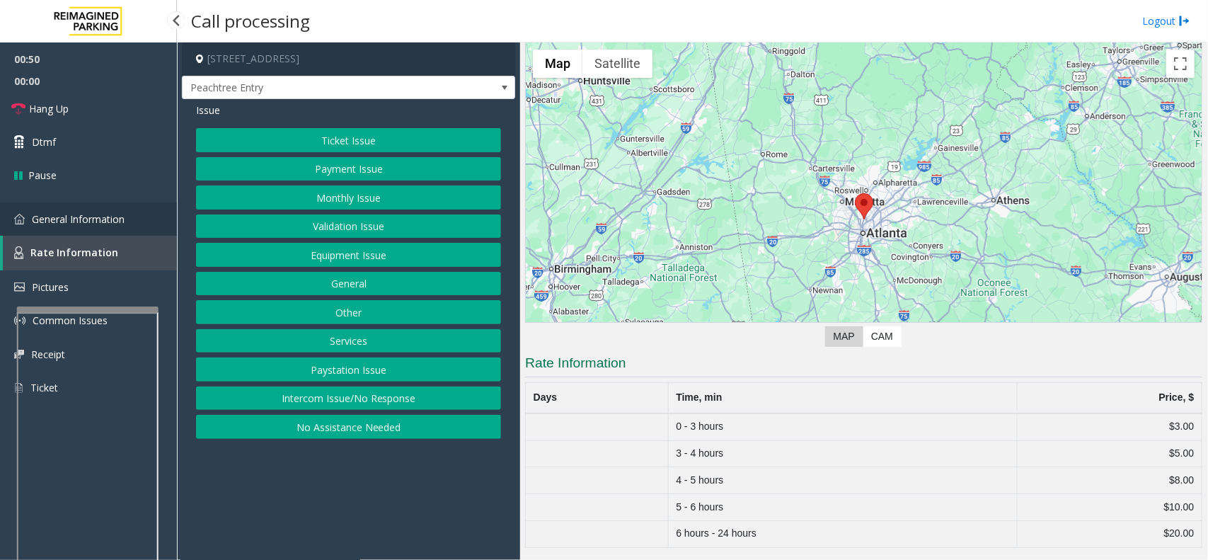
click at [97, 226] on link "General Information" at bounding box center [88, 218] width 177 height 33
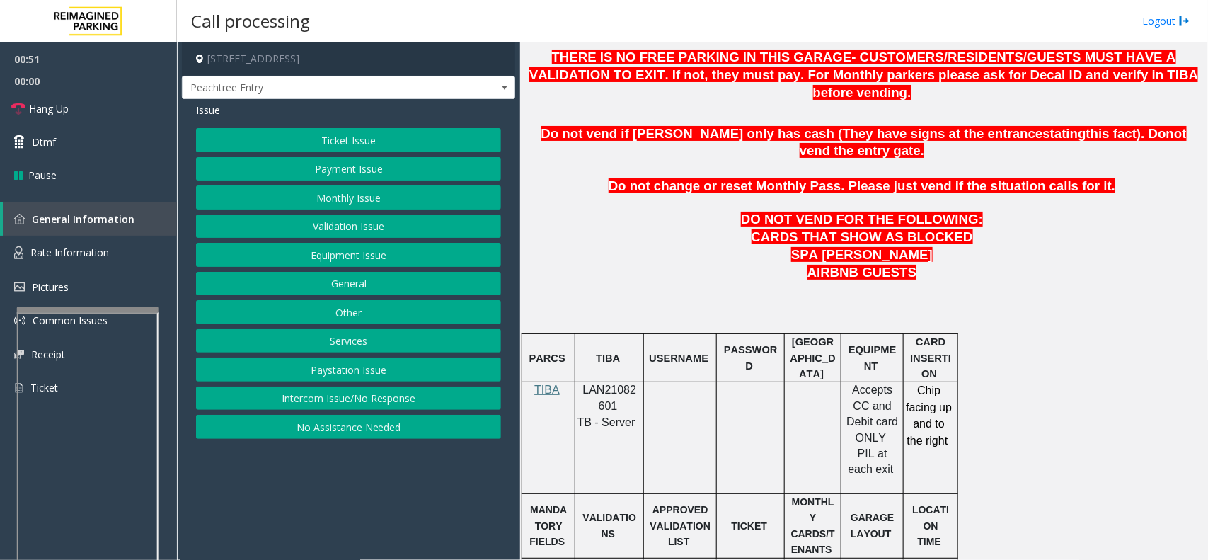
click at [382, 260] on button "Equipment Issue" at bounding box center [348, 255] width 305 height 24
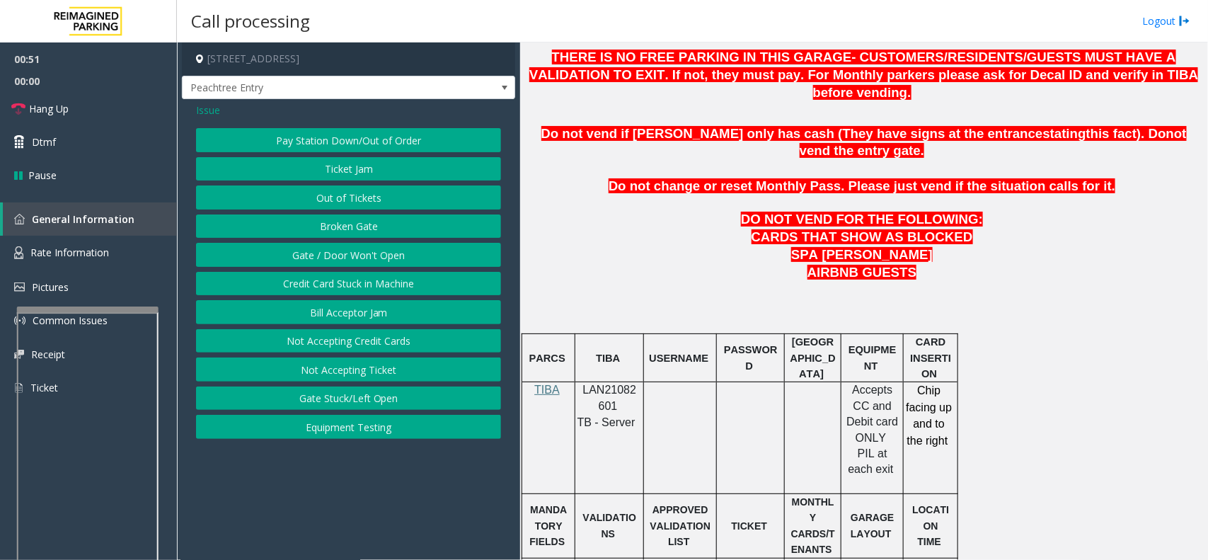
click at [382, 260] on button "Gate / Door Won't Open" at bounding box center [348, 255] width 305 height 24
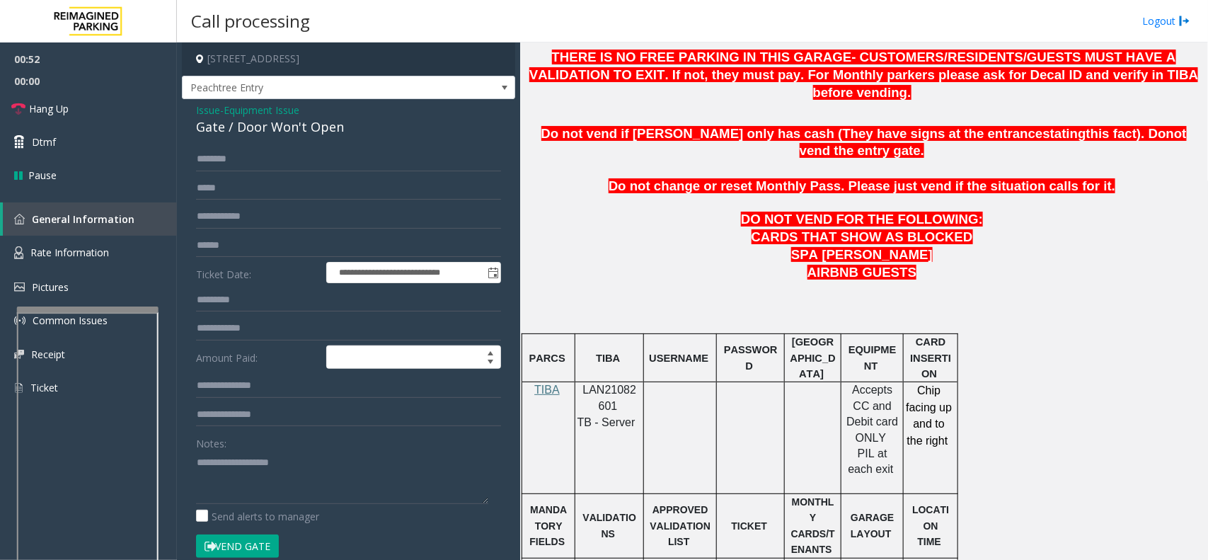
click at [213, 107] on span "Issue" at bounding box center [208, 110] width 24 height 15
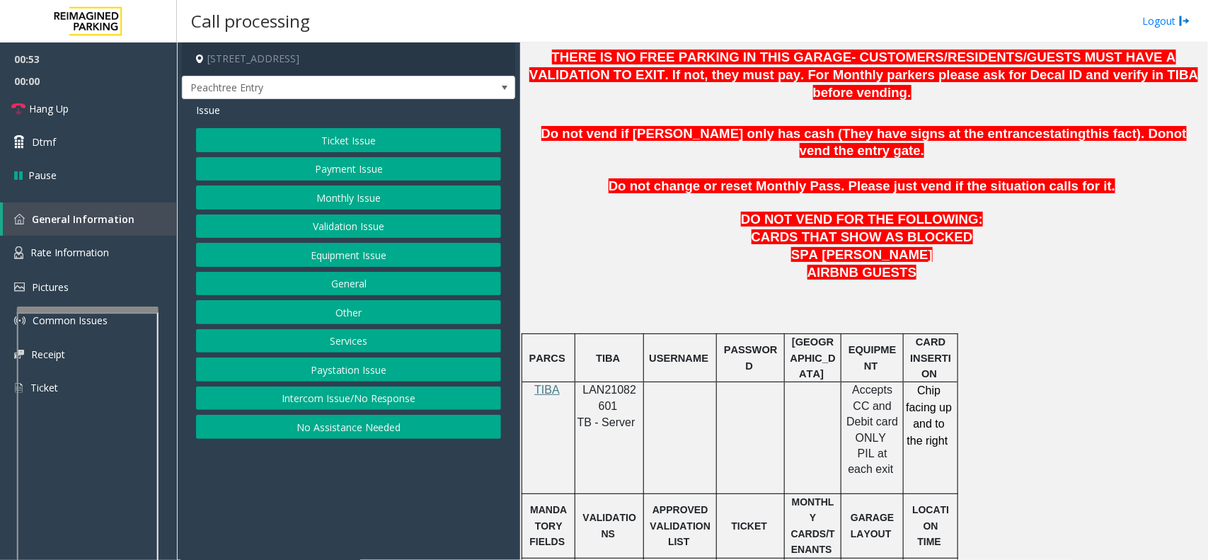
click at [377, 347] on button "Services" at bounding box center [348, 341] width 305 height 24
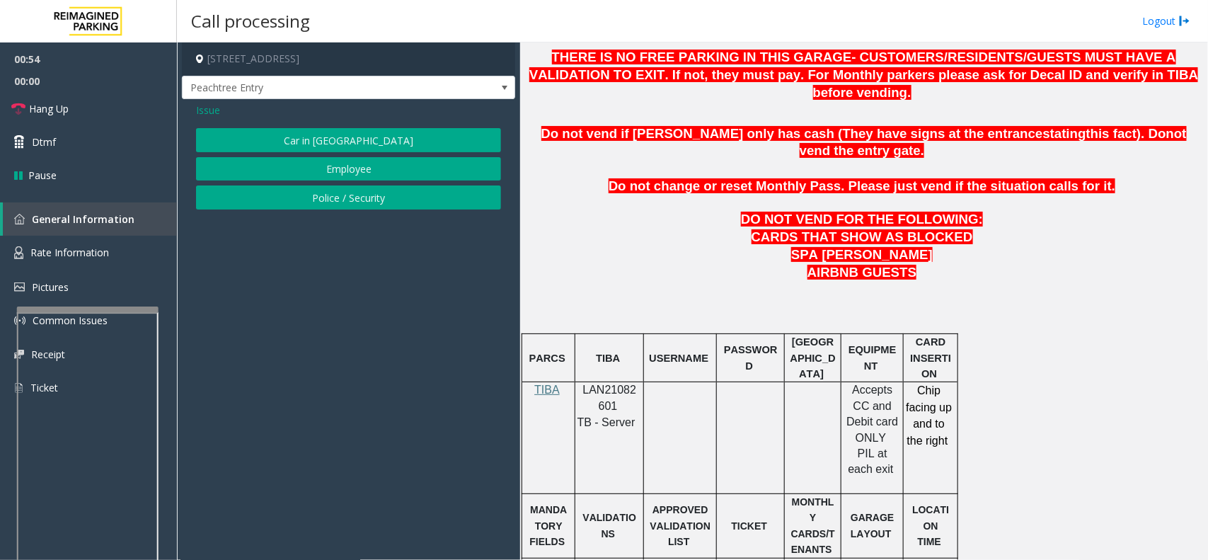
click at [203, 103] on span "Issue" at bounding box center [208, 110] width 24 height 15
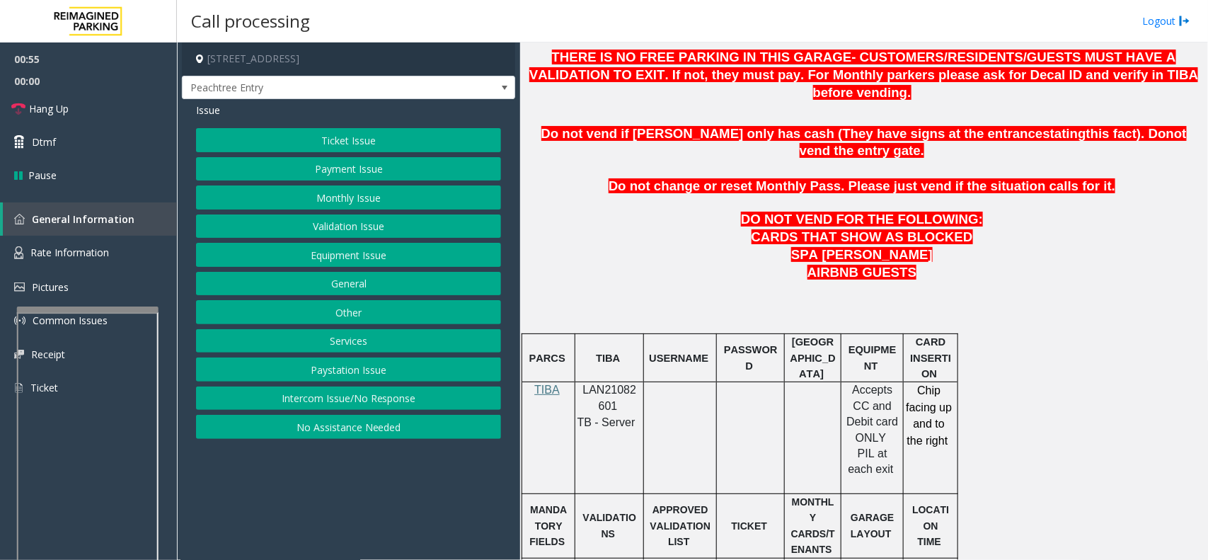
click at [318, 252] on button "Equipment Issue" at bounding box center [348, 255] width 305 height 24
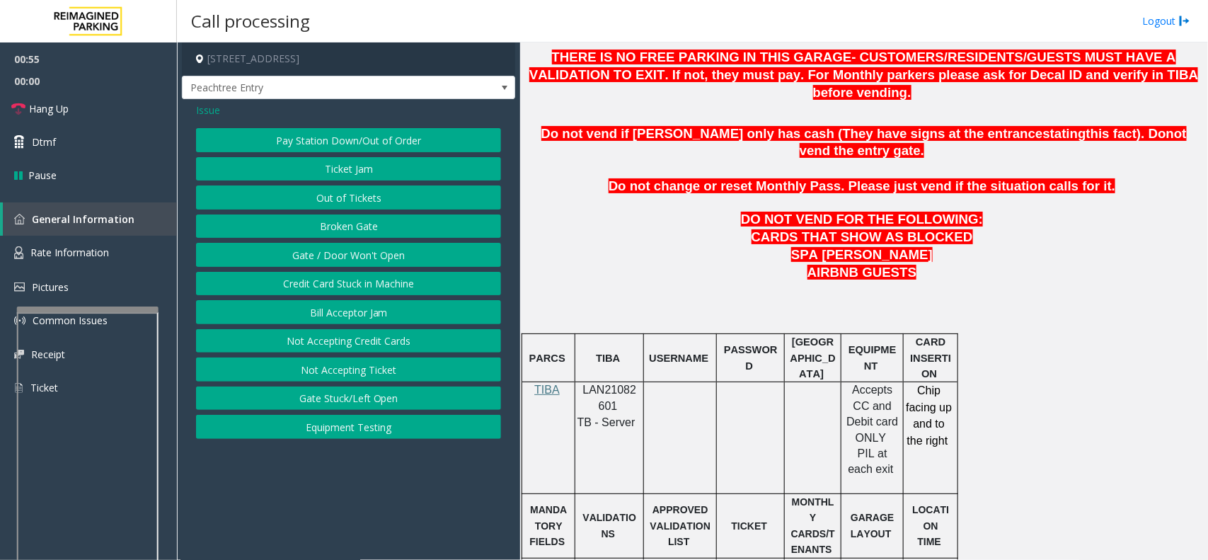
click at [318, 252] on button "Gate / Door Won't Open" at bounding box center [348, 255] width 305 height 24
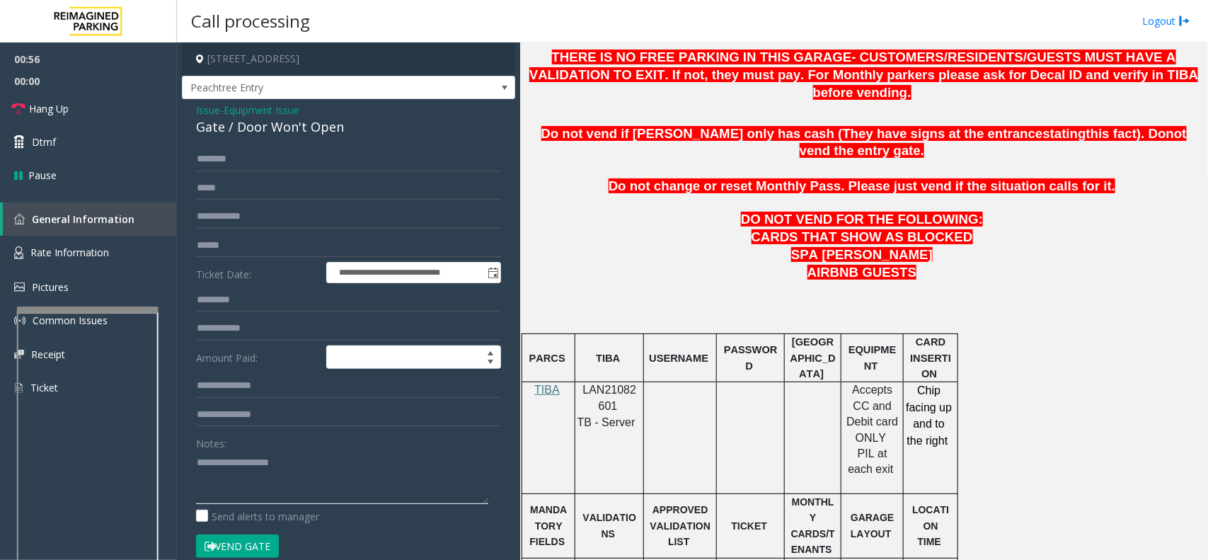
click at [306, 498] on textarea at bounding box center [342, 477] width 292 height 53
click at [239, 464] on textarea at bounding box center [342, 477] width 292 height 53
click at [377, 462] on textarea at bounding box center [342, 477] width 292 height 53
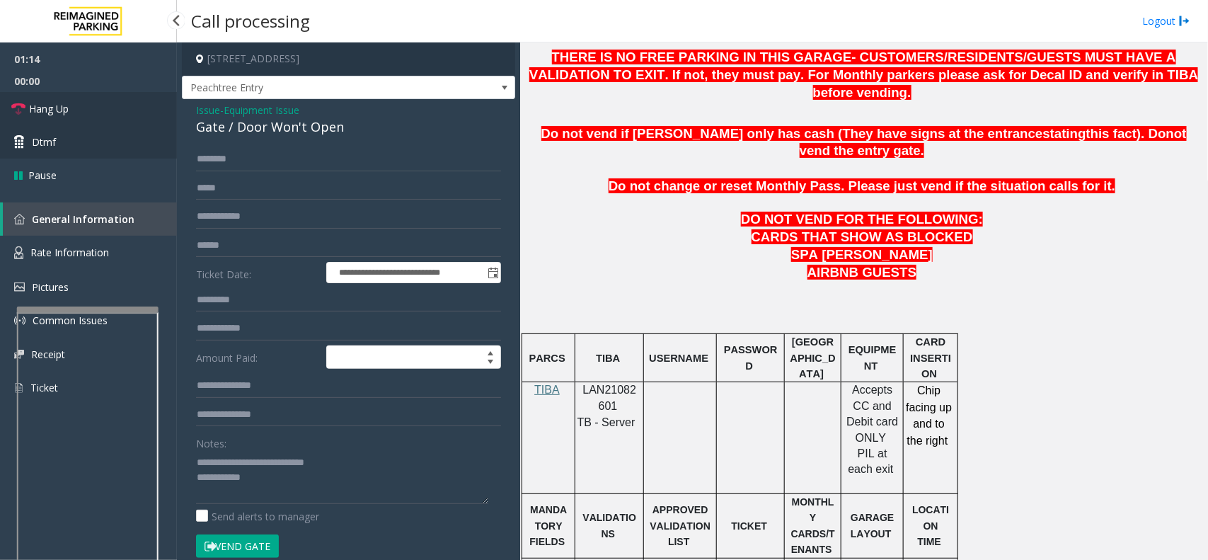
click at [142, 122] on link "Hang Up" at bounding box center [88, 108] width 177 height 33
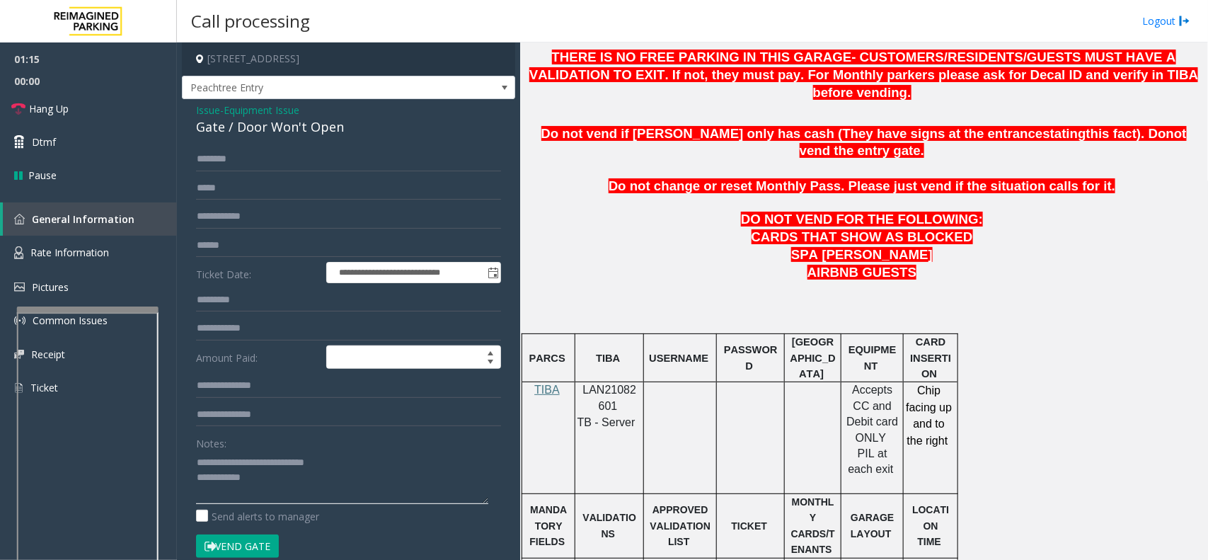
click at [292, 483] on textarea at bounding box center [342, 477] width 292 height 53
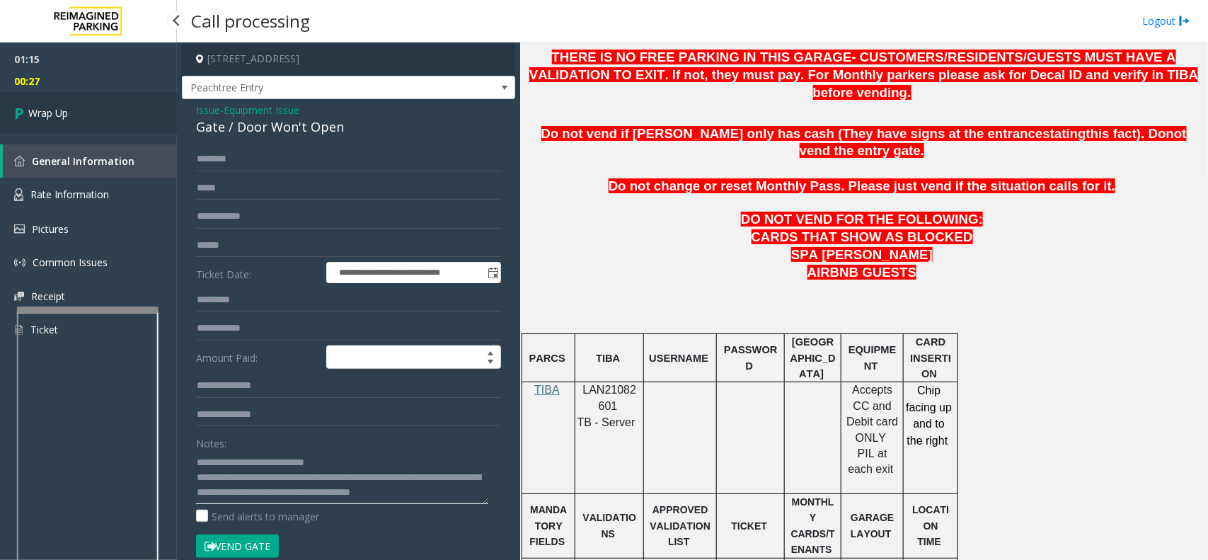
type textarea "**********"
click at [129, 128] on link "Wrap Up" at bounding box center [88, 113] width 177 height 42
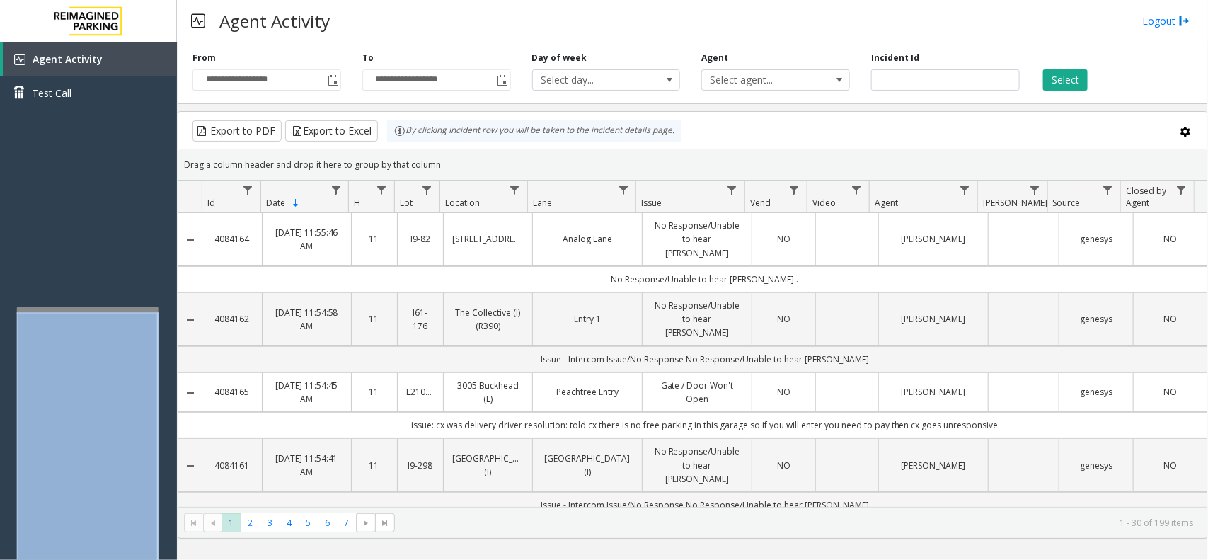
click at [147, 309] on div at bounding box center [88, 472] width 142 height 332
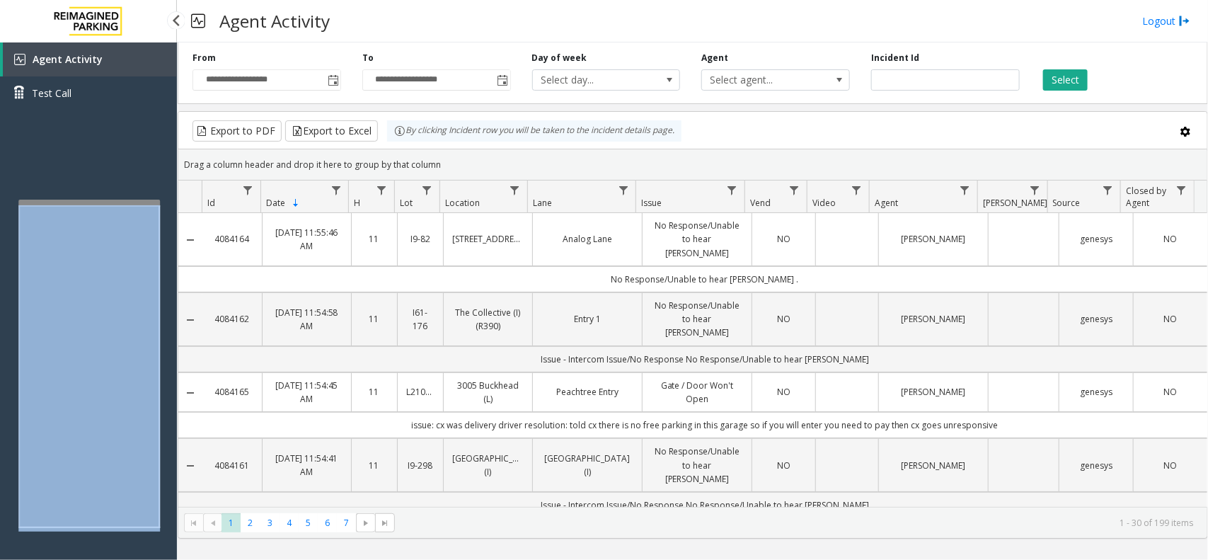
click at [149, 185] on app-root "**********" at bounding box center [604, 280] width 1208 height 560
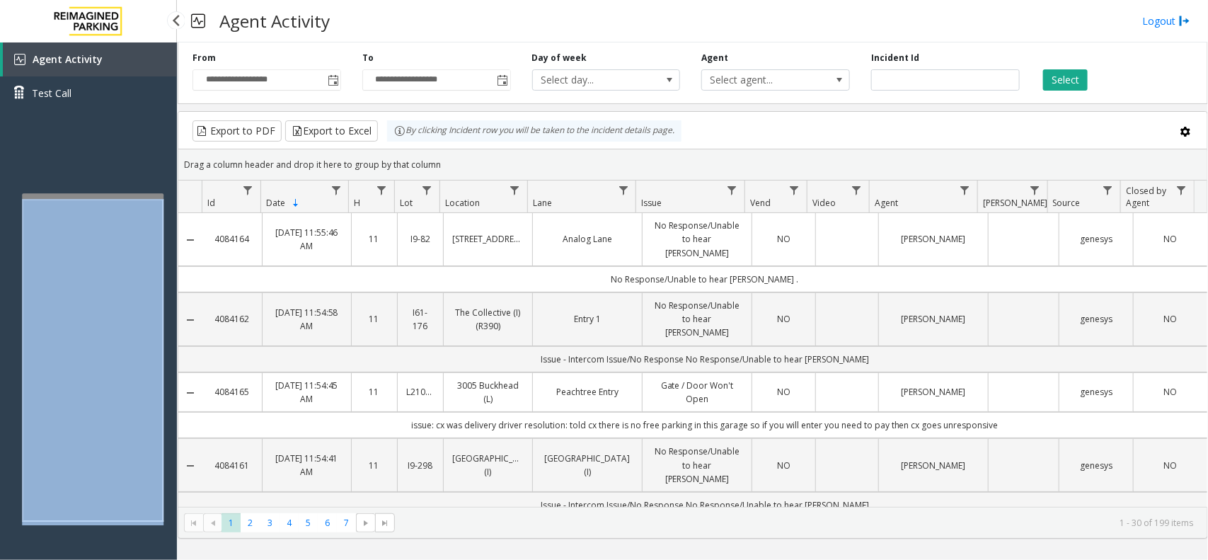
click at [163, 200] on app-root "**********" at bounding box center [604, 280] width 1208 height 560
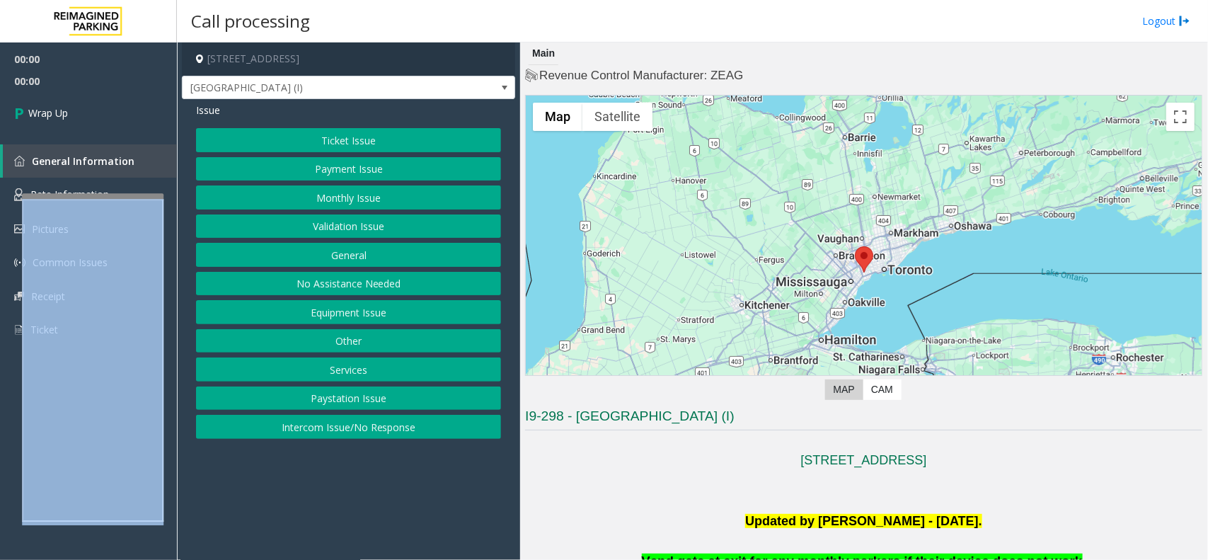
click at [328, 432] on button "Intercom Issue/No Response" at bounding box center [348, 427] width 305 height 24
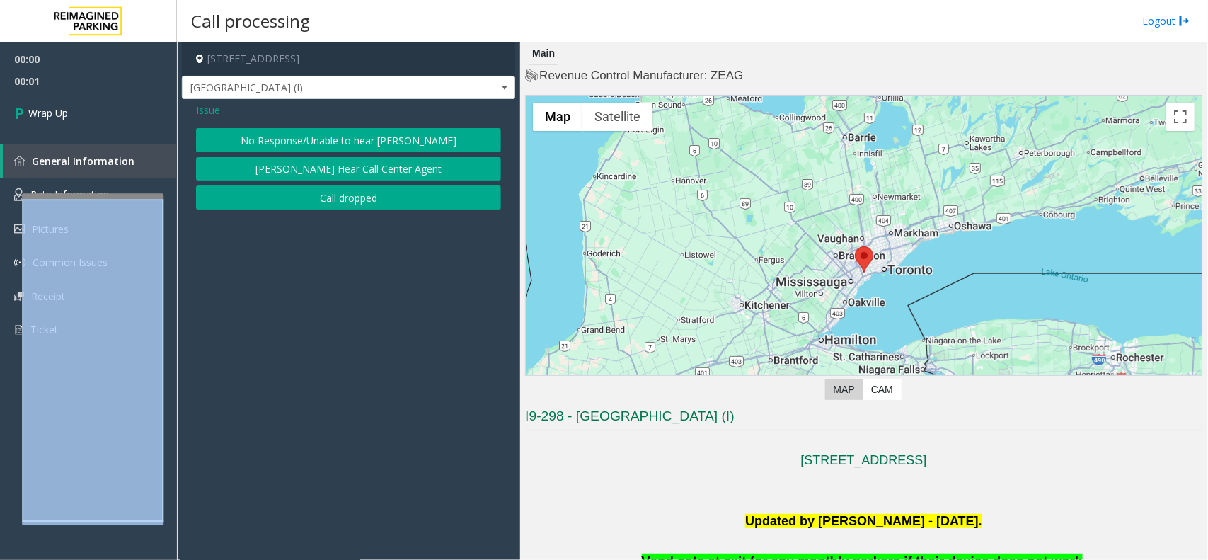
click at [320, 197] on button "Call dropped" at bounding box center [348, 197] width 305 height 24
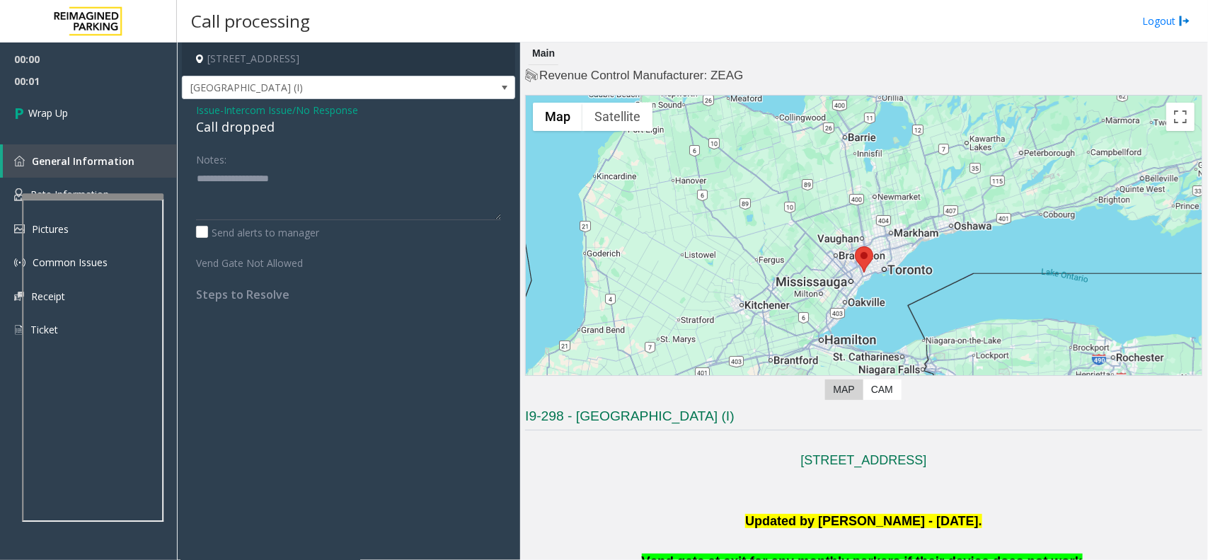
click at [227, 120] on div "Call dropped" at bounding box center [348, 126] width 305 height 19
type textarea "**********"
click at [105, 117] on link "Wrap Up" at bounding box center [88, 113] width 177 height 42
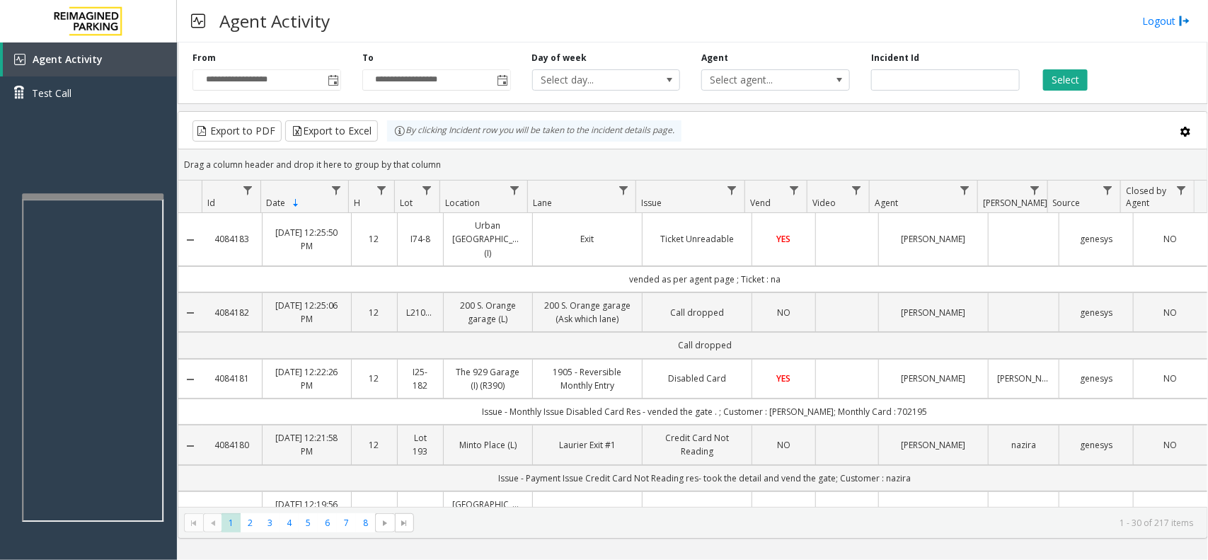
drag, startPoint x: 1154, startPoint y: 16, endPoint x: 814, endPoint y: 4, distance: 339.9
click at [1154, 16] on link "Logout" at bounding box center [1166, 20] width 48 height 15
